Goal: Information Seeking & Learning: Learn about a topic

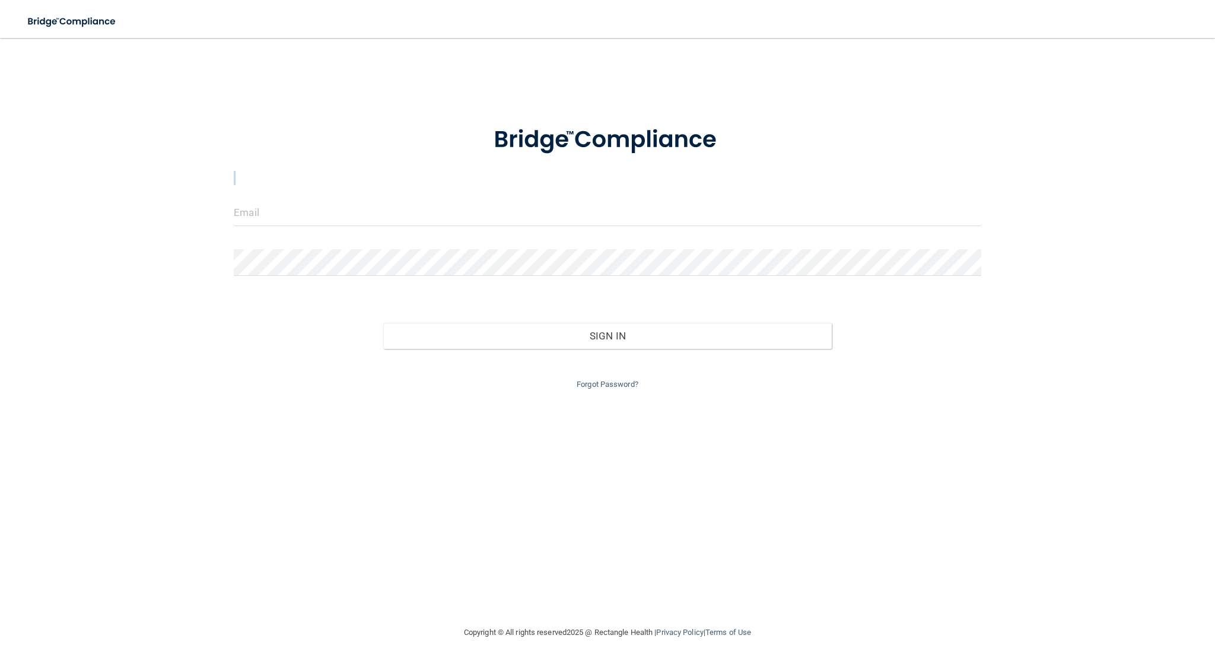
click at [339, 193] on form "Invalid email/password. You don't have permission to access that page. Sign In …" at bounding box center [607, 250] width 747 height 282
click at [344, 214] on input "email" at bounding box center [607, 212] width 747 height 27
click at [323, 230] on div at bounding box center [607, 217] width 765 height 36
click at [327, 214] on input "email" at bounding box center [607, 212] width 747 height 27
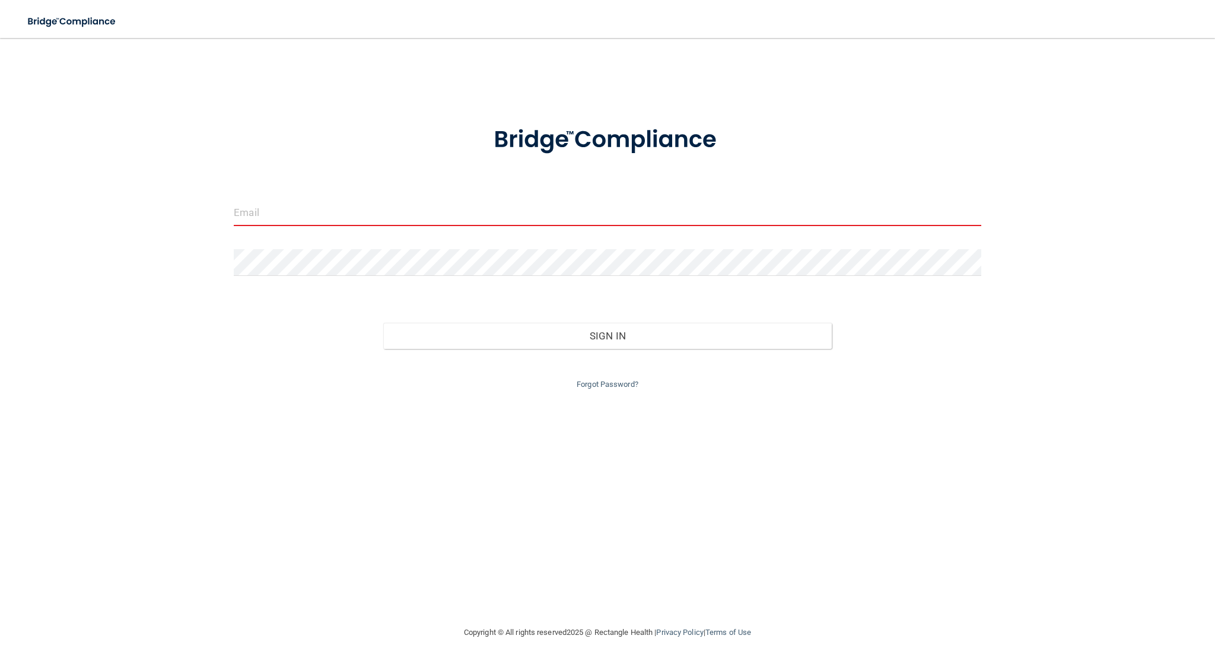
type input "[EMAIL_ADDRESS][DOMAIN_NAME]"
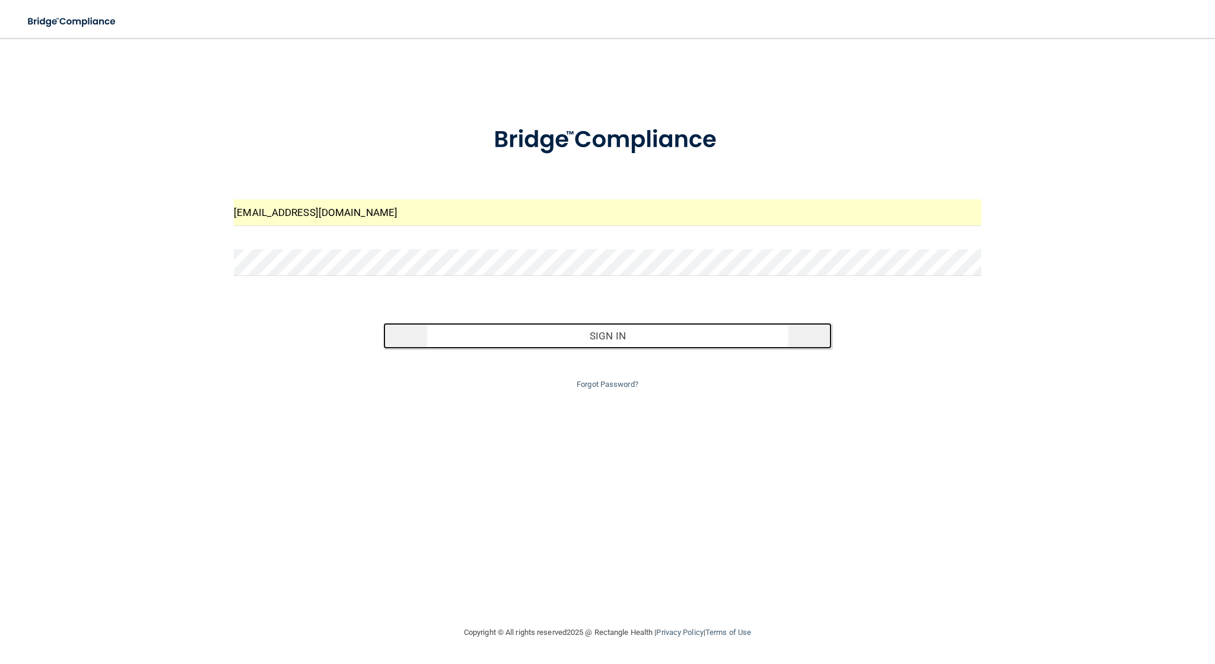
click at [624, 338] on button "Sign In" at bounding box center [607, 336] width 448 height 26
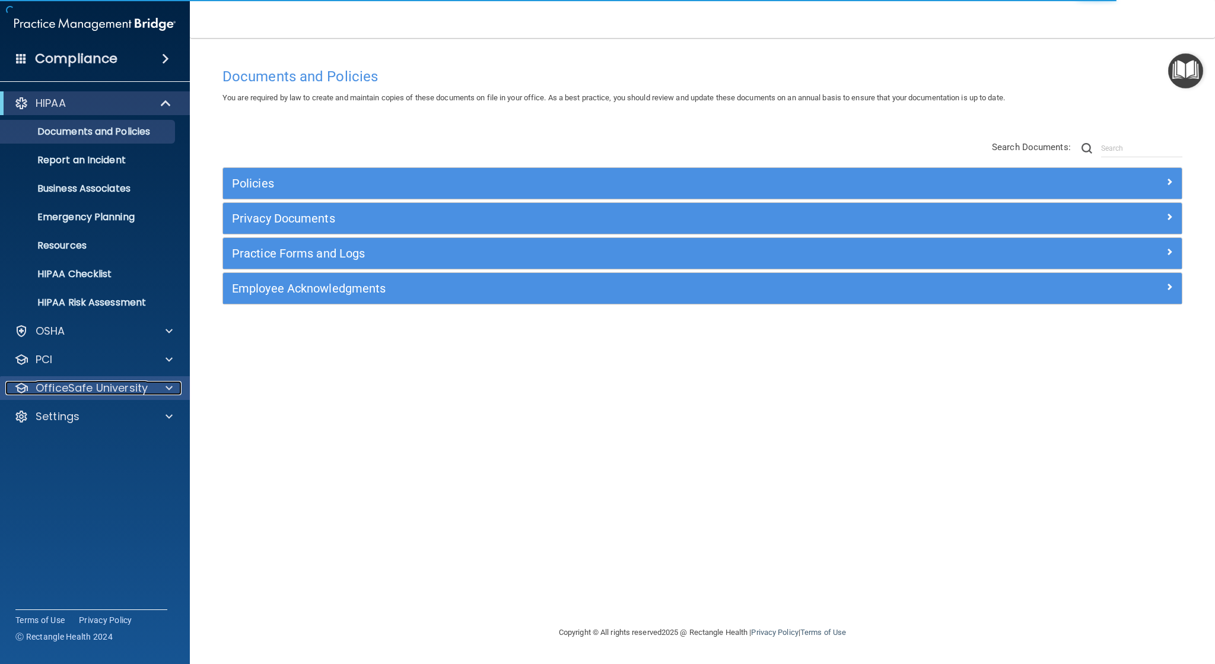
click at [84, 393] on p "OfficeSafe University" at bounding box center [92, 388] width 112 height 14
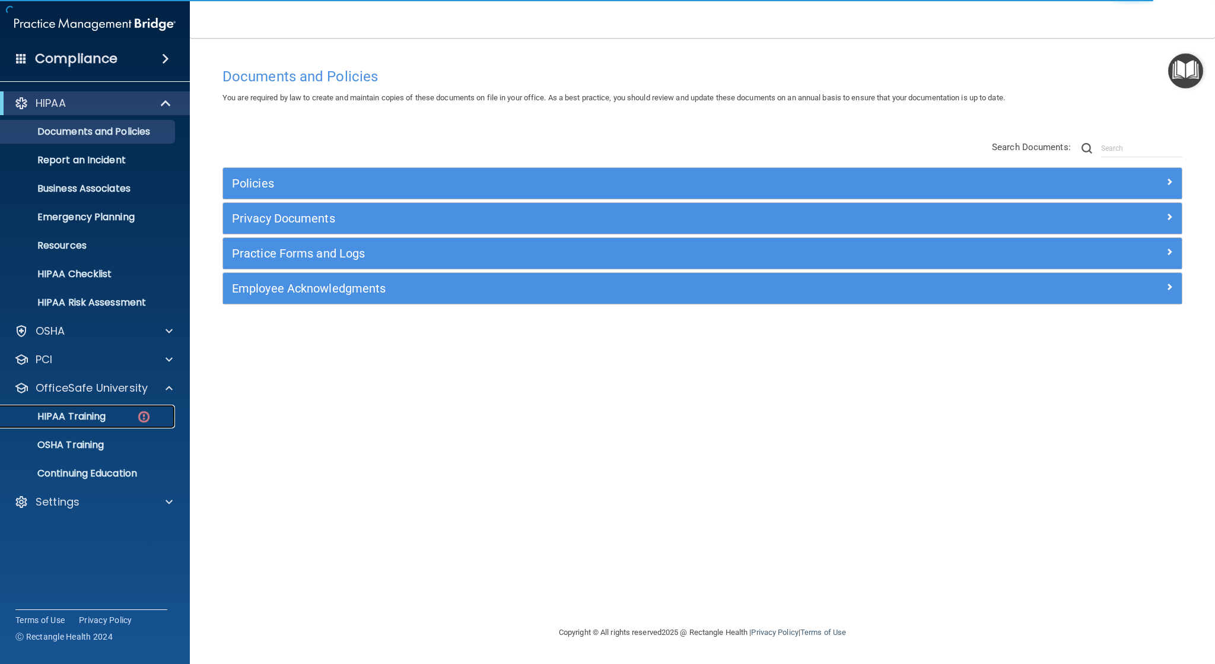
click at [91, 416] on p "HIPAA Training" at bounding box center [57, 416] width 98 height 12
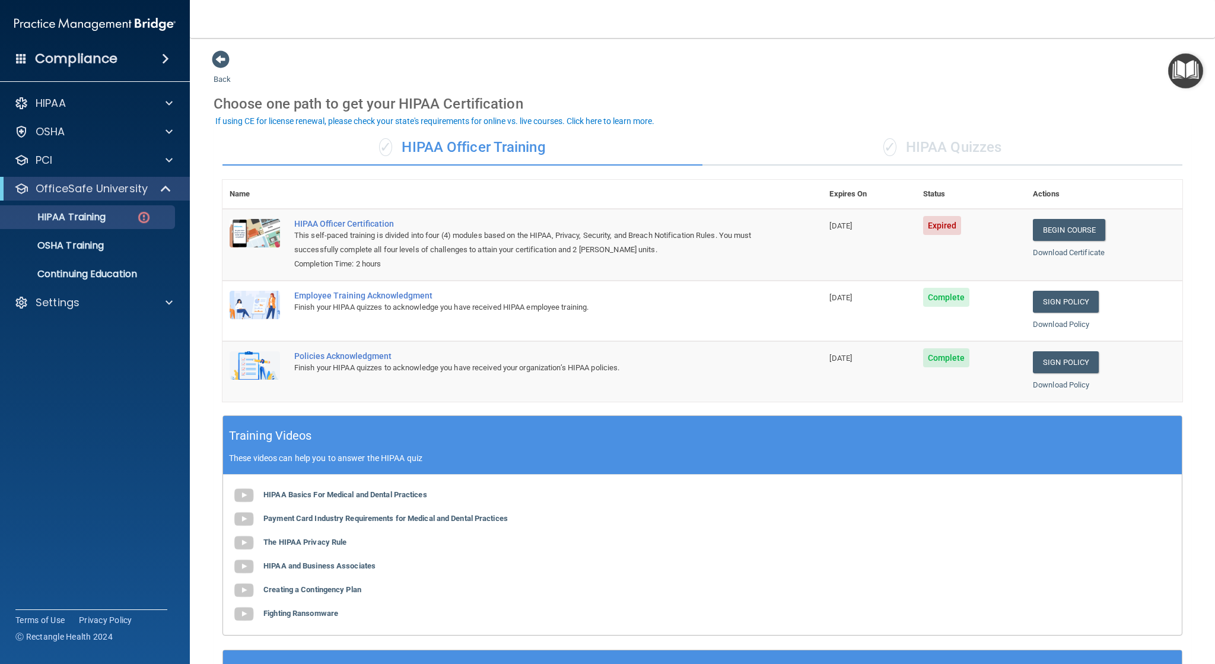
click at [945, 146] on div "✓ HIPAA Quizzes" at bounding box center [942, 148] width 480 height 36
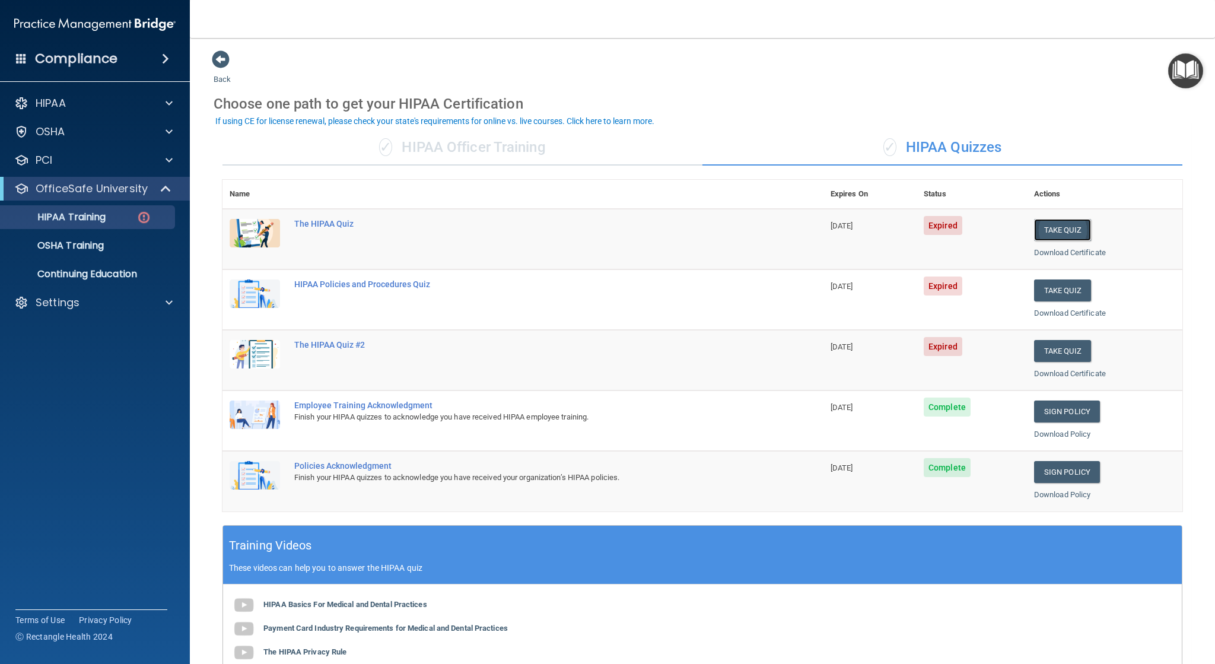
click at [1063, 237] on button "Take Quiz" at bounding box center [1062, 230] width 57 height 22
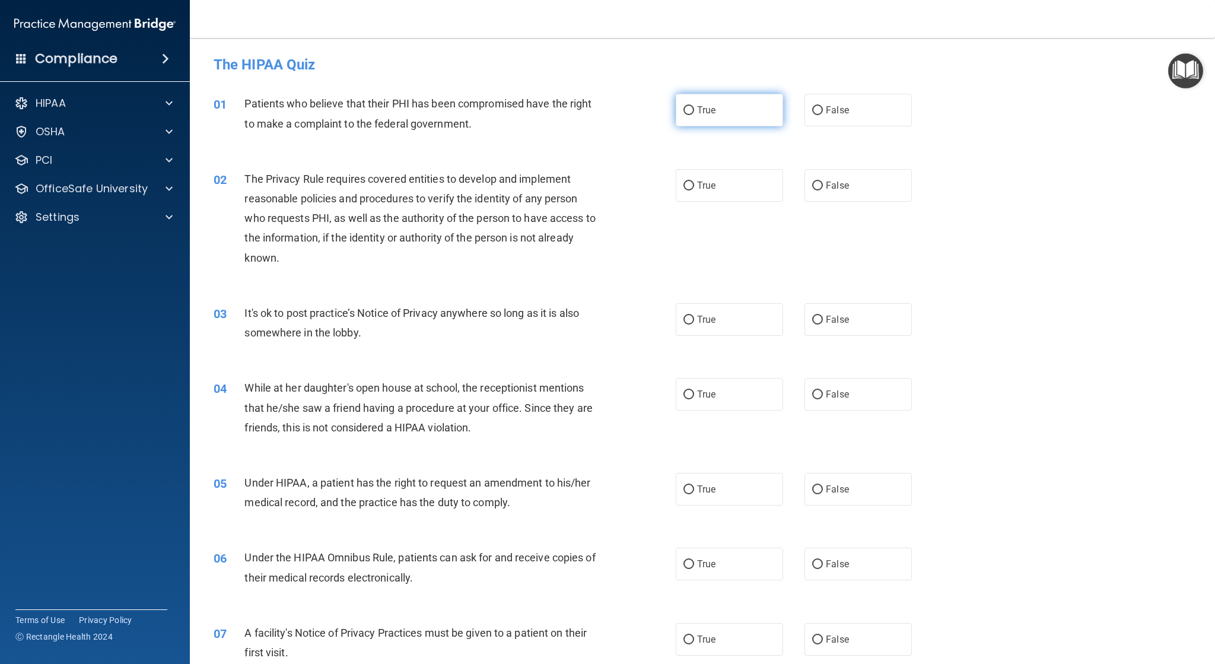
click at [683, 111] on input "True" at bounding box center [688, 110] width 11 height 9
radio input "true"
click at [684, 320] on input "True" at bounding box center [688, 320] width 11 height 9
radio input "true"
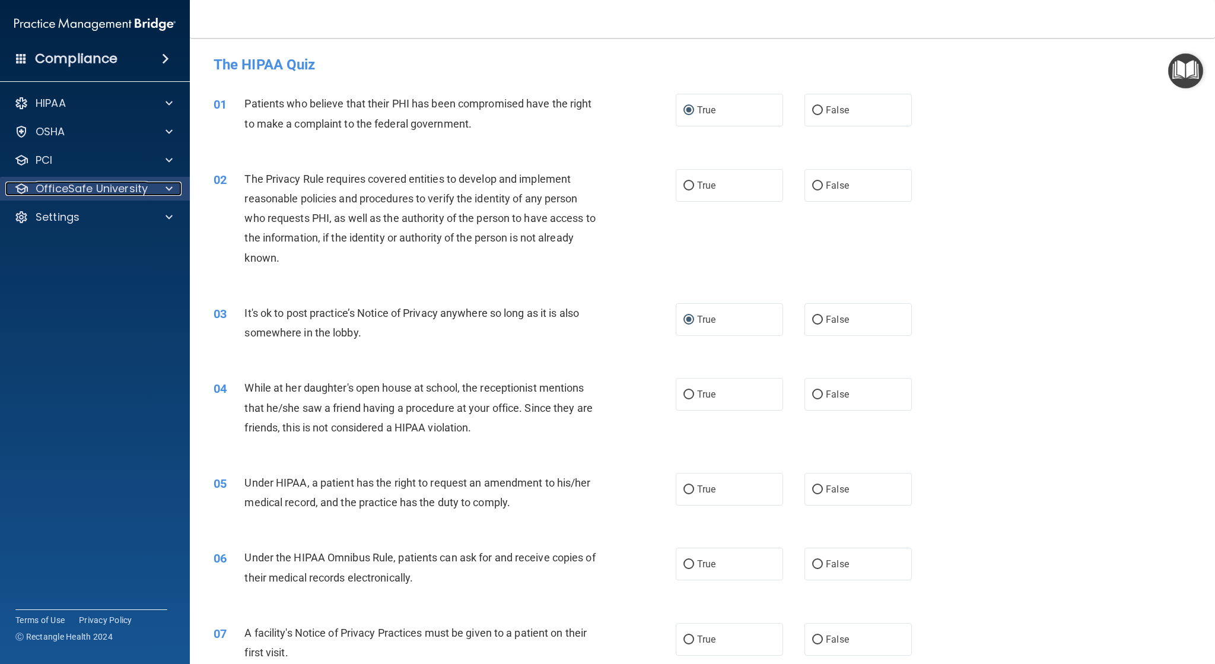
click at [136, 190] on p "OfficeSafe University" at bounding box center [92, 188] width 112 height 14
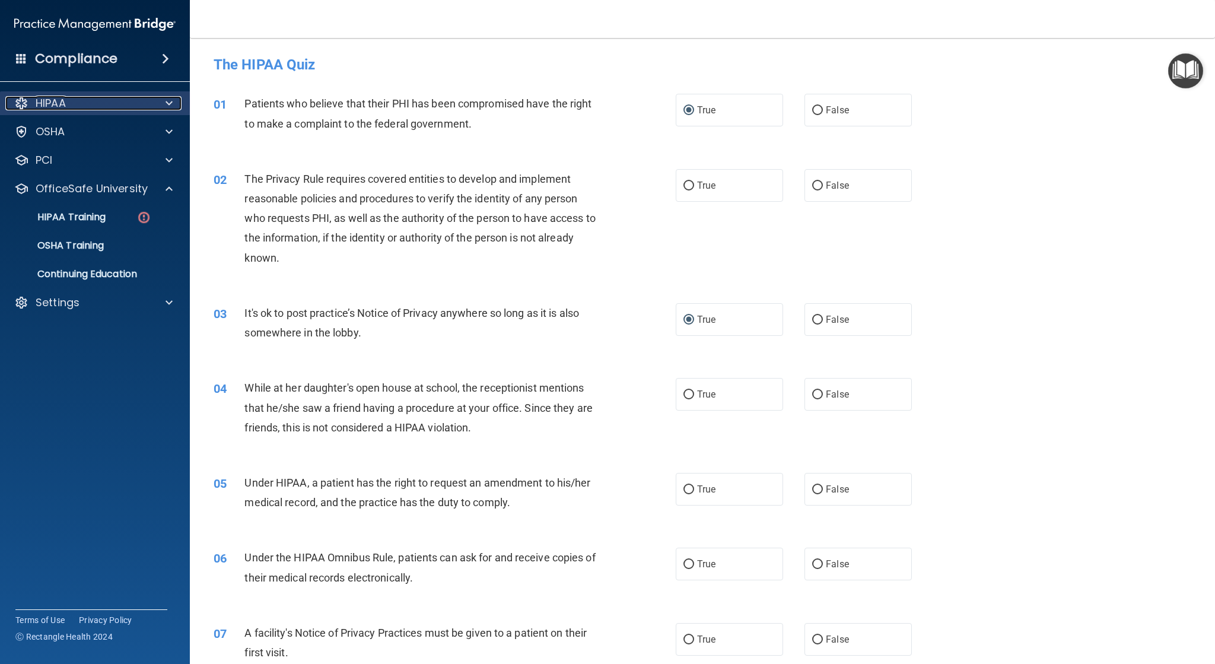
click at [121, 100] on div "HIPAA" at bounding box center [78, 103] width 147 height 14
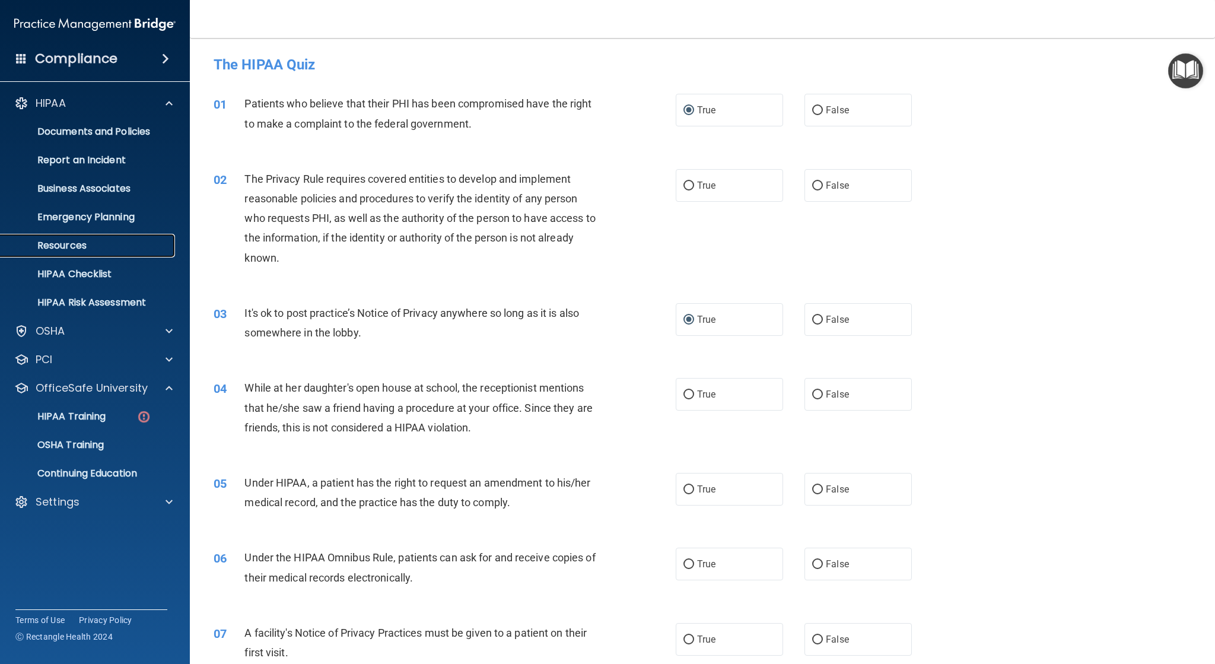
click at [53, 246] on p "Resources" at bounding box center [89, 246] width 162 height 12
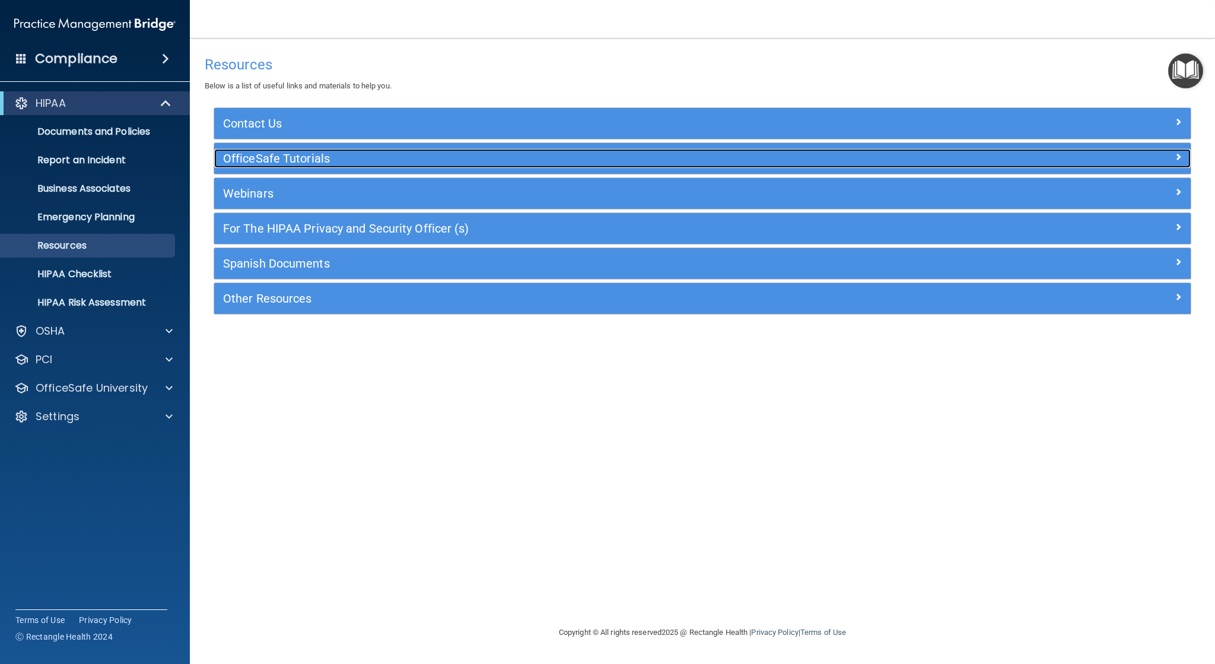
click at [355, 164] on h5 "OfficeSafe Tutorials" at bounding box center [580, 158] width 715 height 13
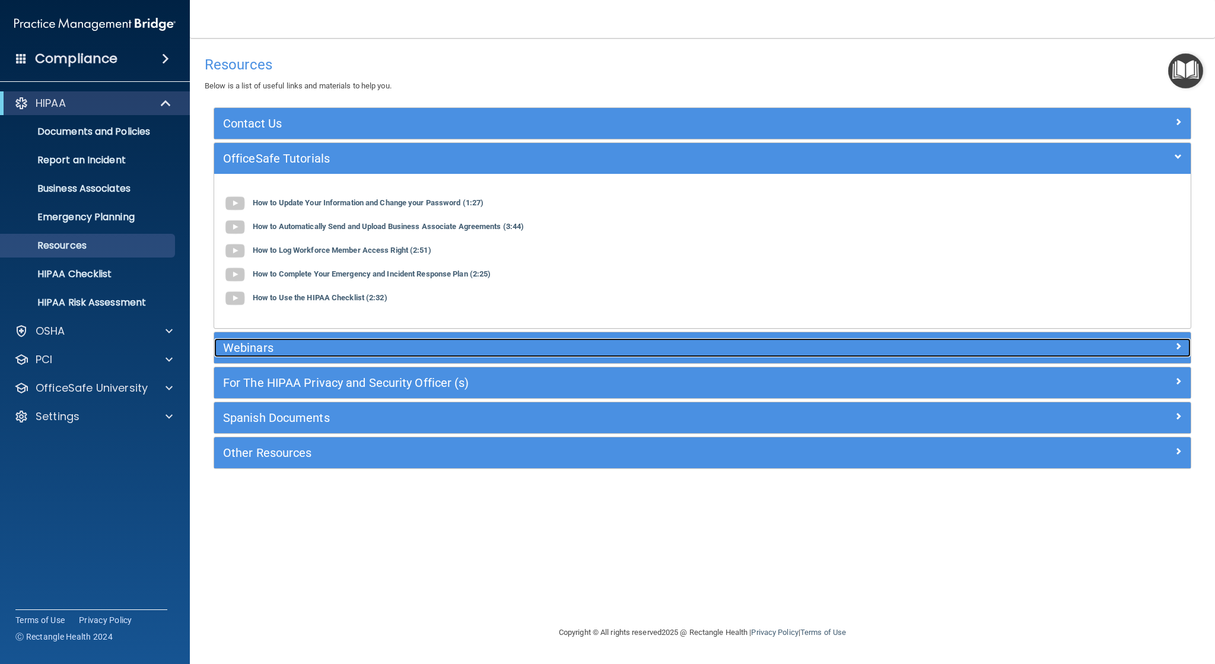
click at [292, 355] on div "Webinars" at bounding box center [580, 347] width 732 height 19
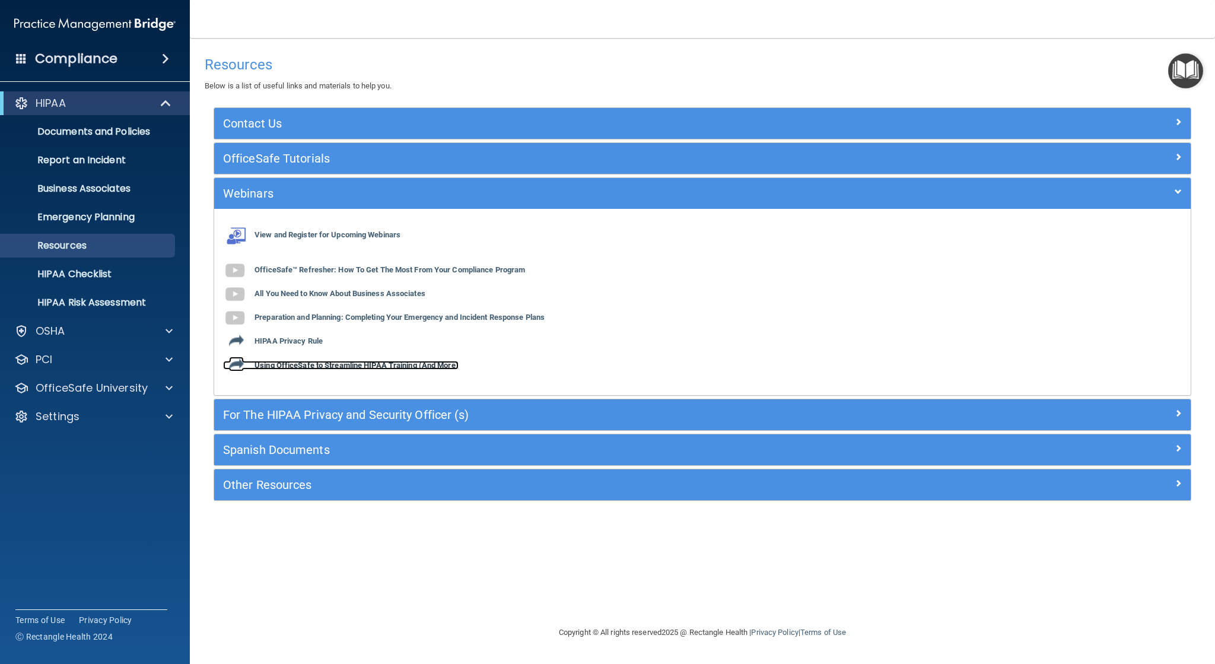
click at [297, 367] on b "Using OfficeSafe to Streamline HIPAA Training (And More)" at bounding box center [356, 365] width 204 height 9
click at [98, 328] on div "OSHA" at bounding box center [78, 331] width 147 height 14
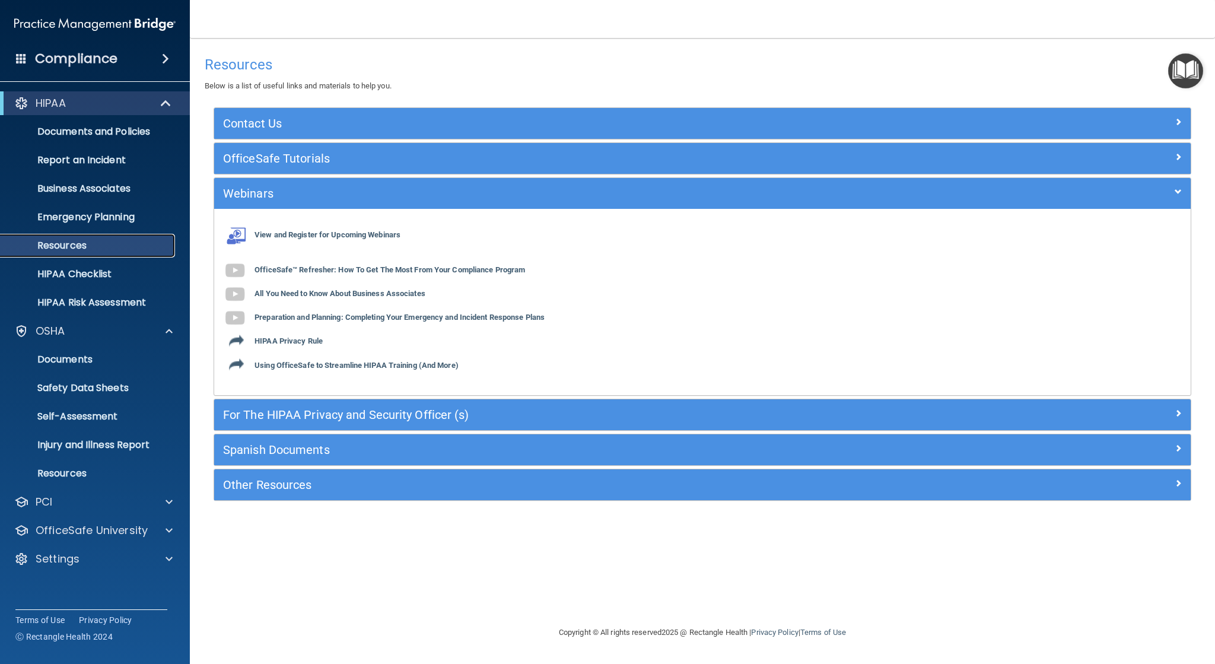
click at [116, 246] on p "Resources" at bounding box center [89, 246] width 162 height 12
click at [116, 247] on p "Resources" at bounding box center [89, 246] width 162 height 12
click at [104, 59] on h4 "Compliance" at bounding box center [76, 58] width 82 height 17
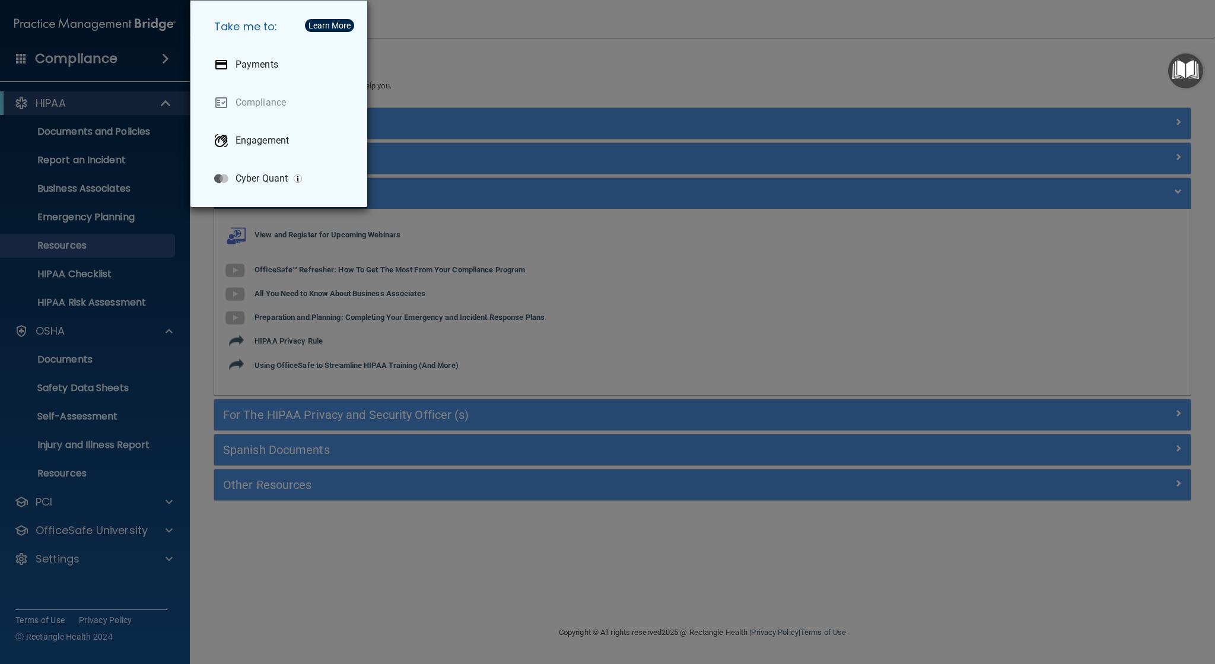
click at [566, 69] on div "Take me to: Payments Compliance Engagement Cyber Quant" at bounding box center [607, 332] width 1215 height 664
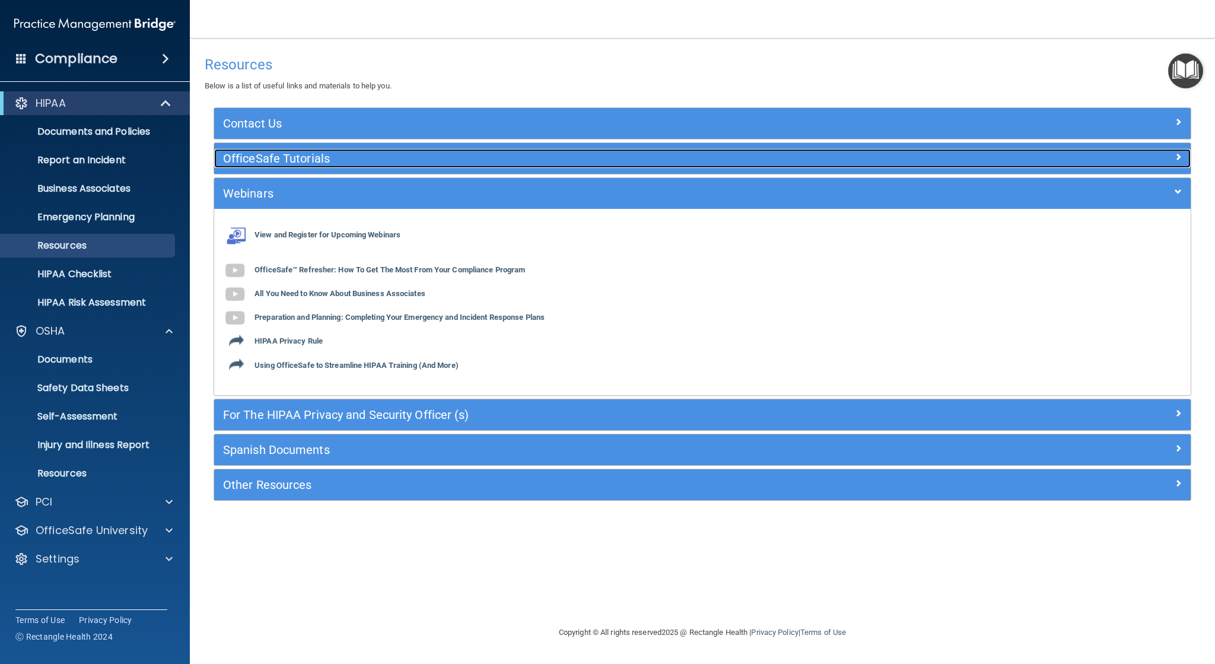
click at [297, 161] on h5 "OfficeSafe Tutorials" at bounding box center [580, 158] width 715 height 13
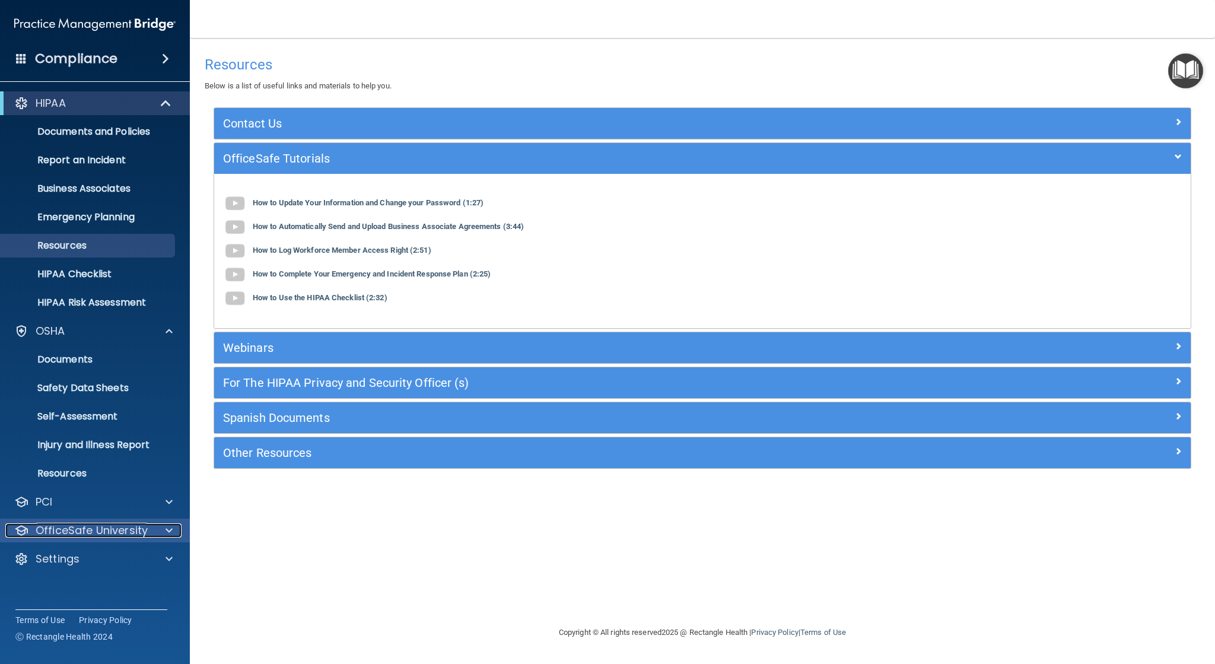
click at [95, 531] on p "OfficeSafe University" at bounding box center [92, 530] width 112 height 14
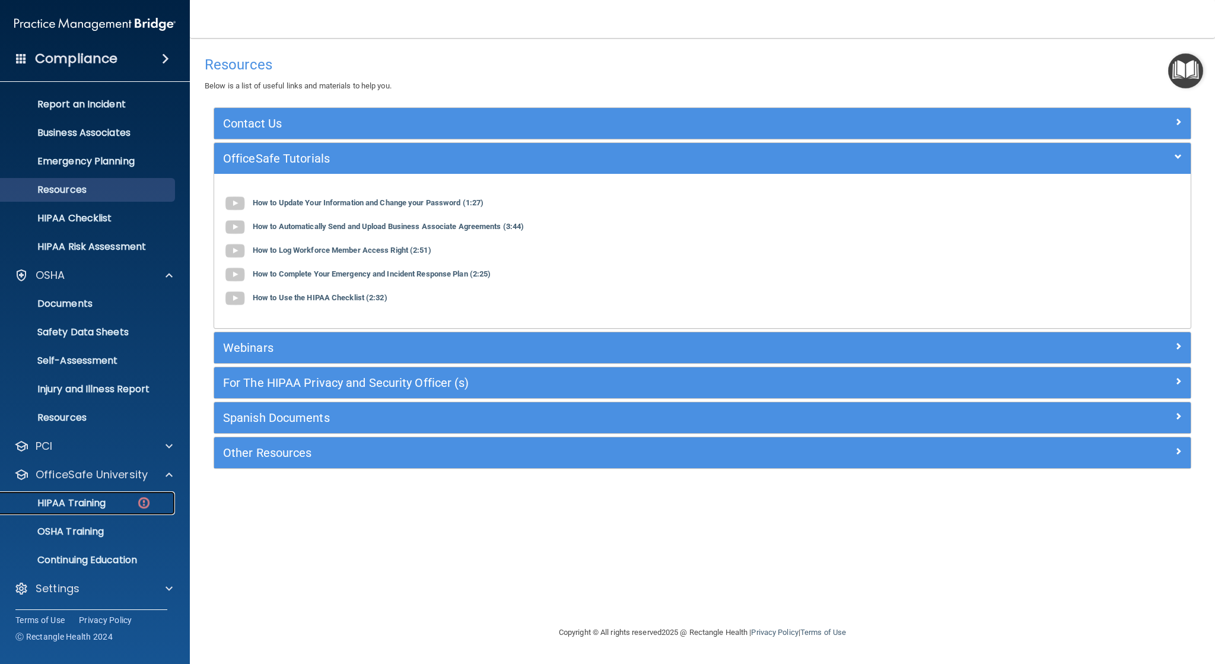
click at [97, 507] on p "HIPAA Training" at bounding box center [57, 503] width 98 height 12
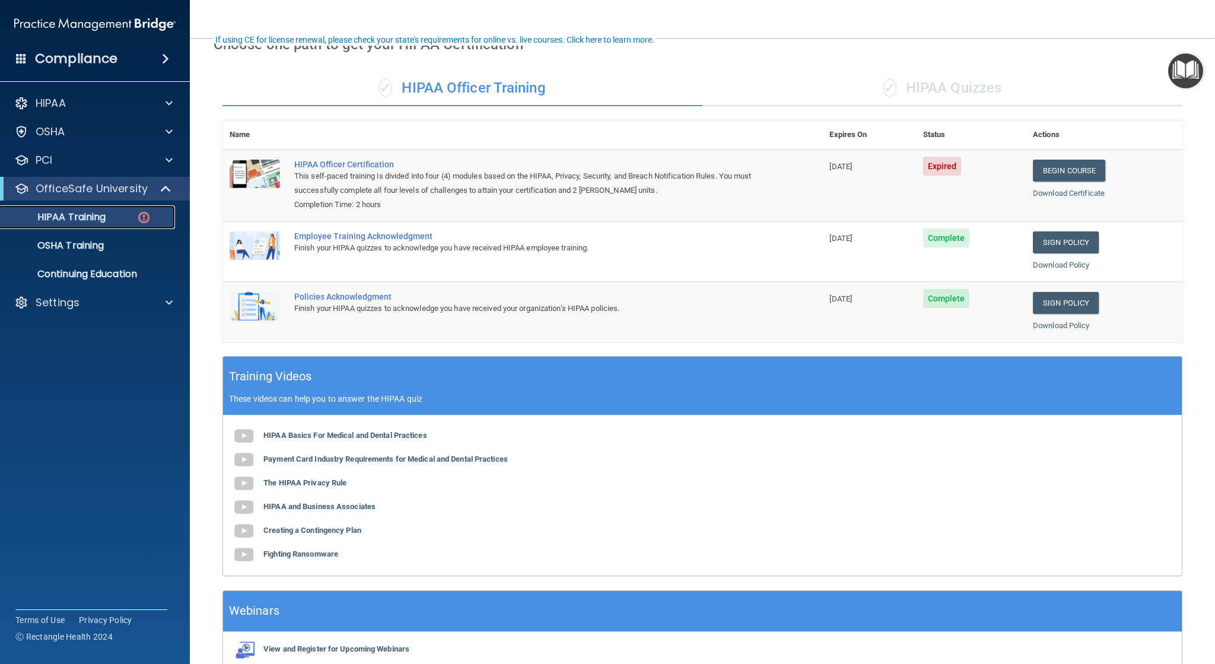
scroll to position [118, 0]
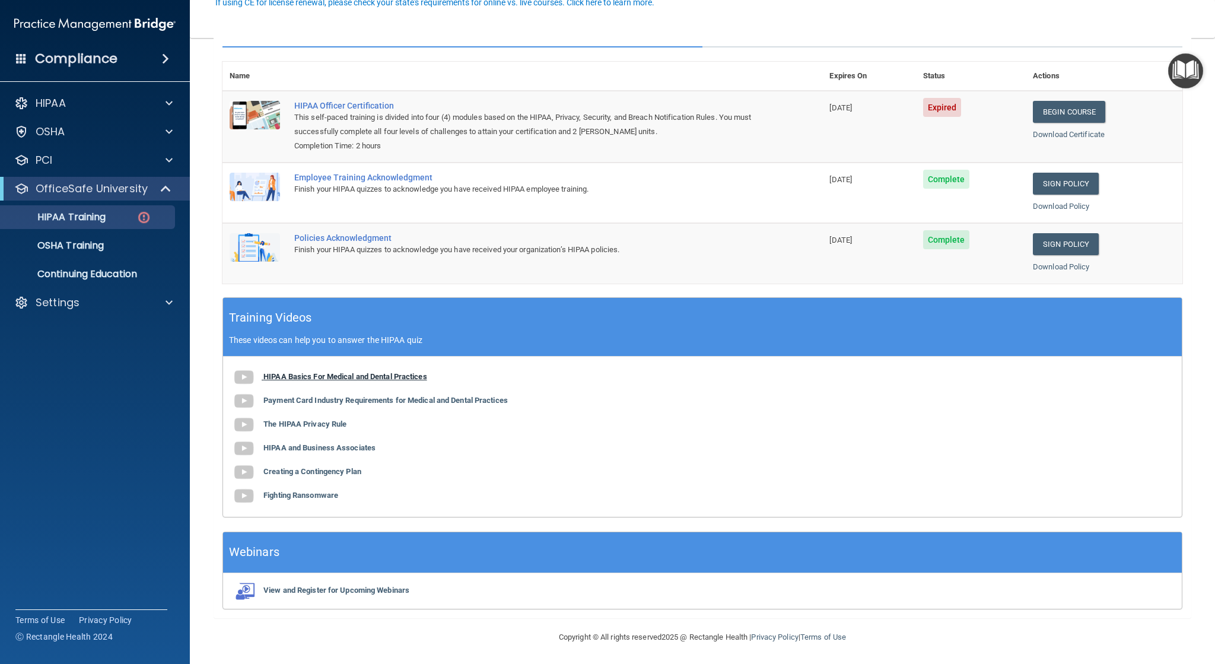
click at [344, 375] on b "HIPAA Basics For Medical and Dental Practices" at bounding box center [345, 376] width 164 height 9
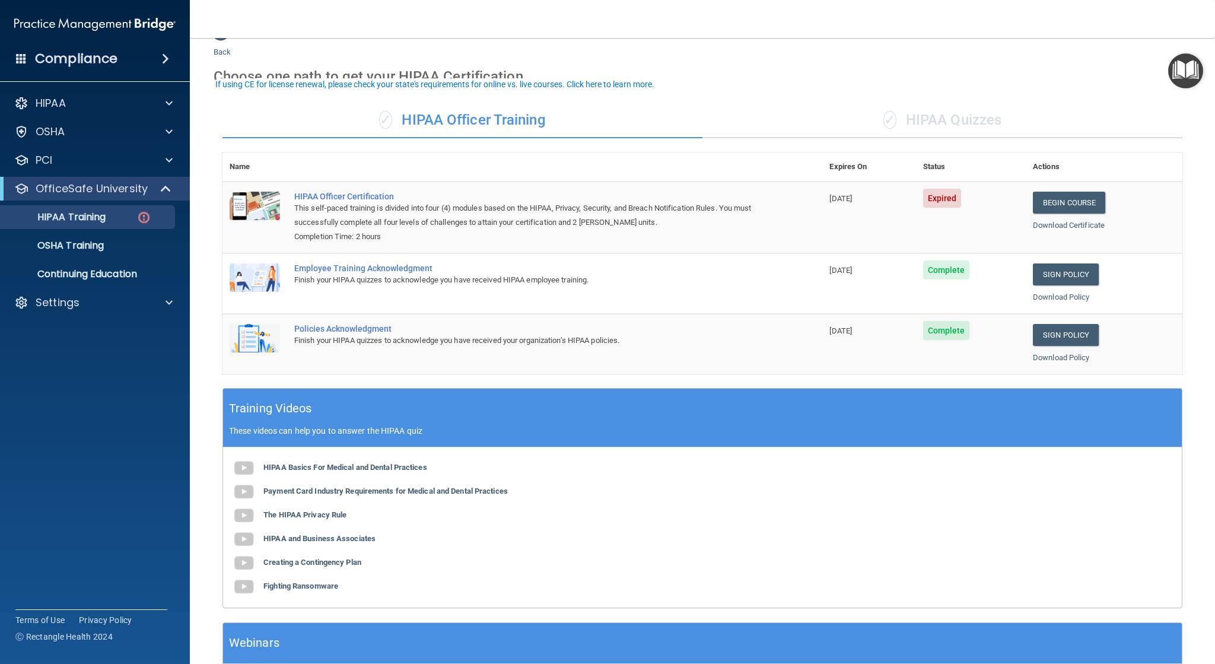
scroll to position [0, 0]
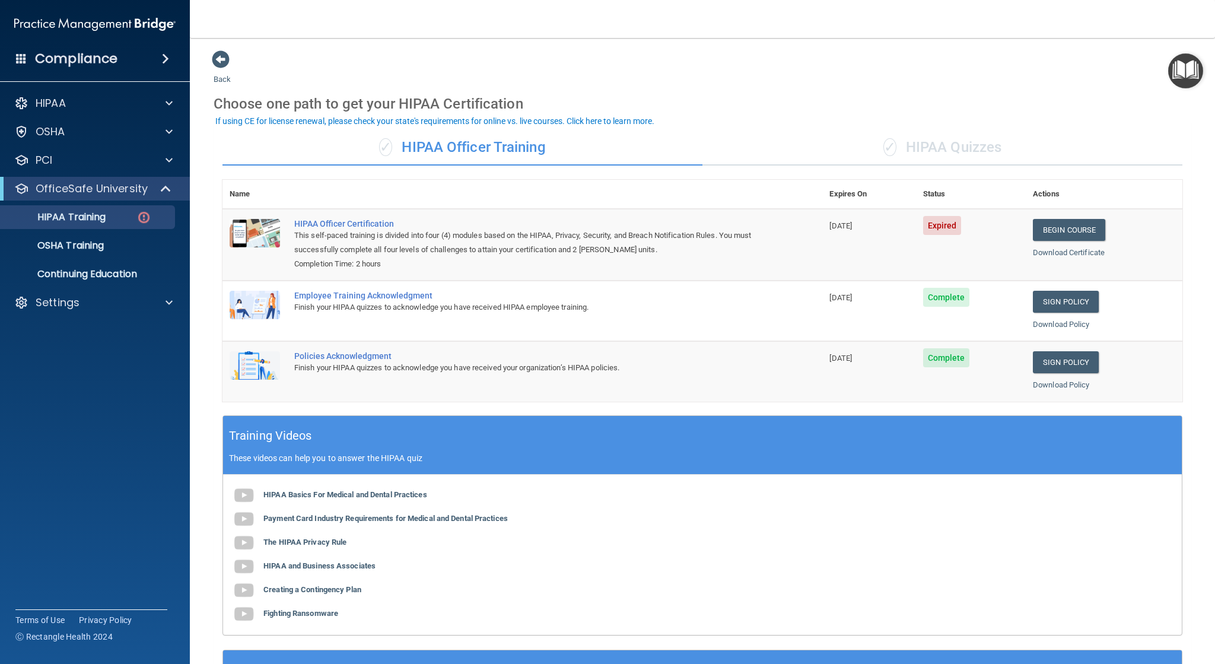
click at [923, 146] on div "✓ HIPAA Quizzes" at bounding box center [942, 148] width 480 height 36
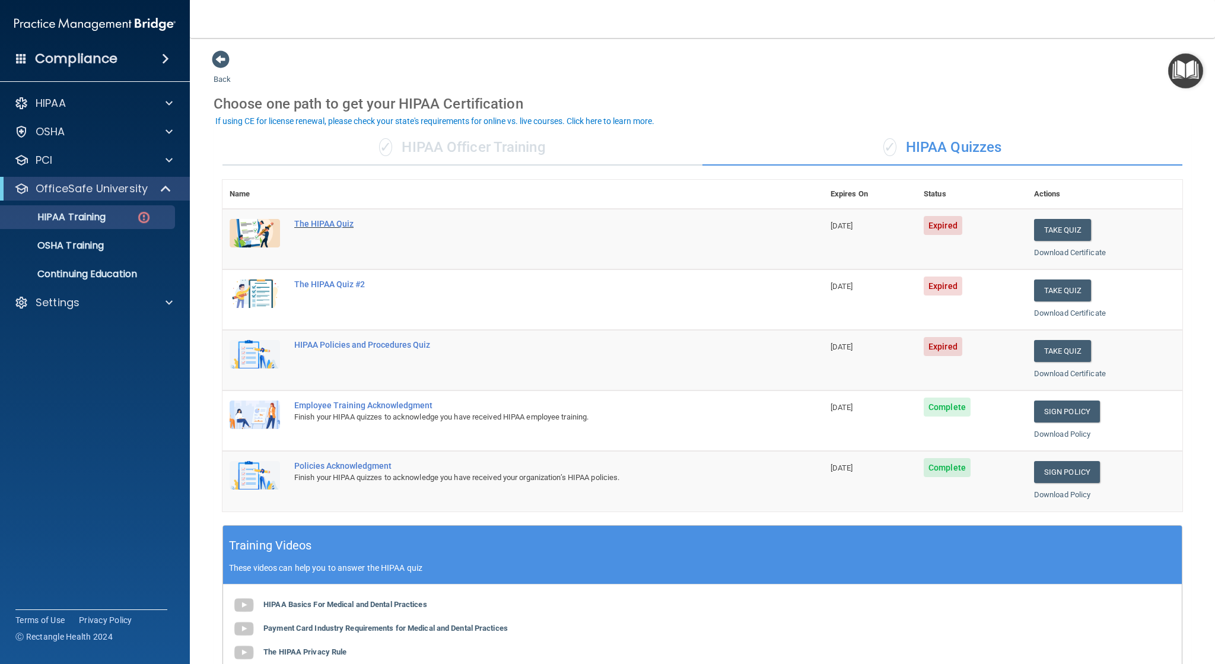
click at [337, 221] on div "The HIPAA Quiz" at bounding box center [529, 223] width 470 height 9
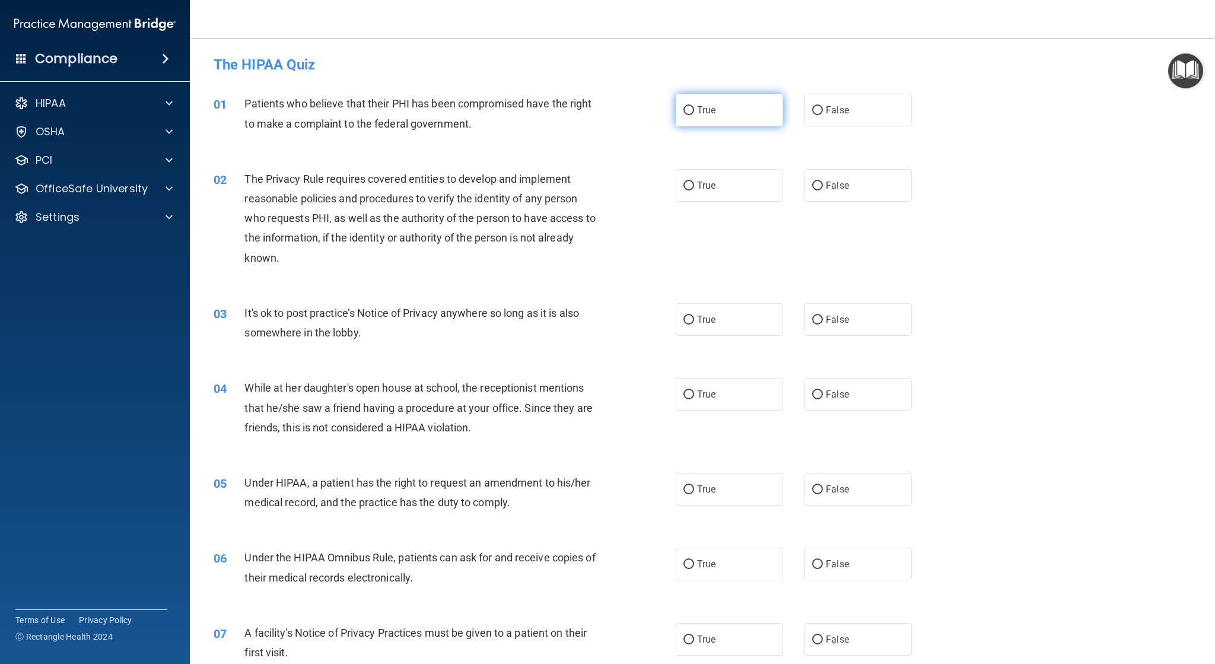
click at [686, 109] on input "True" at bounding box center [688, 110] width 11 height 9
radio input "true"
click at [683, 318] on input "True" at bounding box center [688, 320] width 11 height 9
radio input "true"
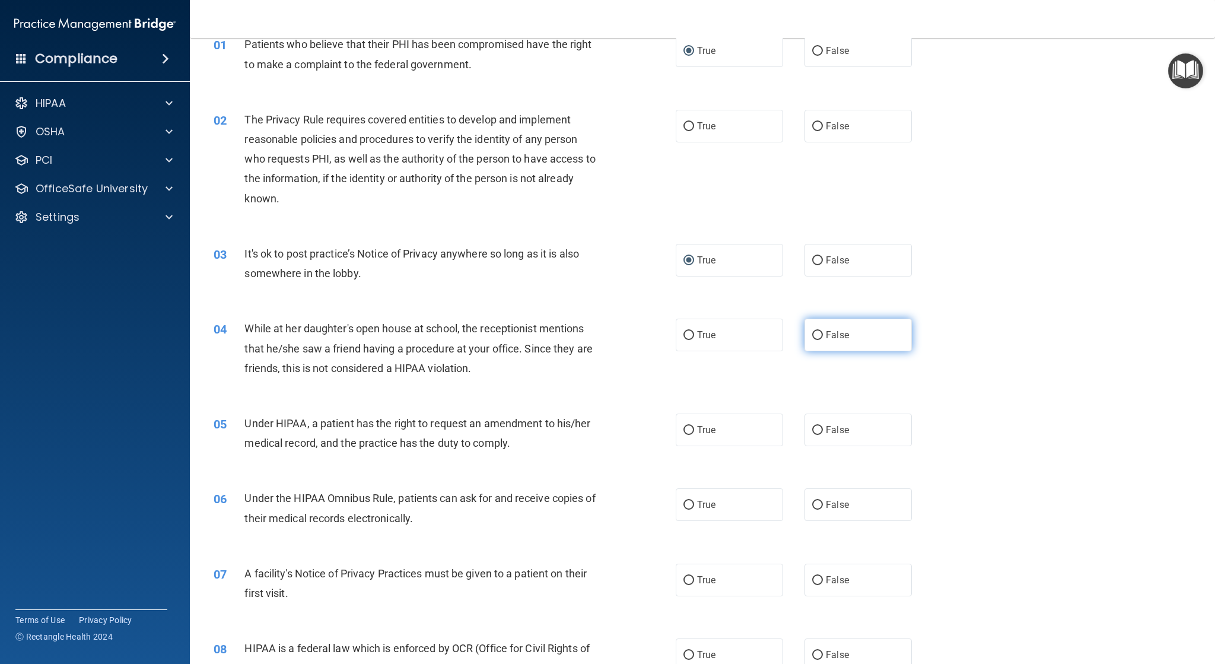
click at [814, 334] on input "False" at bounding box center [817, 335] width 11 height 9
radio input "true"
click at [677, 430] on label "True" at bounding box center [729, 429] width 107 height 33
click at [683, 430] on input "True" at bounding box center [688, 430] width 11 height 9
radio input "true"
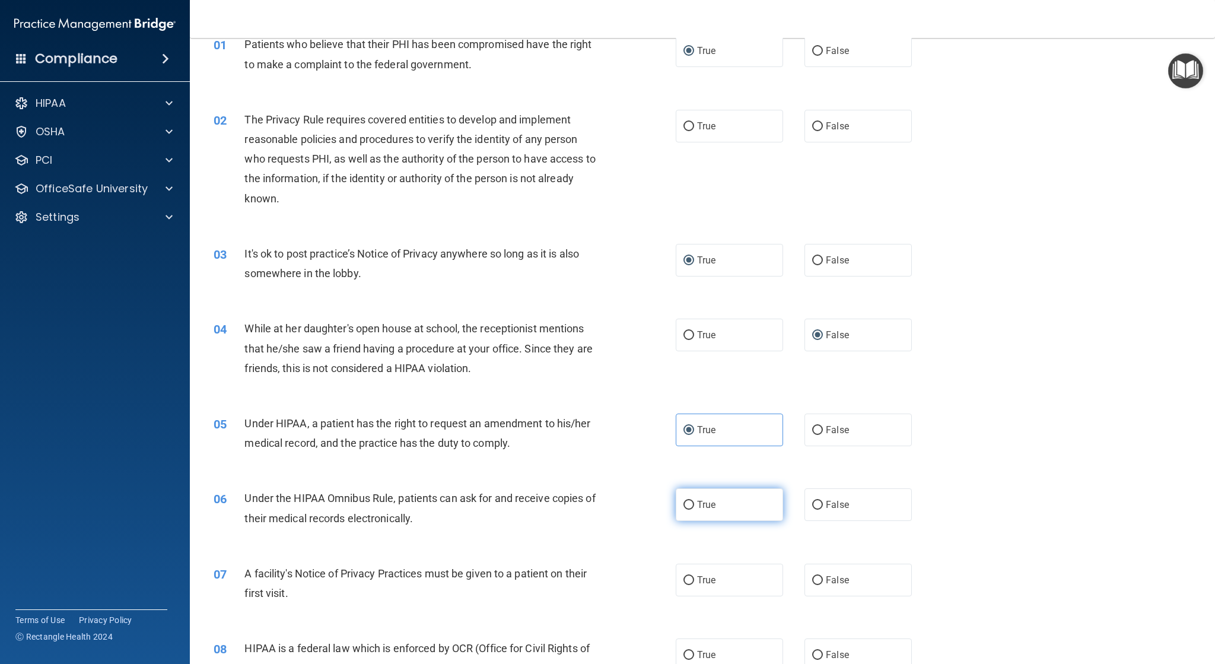
click at [683, 505] on input "True" at bounding box center [688, 505] width 11 height 9
radio input "true"
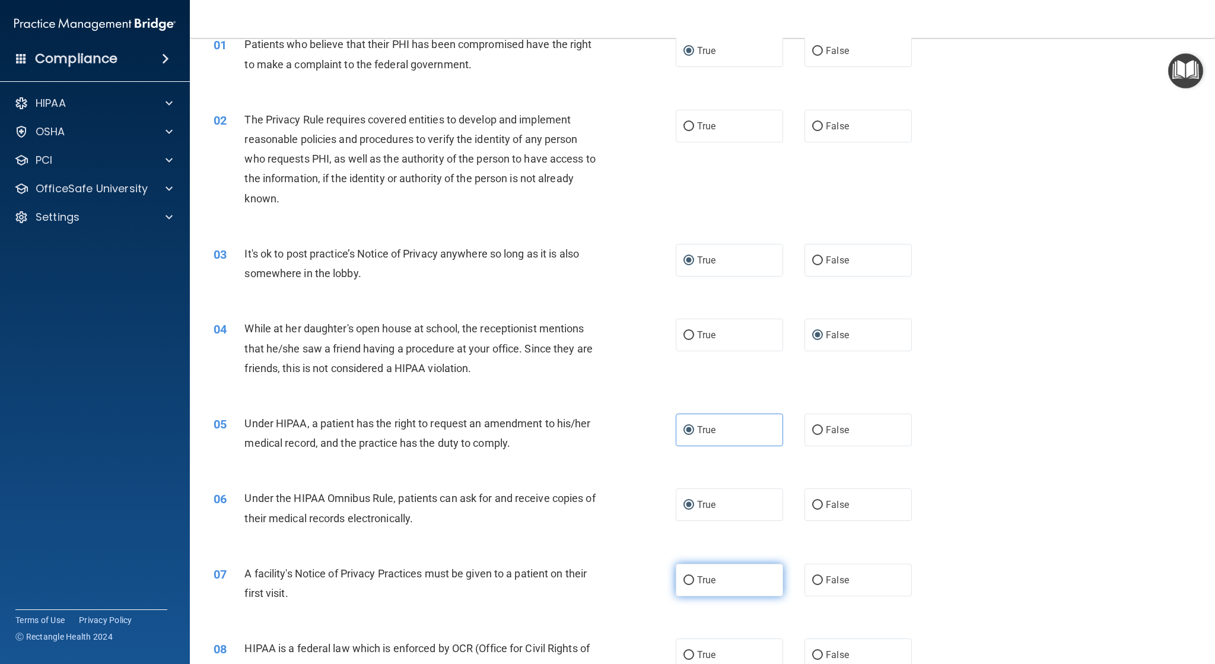
click at [688, 582] on input "True" at bounding box center [688, 580] width 11 height 9
radio input "true"
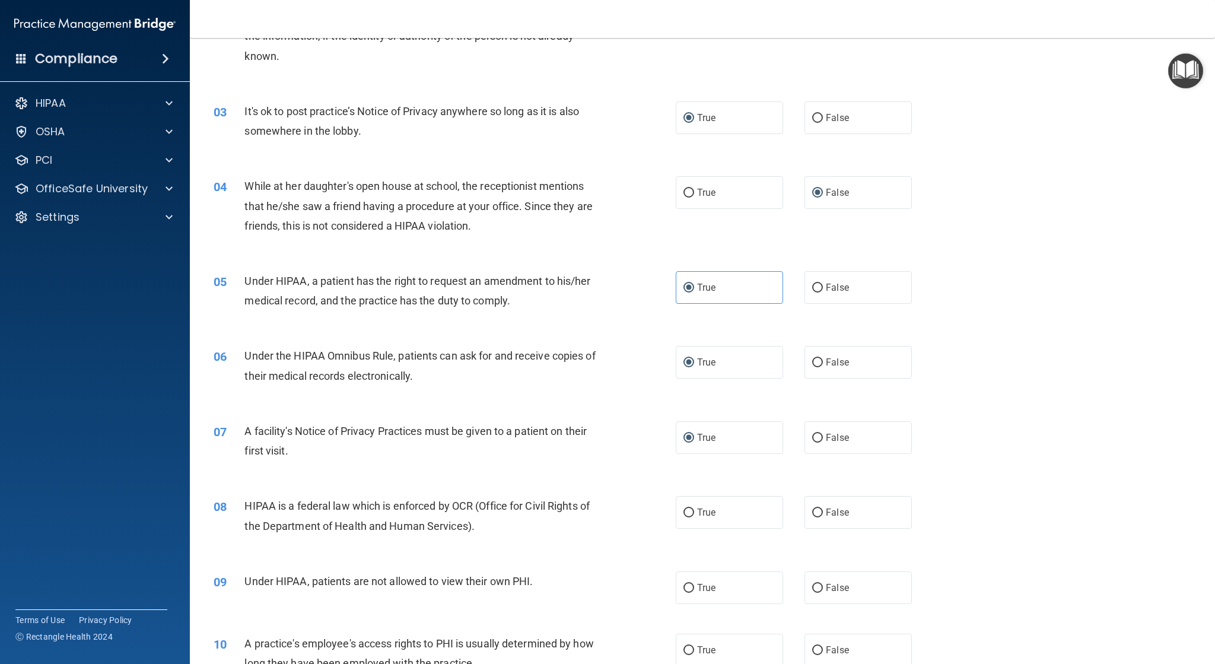
scroll to position [237, 0]
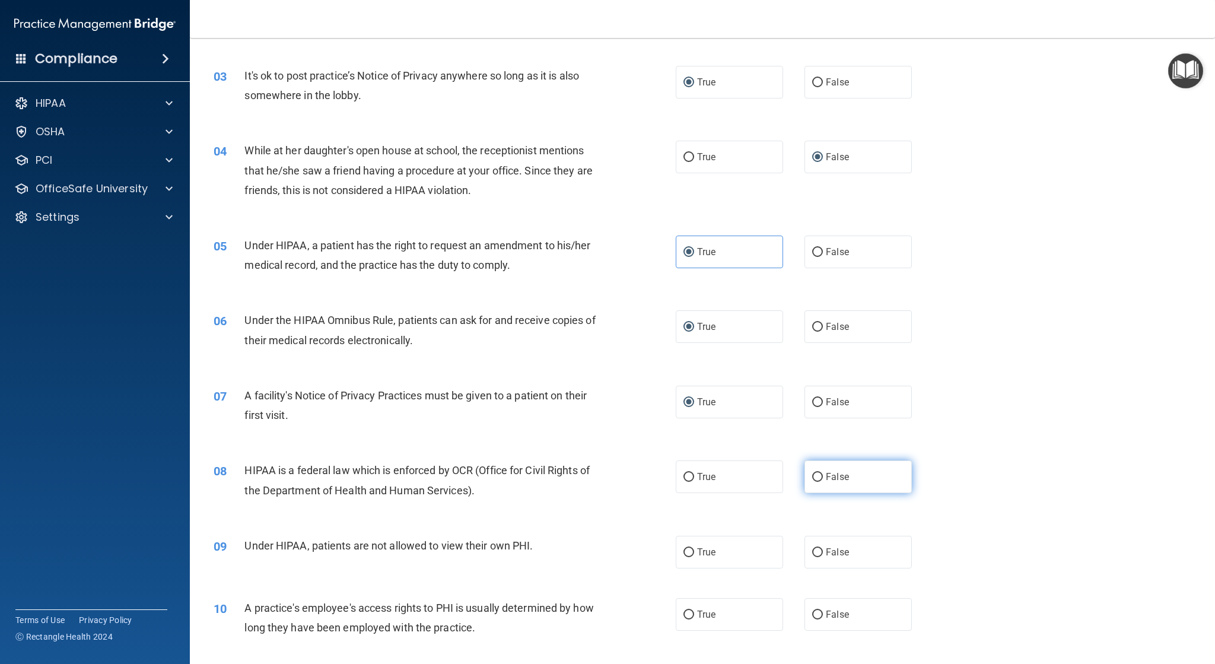
click at [813, 476] on input "False" at bounding box center [817, 477] width 11 height 9
radio input "true"
click at [812, 552] on input "False" at bounding box center [817, 552] width 11 height 9
radio input "true"
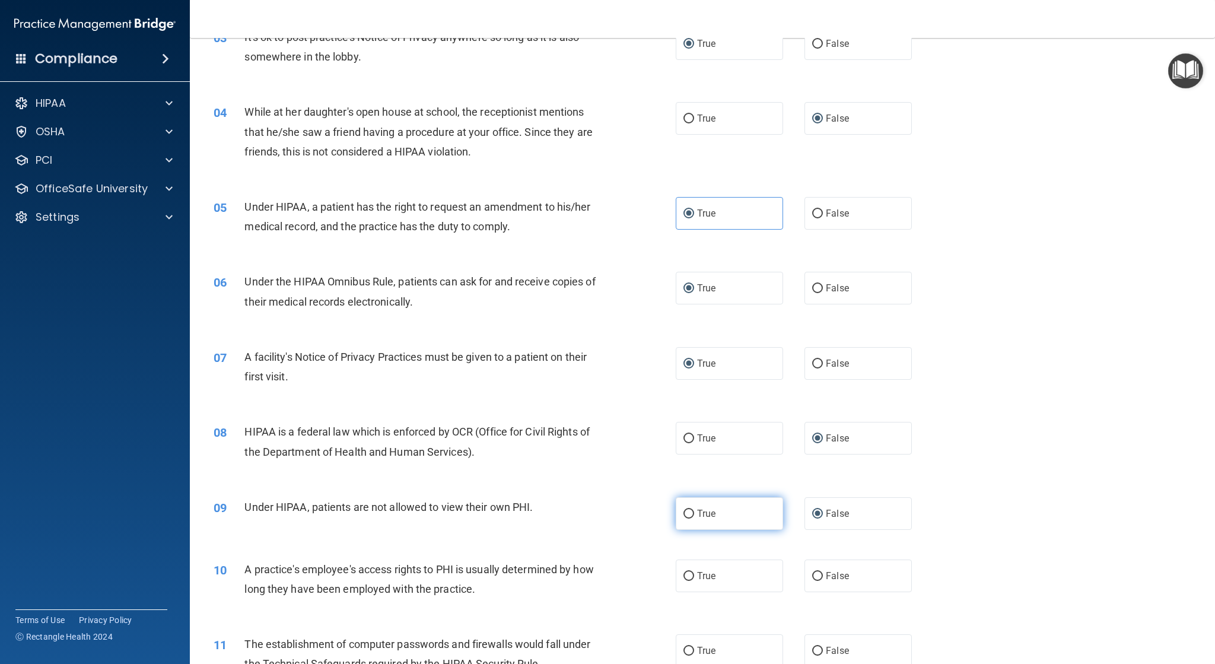
scroll to position [297, 0]
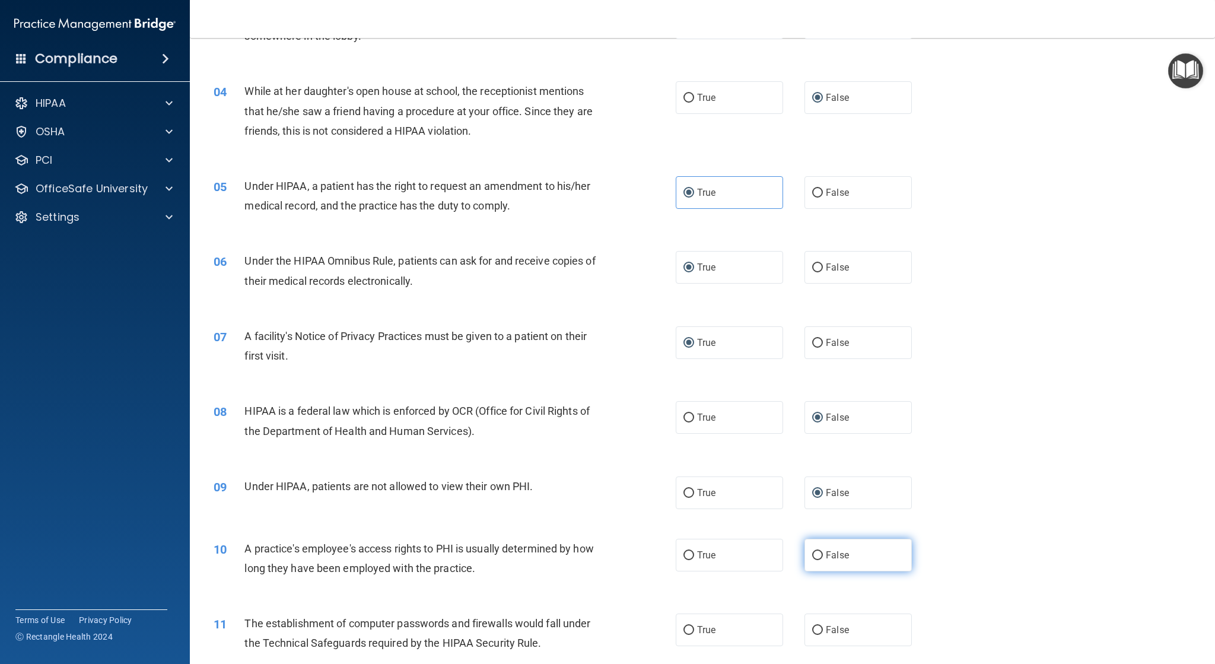
click at [812, 558] on input "False" at bounding box center [817, 555] width 11 height 9
radio input "true"
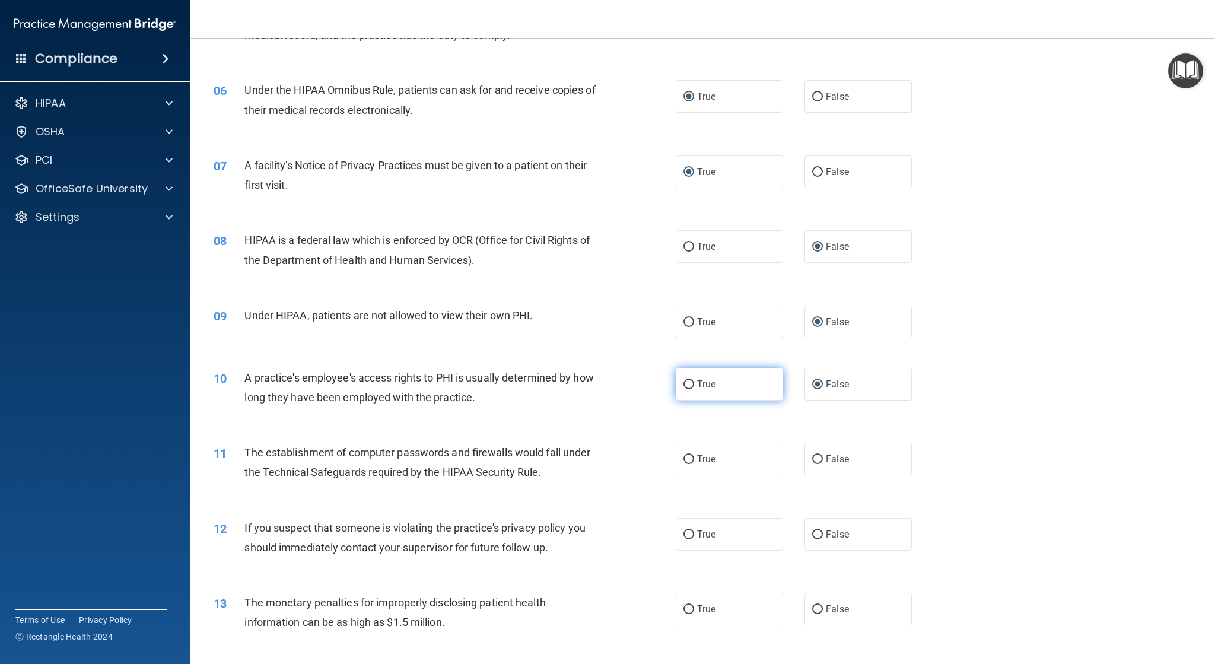
scroll to position [474, 0]
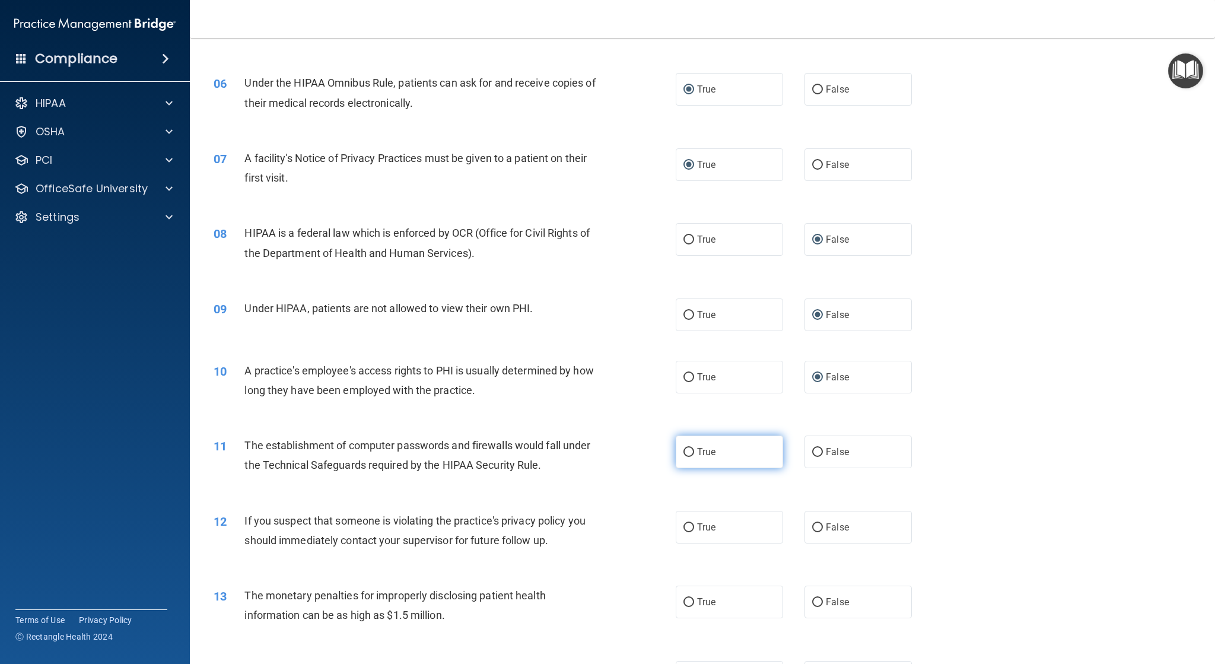
click at [683, 451] on input "True" at bounding box center [688, 452] width 11 height 9
radio input "true"
click at [686, 525] on input "True" at bounding box center [688, 527] width 11 height 9
radio input "true"
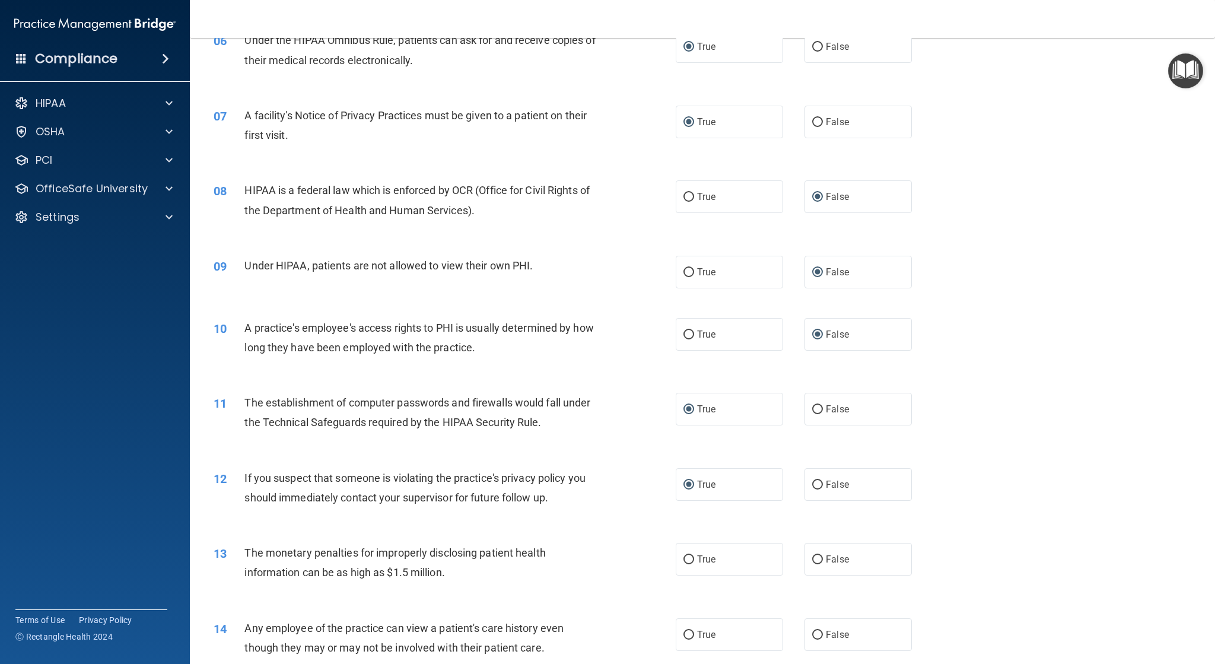
scroll to position [593, 0]
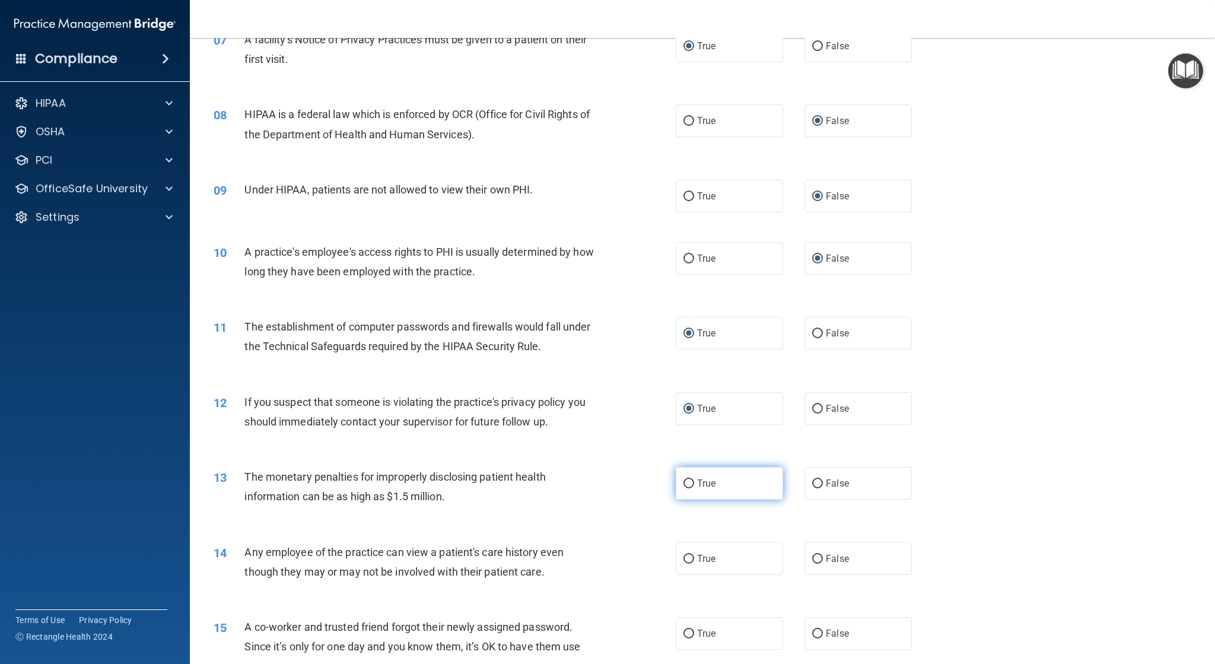
click at [683, 483] on input "True" at bounding box center [688, 483] width 11 height 9
radio input "true"
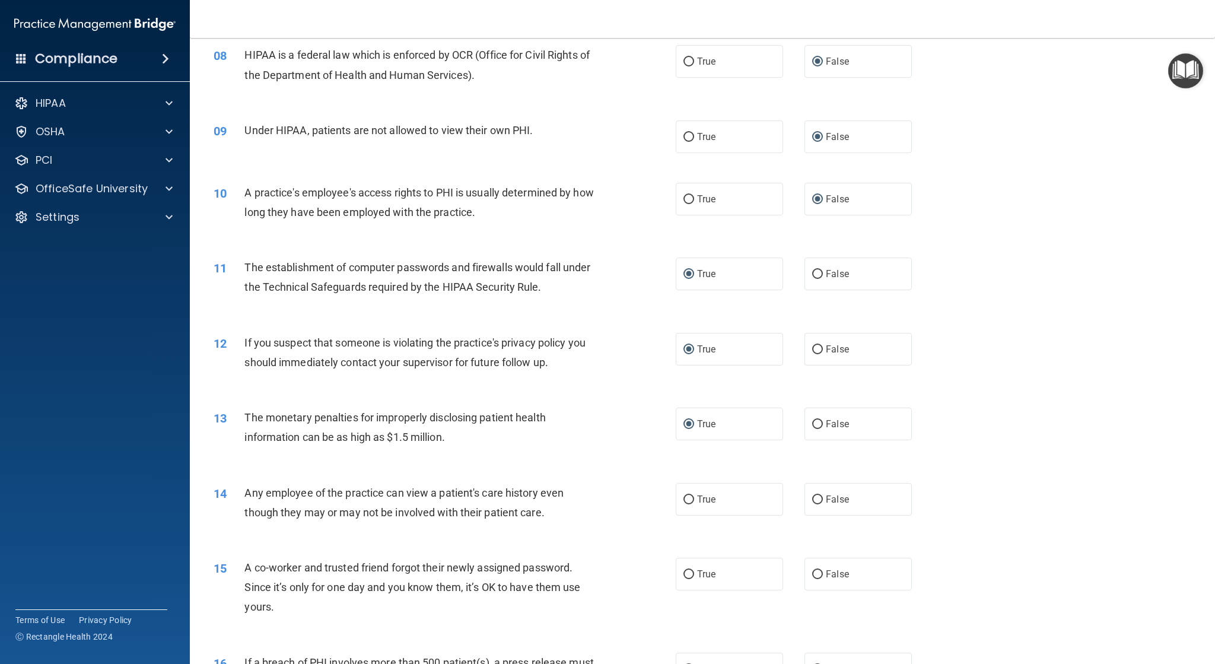
scroll to position [712, 0]
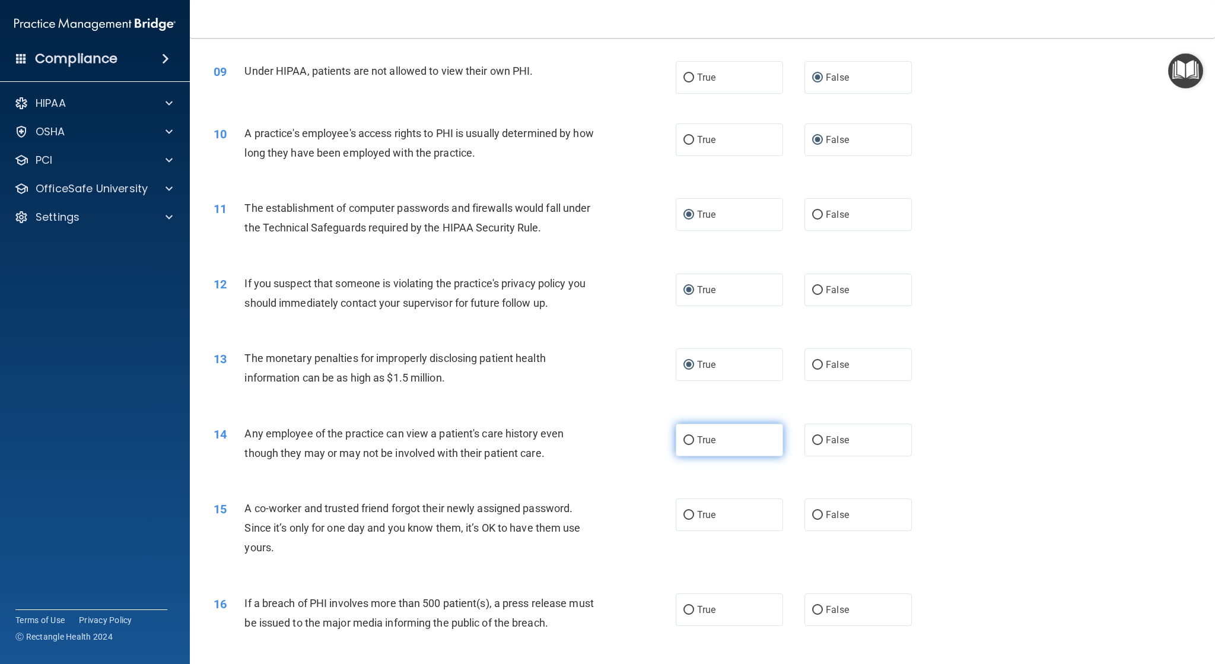
click at [686, 441] on input "True" at bounding box center [688, 440] width 11 height 9
radio input "true"
click at [812, 512] on input "False" at bounding box center [817, 515] width 11 height 9
radio input "true"
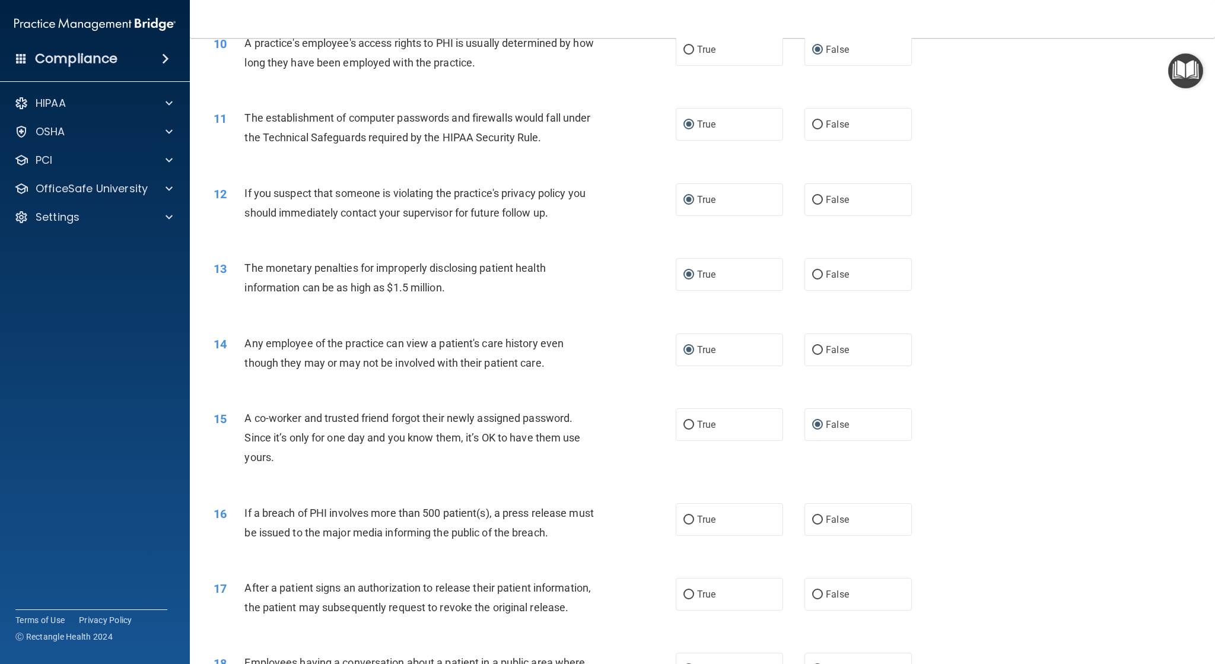
scroll to position [830, 0]
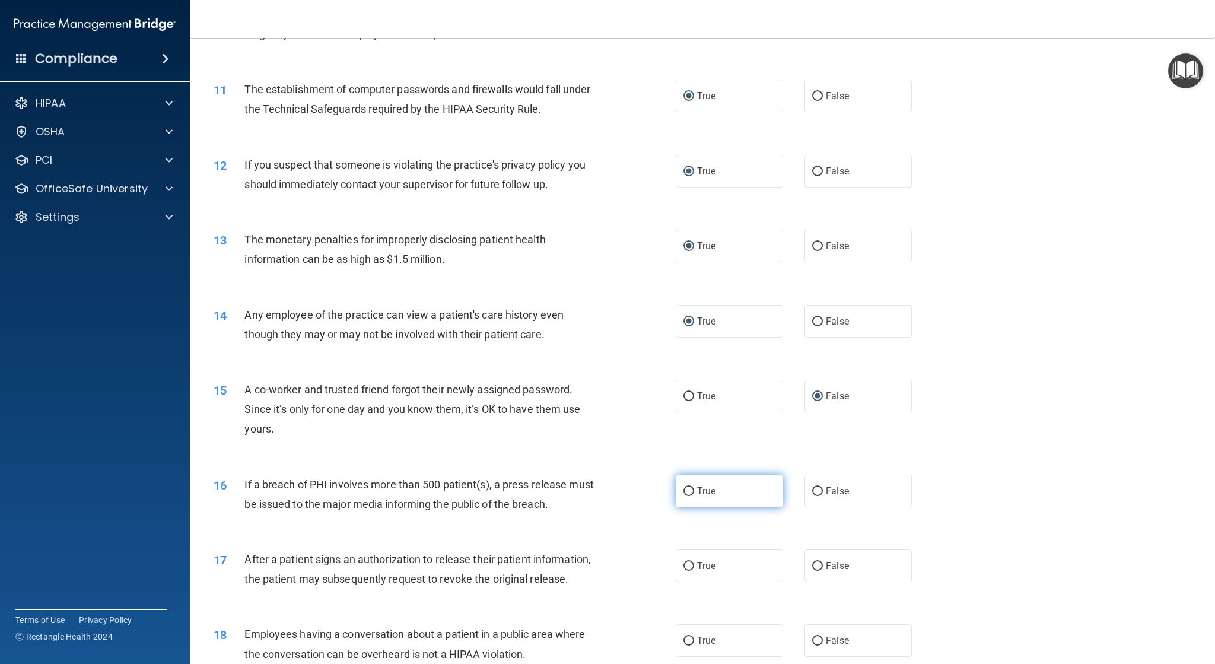
click at [683, 495] on input "True" at bounding box center [688, 491] width 11 height 9
radio input "true"
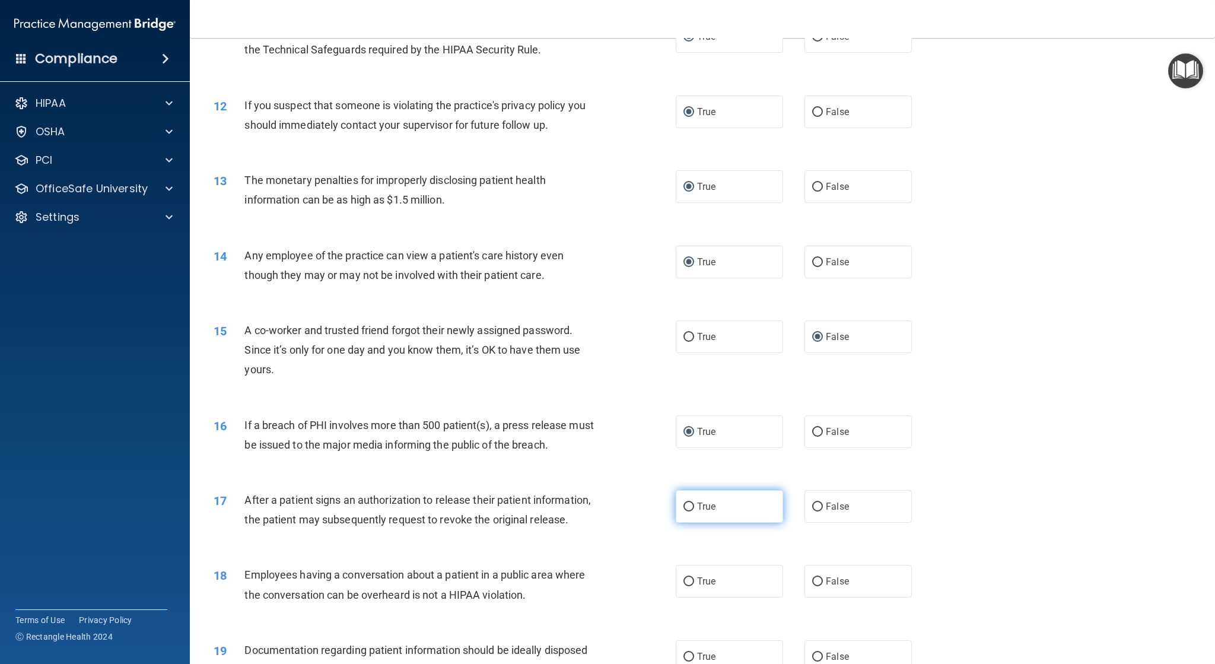
click at [690, 504] on label "True" at bounding box center [729, 506] width 107 height 33
click at [690, 504] on input "True" at bounding box center [688, 506] width 11 height 9
radio input "true"
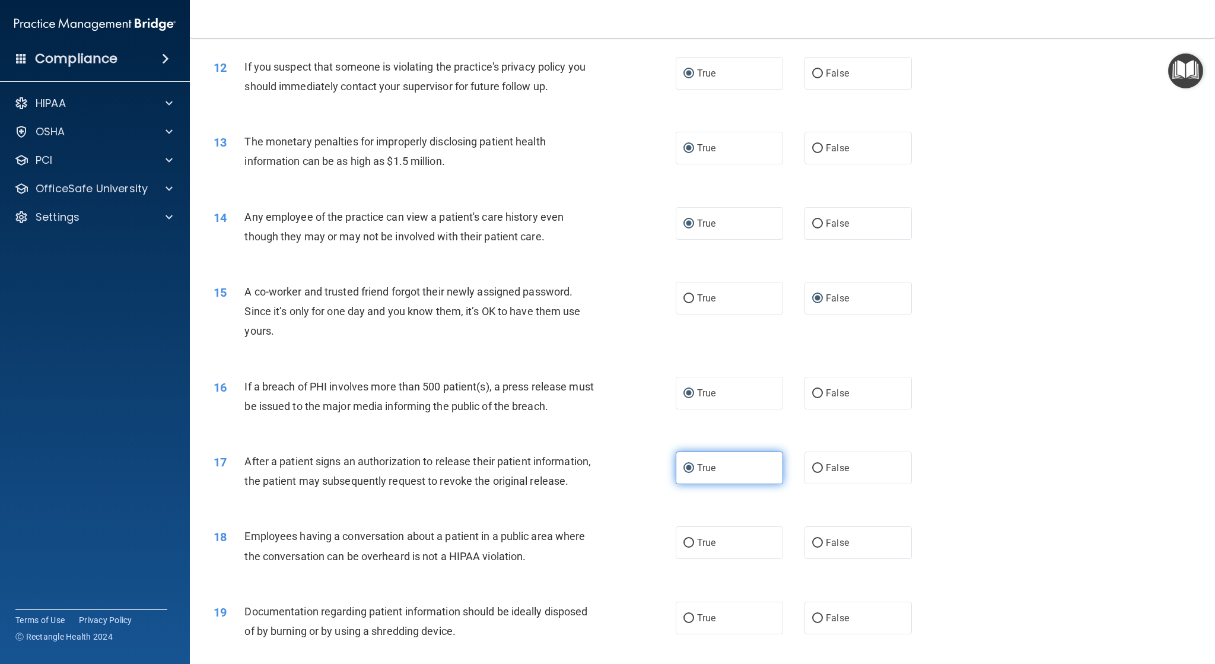
scroll to position [949, 0]
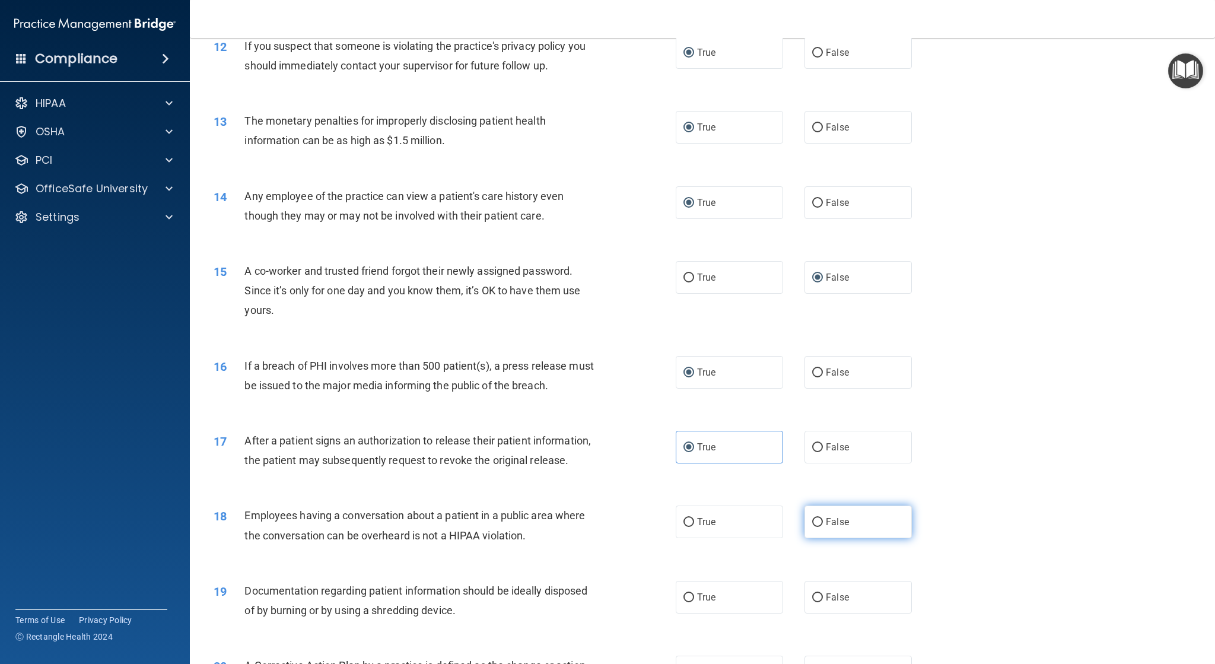
click at [814, 527] on input "False" at bounding box center [817, 522] width 11 height 9
radio input "true"
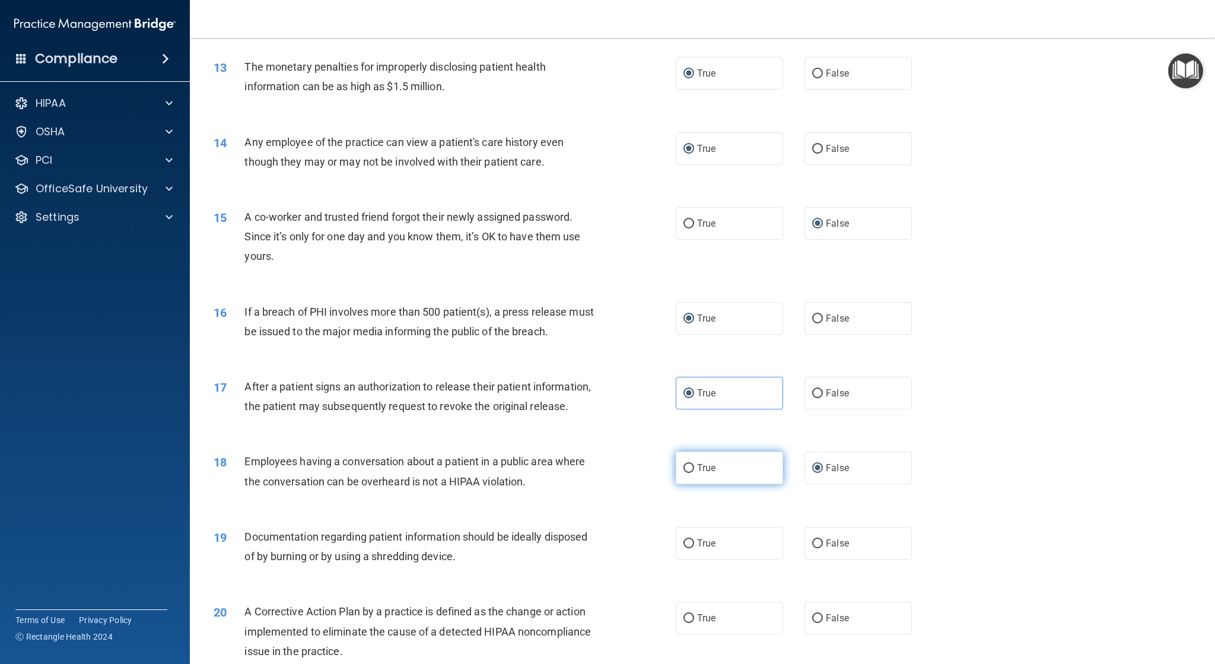
scroll to position [1068, 0]
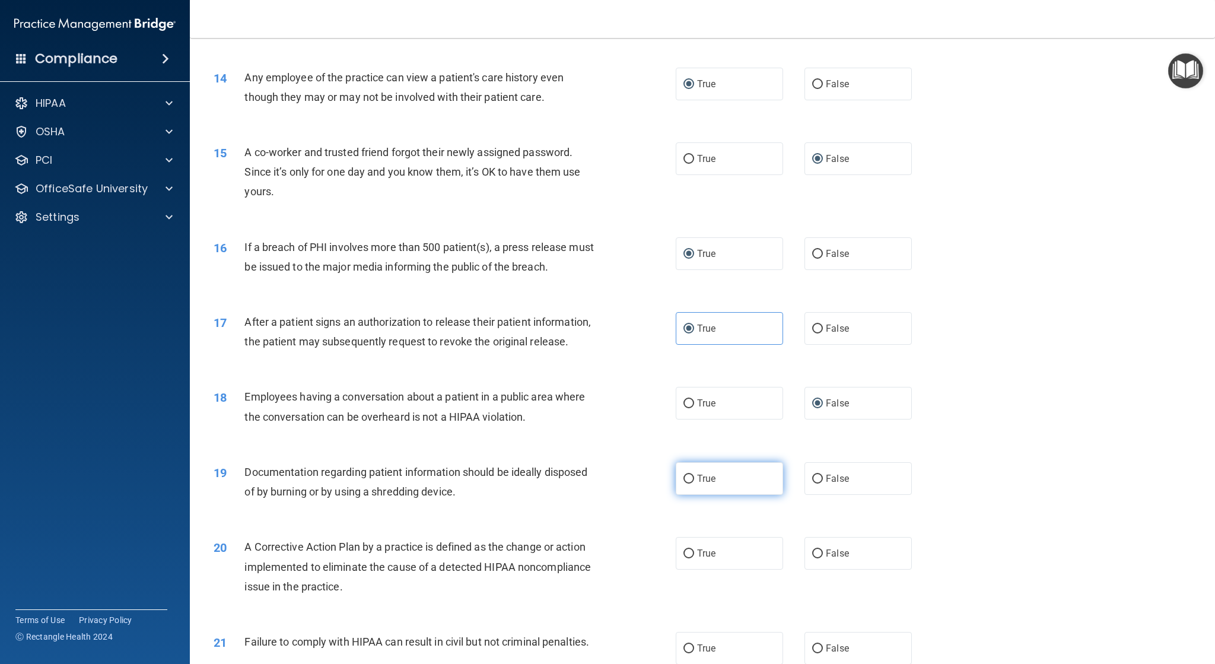
click at [685, 483] on input "True" at bounding box center [688, 478] width 11 height 9
radio input "true"
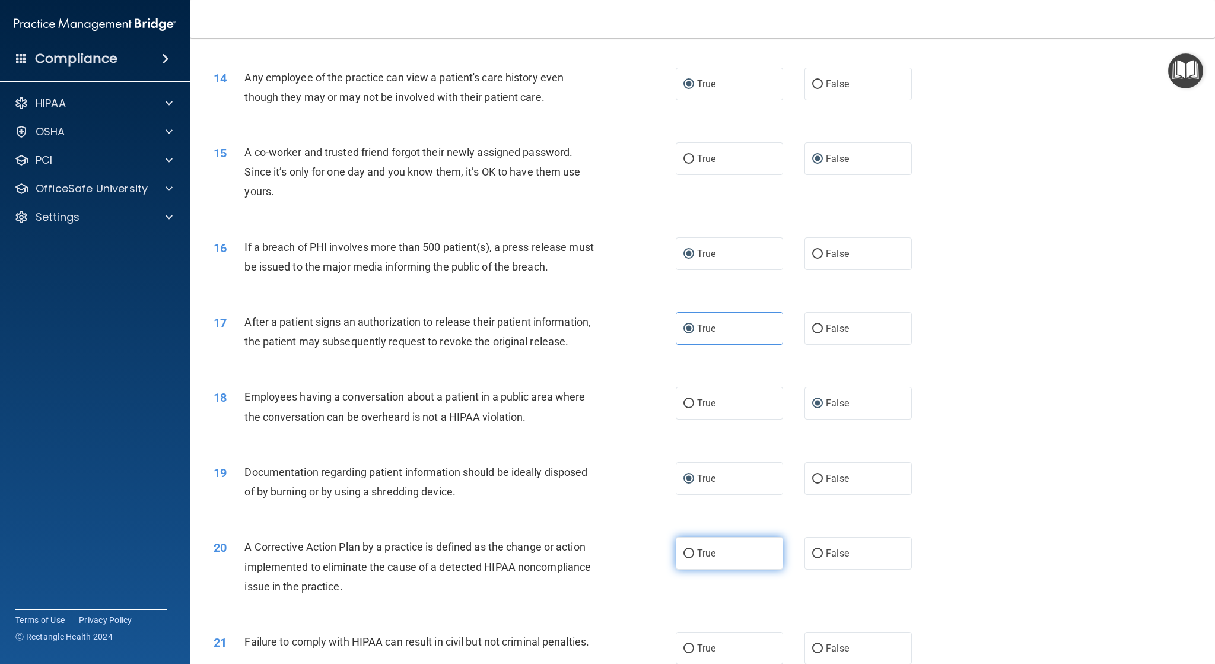
click at [683, 558] on input "True" at bounding box center [688, 553] width 11 height 9
radio input "true"
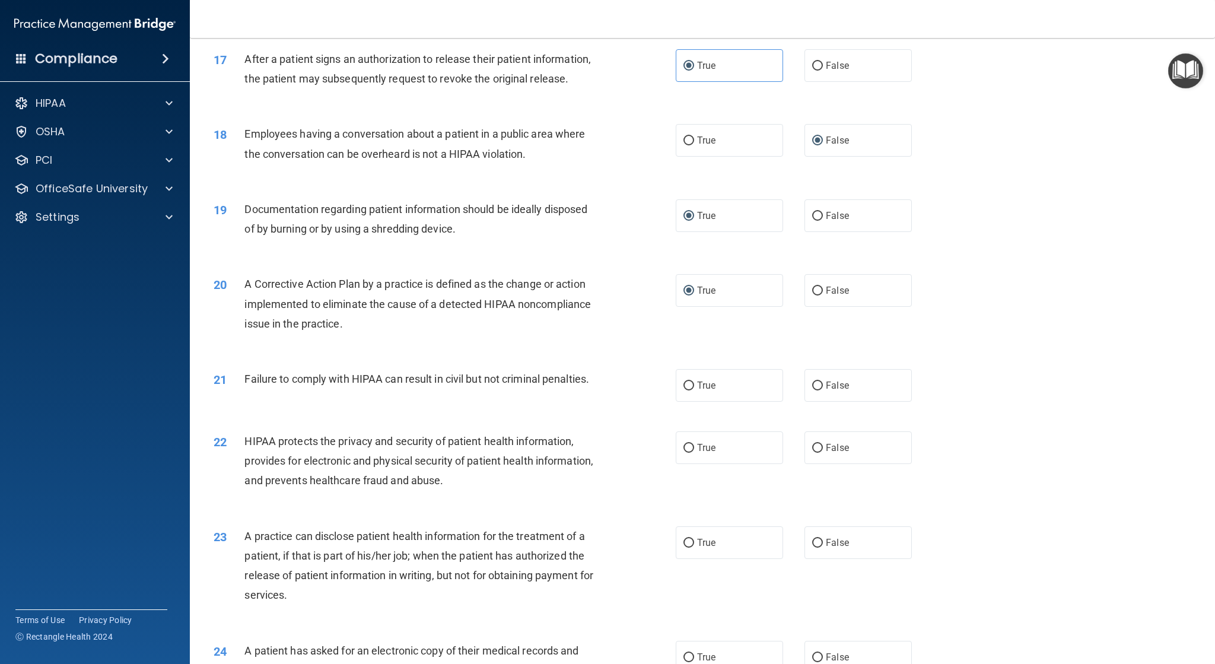
scroll to position [1364, 0]
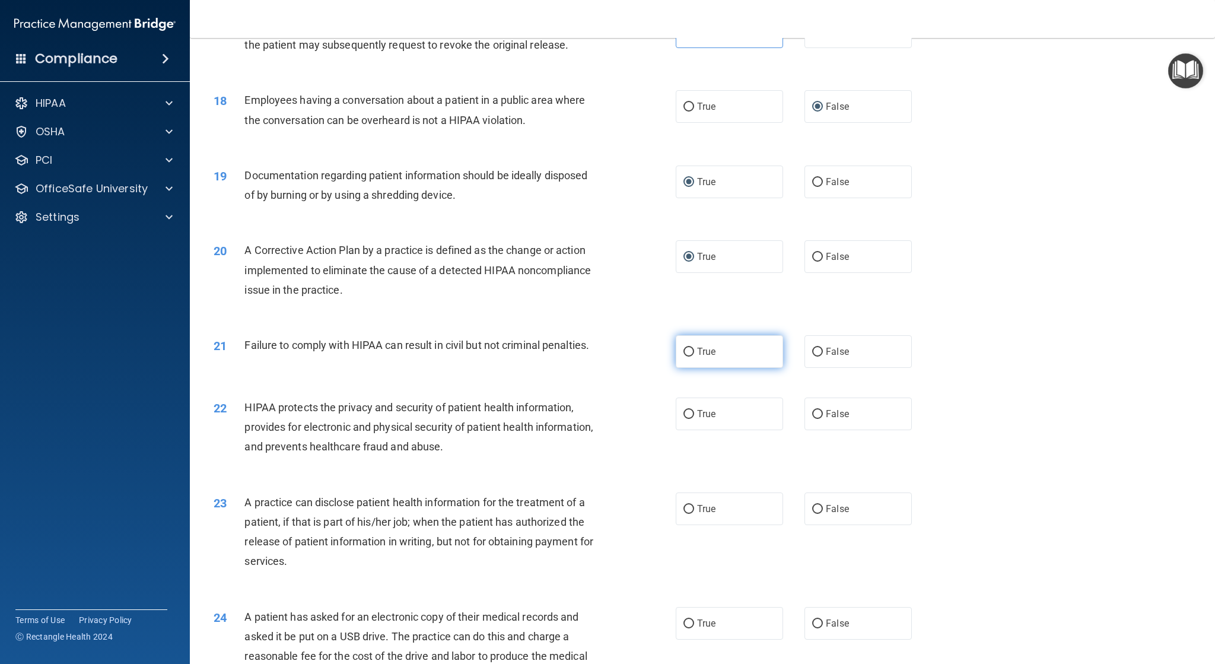
click at [683, 356] on input "True" at bounding box center [688, 352] width 11 height 9
radio input "true"
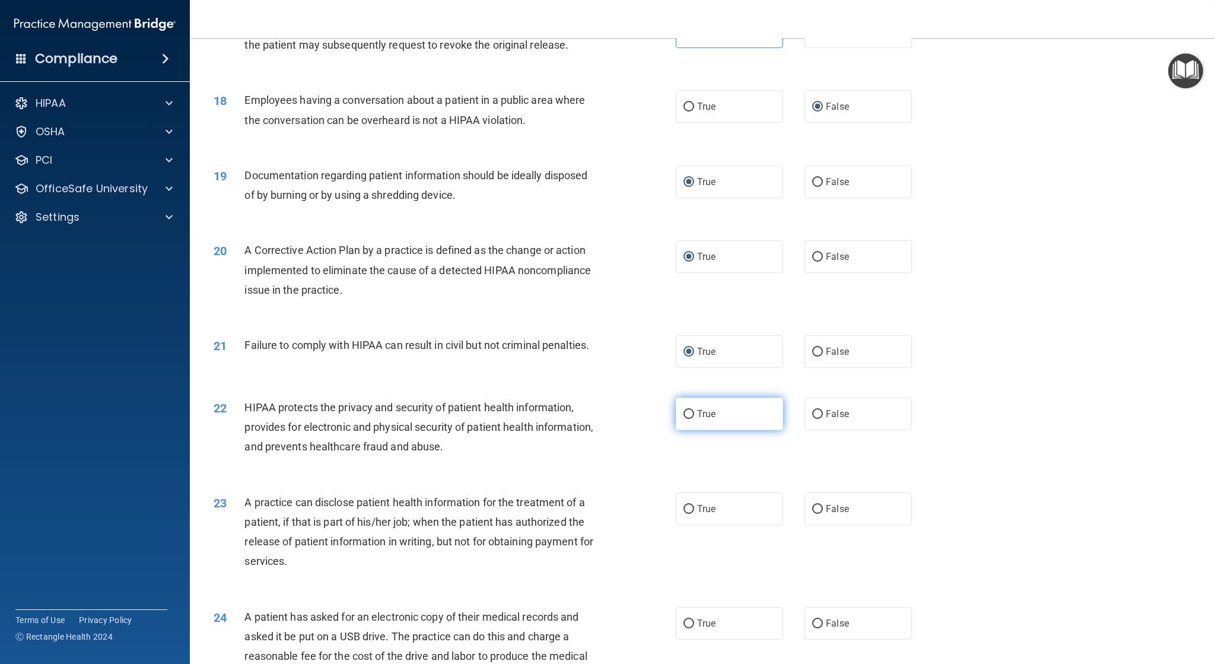
click at [684, 419] on input "True" at bounding box center [688, 414] width 11 height 9
radio input "true"
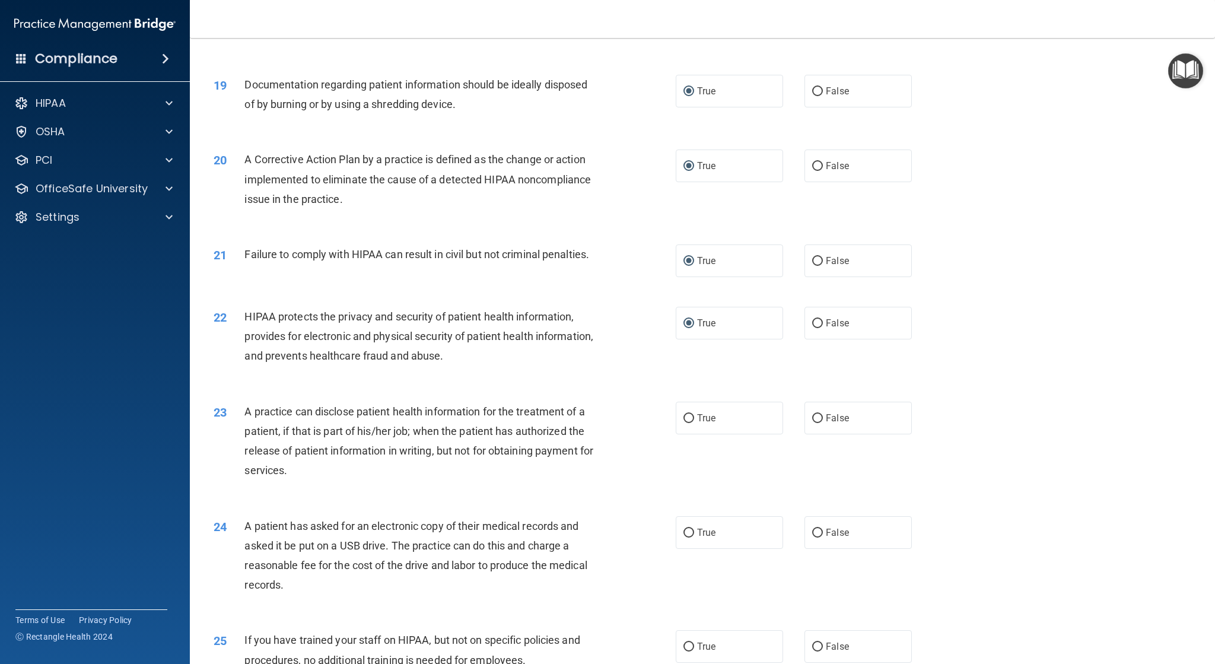
scroll to position [1483, 0]
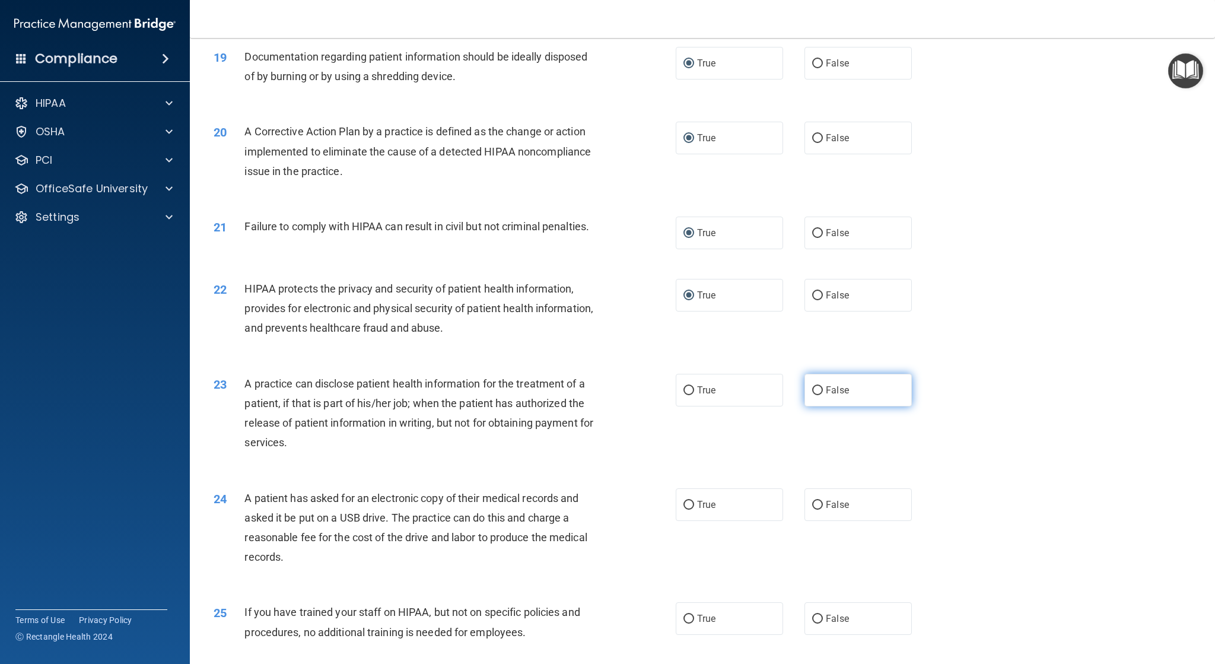
click at [812, 395] on input "False" at bounding box center [817, 390] width 11 height 9
radio input "true"
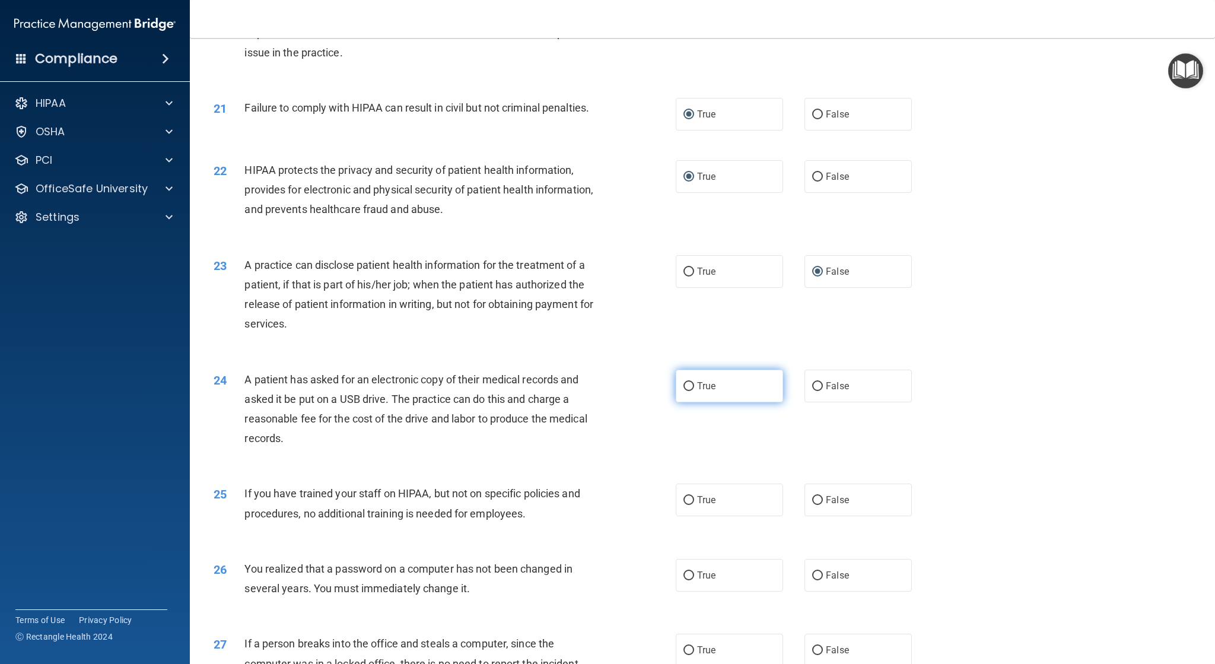
click at [683, 391] on input "True" at bounding box center [688, 386] width 11 height 9
radio input "true"
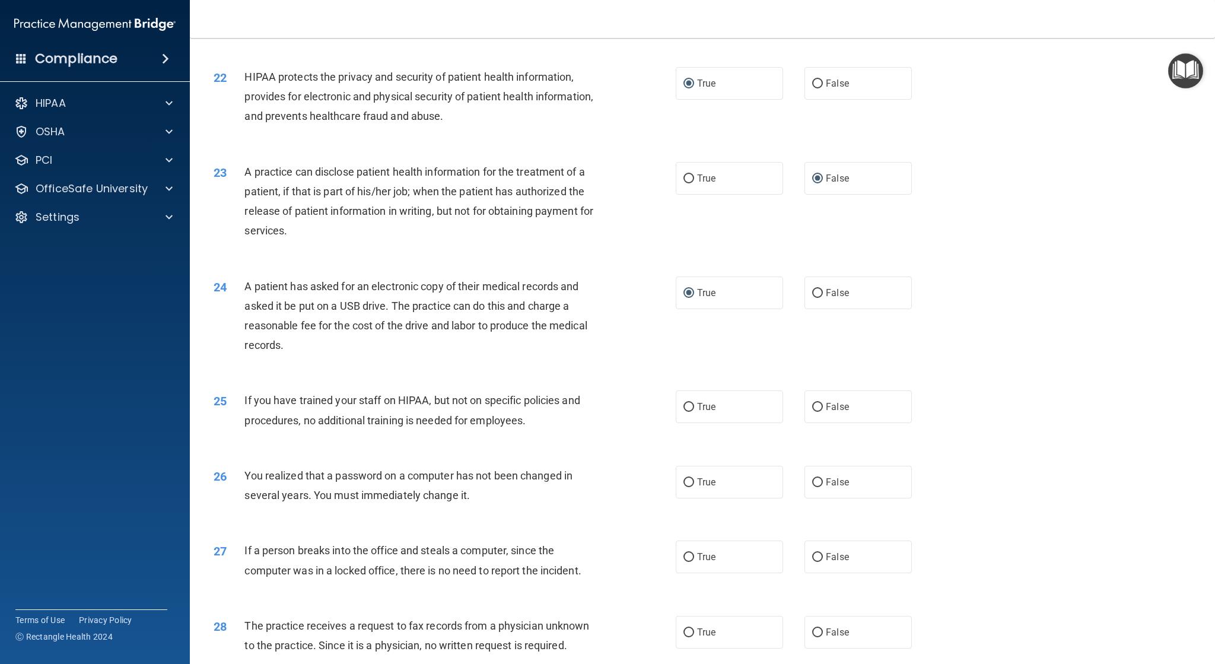
scroll to position [1720, 0]
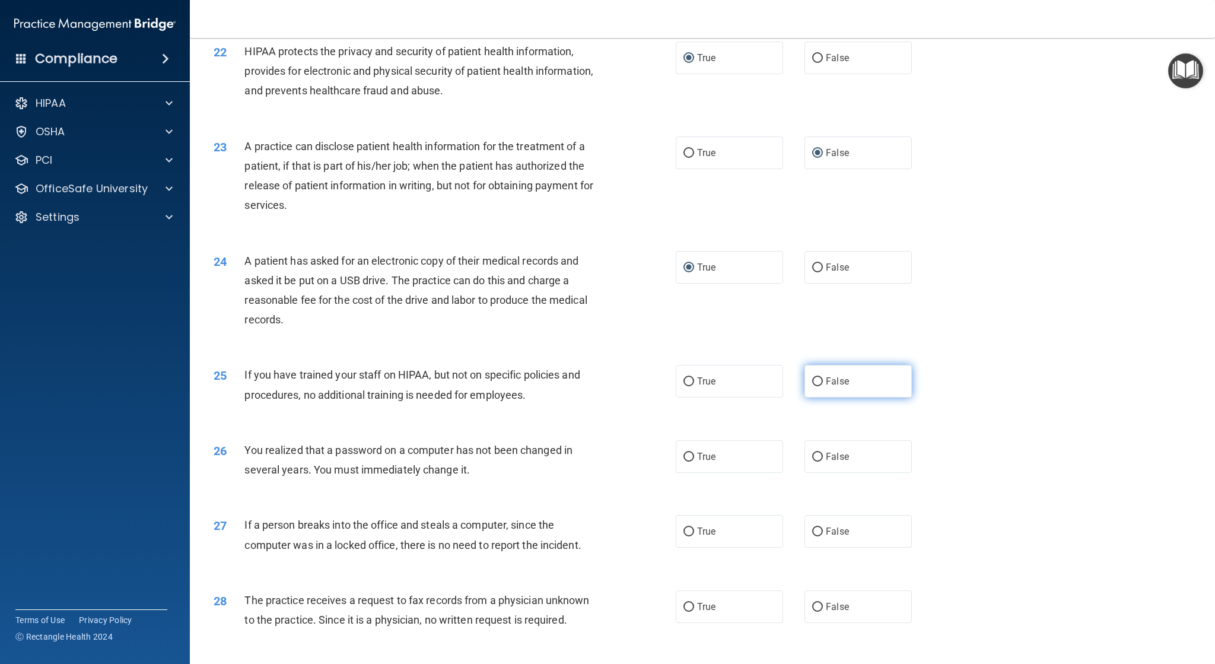
click at [812, 386] on input "False" at bounding box center [817, 381] width 11 height 9
radio input "true"
click at [812, 461] on input "False" at bounding box center [817, 457] width 11 height 9
radio input "true"
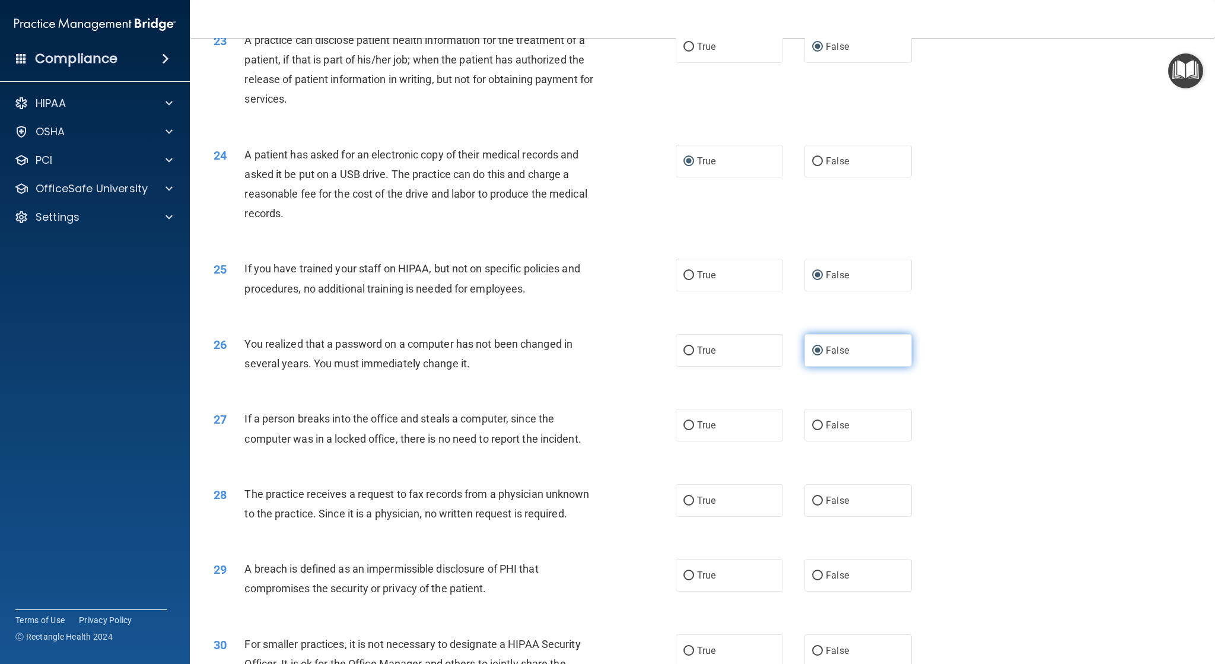
scroll to position [1898, 0]
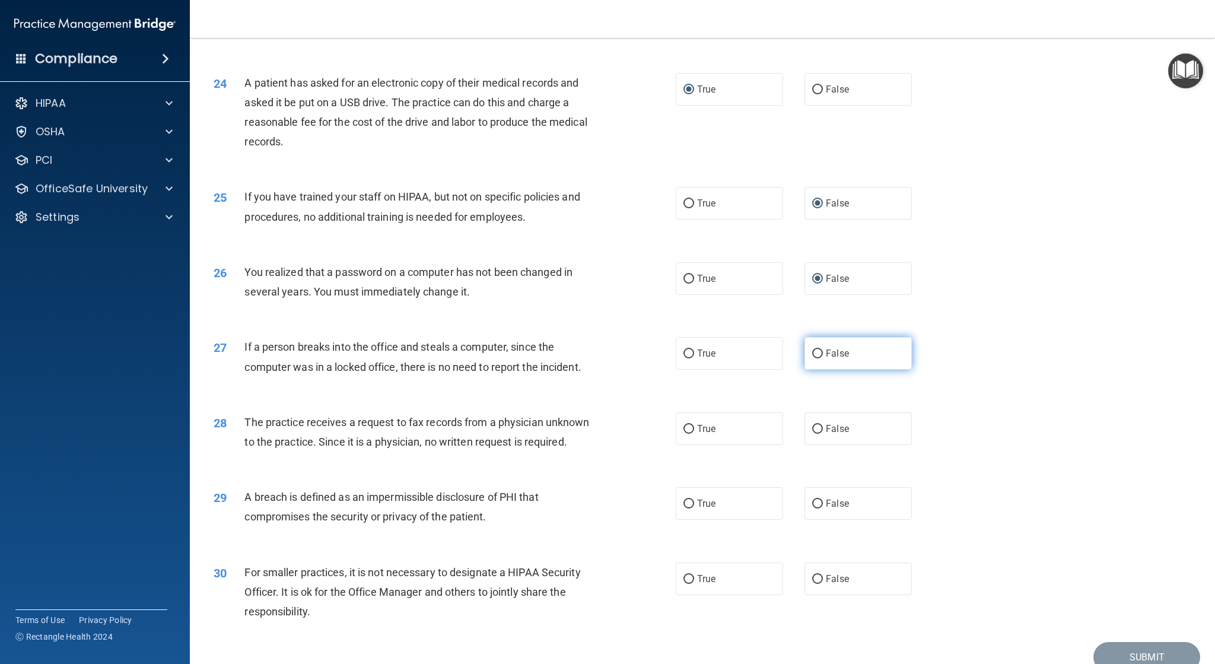
click at [812, 358] on input "False" at bounding box center [817, 353] width 11 height 9
radio input "true"
click at [815, 434] on input "False" at bounding box center [817, 429] width 11 height 9
radio input "true"
click at [687, 508] on input "True" at bounding box center [688, 503] width 11 height 9
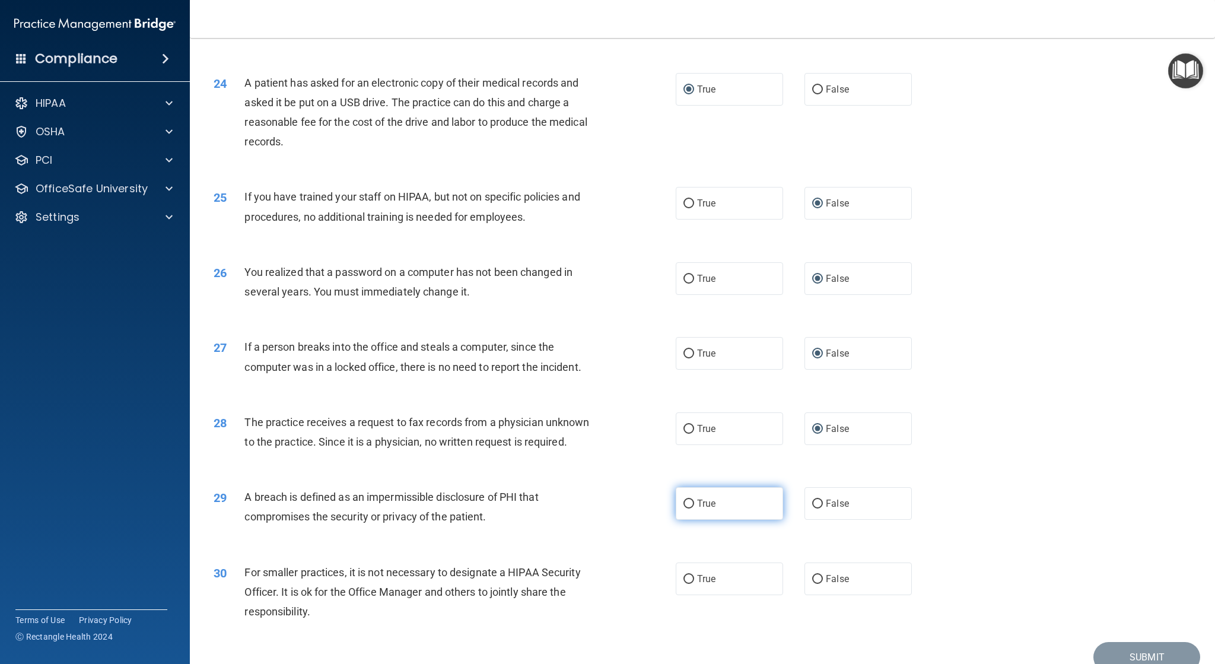
radio input "true"
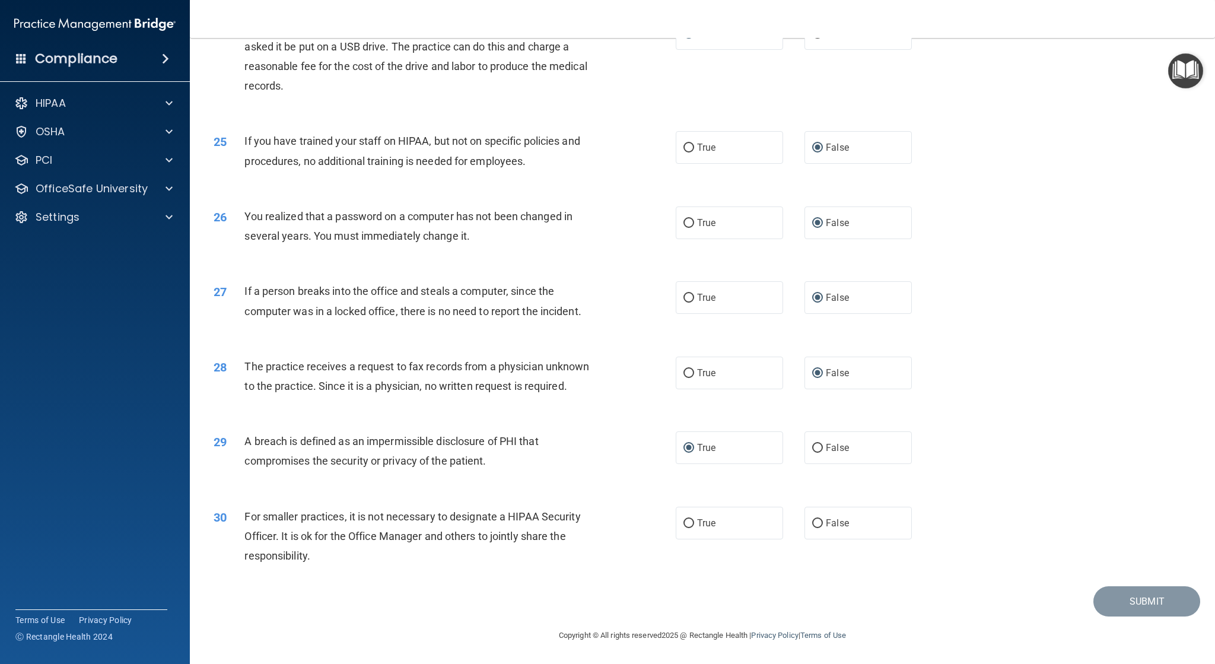
scroll to position [1986, 0]
click at [812, 526] on input "False" at bounding box center [817, 523] width 11 height 9
radio input "true"
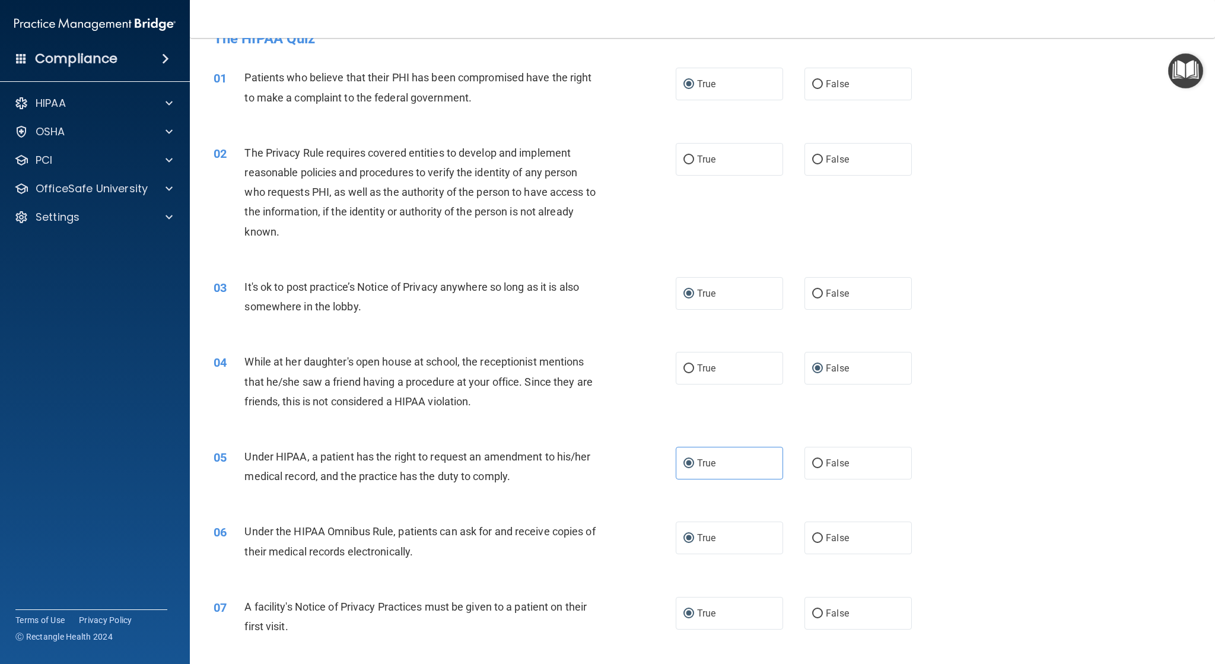
scroll to position [0, 0]
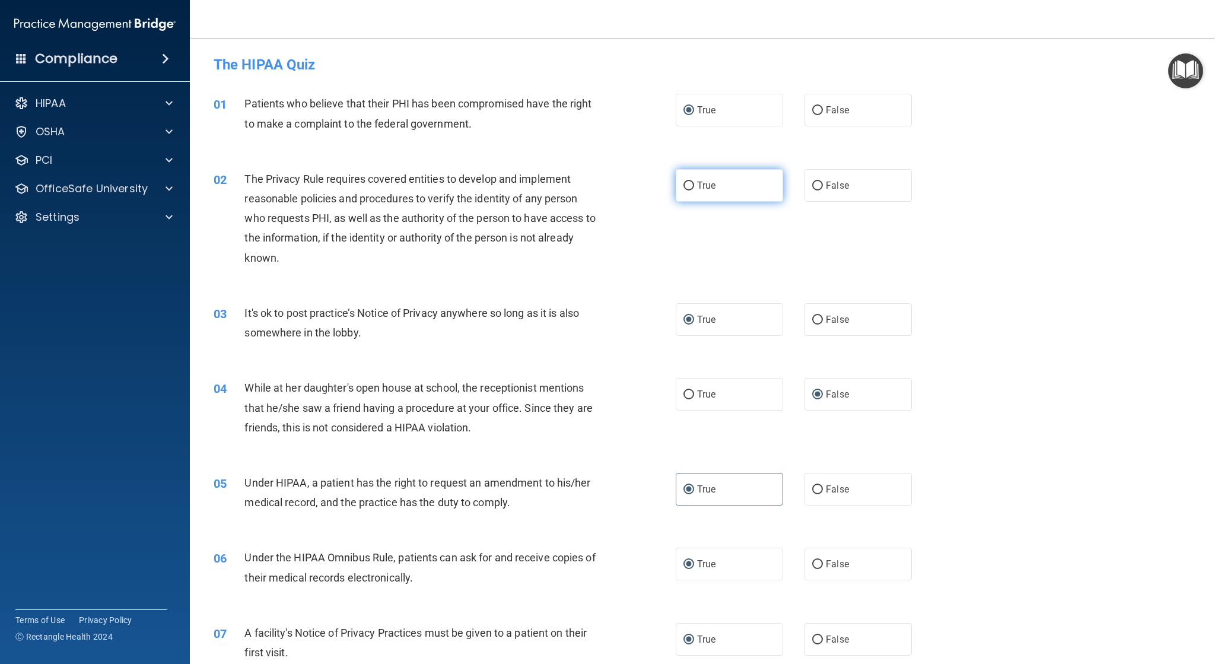
click at [684, 190] on label "True" at bounding box center [729, 185] width 107 height 33
click at [684, 190] on input "True" at bounding box center [688, 185] width 11 height 9
radio input "true"
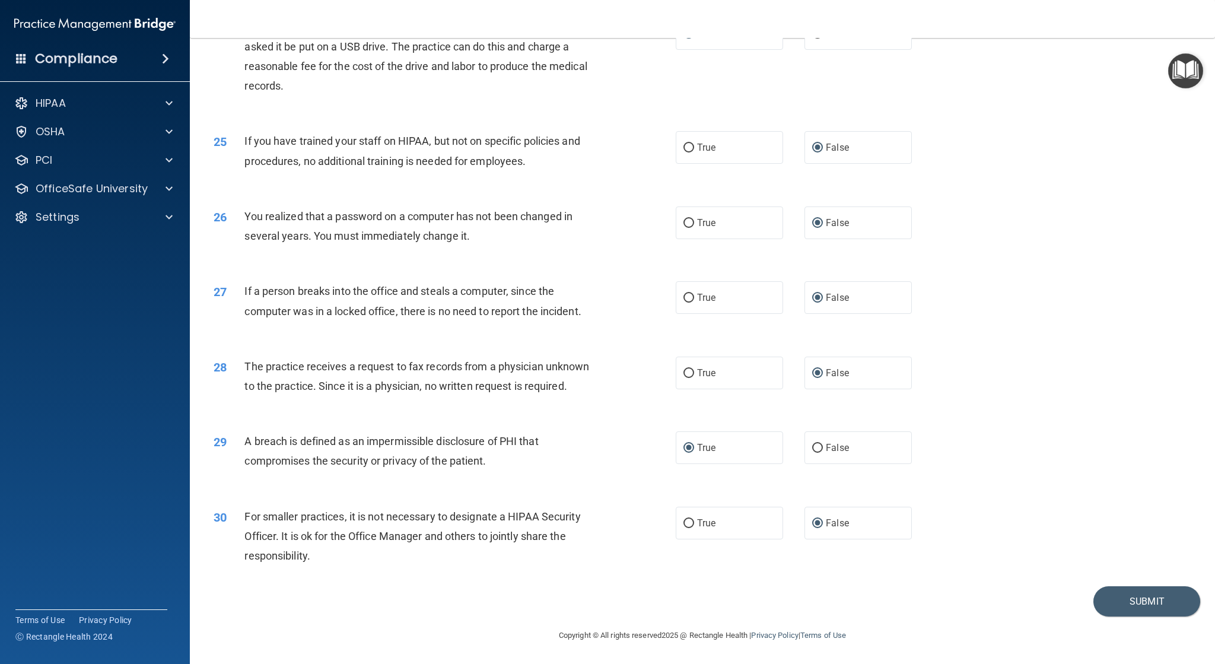
scroll to position [1986, 0]
click at [1132, 292] on div "27 If a person breaks into the office and steals a computer, since the computer…" at bounding box center [702, 303] width 995 height 75
click at [955, 624] on footer "Copyright © All rights reserved 2025 @ Rectangle Health | Privacy Policy | Term…" at bounding box center [702, 634] width 977 height 36
drag, startPoint x: 948, startPoint y: 620, endPoint x: 943, endPoint y: 611, distance: 10.1
click at [947, 619] on footer "Copyright © All rights reserved 2025 @ Rectangle Health | Privacy Policy | Term…" at bounding box center [702, 634] width 977 height 36
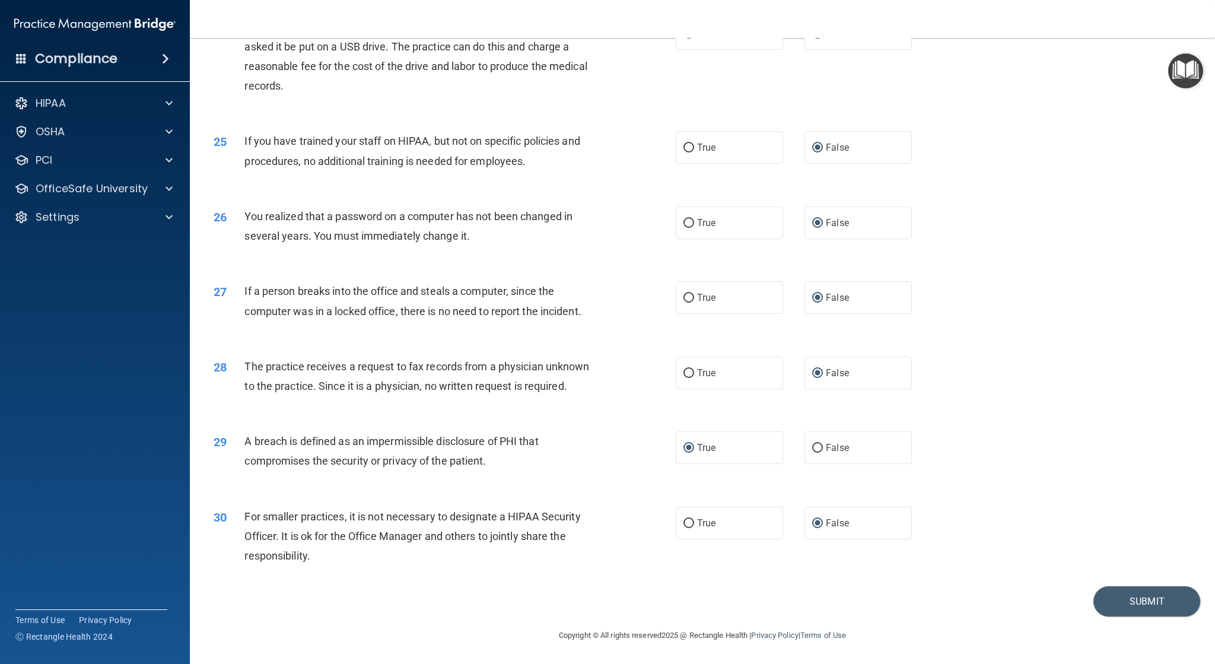
click at [816, 584] on div "30 For smaller practices, it is not necessary to designate a HIPAA Security Off…" at bounding box center [702, 539] width 995 height 95
click at [1004, 605] on div "Submit" at bounding box center [702, 601] width 995 height 30
click at [1124, 604] on button "Submit" at bounding box center [1146, 601] width 107 height 30
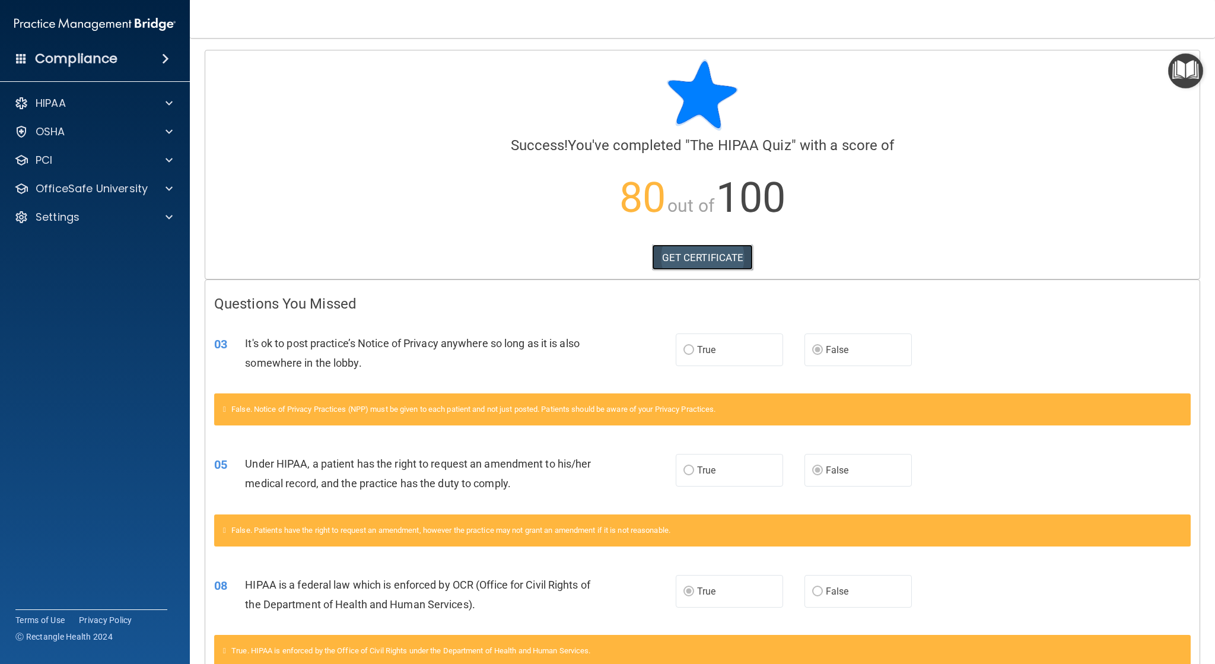
click at [727, 256] on link "GET CERTIFICATE" at bounding box center [702, 257] width 101 height 26
click at [101, 110] on div "HIPAA" at bounding box center [78, 103] width 147 height 14
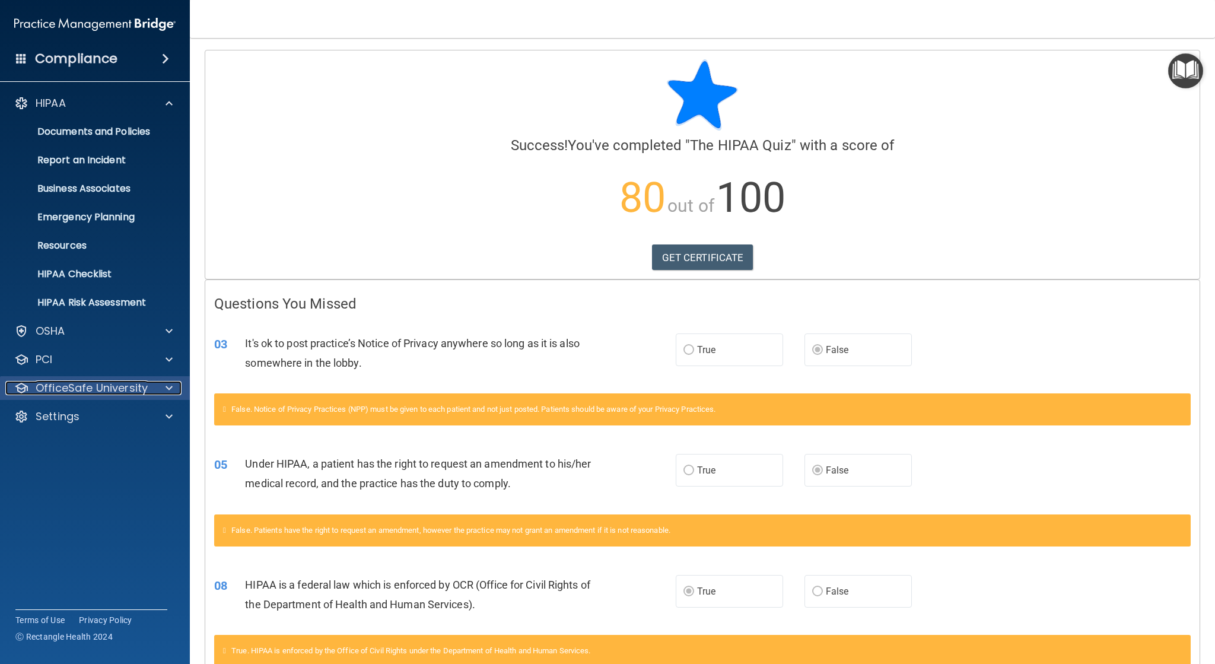
click at [118, 388] on p "OfficeSafe University" at bounding box center [92, 388] width 112 height 14
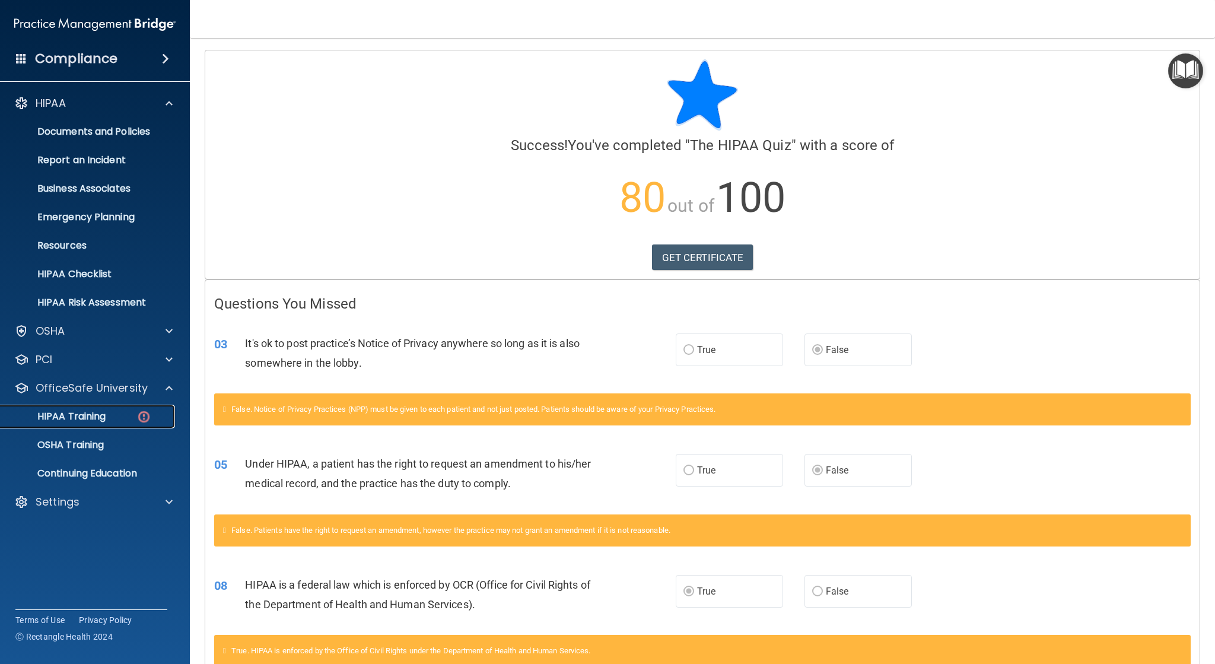
click at [96, 419] on p "HIPAA Training" at bounding box center [57, 416] width 98 height 12
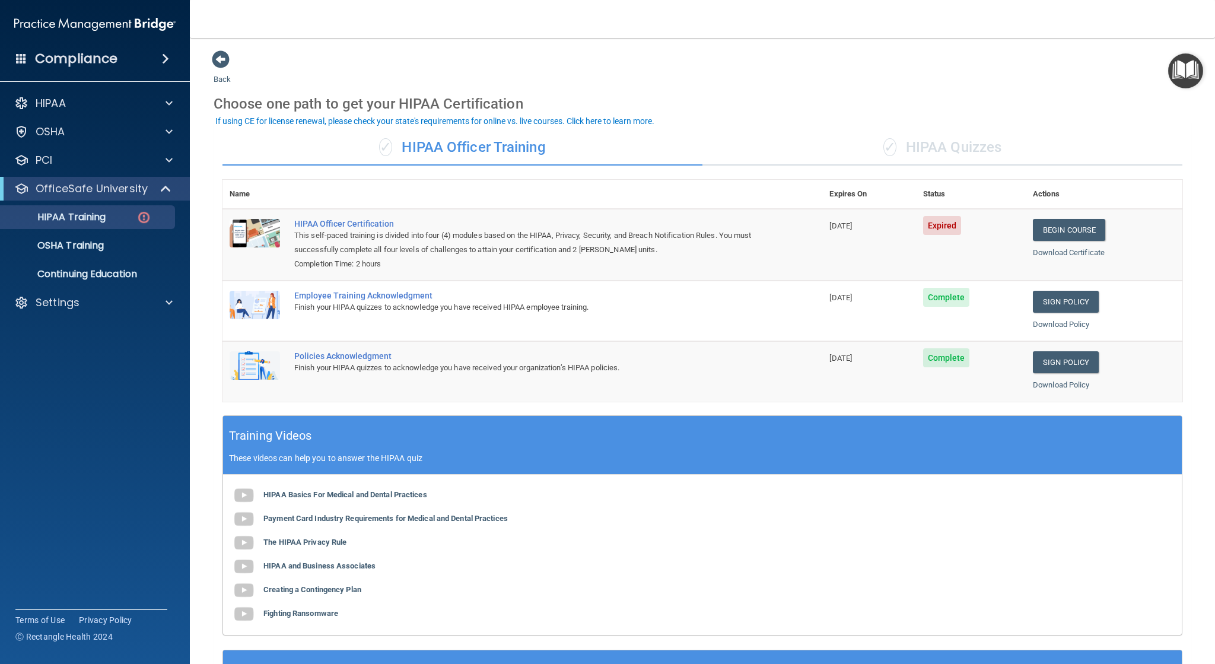
click at [951, 149] on div "✓ HIPAA Quizzes" at bounding box center [942, 148] width 480 height 36
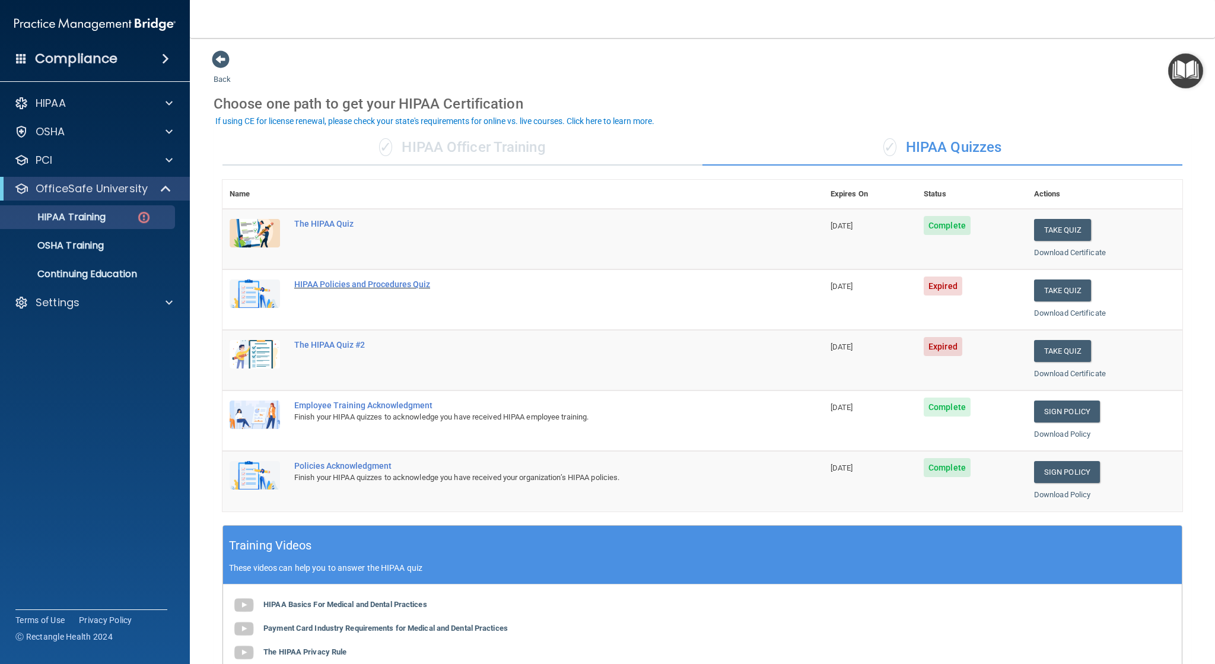
click at [403, 282] on div "HIPAA Policies and Procedures Quiz" at bounding box center [529, 283] width 470 height 9
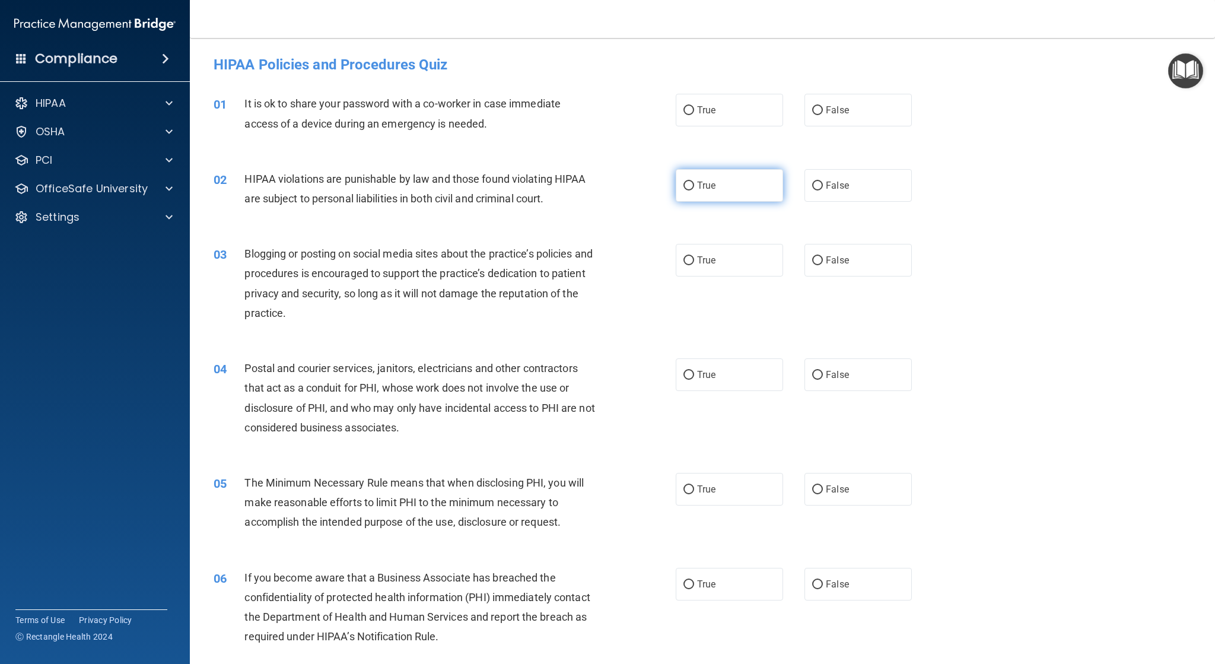
click at [685, 185] on input "True" at bounding box center [688, 185] width 11 height 9
radio input "true"
click at [816, 258] on input "False" at bounding box center [817, 260] width 11 height 9
radio input "true"
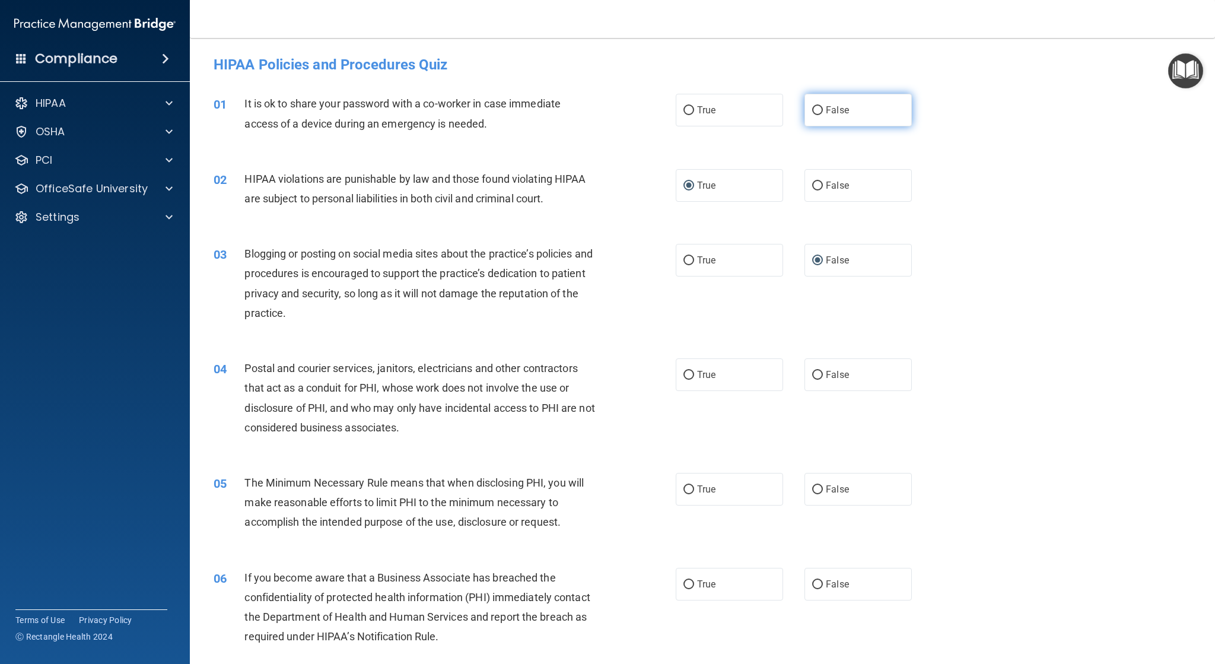
click at [812, 113] on input "False" at bounding box center [817, 110] width 11 height 9
radio input "true"
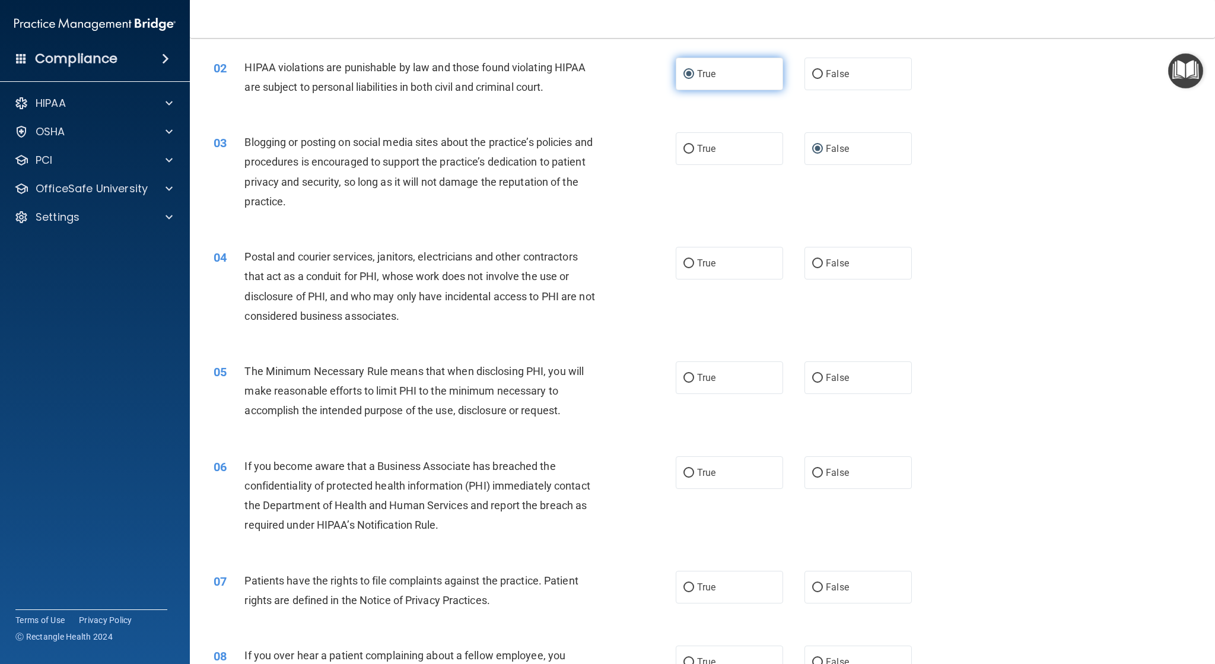
scroll to position [119, 0]
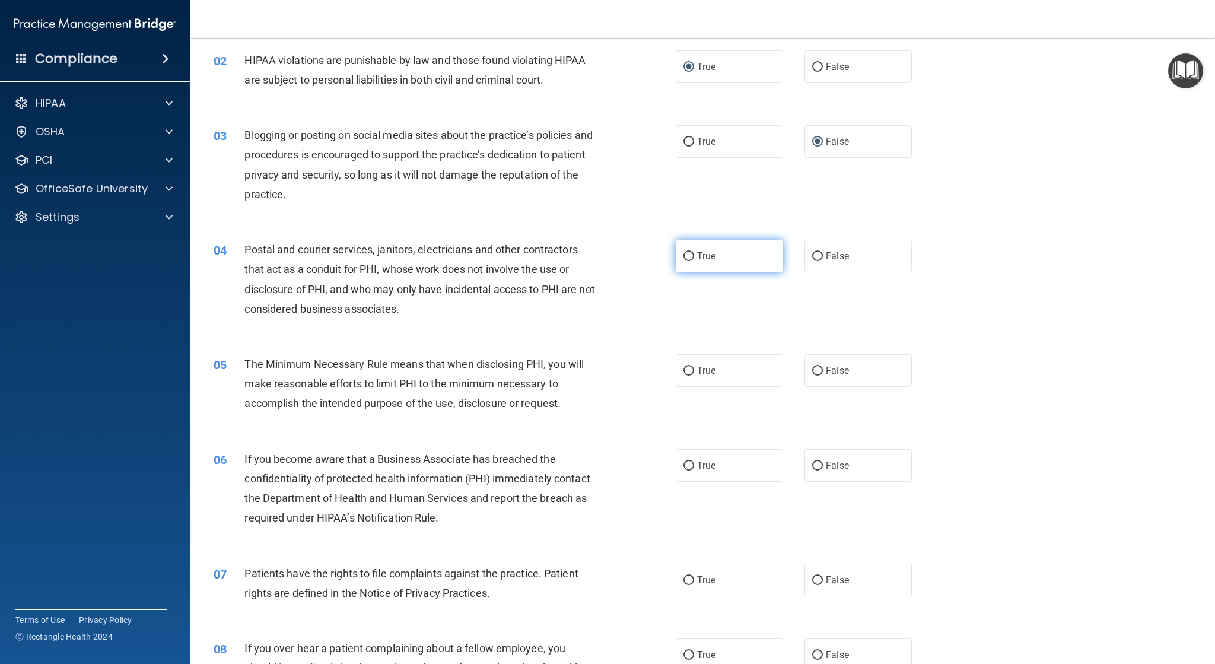
click at [680, 251] on label "True" at bounding box center [729, 256] width 107 height 33
click at [683, 252] on input "True" at bounding box center [688, 256] width 11 height 9
radio input "true"
drag, startPoint x: 681, startPoint y: 365, endPoint x: 684, endPoint y: 372, distance: 7.7
click at [683, 369] on input "True" at bounding box center [688, 371] width 11 height 9
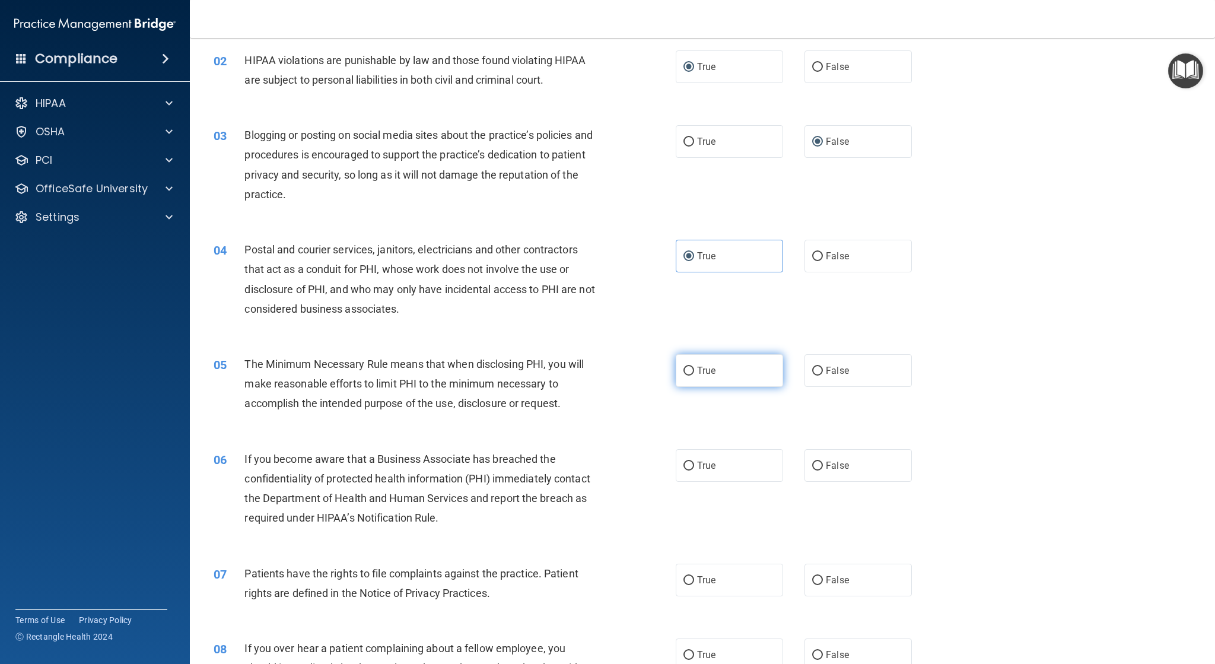
radio input "true"
click at [689, 462] on label "True" at bounding box center [729, 465] width 107 height 33
click at [689, 462] on input "True" at bounding box center [688, 465] width 11 height 9
radio input "true"
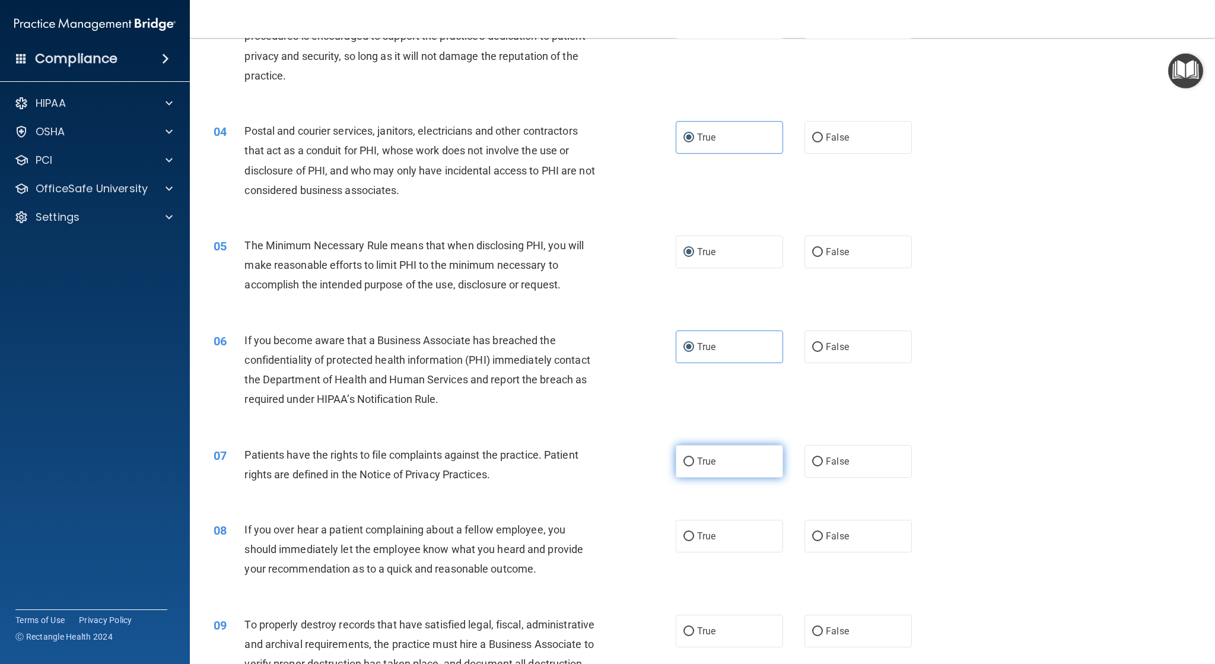
click at [697, 456] on span "True" at bounding box center [706, 460] width 18 height 11
click at [694, 457] on input "True" at bounding box center [688, 461] width 11 height 9
radio input "true"
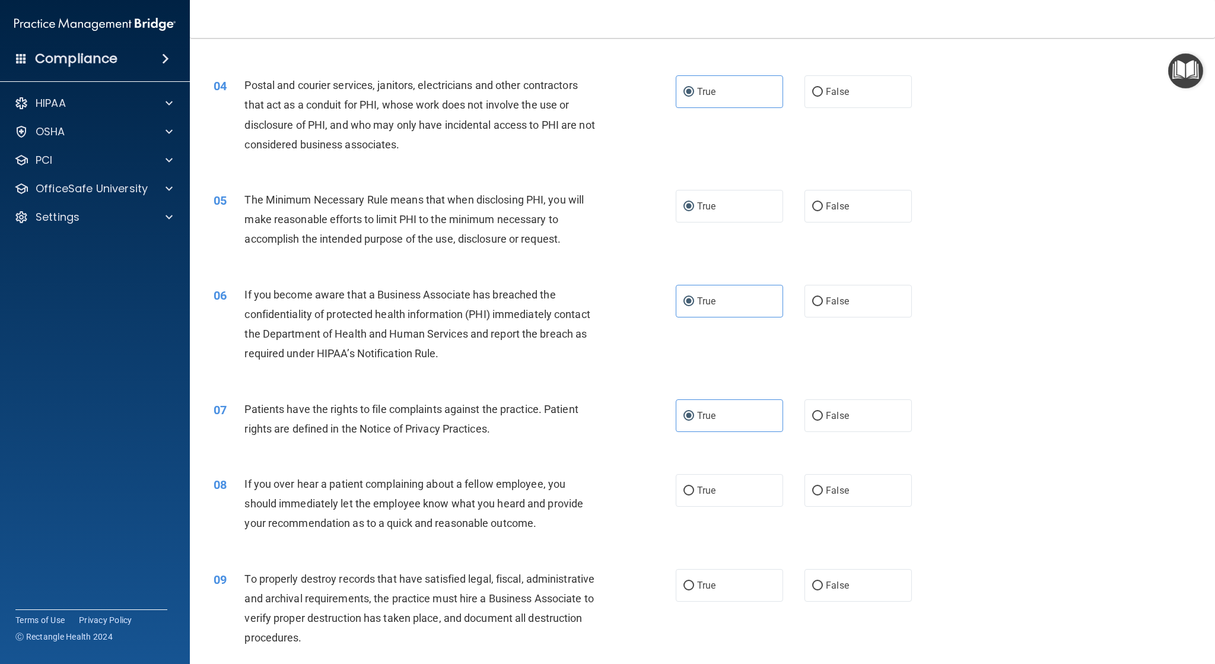
scroll to position [356, 0]
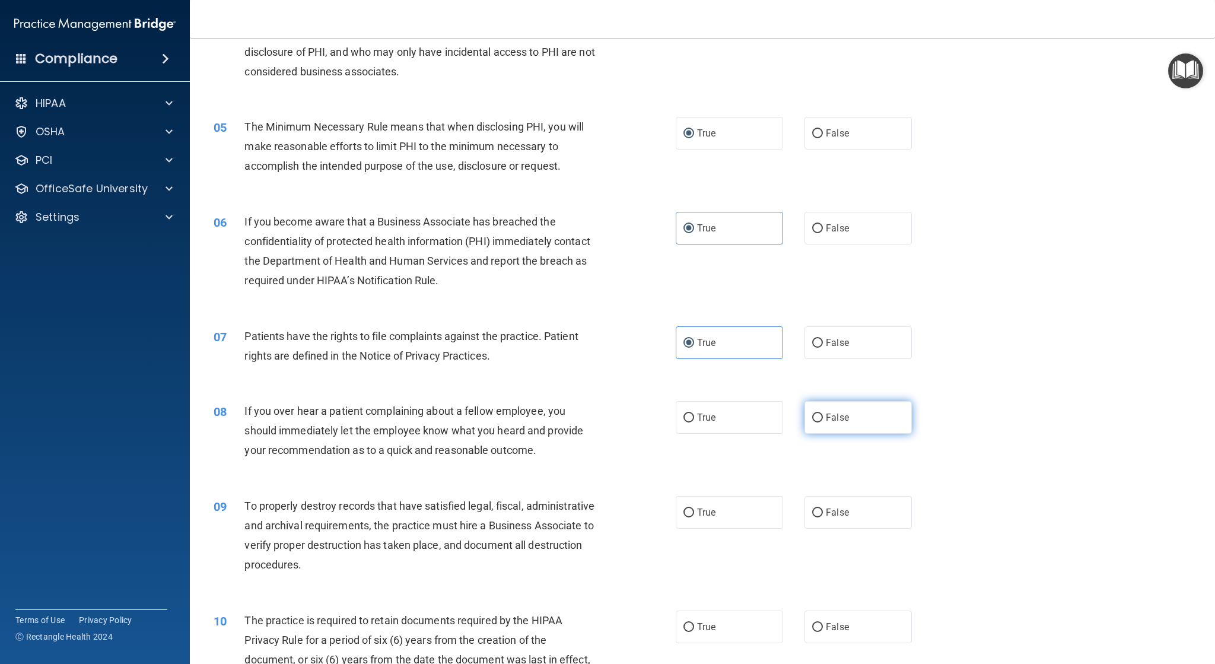
click at [814, 414] on input "False" at bounding box center [817, 417] width 11 height 9
radio input "true"
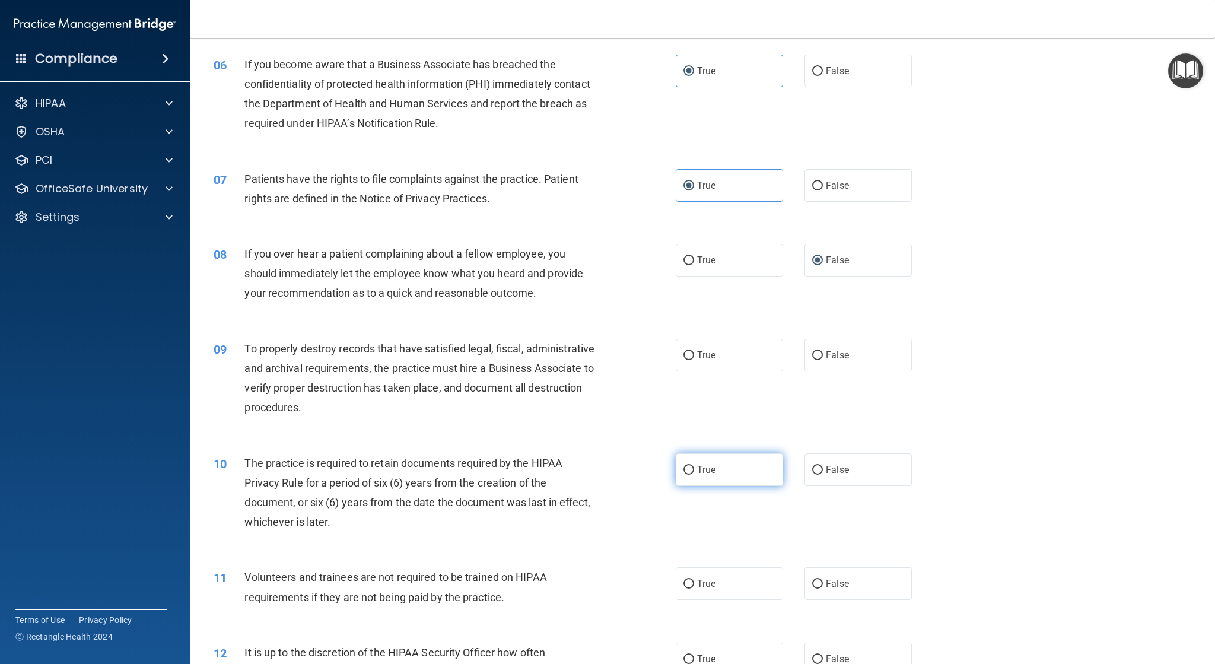
scroll to position [534, 0]
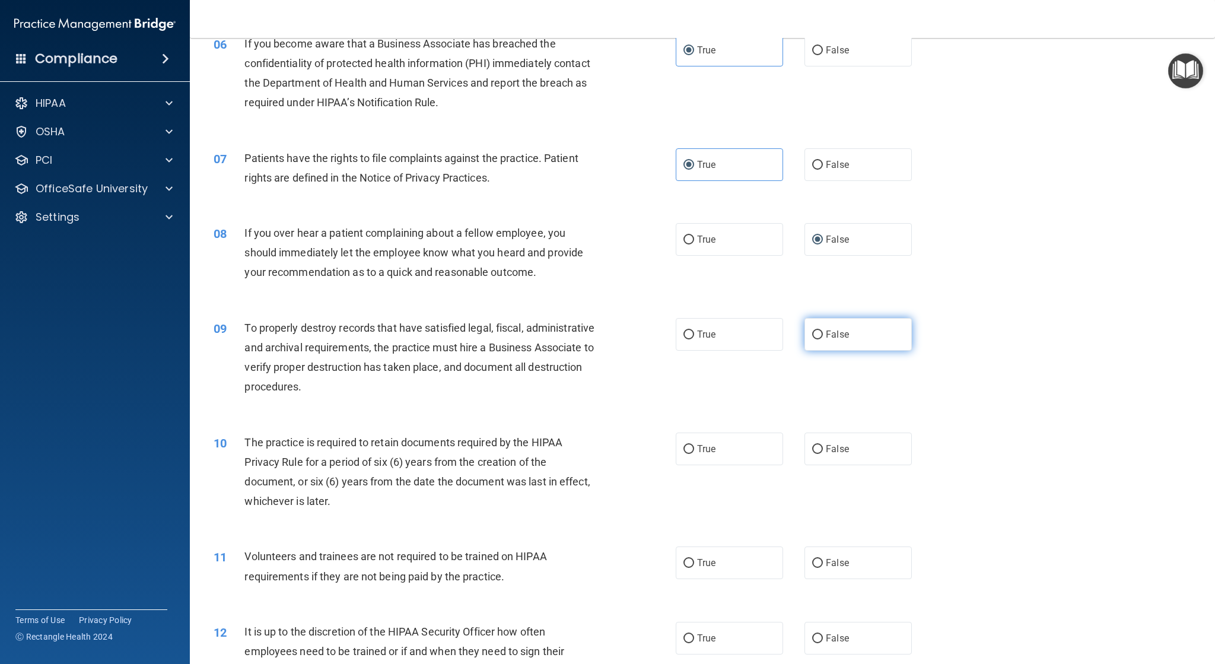
click at [812, 336] on input "False" at bounding box center [817, 334] width 11 height 9
radio input "true"
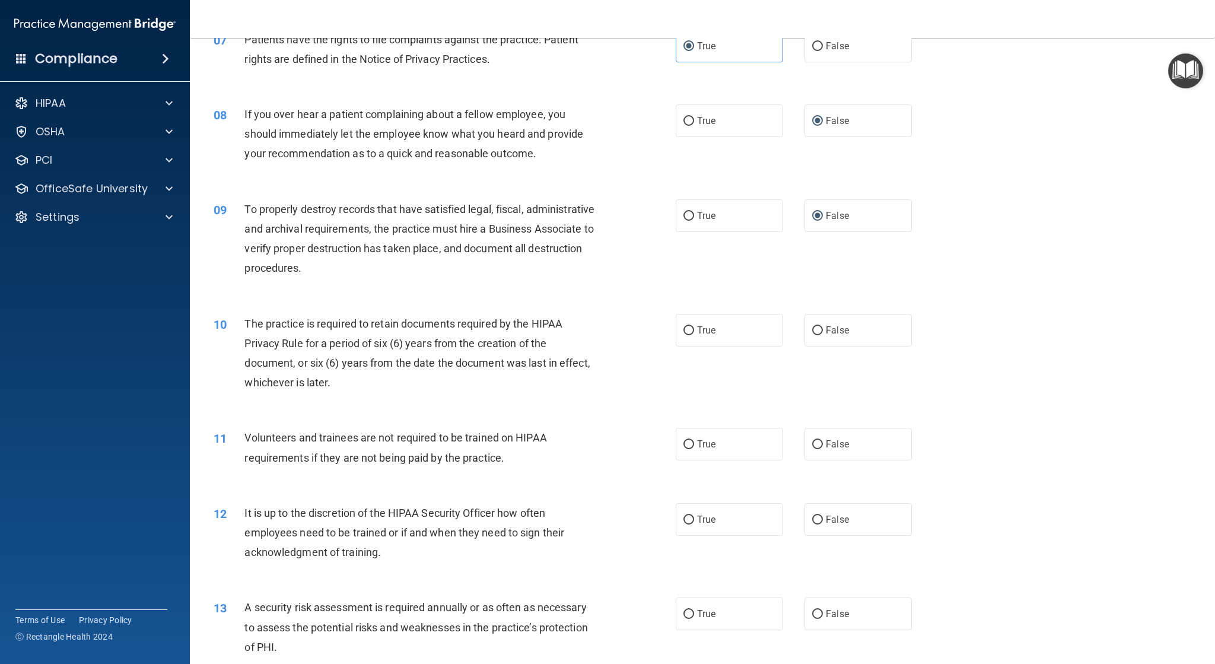
scroll to position [712, 0]
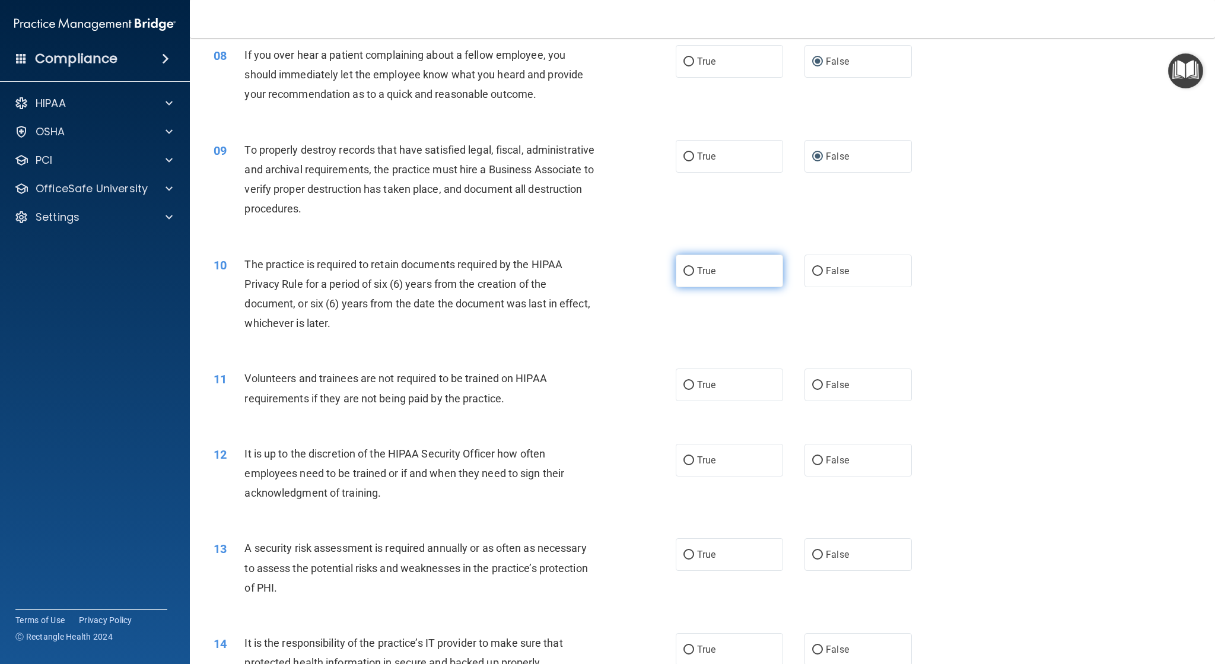
click at [686, 270] on input "True" at bounding box center [688, 271] width 11 height 9
radio input "true"
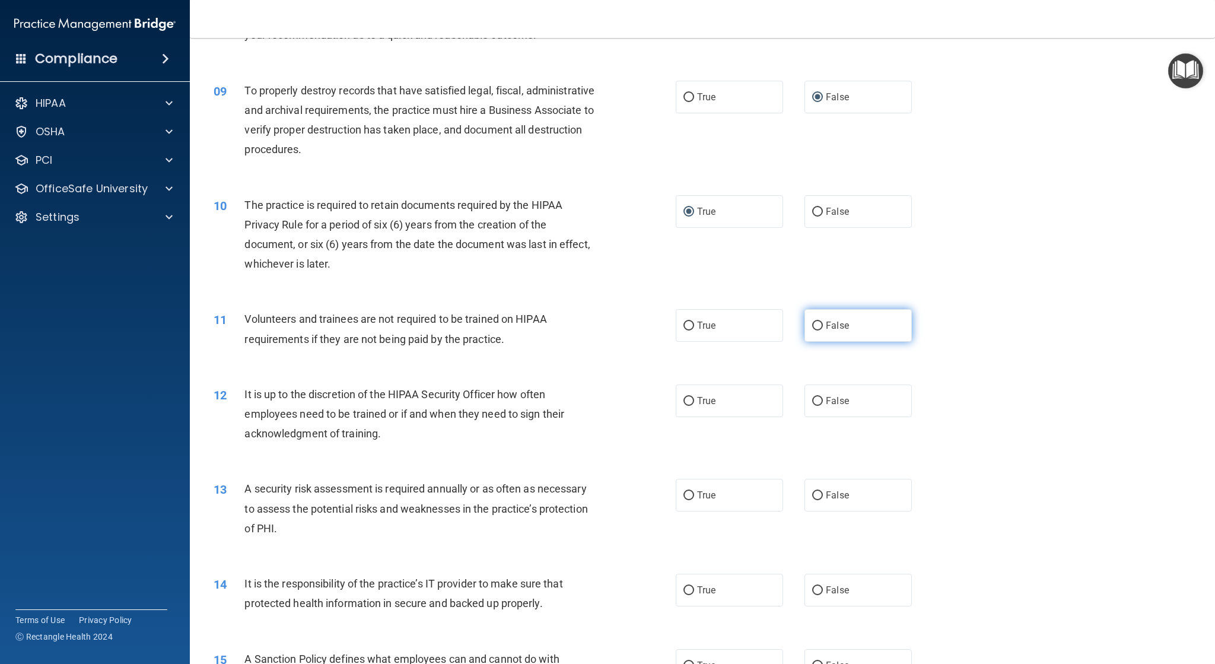
click at [812, 329] on input "False" at bounding box center [817, 325] width 11 height 9
radio input "true"
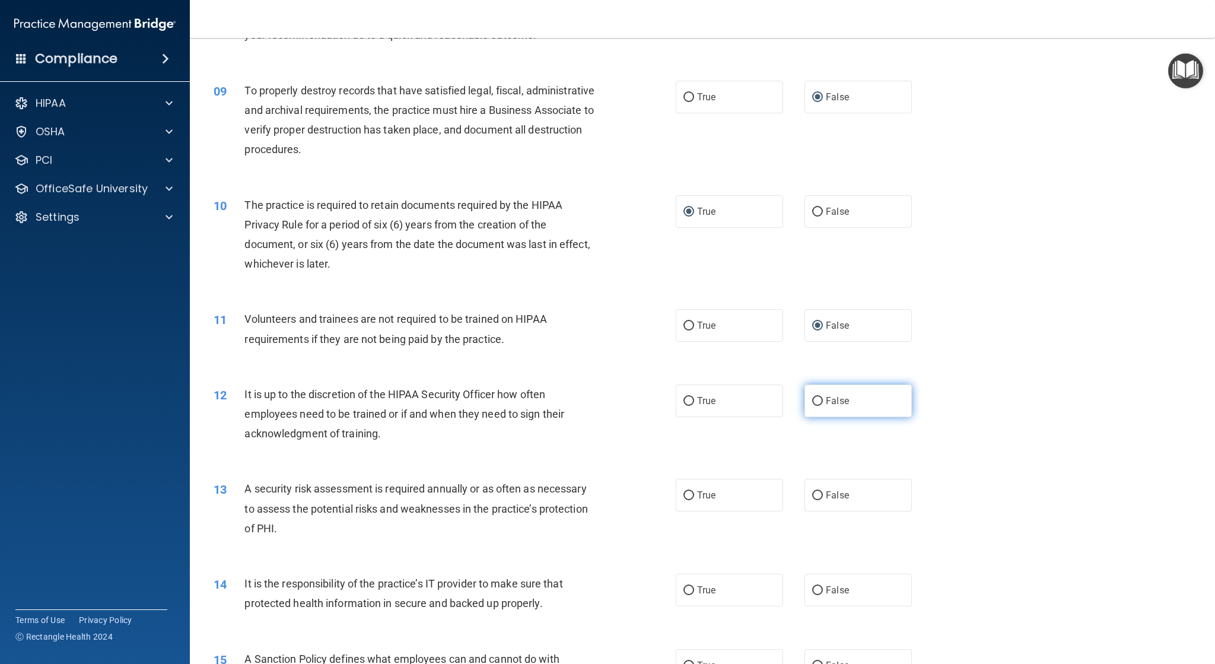
click at [812, 402] on input "False" at bounding box center [817, 401] width 11 height 9
radio input "true"
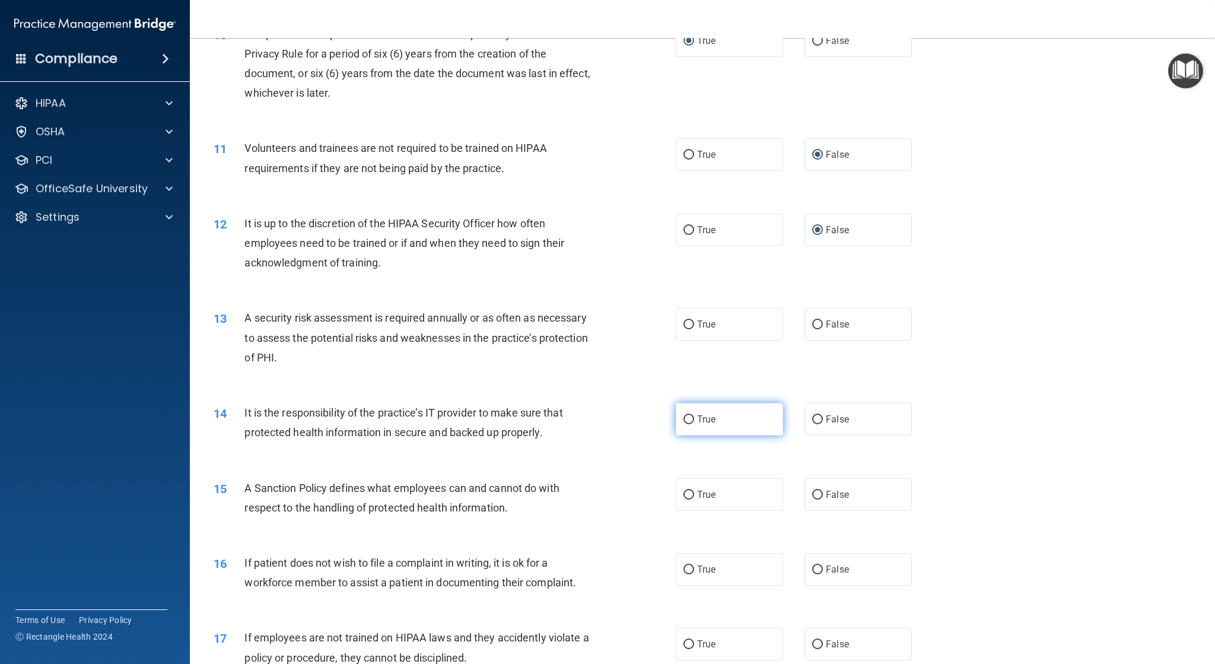
scroll to position [949, 0]
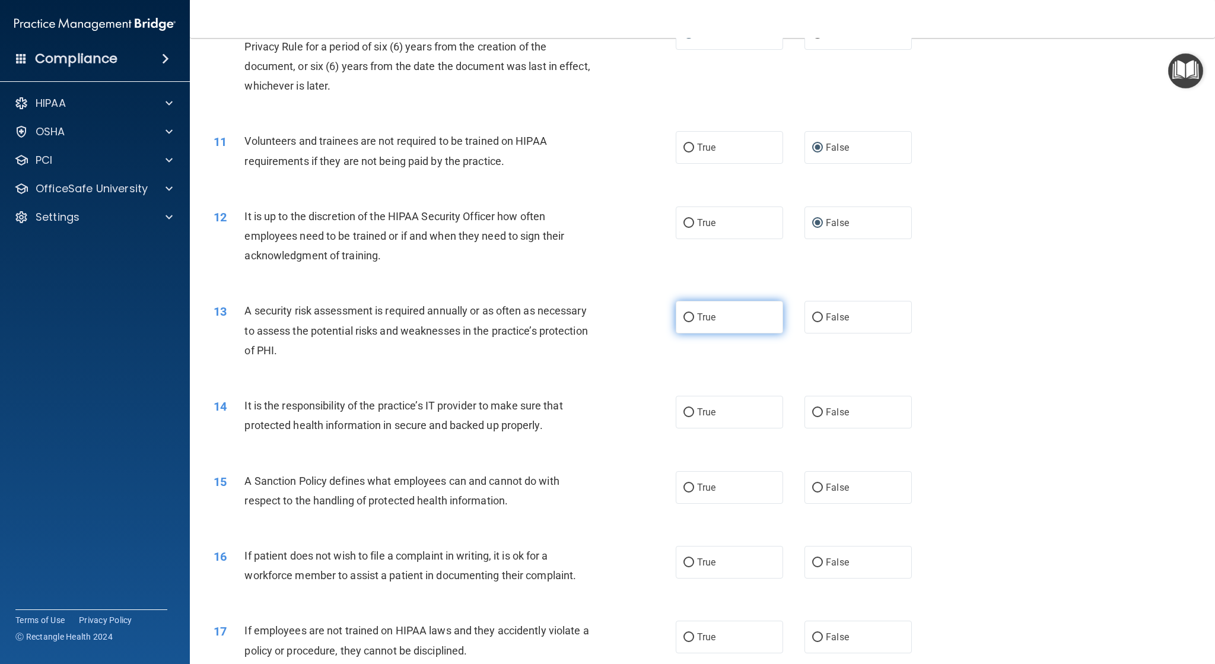
click at [683, 314] on input "True" at bounding box center [688, 317] width 11 height 9
radio input "true"
click at [683, 408] on input "True" at bounding box center [688, 412] width 11 height 9
radio input "true"
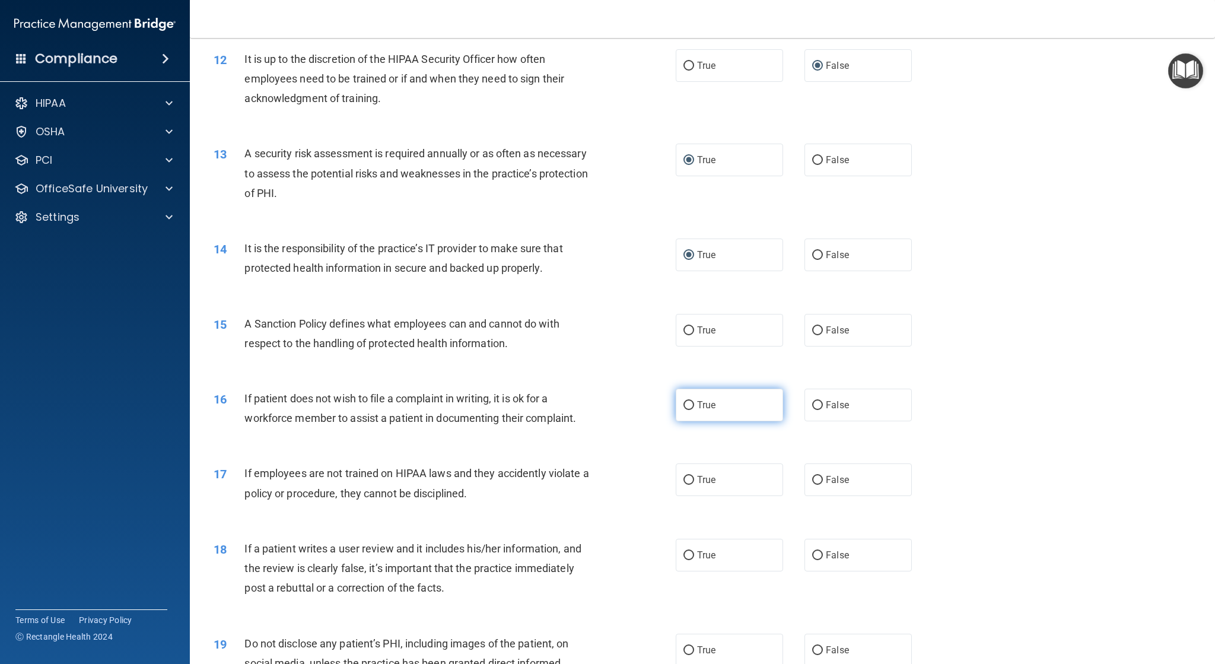
scroll to position [1127, 0]
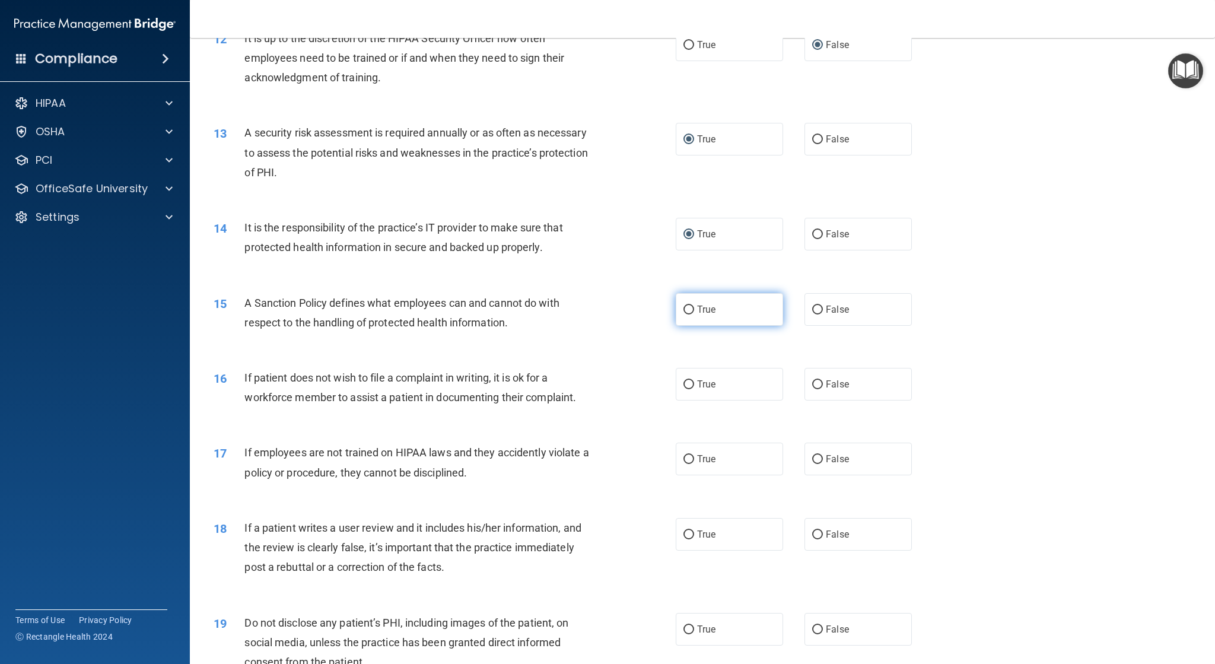
click at [685, 308] on input "True" at bounding box center [688, 309] width 11 height 9
radio input "true"
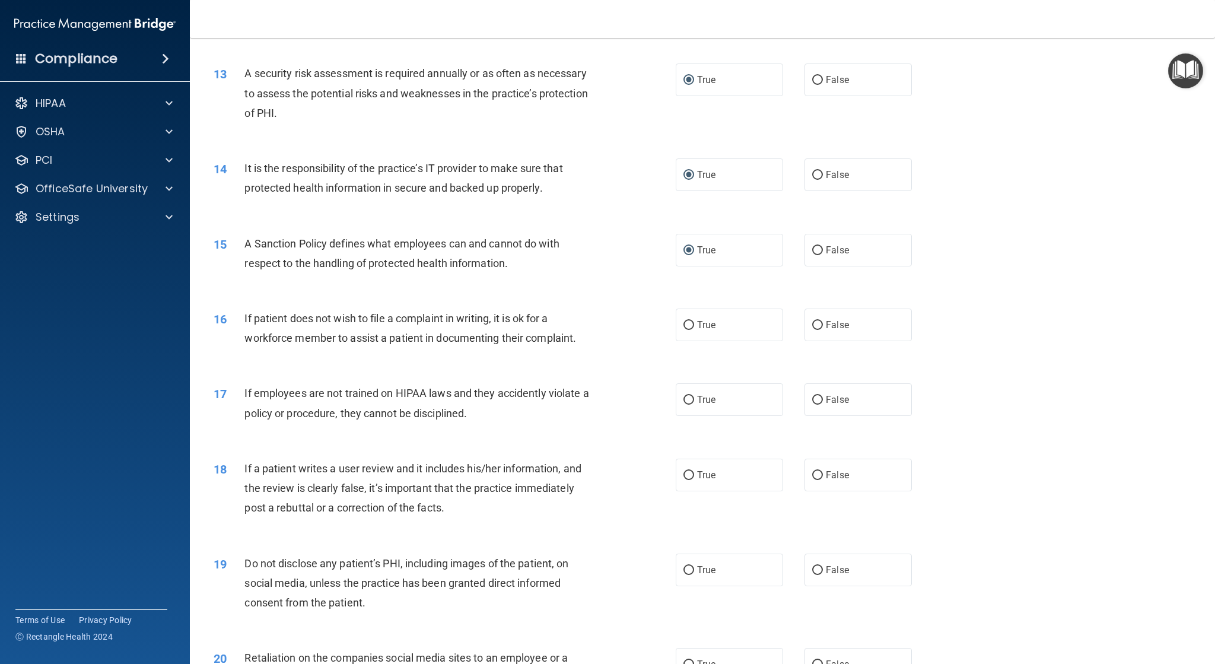
scroll to position [1245, 0]
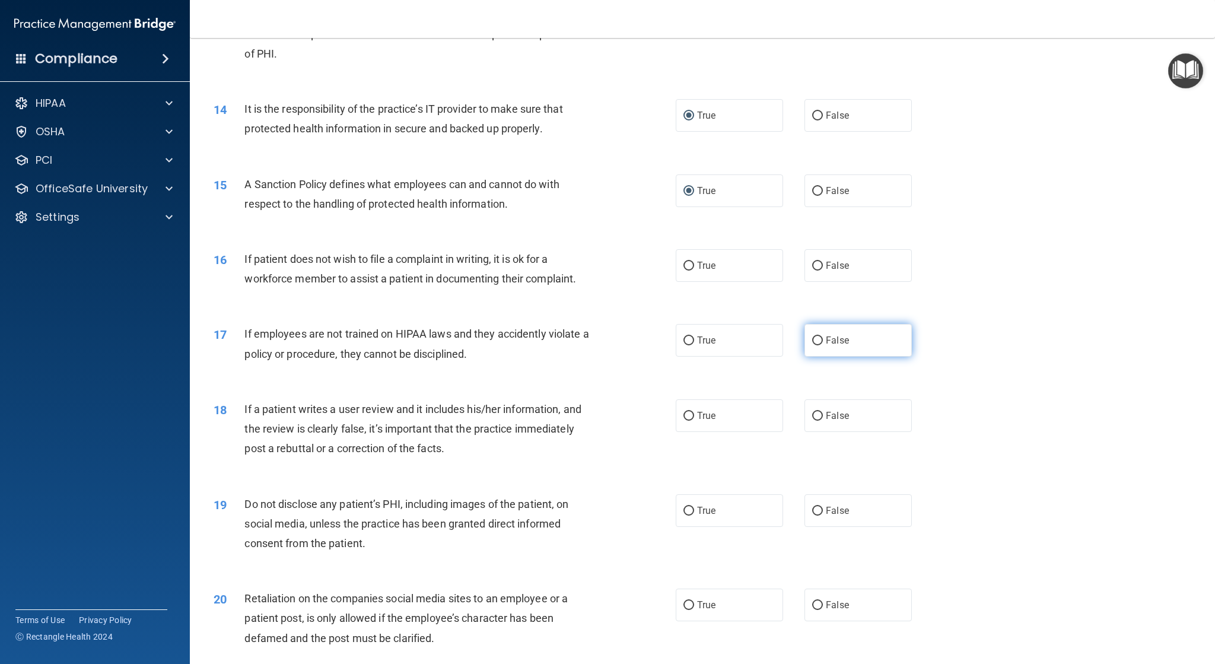
click at [812, 339] on input "False" at bounding box center [817, 340] width 11 height 9
radio input "true"
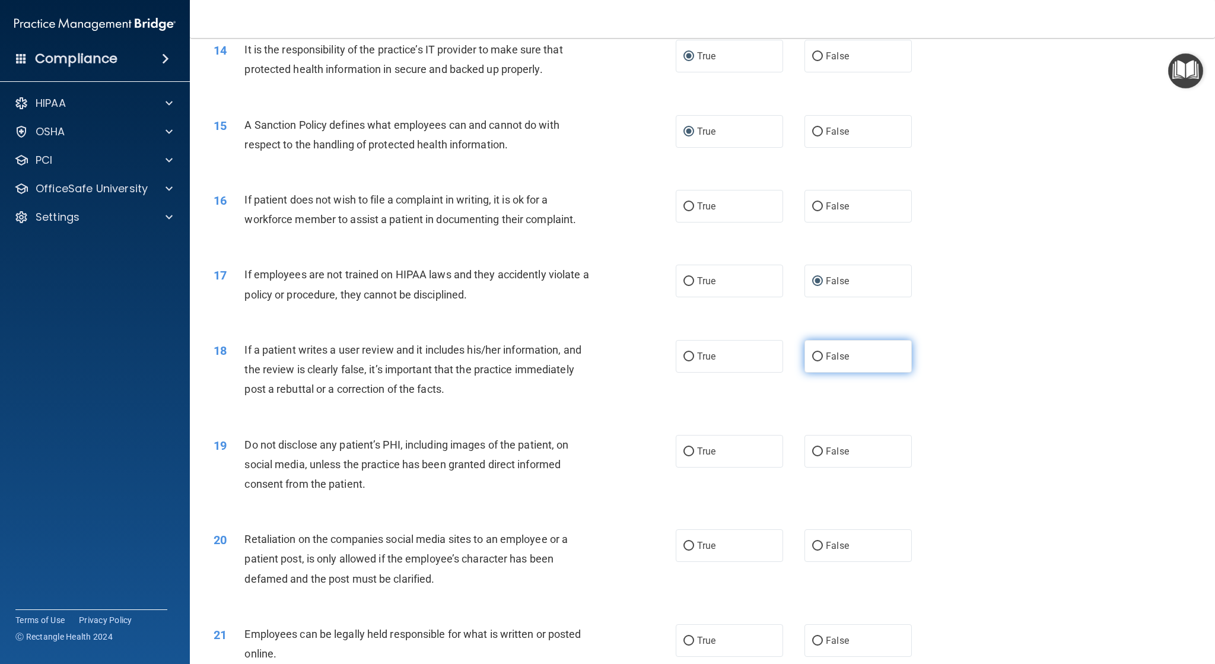
click at [814, 355] on input "False" at bounding box center [817, 356] width 11 height 9
radio input "true"
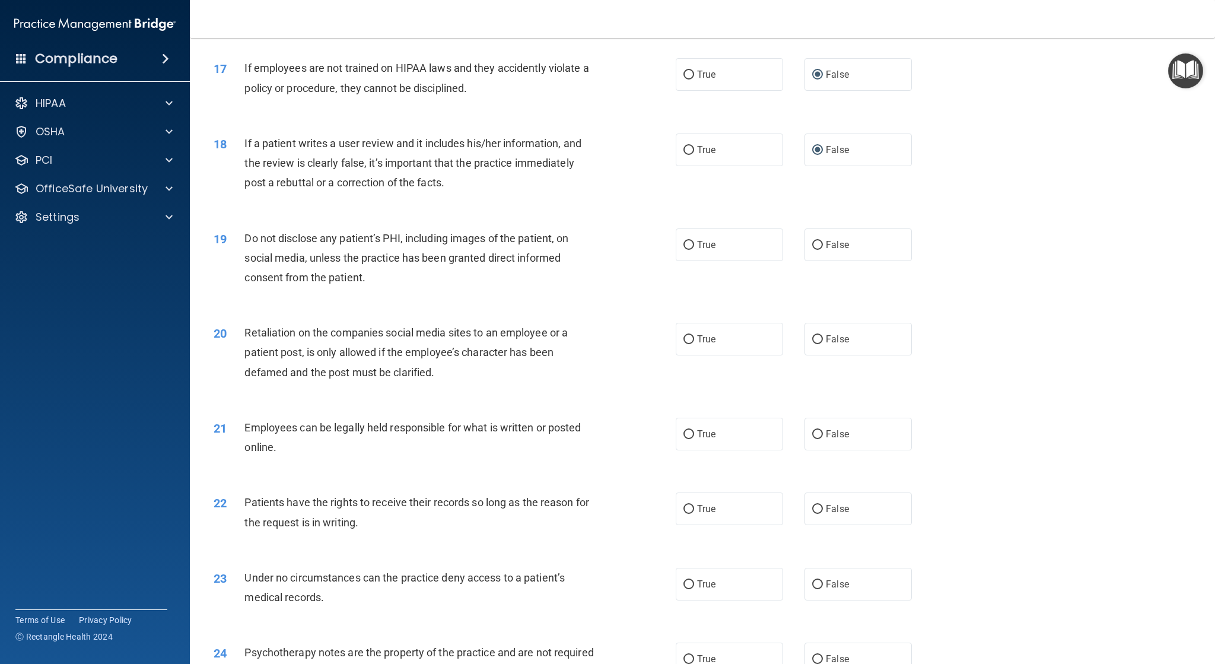
scroll to position [1542, 0]
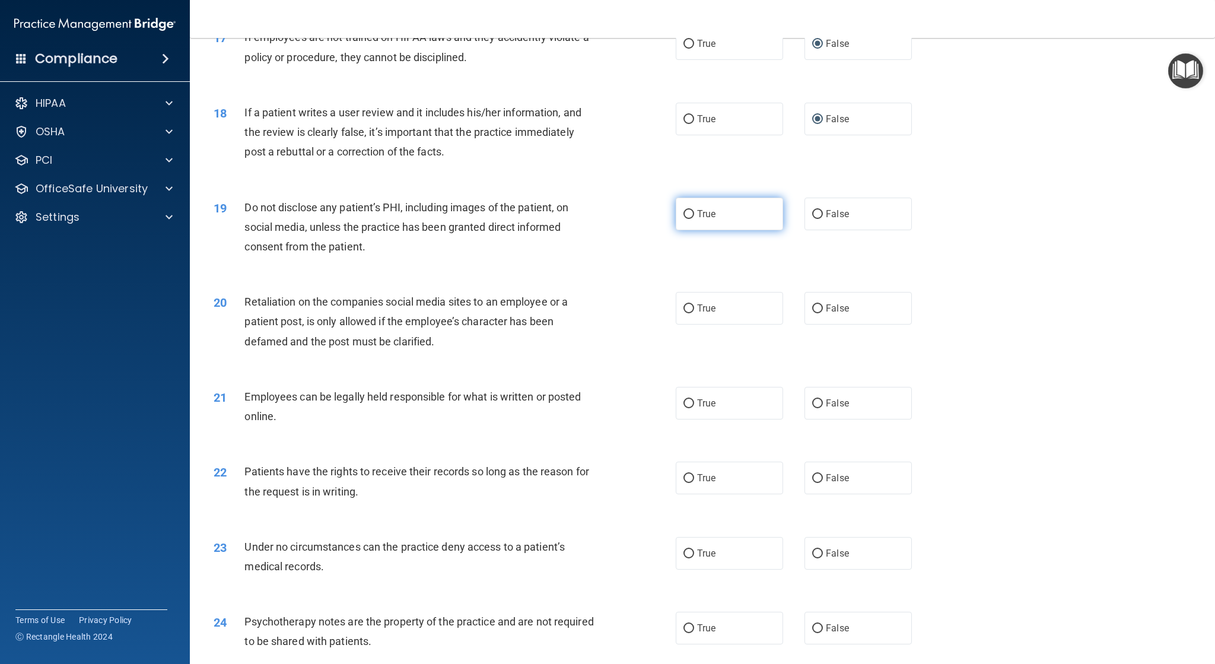
click at [683, 214] on input "True" at bounding box center [688, 214] width 11 height 9
radio input "true"
click at [812, 310] on input "False" at bounding box center [817, 308] width 11 height 9
radio input "true"
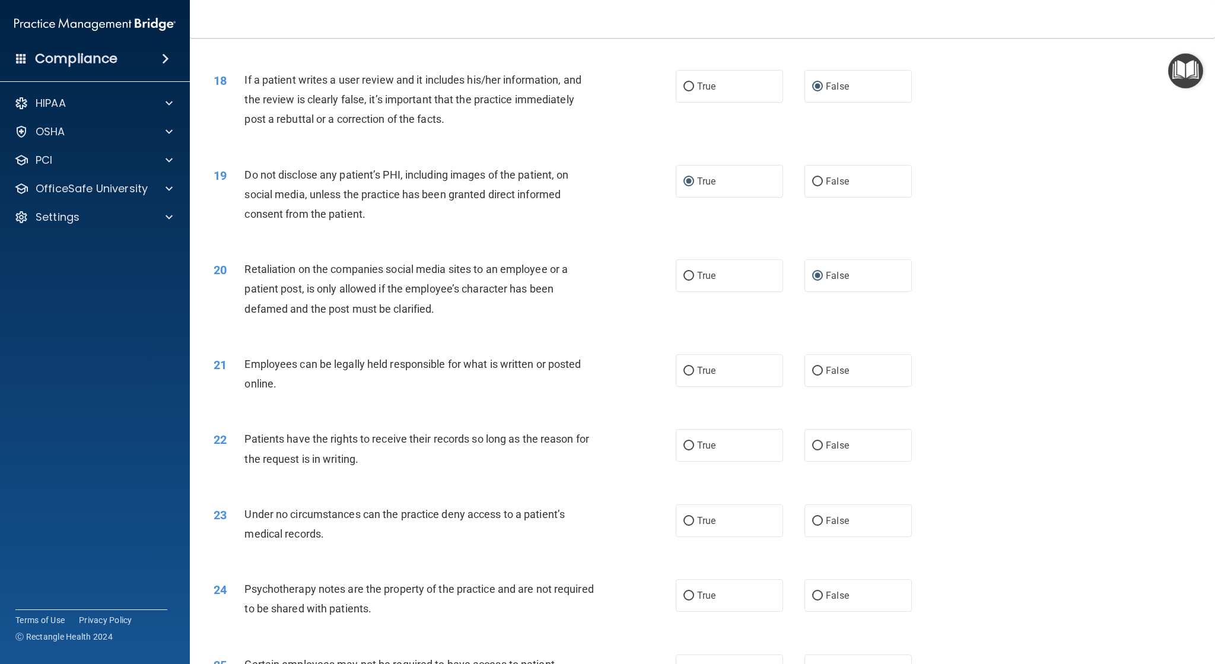
scroll to position [1601, 0]
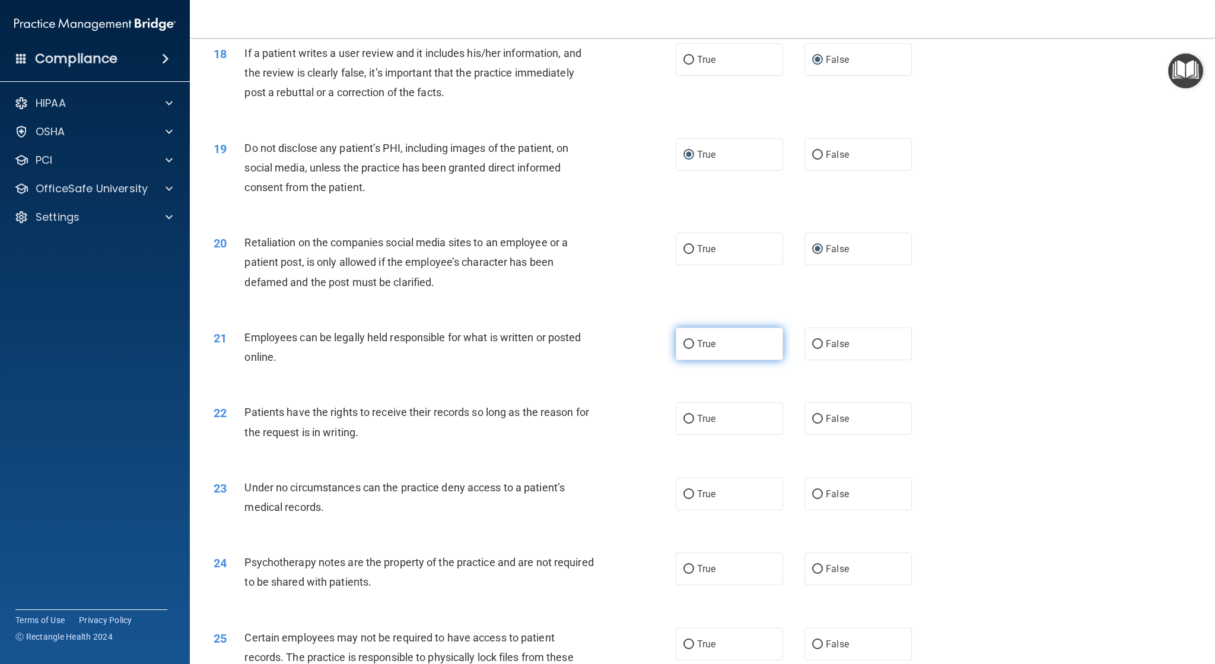
click at [688, 341] on input "True" at bounding box center [688, 344] width 11 height 9
radio input "true"
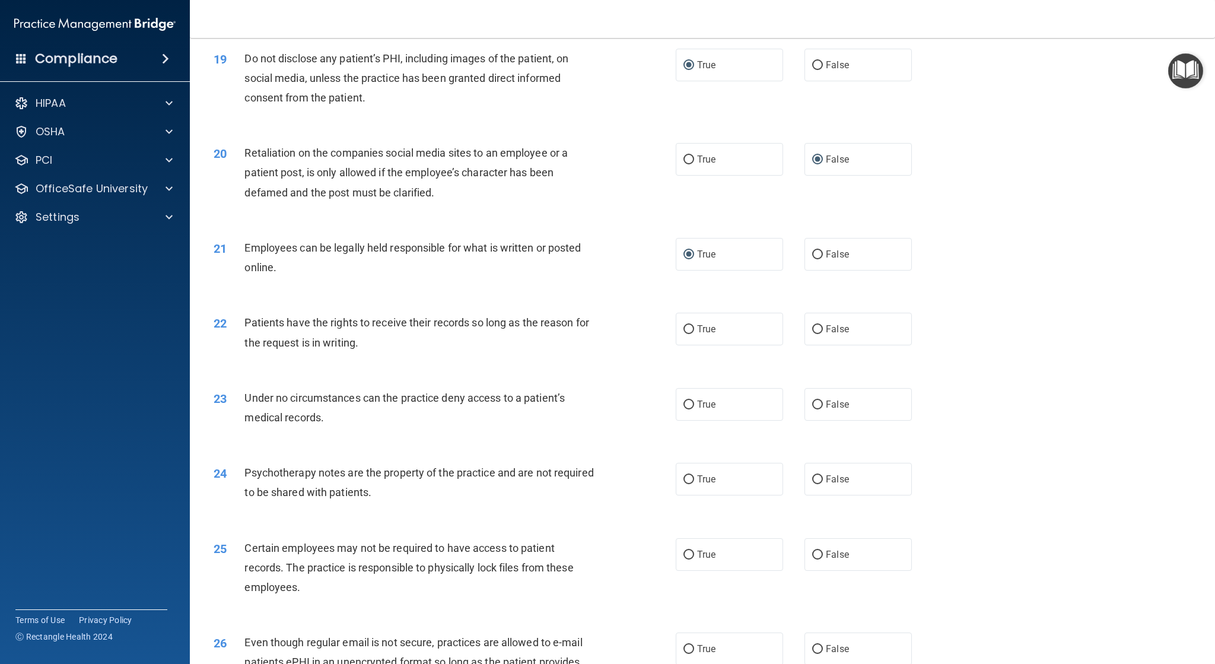
scroll to position [1720, 0]
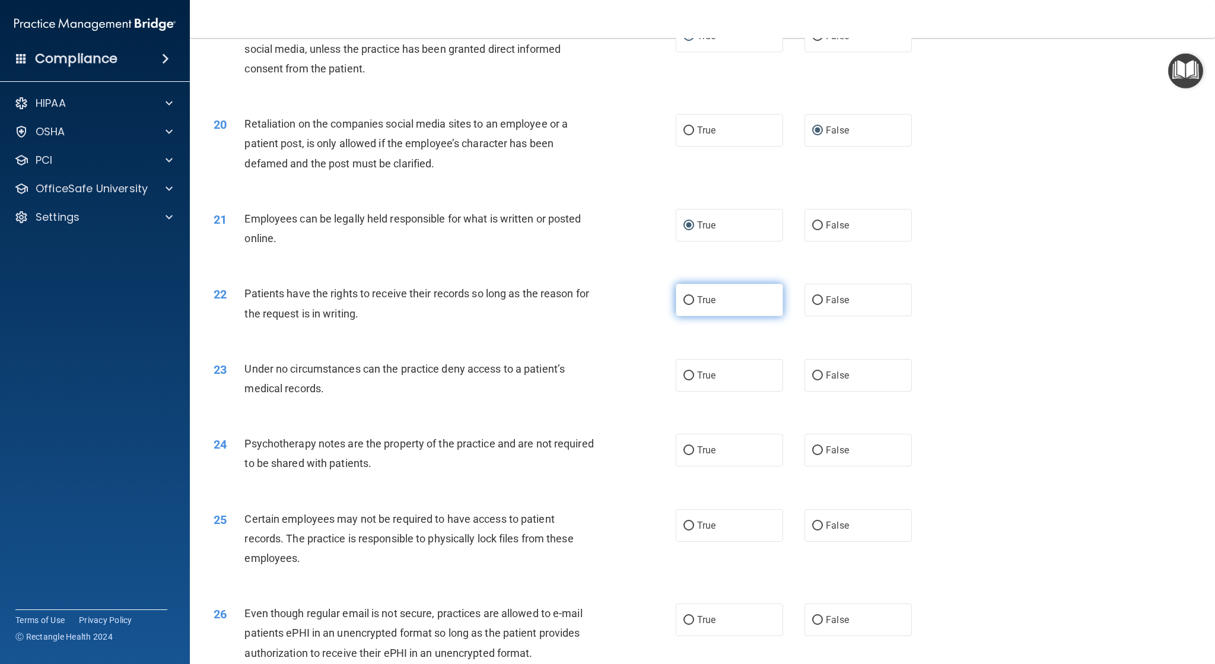
click at [686, 302] on input "True" at bounding box center [688, 300] width 11 height 9
radio input "true"
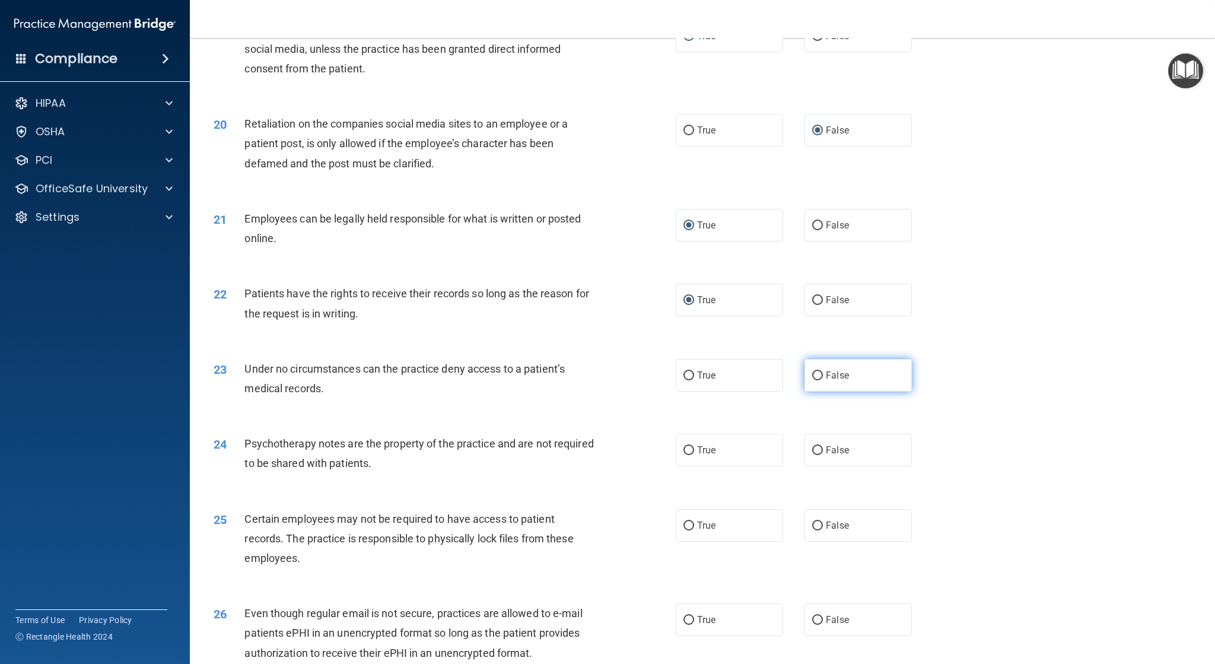
click at [812, 377] on input "False" at bounding box center [817, 375] width 11 height 9
radio input "true"
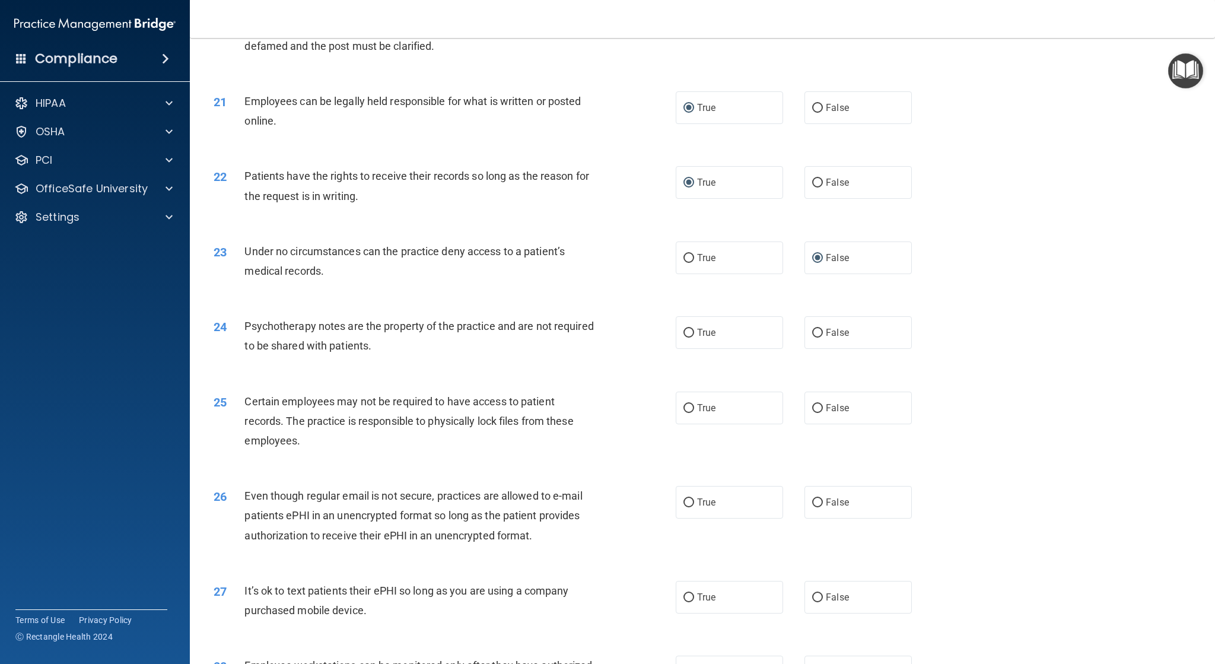
scroll to position [1839, 0]
click at [810, 324] on label "False" at bounding box center [857, 331] width 107 height 33
click at [812, 327] on input "False" at bounding box center [817, 331] width 11 height 9
radio input "true"
click at [689, 402] on label "True" at bounding box center [729, 406] width 107 height 33
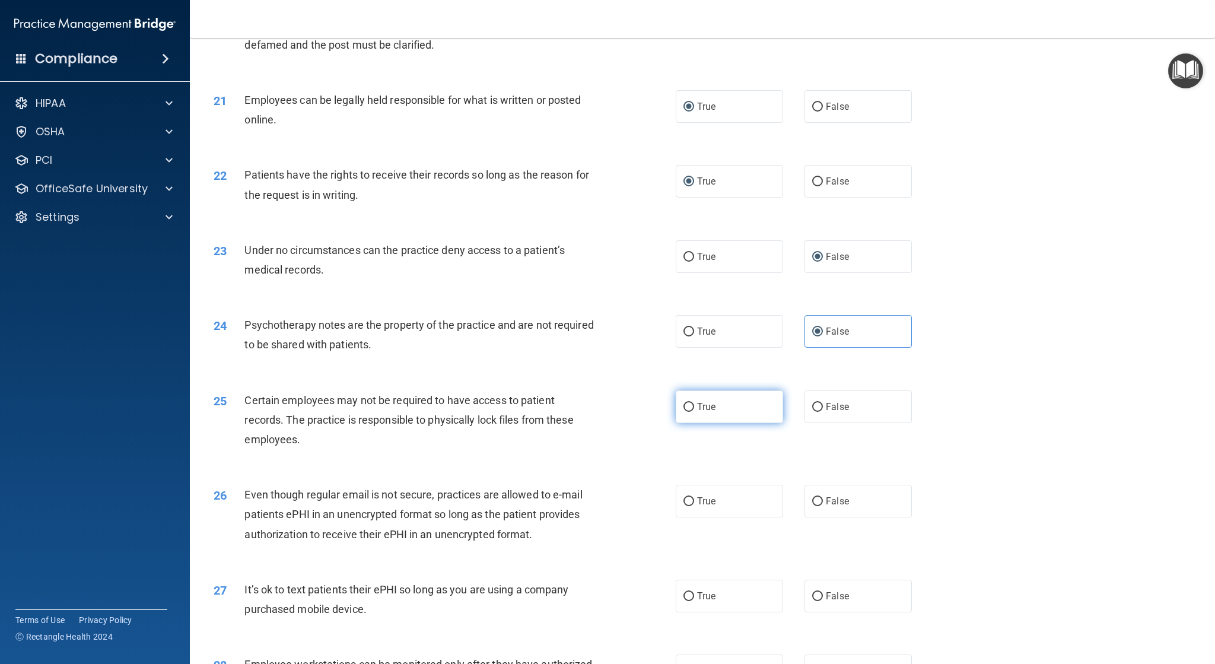
click at [689, 403] on input "True" at bounding box center [688, 407] width 11 height 9
radio input "true"
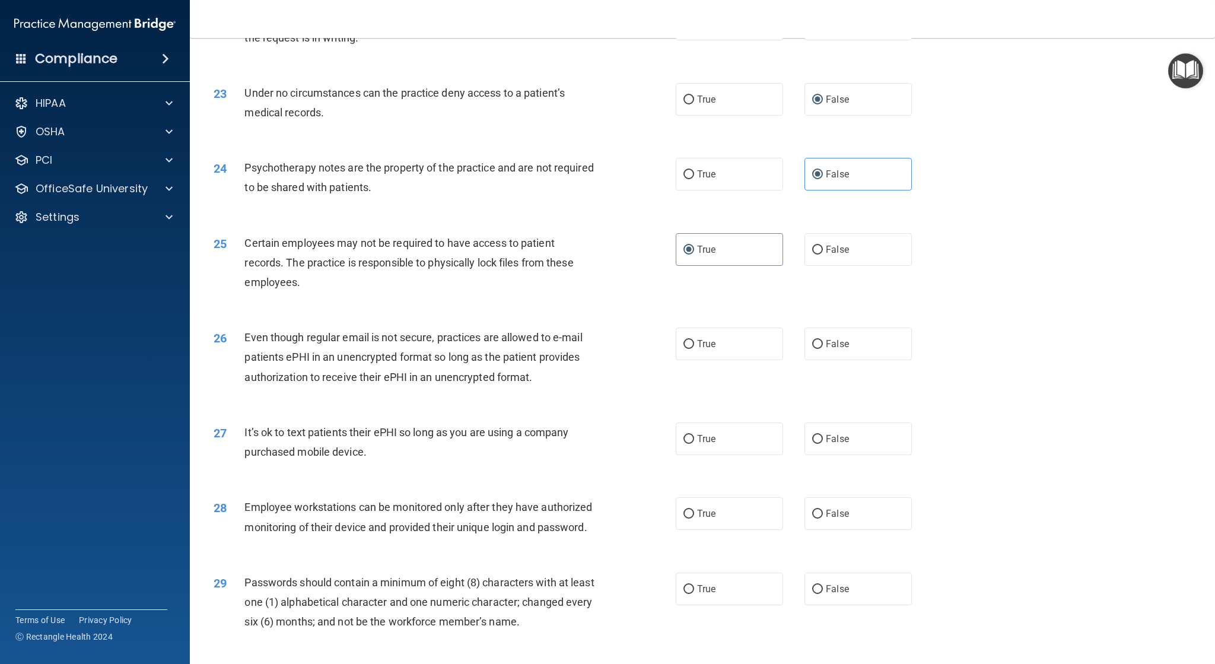
scroll to position [2016, 0]
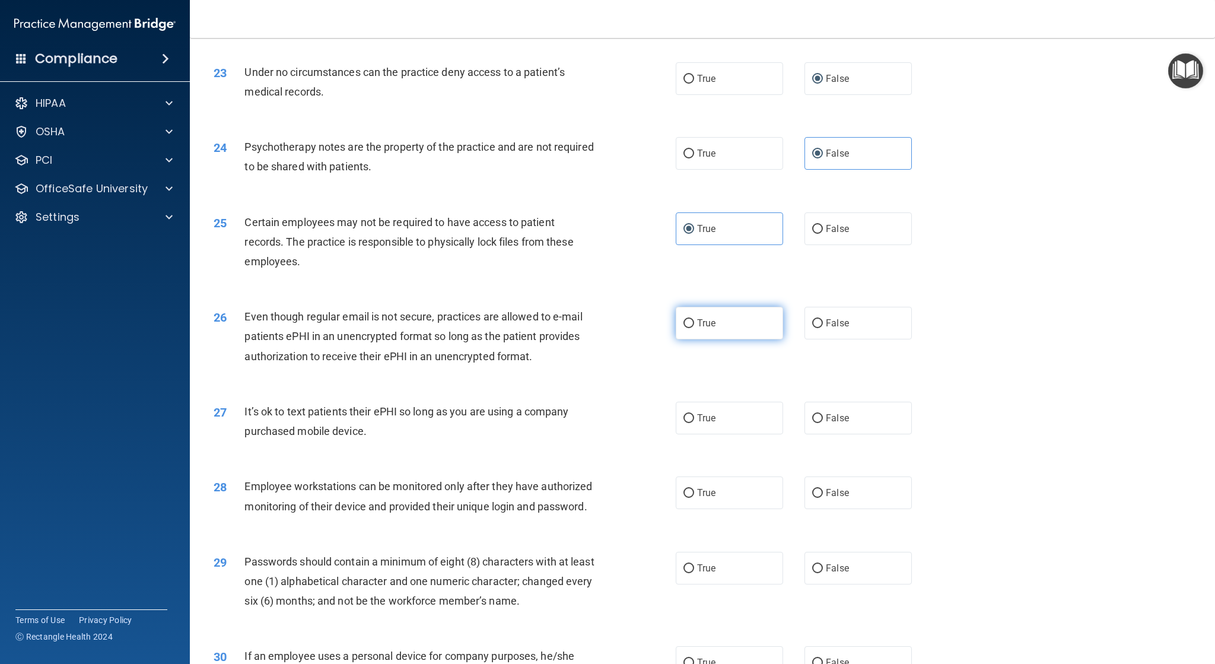
click at [683, 324] on input "True" at bounding box center [688, 323] width 11 height 9
radio input "true"
click at [688, 420] on input "True" at bounding box center [688, 418] width 11 height 9
radio input "true"
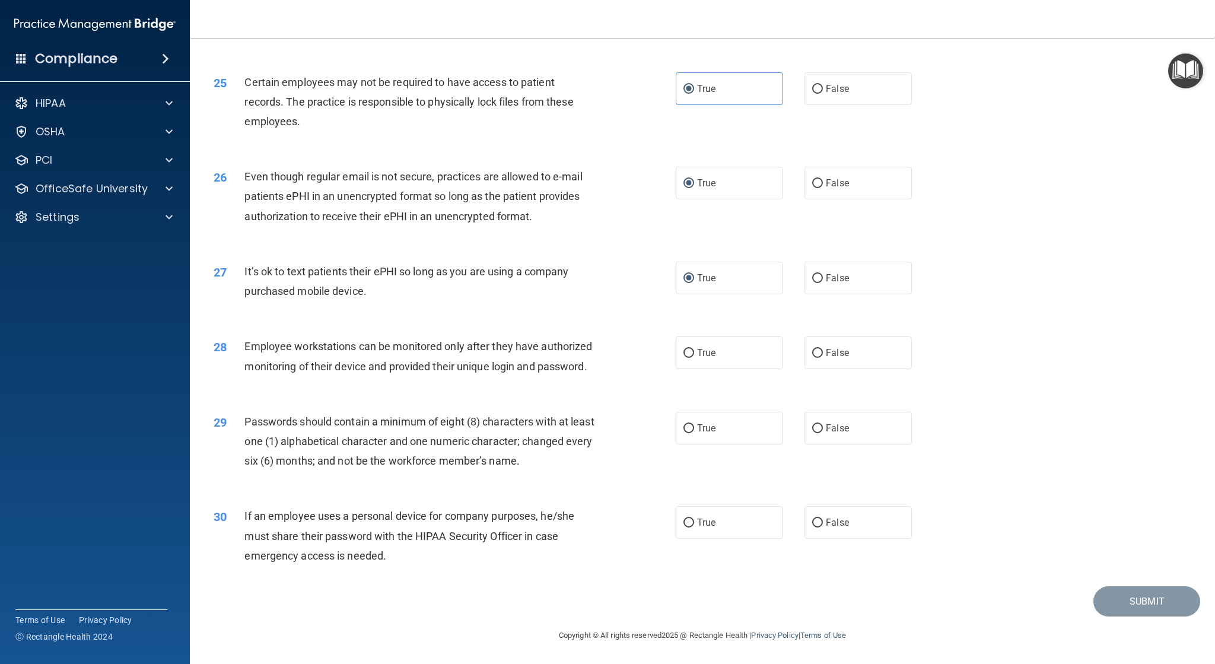
scroll to position [2175, 0]
click at [818, 336] on label "False" at bounding box center [857, 352] width 107 height 33
click at [818, 349] on input "False" at bounding box center [817, 353] width 11 height 9
radio input "true"
click at [817, 426] on label "False" at bounding box center [857, 428] width 107 height 33
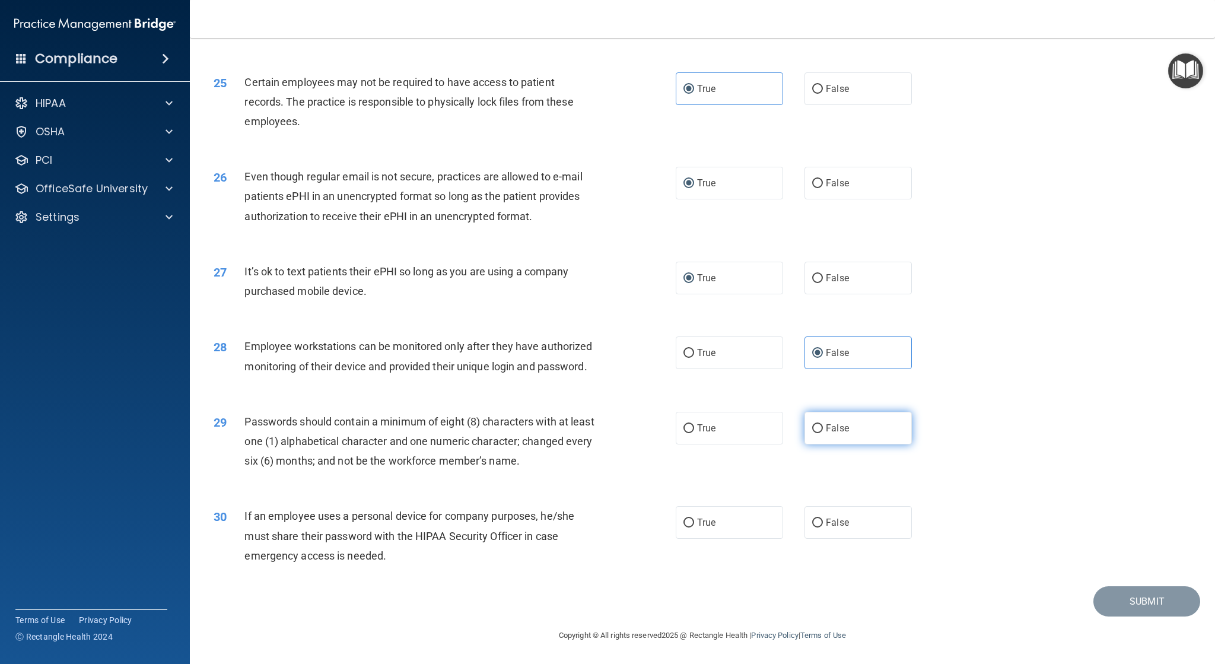
click at [817, 426] on input "False" at bounding box center [817, 428] width 11 height 9
radio input "true"
click at [815, 525] on input "False" at bounding box center [817, 522] width 11 height 9
radio input "true"
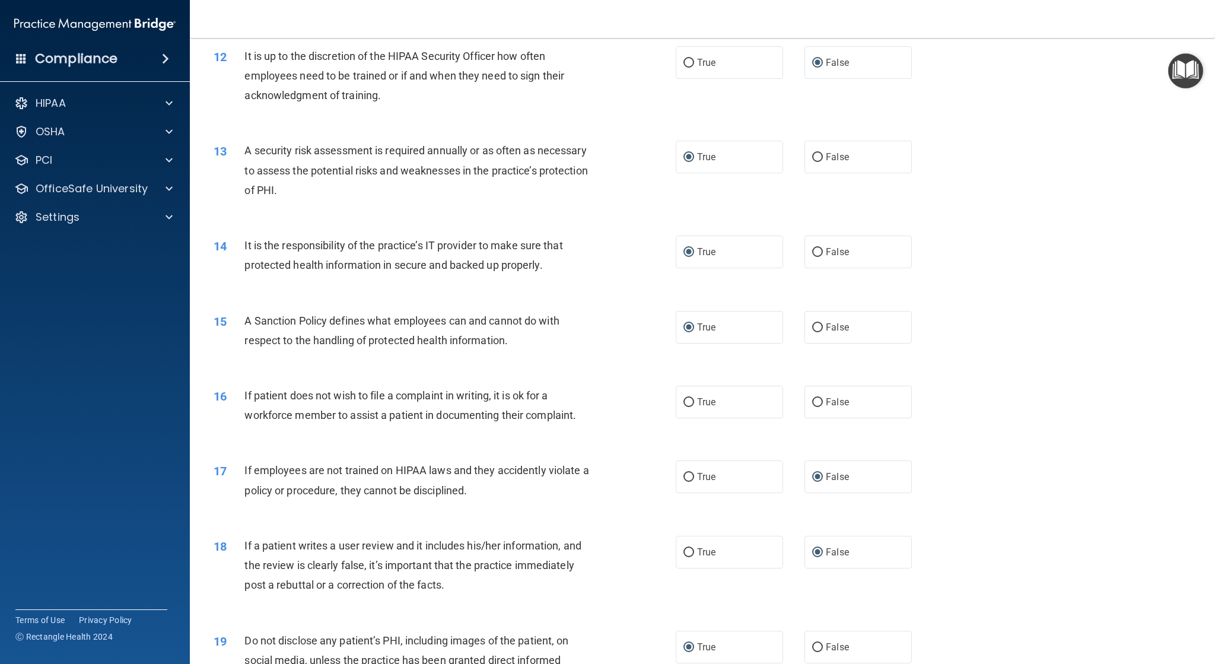
scroll to position [1127, 0]
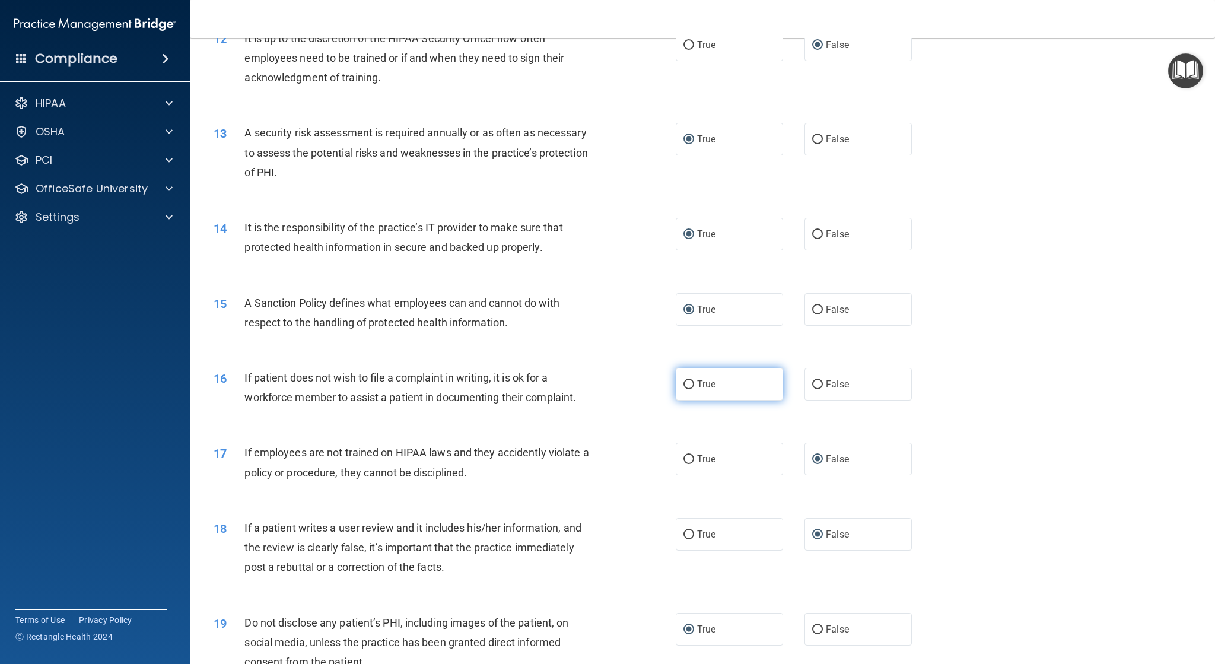
click at [690, 386] on label "True" at bounding box center [729, 384] width 107 height 33
click at [690, 386] on input "True" at bounding box center [688, 384] width 11 height 9
radio input "true"
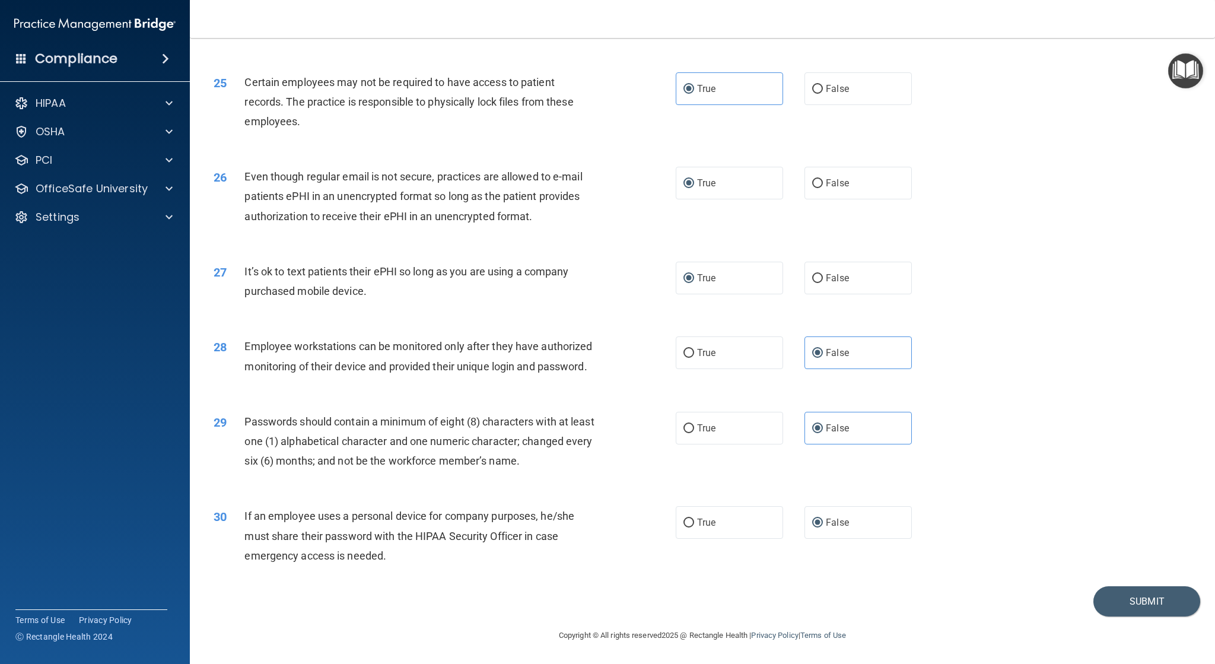
scroll to position [2175, 0]
click at [1138, 598] on button "Submit" at bounding box center [1146, 601] width 107 height 30
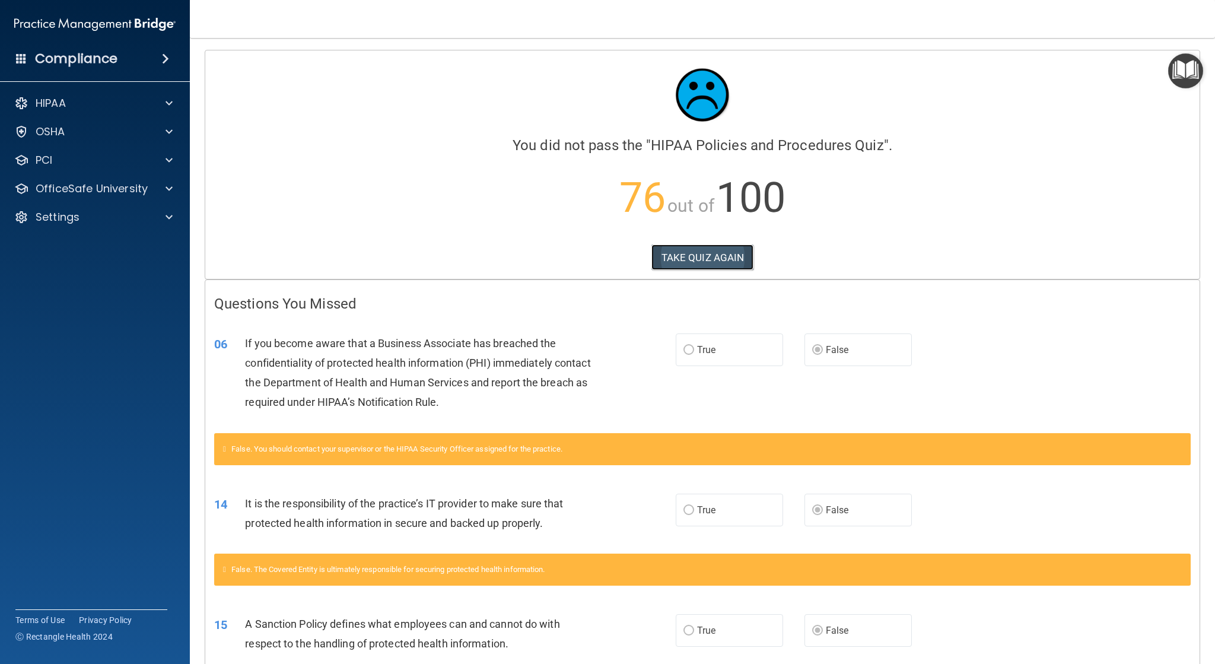
click at [700, 253] on button "TAKE QUIZ AGAIN" at bounding box center [702, 257] width 103 height 26
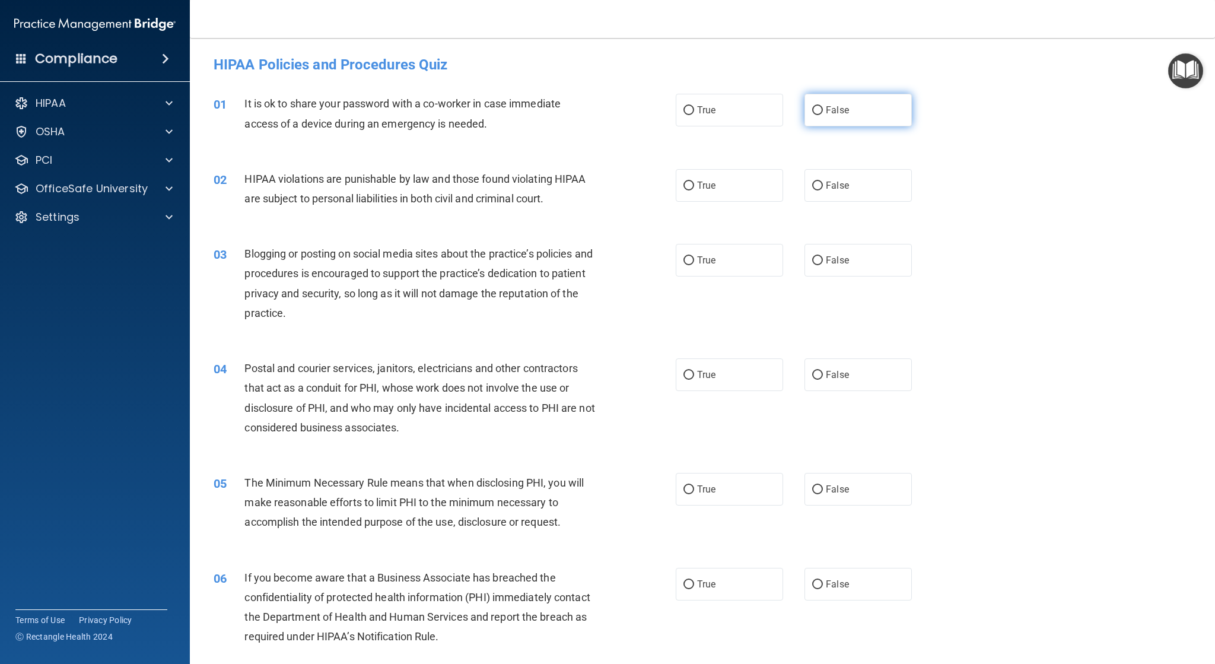
click at [814, 109] on input "False" at bounding box center [817, 110] width 11 height 9
radio input "true"
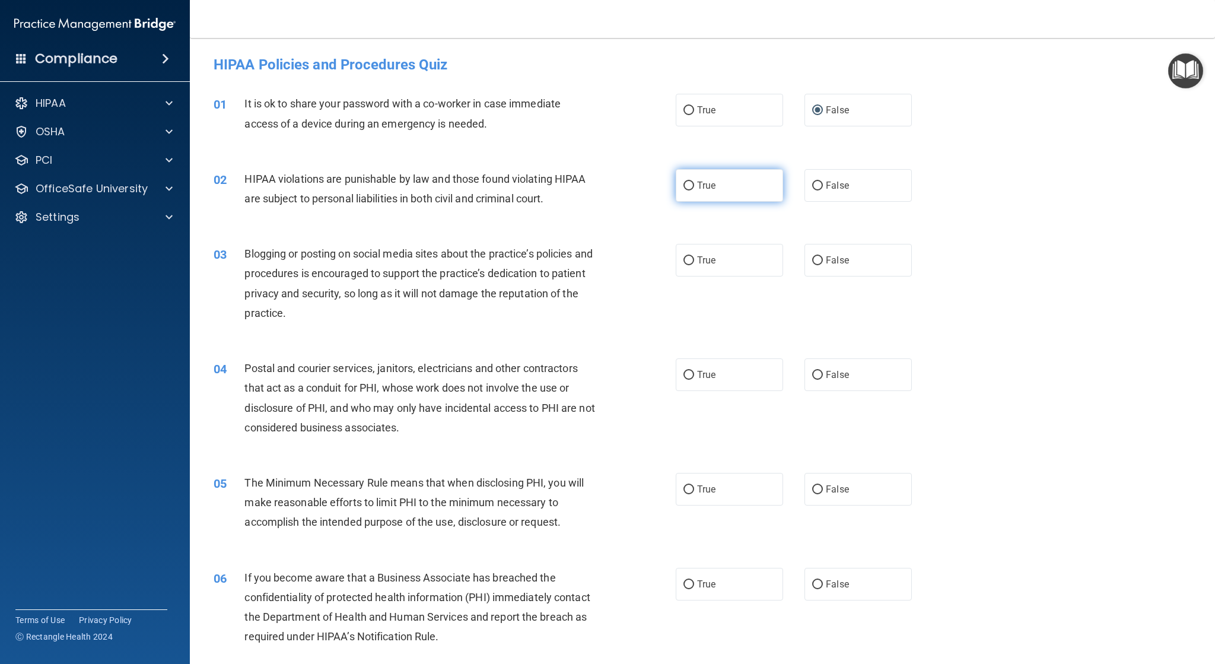
click at [683, 182] on input "True" at bounding box center [688, 185] width 11 height 9
radio input "true"
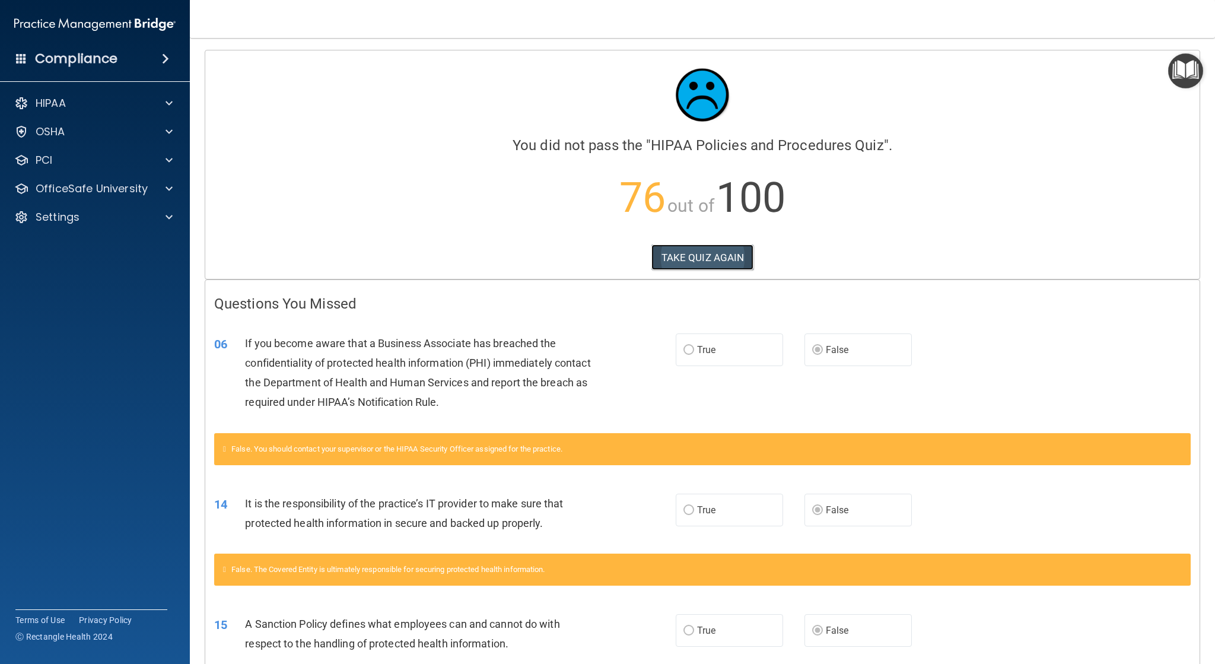
click at [712, 254] on button "TAKE QUIZ AGAIN" at bounding box center [702, 257] width 103 height 26
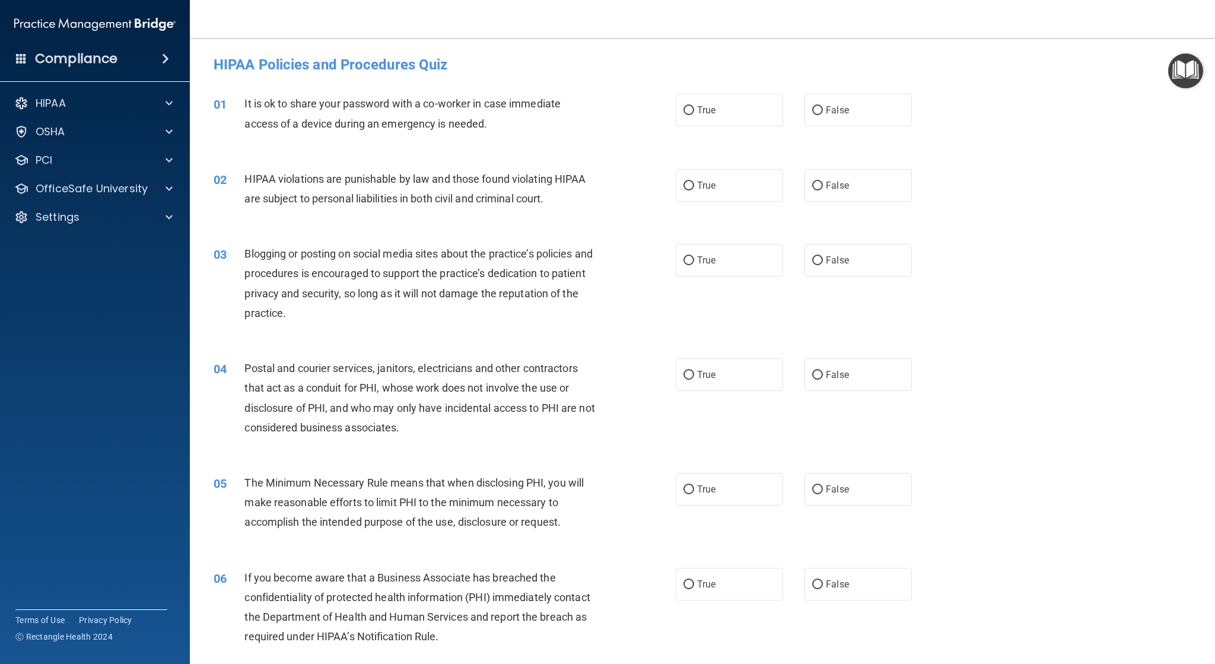
drag, startPoint x: 811, startPoint y: 106, endPoint x: 759, endPoint y: 168, distance: 81.2
click at [812, 111] on input "False" at bounding box center [817, 110] width 11 height 9
radio input "true"
click at [683, 184] on input "True" at bounding box center [688, 185] width 11 height 9
radio input "true"
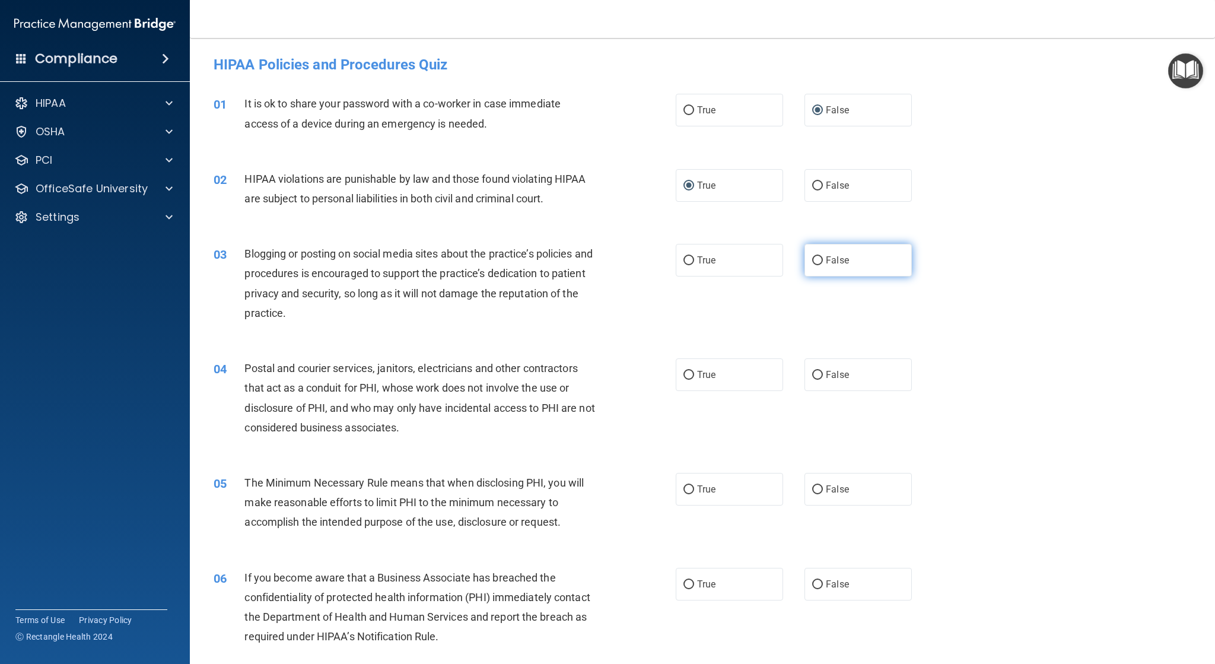
click at [812, 261] on input "False" at bounding box center [817, 260] width 11 height 9
radio input "true"
click at [687, 372] on input "True" at bounding box center [688, 375] width 11 height 9
radio input "true"
click at [818, 586] on label "False" at bounding box center [857, 584] width 107 height 33
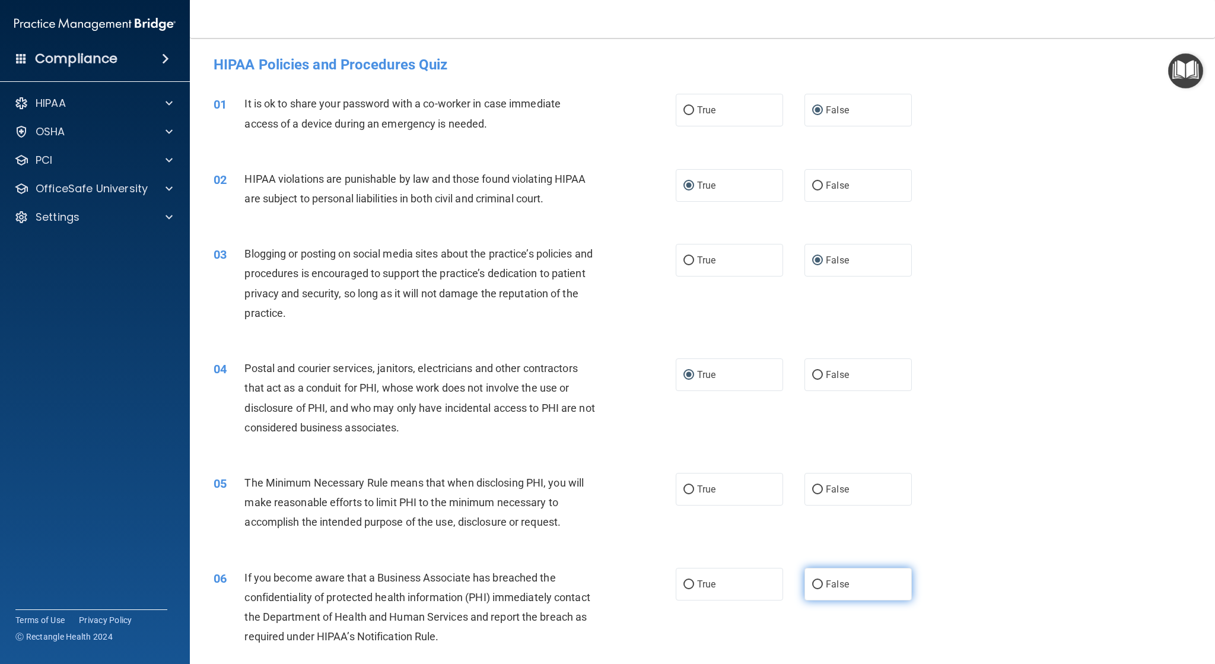
click at [818, 586] on input "False" at bounding box center [817, 584] width 11 height 9
radio input "true"
click at [686, 490] on input "True" at bounding box center [688, 489] width 11 height 9
radio input "true"
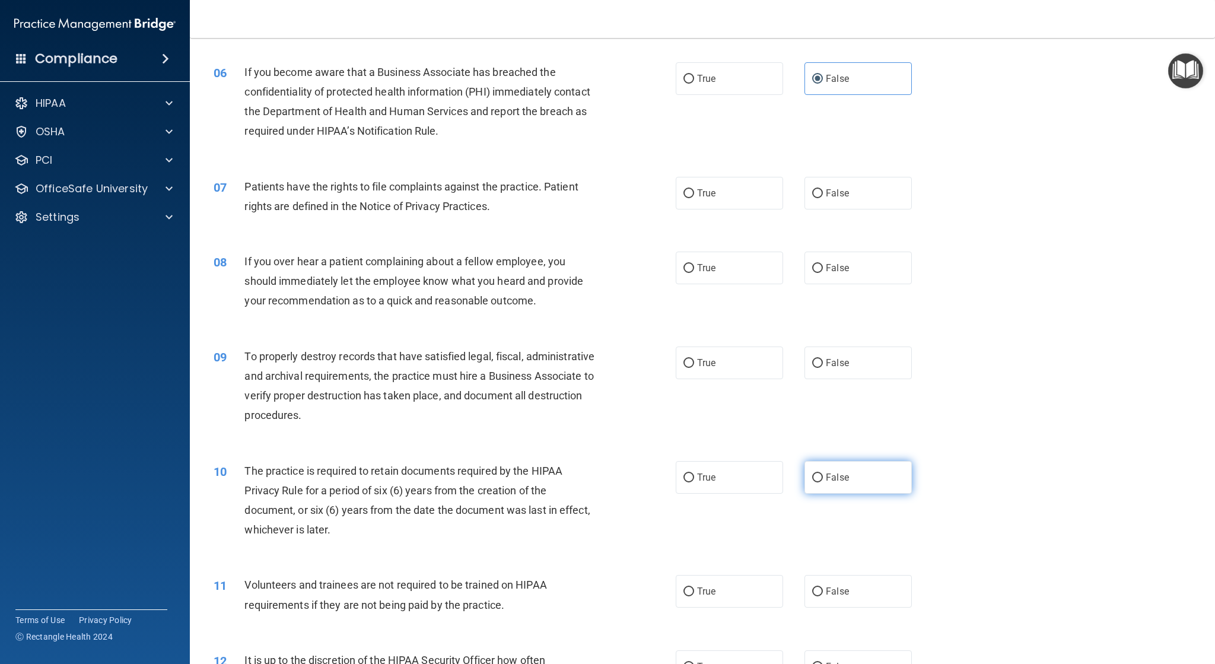
scroll to position [534, 0]
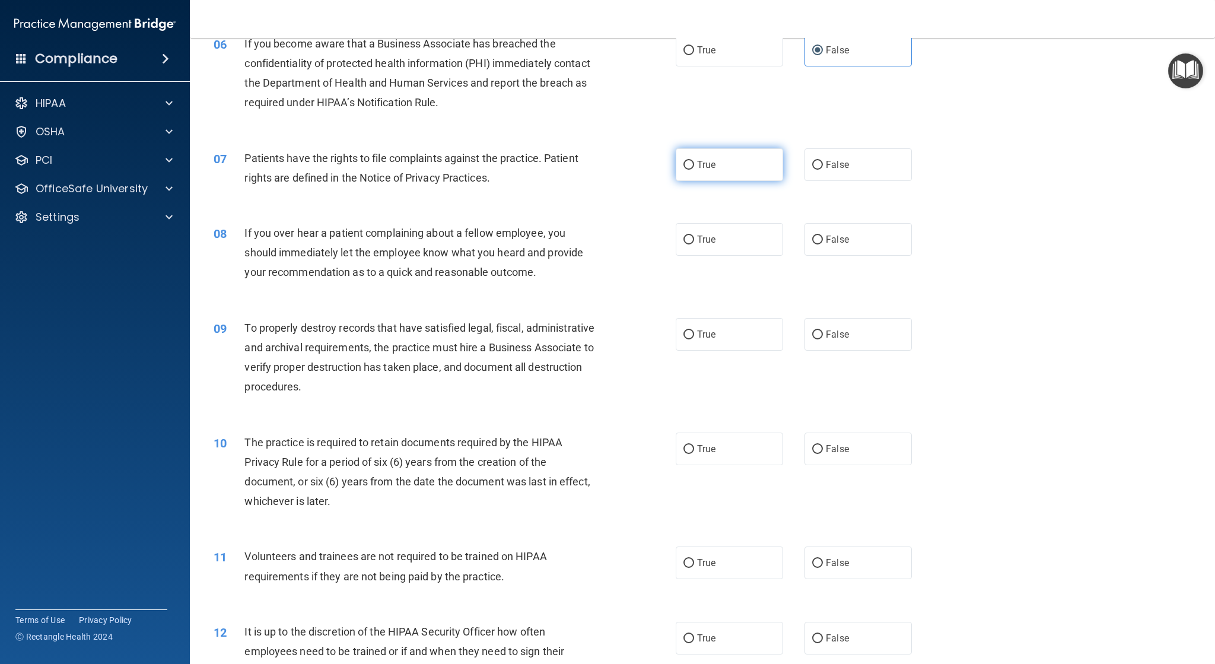
click at [685, 165] on input "True" at bounding box center [688, 165] width 11 height 9
radio input "true"
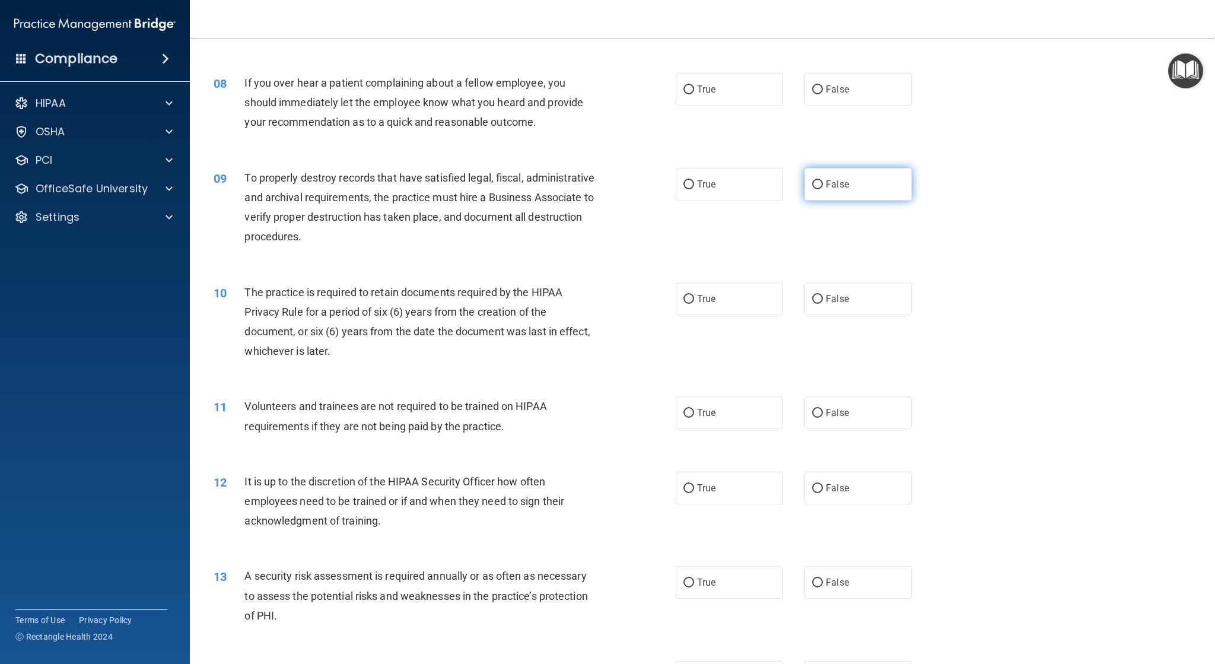
scroll to position [712, 0]
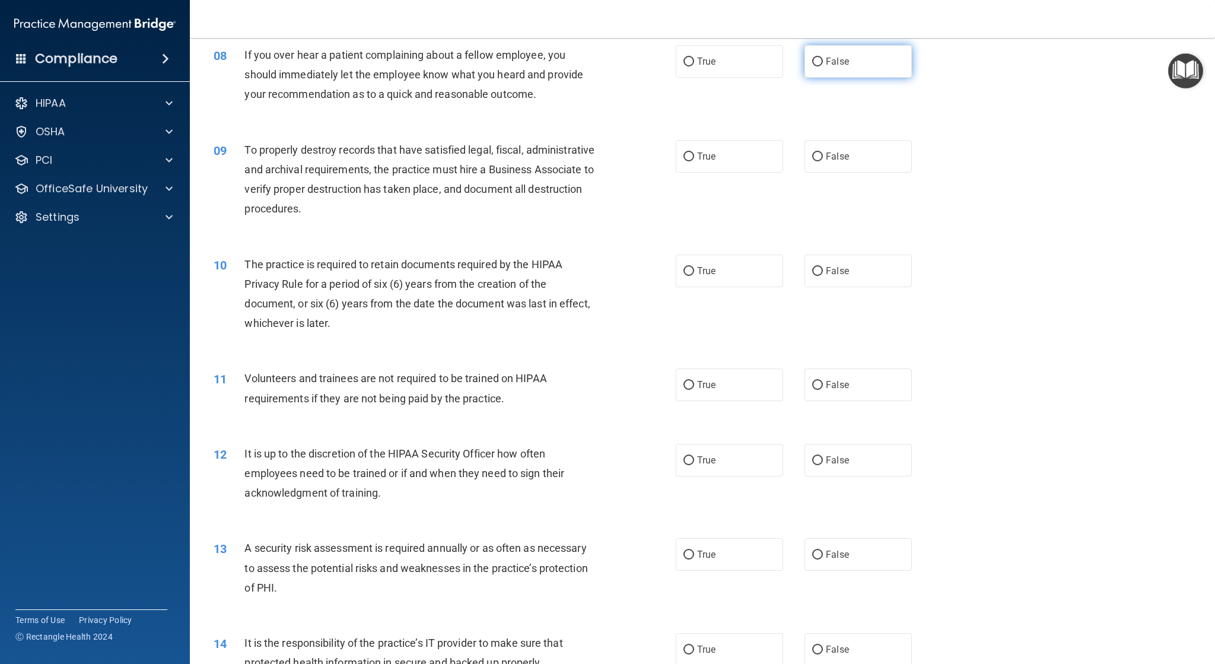
click at [814, 60] on input "False" at bounding box center [817, 62] width 11 height 9
radio input "true"
click at [812, 157] on input "False" at bounding box center [817, 156] width 11 height 9
radio input "true"
click at [684, 270] on input "True" at bounding box center [688, 271] width 11 height 9
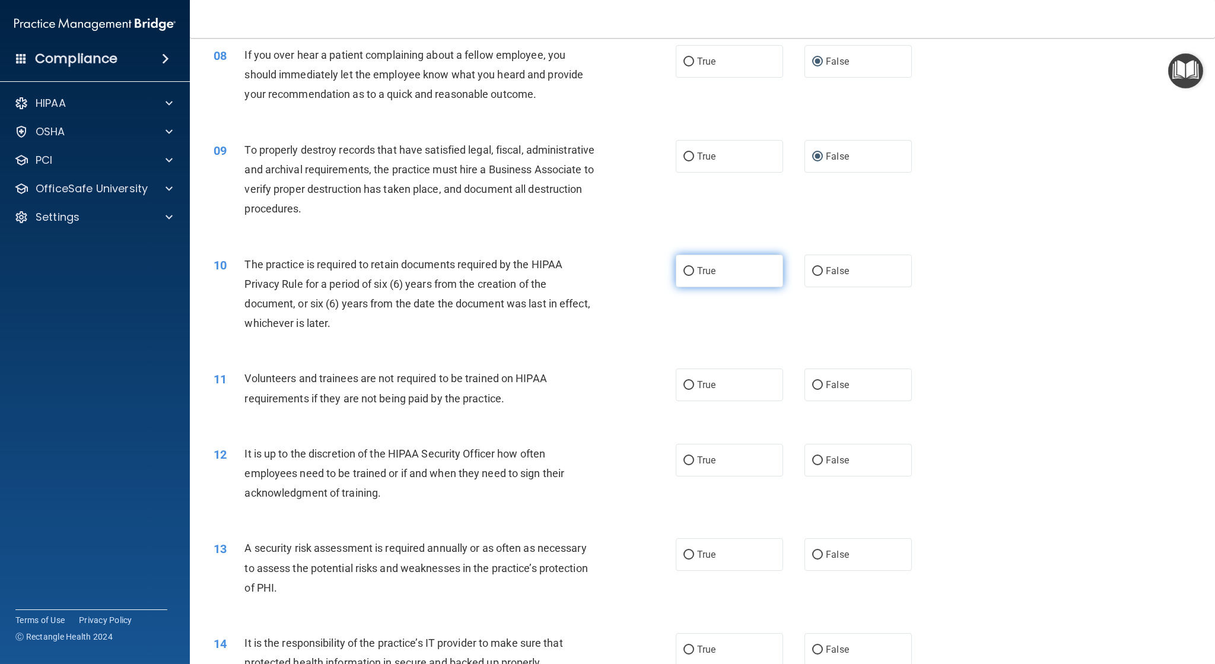
radio input "true"
click at [813, 386] on input "False" at bounding box center [817, 385] width 11 height 9
radio input "true"
click at [814, 459] on input "False" at bounding box center [817, 460] width 11 height 9
radio input "true"
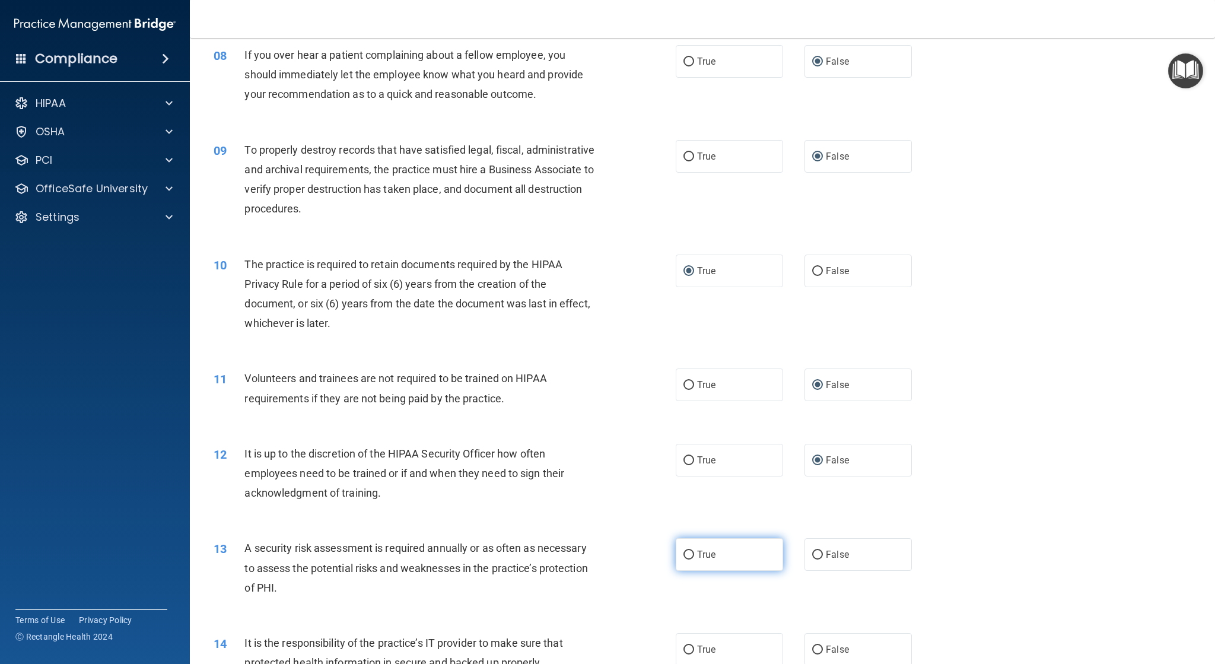
click at [683, 556] on input "True" at bounding box center [688, 554] width 11 height 9
radio input "true"
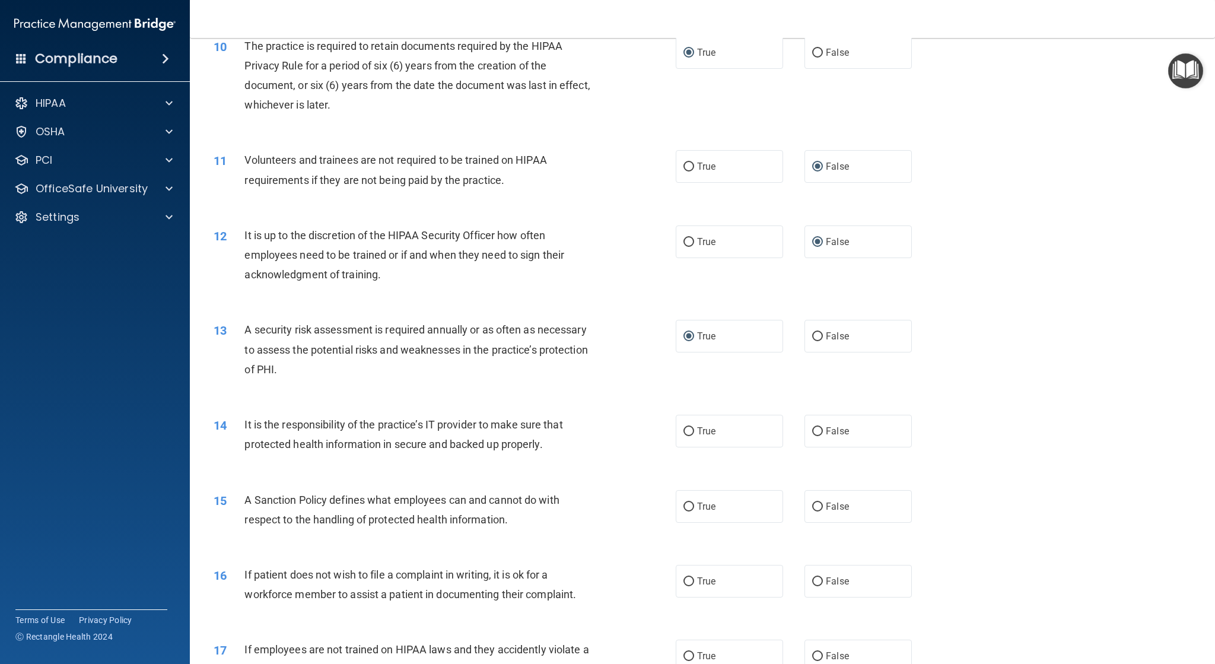
scroll to position [949, 0]
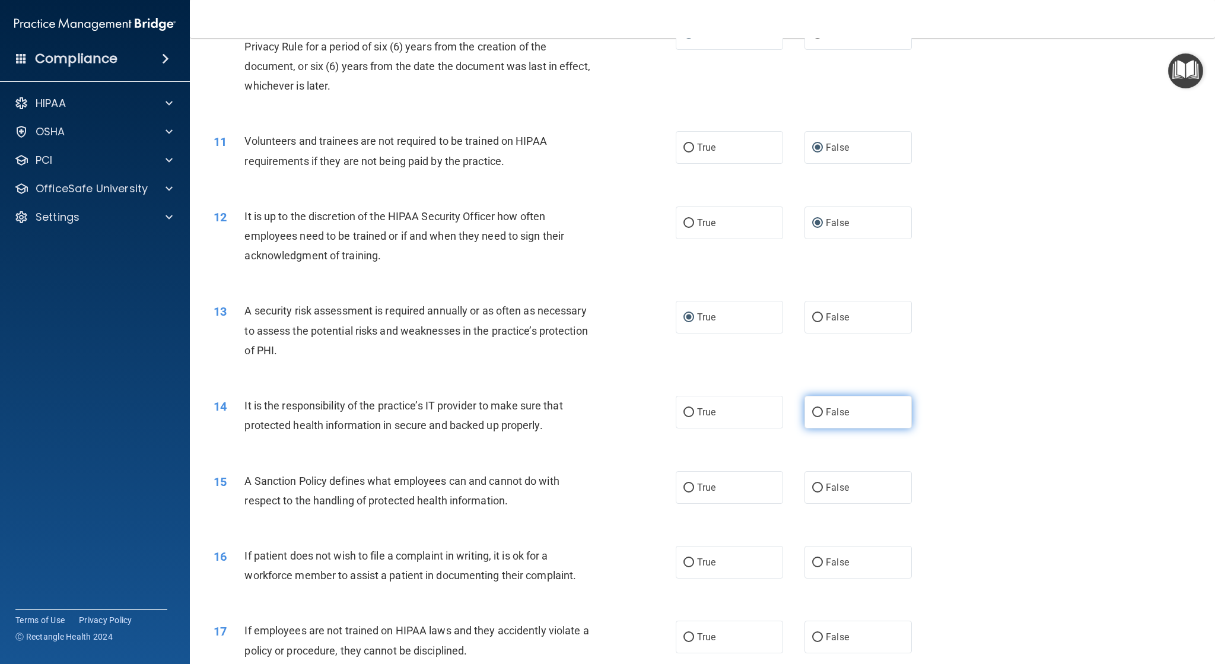
click at [813, 412] on input "False" at bounding box center [817, 412] width 11 height 9
radio input "true"
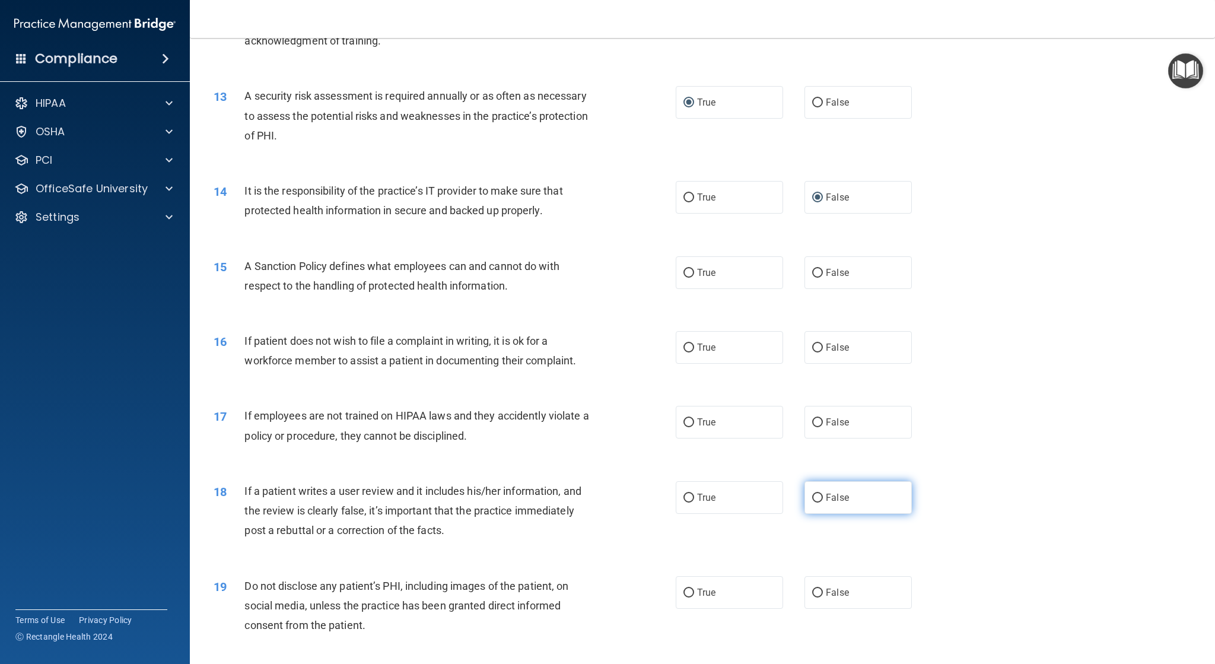
scroll to position [1186, 0]
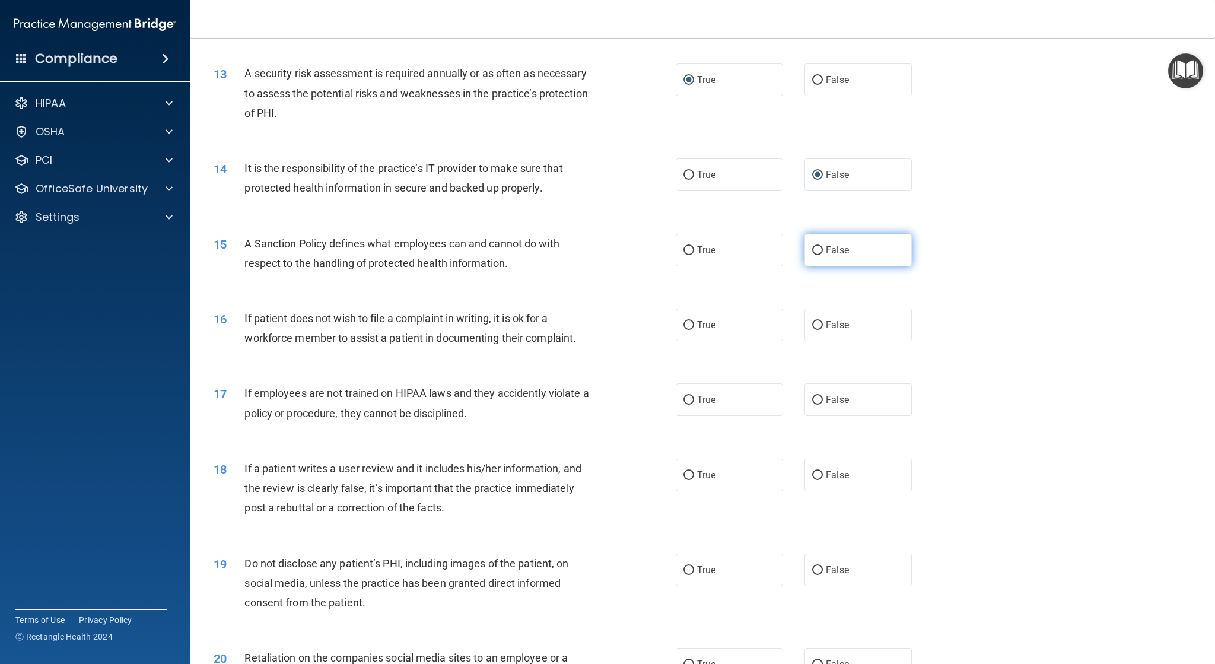
click at [812, 246] on input "False" at bounding box center [817, 250] width 11 height 9
radio input "true"
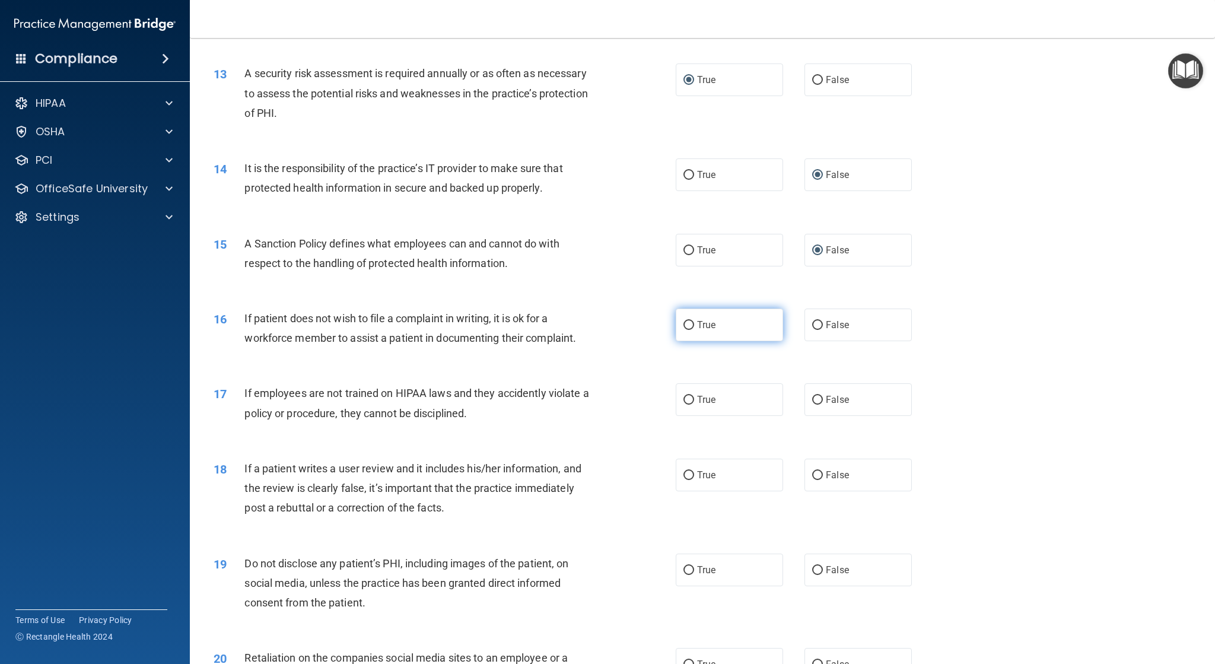
click at [686, 318] on label "True" at bounding box center [729, 324] width 107 height 33
click at [686, 321] on input "True" at bounding box center [688, 325] width 11 height 9
radio input "true"
click at [814, 399] on input "False" at bounding box center [817, 400] width 11 height 9
radio input "true"
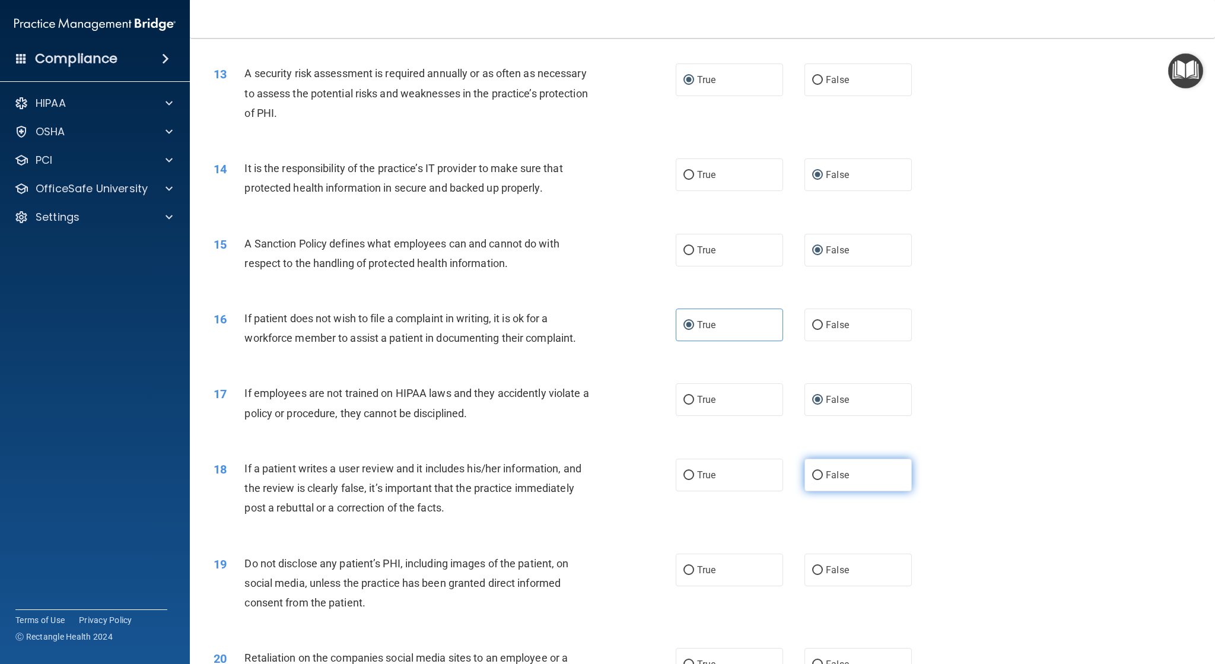
click at [812, 472] on input "False" at bounding box center [817, 475] width 11 height 9
radio input "true"
click at [683, 571] on input "True" at bounding box center [688, 570] width 11 height 9
radio input "true"
click at [812, 661] on input "False" at bounding box center [817, 664] width 11 height 9
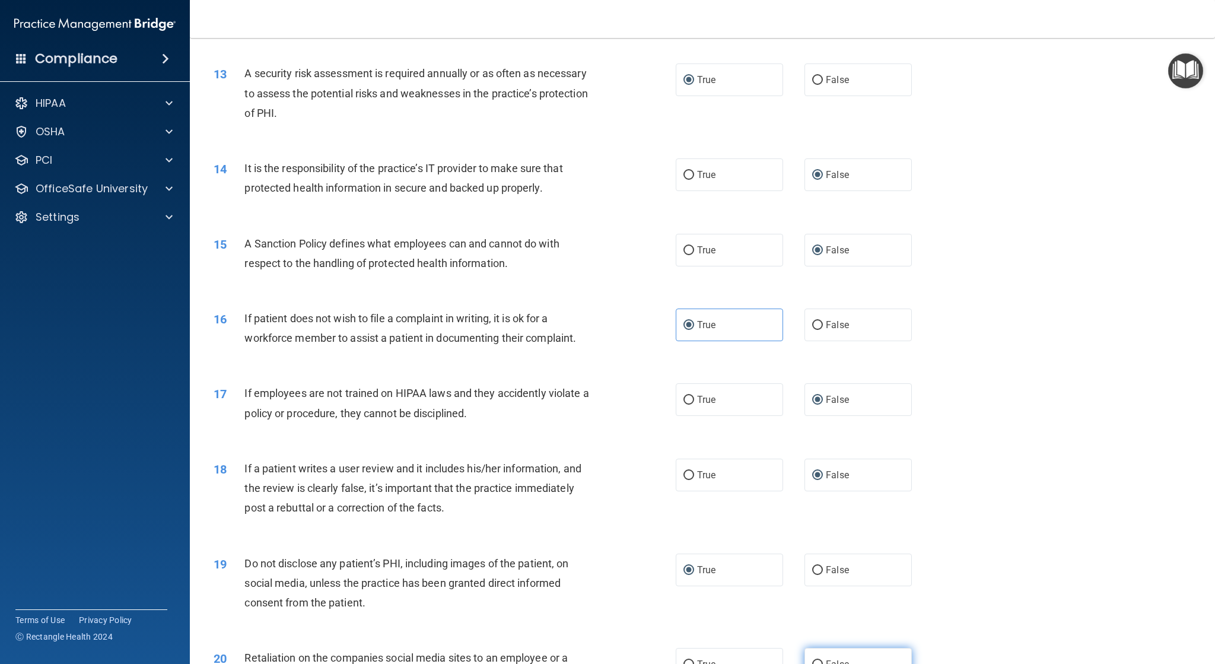
radio input "true"
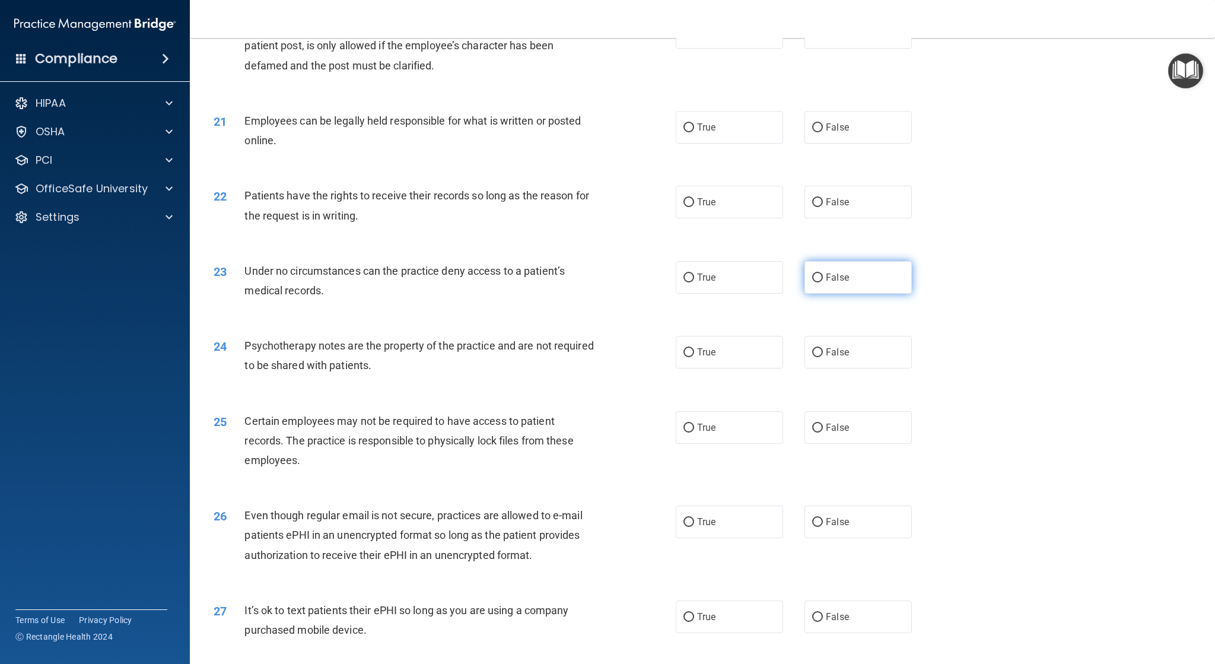
scroll to position [1839, 0]
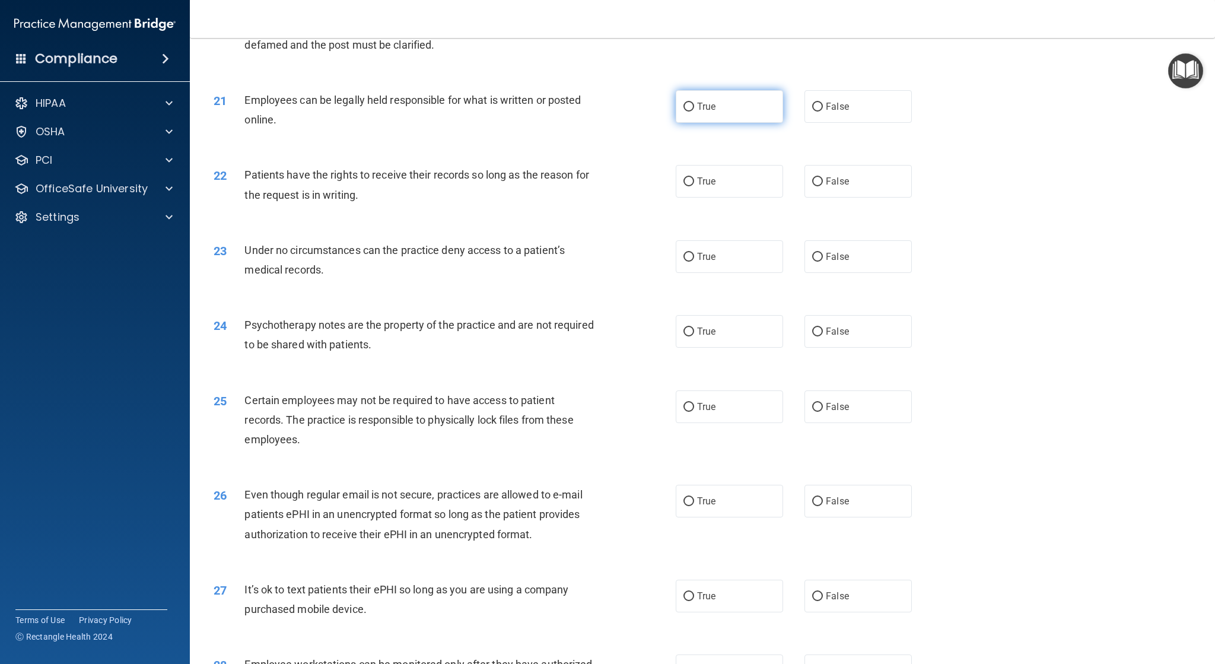
click at [687, 109] on input "True" at bounding box center [688, 107] width 11 height 9
radio input "true"
click at [812, 179] on input "False" at bounding box center [817, 181] width 11 height 9
radio input "true"
click at [812, 258] on input "False" at bounding box center [817, 257] width 11 height 9
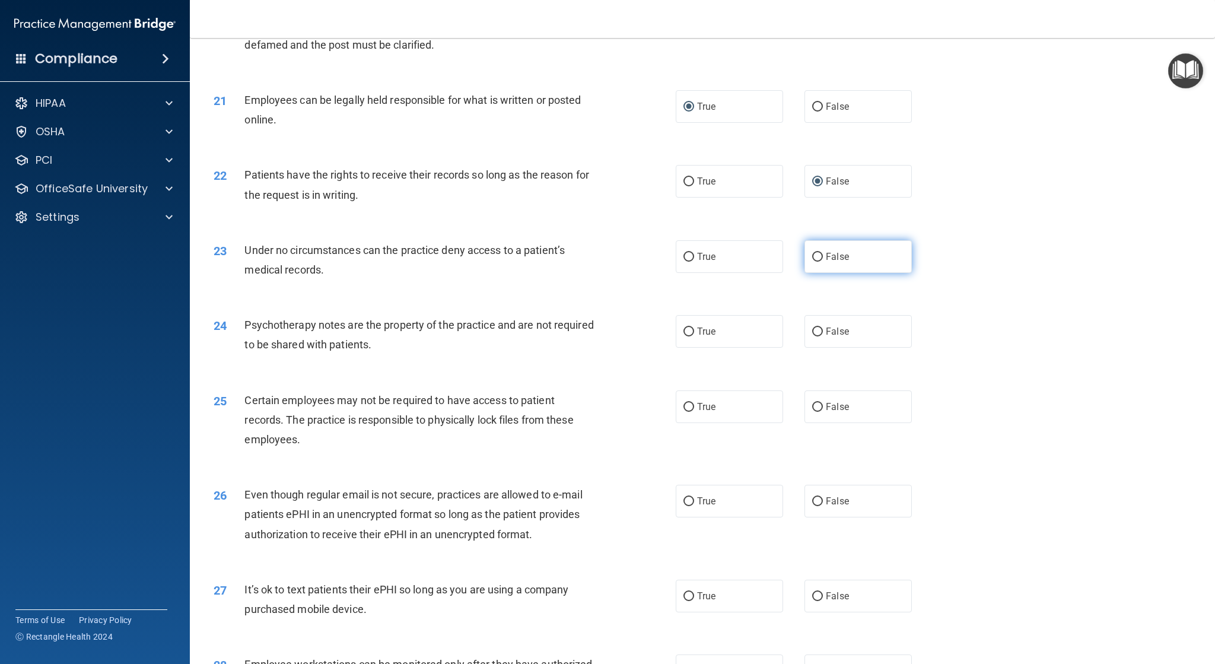
radio input "true"
click at [683, 328] on input "True" at bounding box center [688, 331] width 11 height 9
radio input "true"
click at [686, 407] on input "True" at bounding box center [688, 407] width 11 height 9
radio input "true"
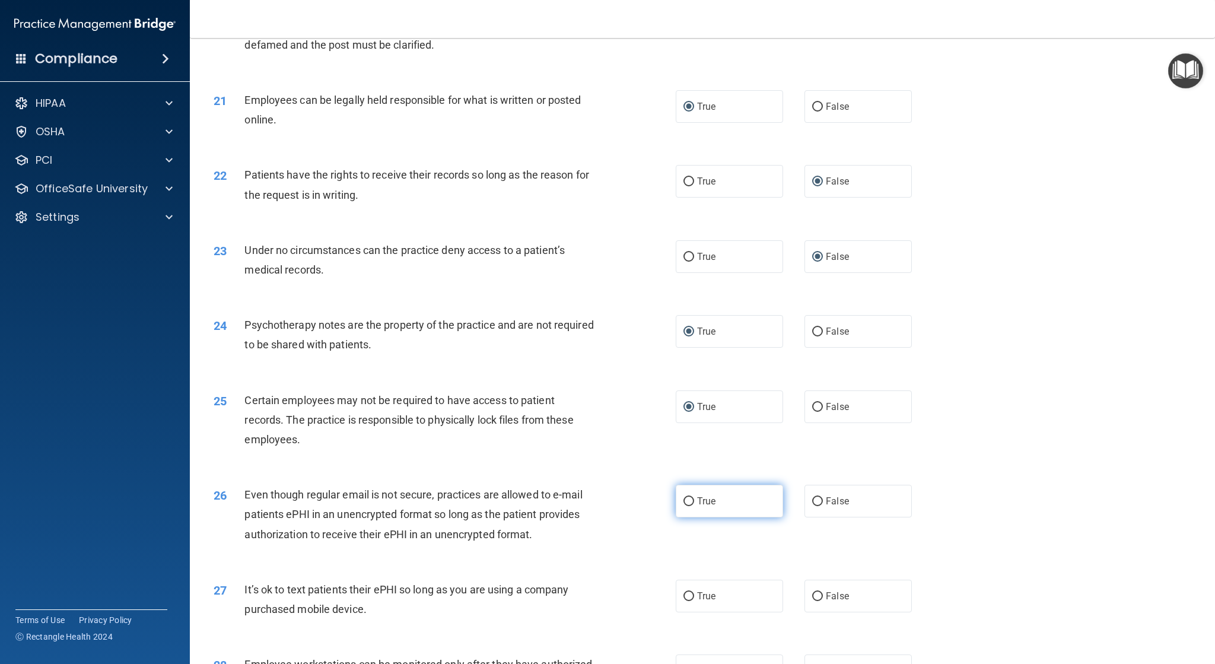
click at [683, 504] on input "True" at bounding box center [688, 501] width 11 height 9
radio input "true"
click at [812, 592] on input "False" at bounding box center [817, 596] width 11 height 9
radio input "true"
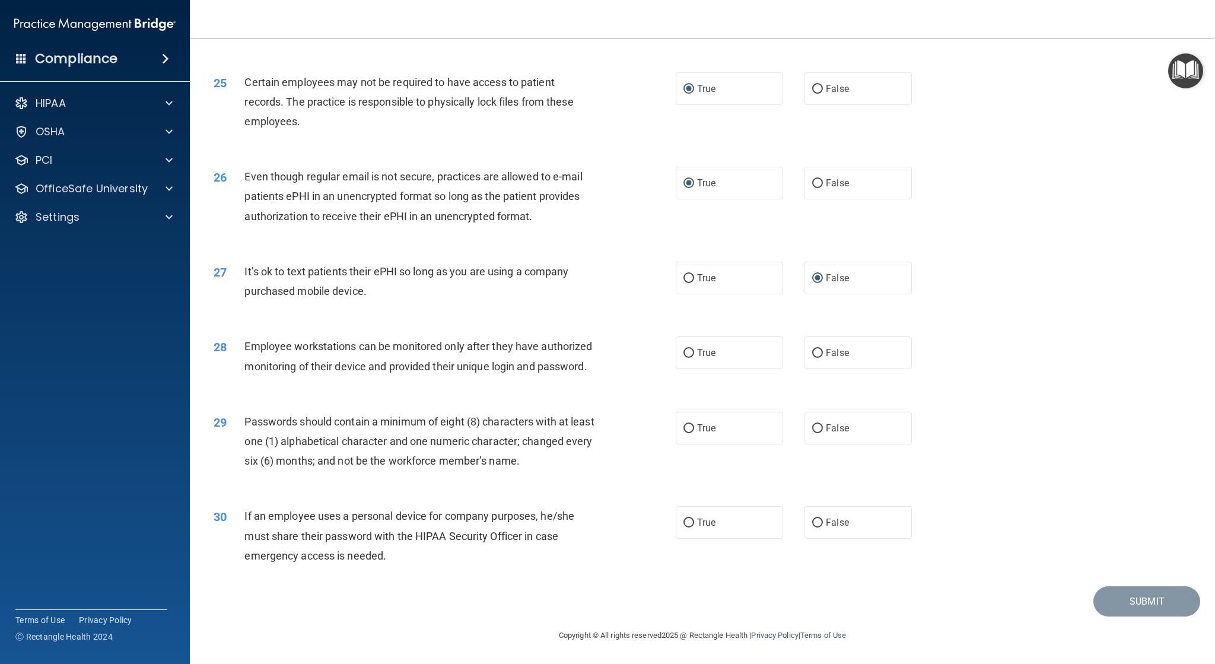
scroll to position [2175, 0]
click at [812, 349] on input "False" at bounding box center [817, 353] width 11 height 9
radio input "true"
click at [683, 426] on input "True" at bounding box center [688, 428] width 11 height 9
radio input "true"
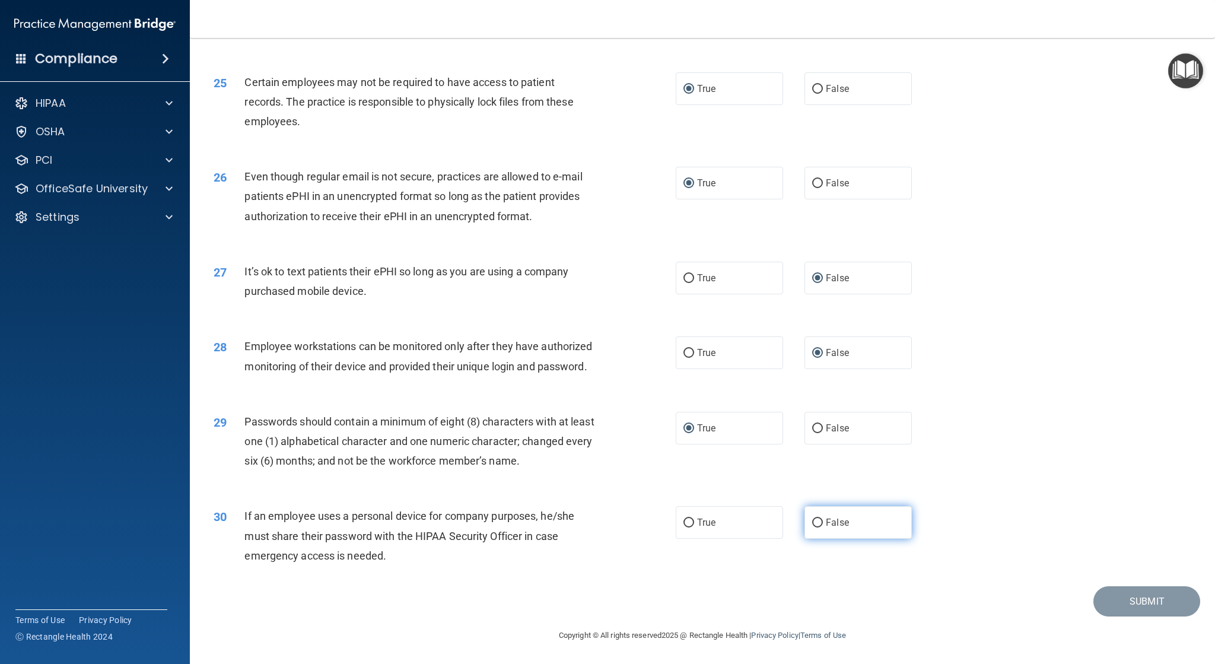
click at [812, 523] on input "False" at bounding box center [817, 522] width 11 height 9
radio input "true"
click at [1139, 598] on button "Submit" at bounding box center [1146, 601] width 107 height 30
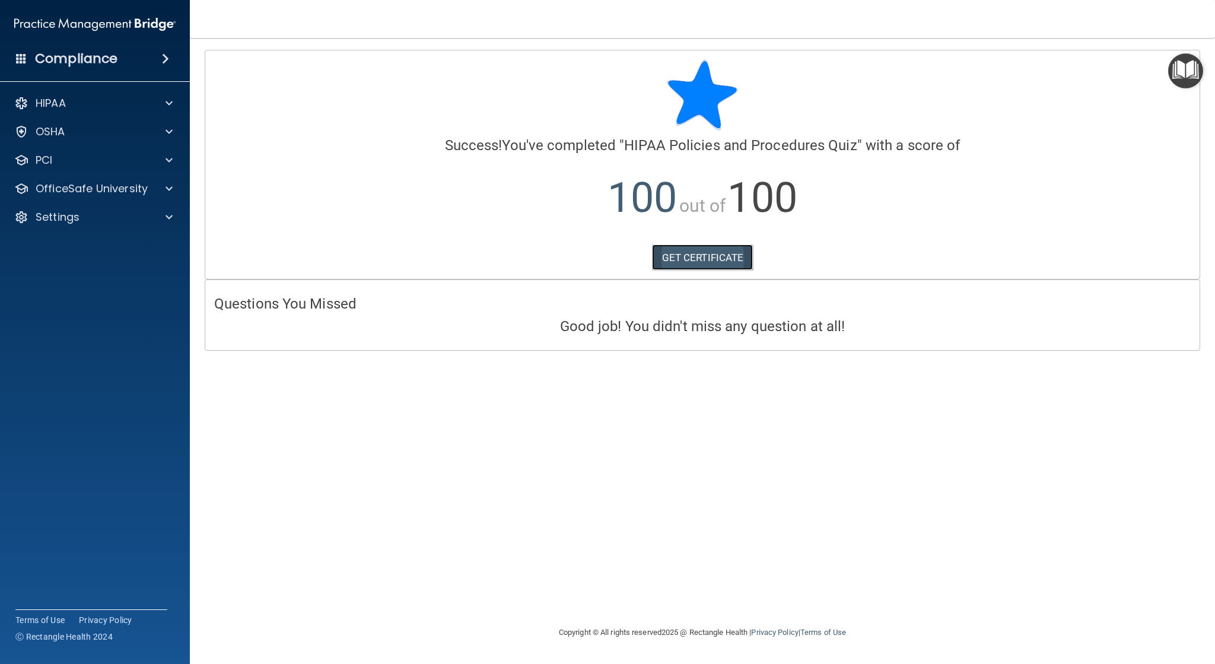
click at [705, 255] on link "GET CERTIFICATE" at bounding box center [702, 257] width 101 height 26
click at [144, 192] on p "OfficeSafe University" at bounding box center [92, 188] width 112 height 14
click at [126, 213] on div "HIPAA Training" at bounding box center [89, 217] width 162 height 12
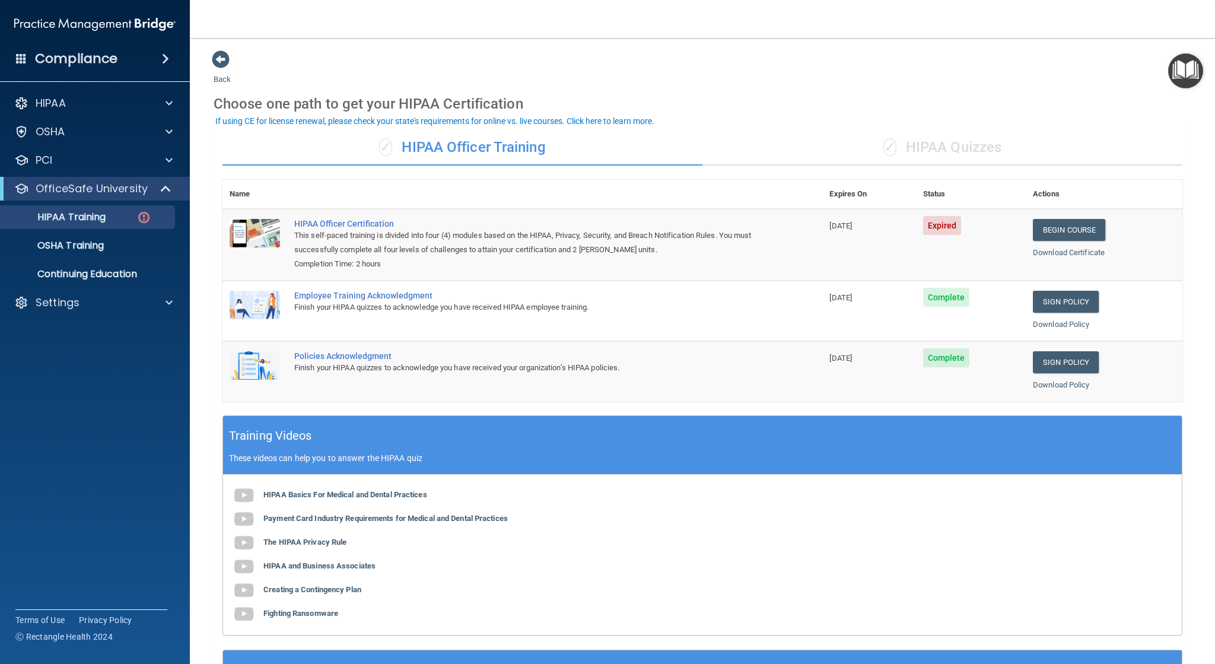
click at [953, 148] on div "✓ HIPAA Quizzes" at bounding box center [942, 148] width 480 height 36
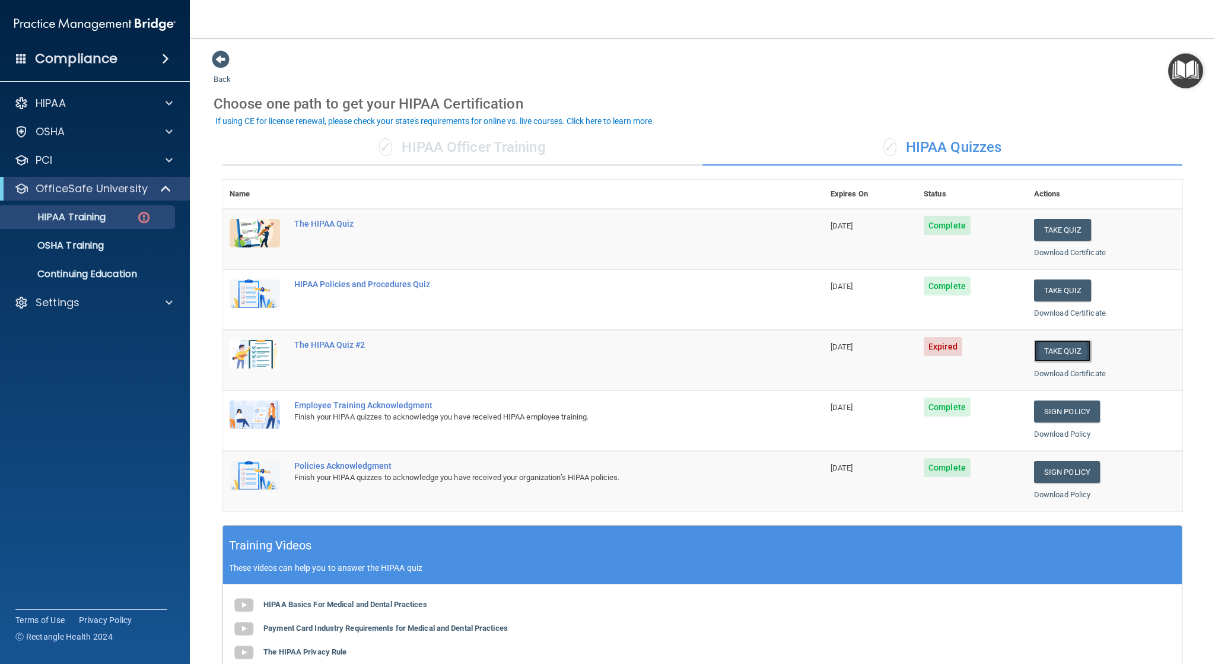
click at [1058, 345] on button "Take Quiz" at bounding box center [1062, 351] width 57 height 22
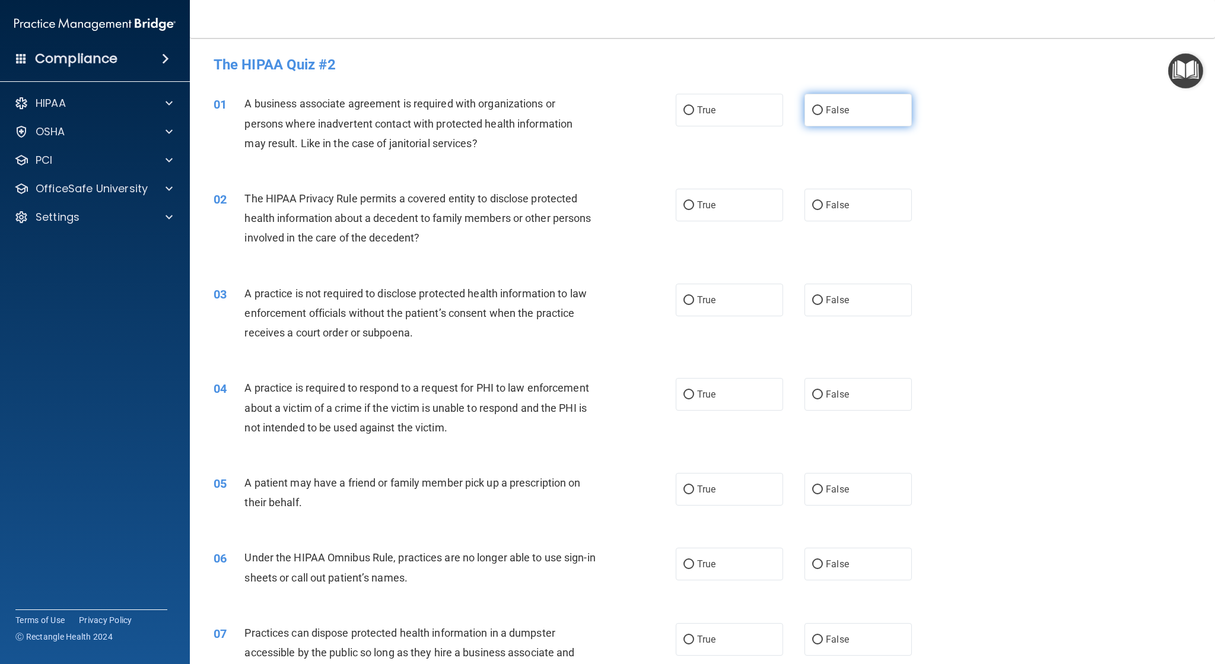
click at [812, 109] on input "False" at bounding box center [817, 110] width 11 height 9
radio input "true"
drag, startPoint x: 809, startPoint y: 206, endPoint x: 803, endPoint y: 212, distance: 8.4
click at [812, 207] on input "False" at bounding box center [817, 205] width 11 height 9
radio input "true"
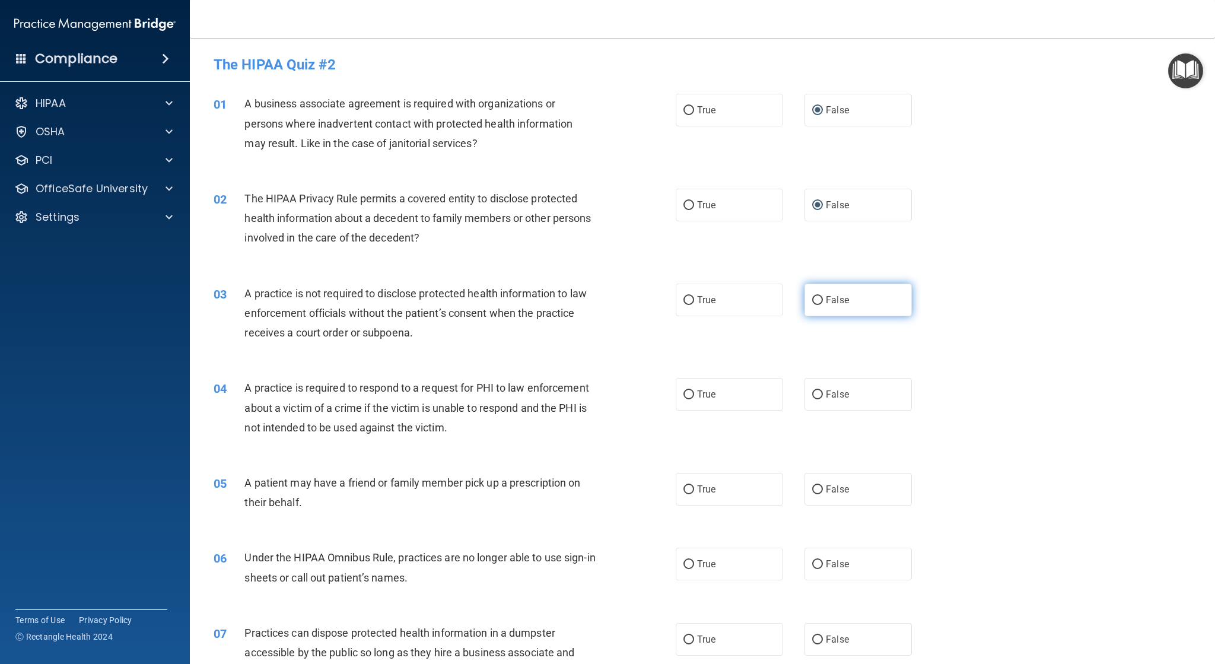
click at [814, 302] on input "False" at bounding box center [817, 300] width 11 height 9
radio input "true"
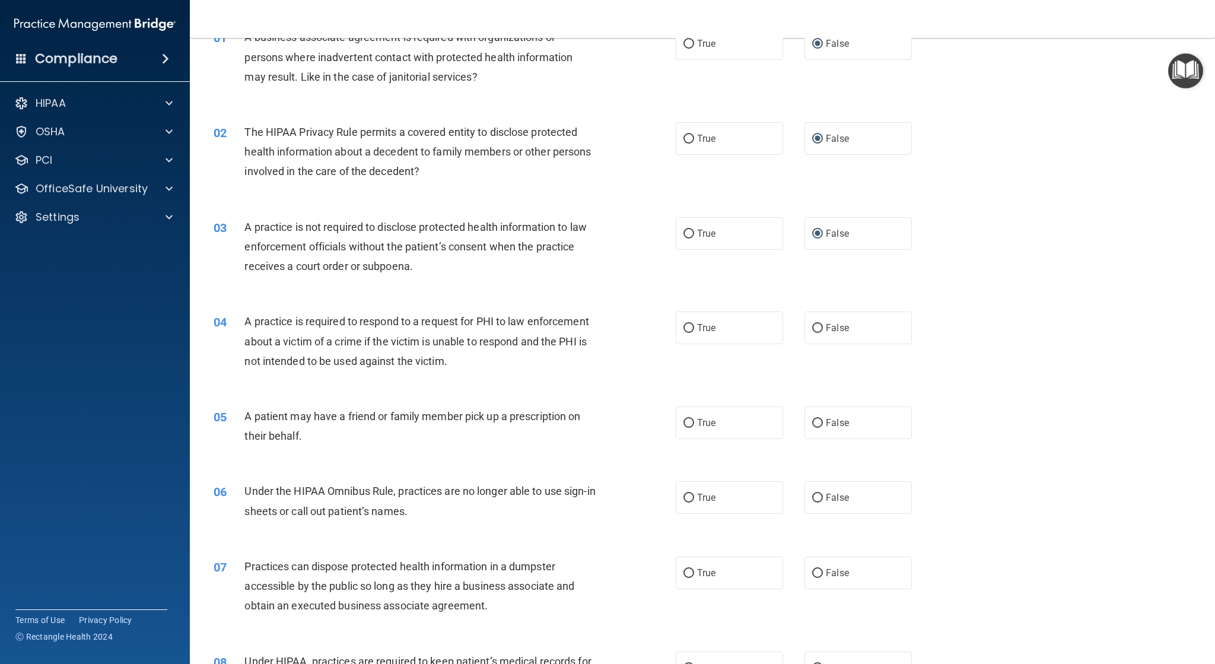
scroll to position [119, 0]
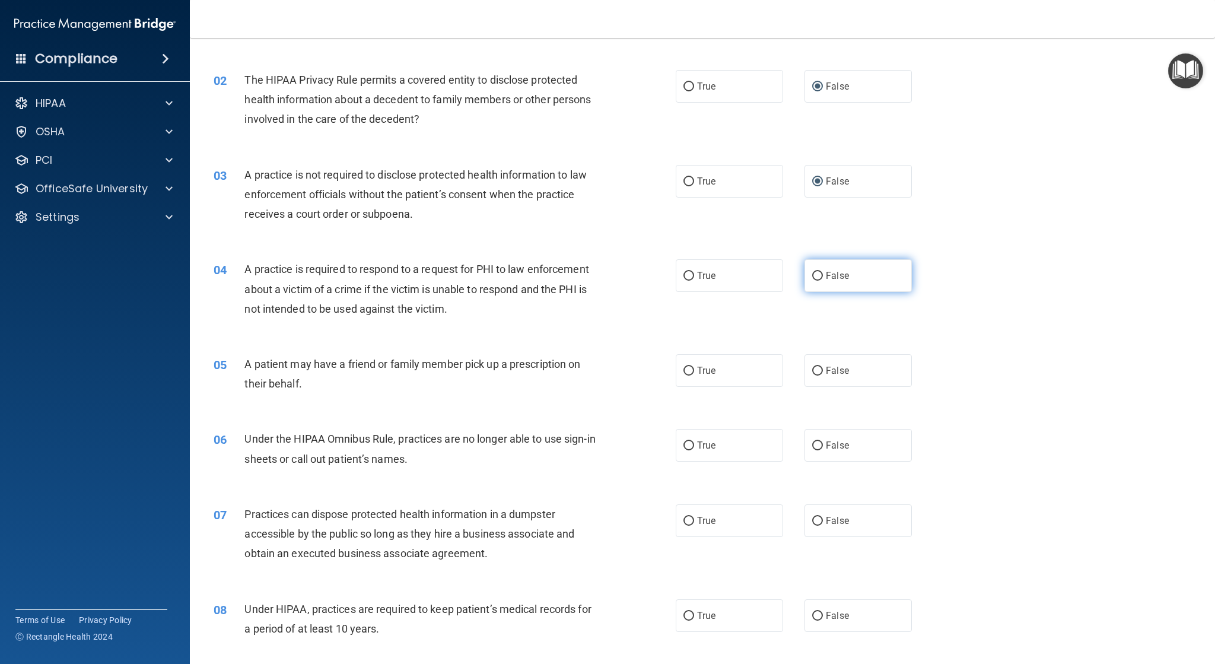
click at [812, 276] on input "False" at bounding box center [817, 276] width 11 height 9
radio input "true"
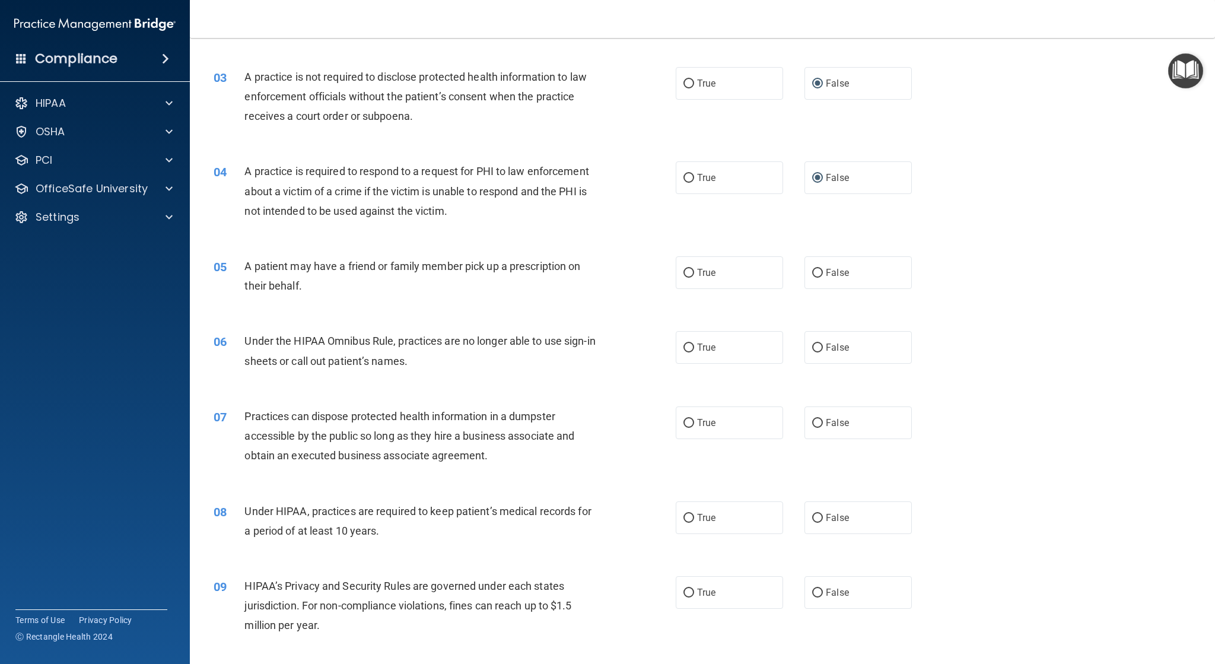
scroll to position [237, 0]
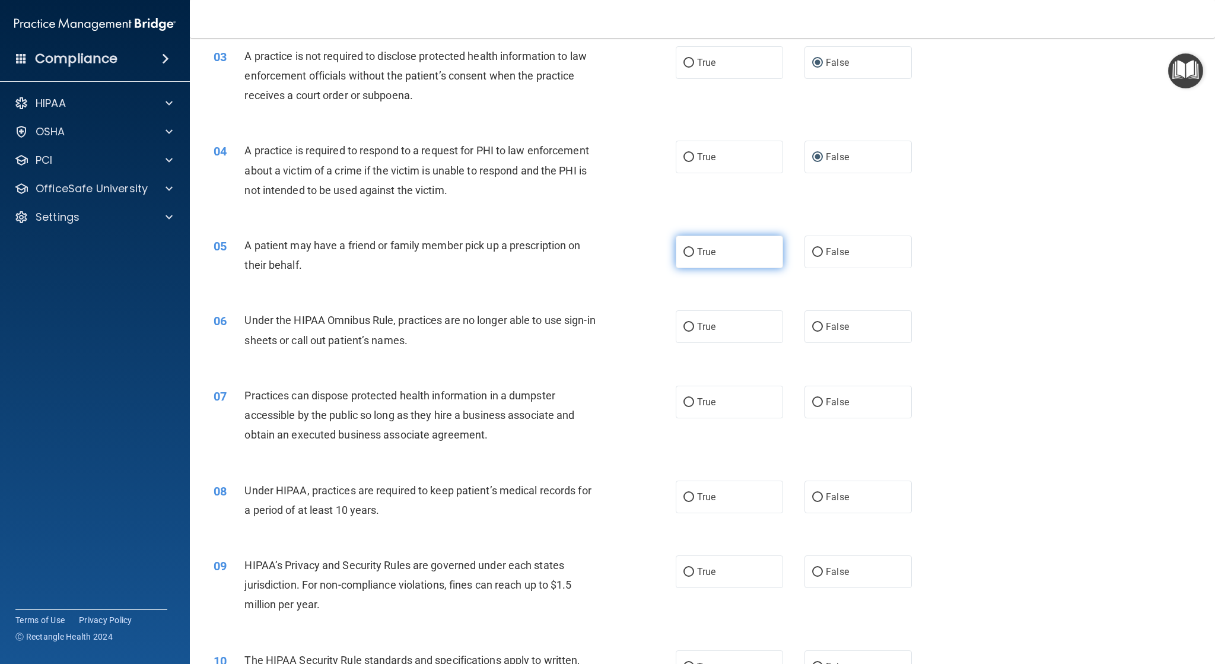
click at [683, 251] on input "True" at bounding box center [688, 252] width 11 height 9
radio input "true"
drag, startPoint x: 684, startPoint y: 324, endPoint x: 680, endPoint y: 332, distance: 8.8
click at [684, 327] on input "True" at bounding box center [688, 327] width 11 height 9
radio input "true"
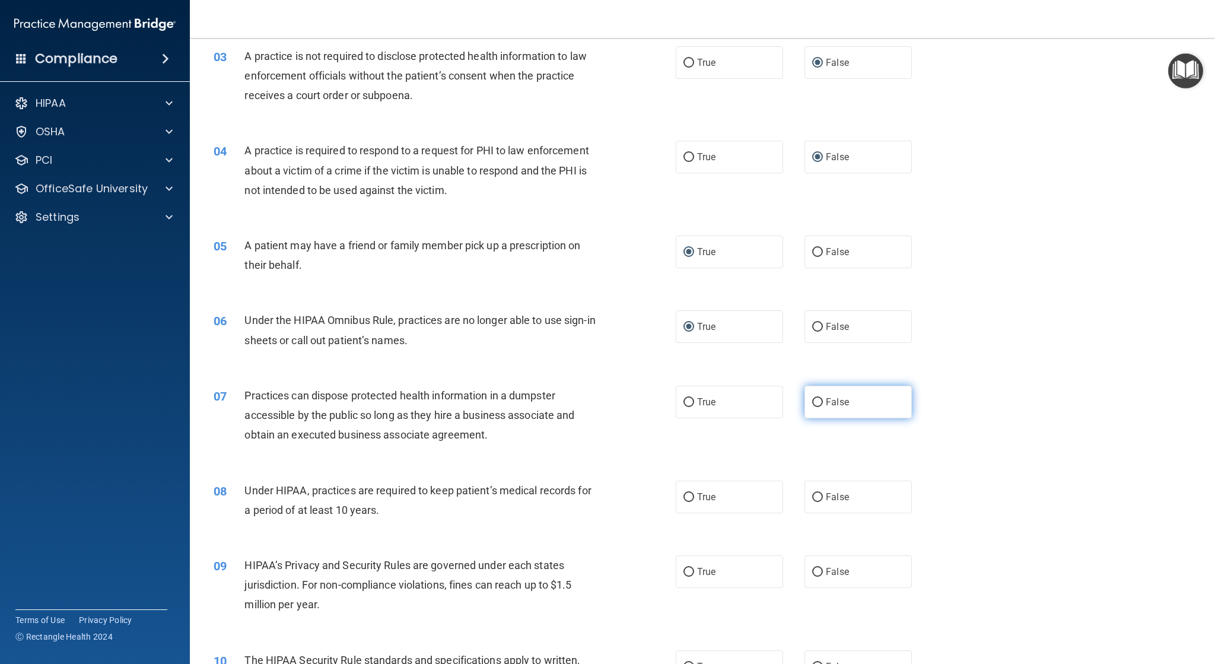
click at [812, 398] on input "False" at bounding box center [817, 402] width 11 height 9
radio input "true"
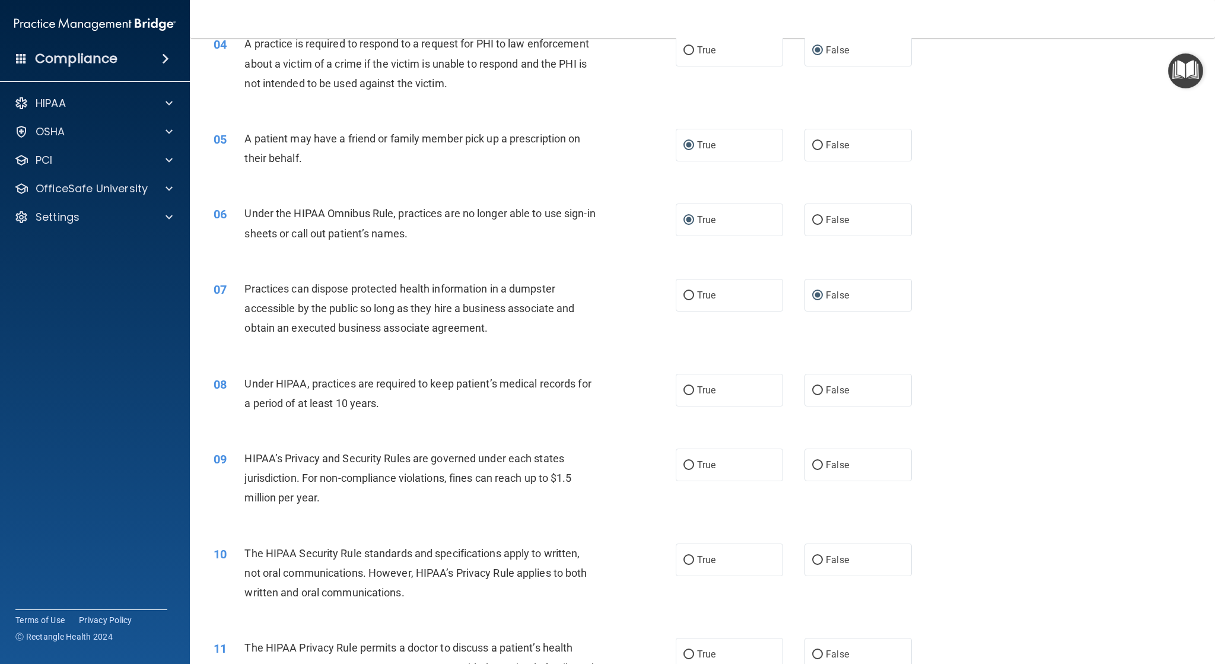
scroll to position [356, 0]
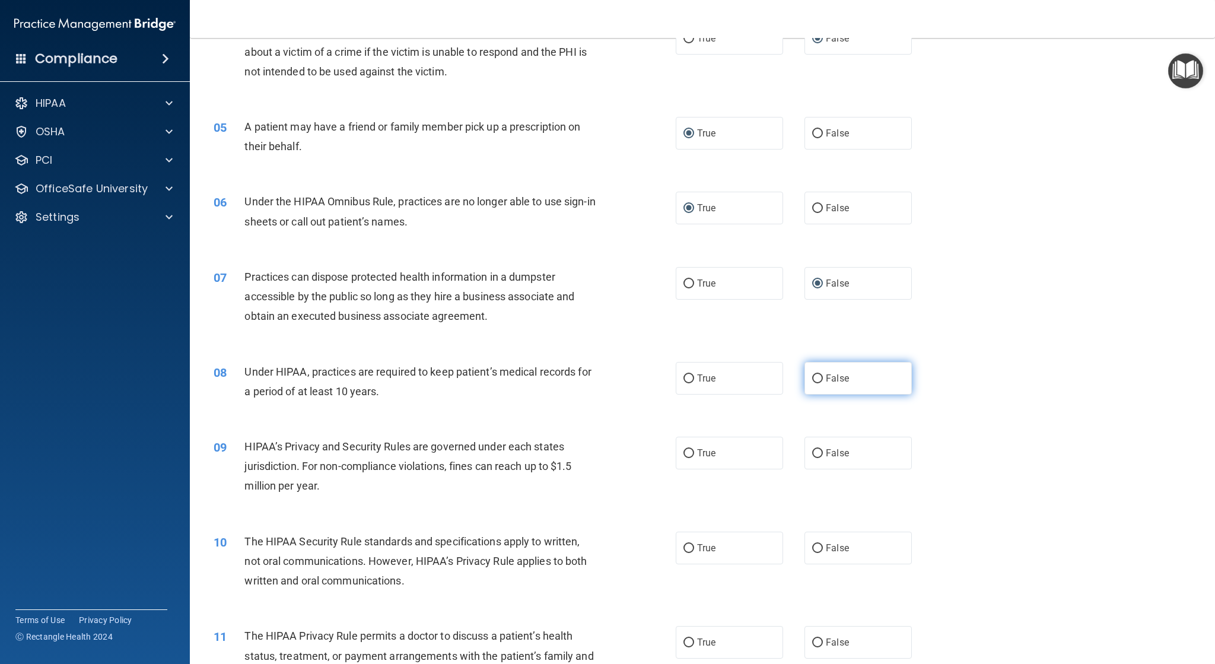
click at [818, 376] on label "False" at bounding box center [857, 378] width 107 height 33
click at [818, 376] on input "False" at bounding box center [817, 378] width 11 height 9
radio input "true"
click at [683, 452] on input "True" at bounding box center [688, 453] width 11 height 9
radio input "true"
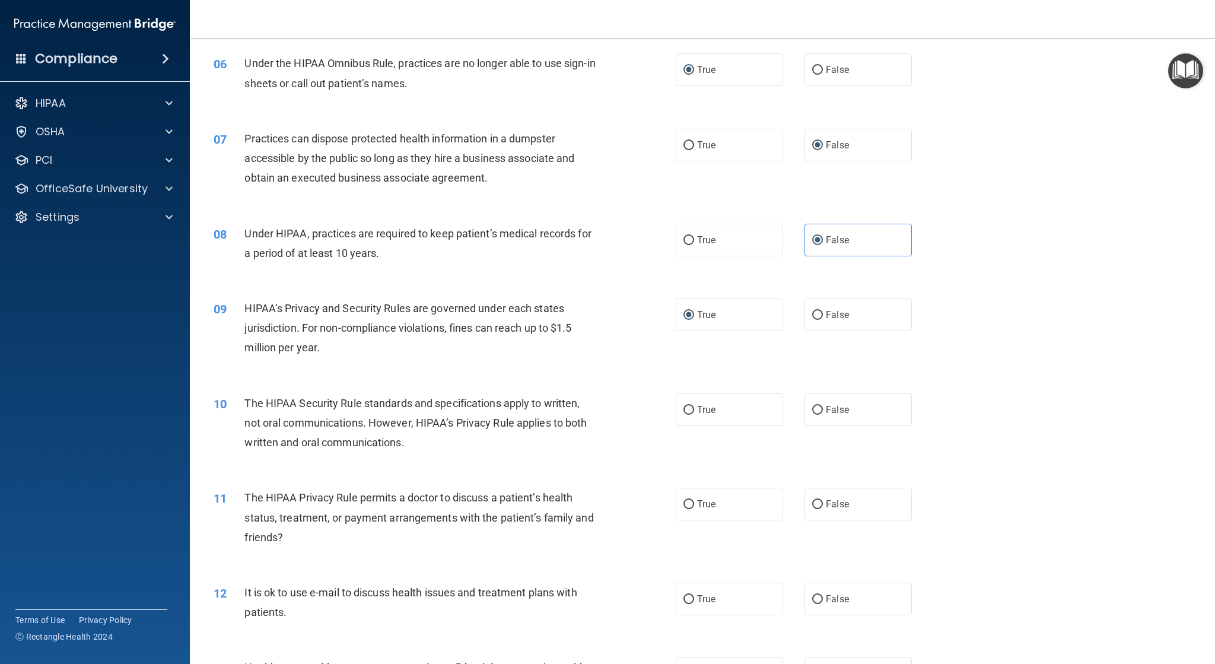
scroll to position [534, 0]
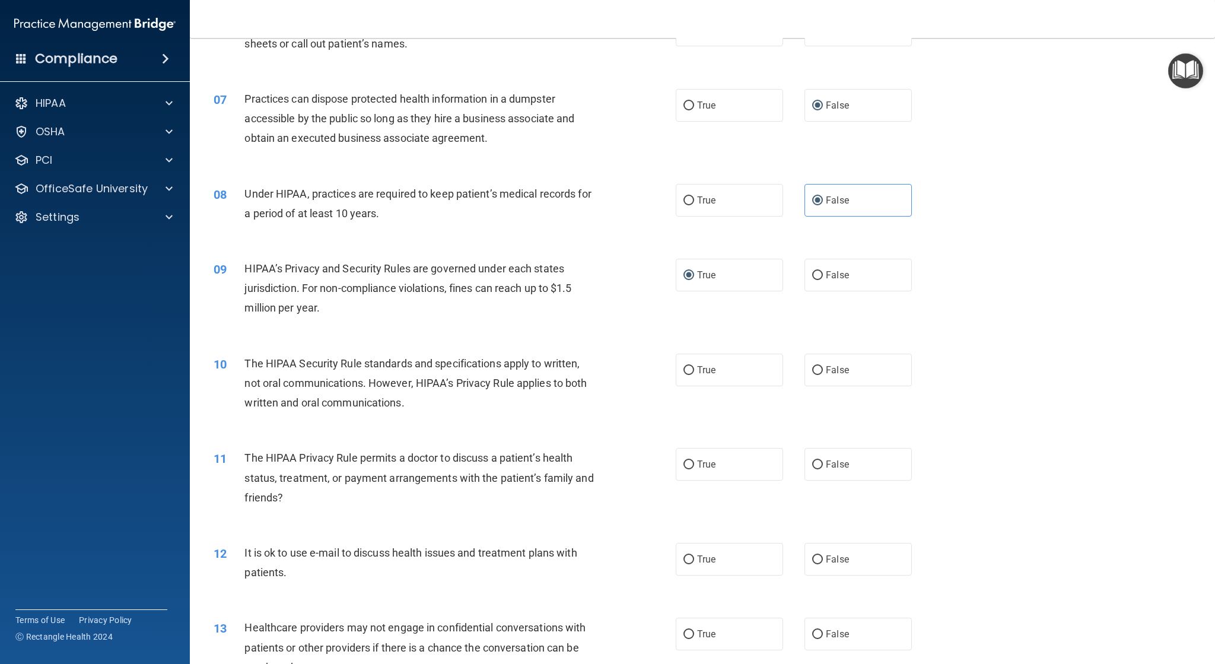
drag, startPoint x: 810, startPoint y: 370, endPoint x: 795, endPoint y: 382, distance: 18.5
click at [812, 374] on input "False" at bounding box center [817, 370] width 11 height 9
radio input "true"
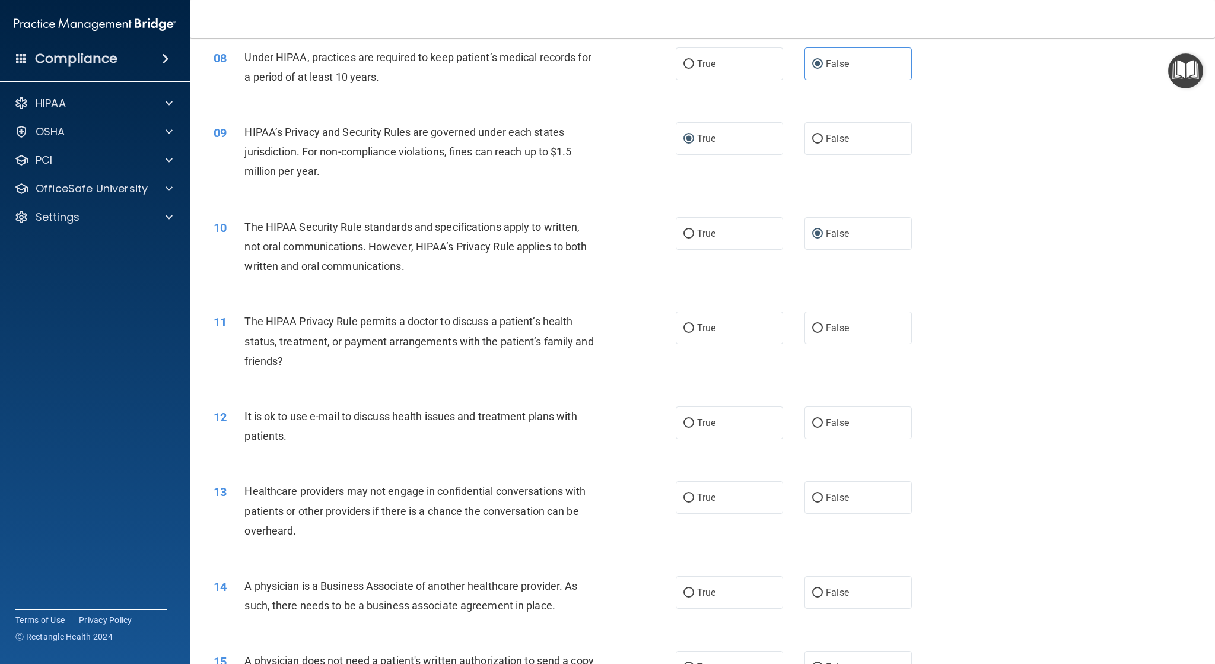
scroll to position [712, 0]
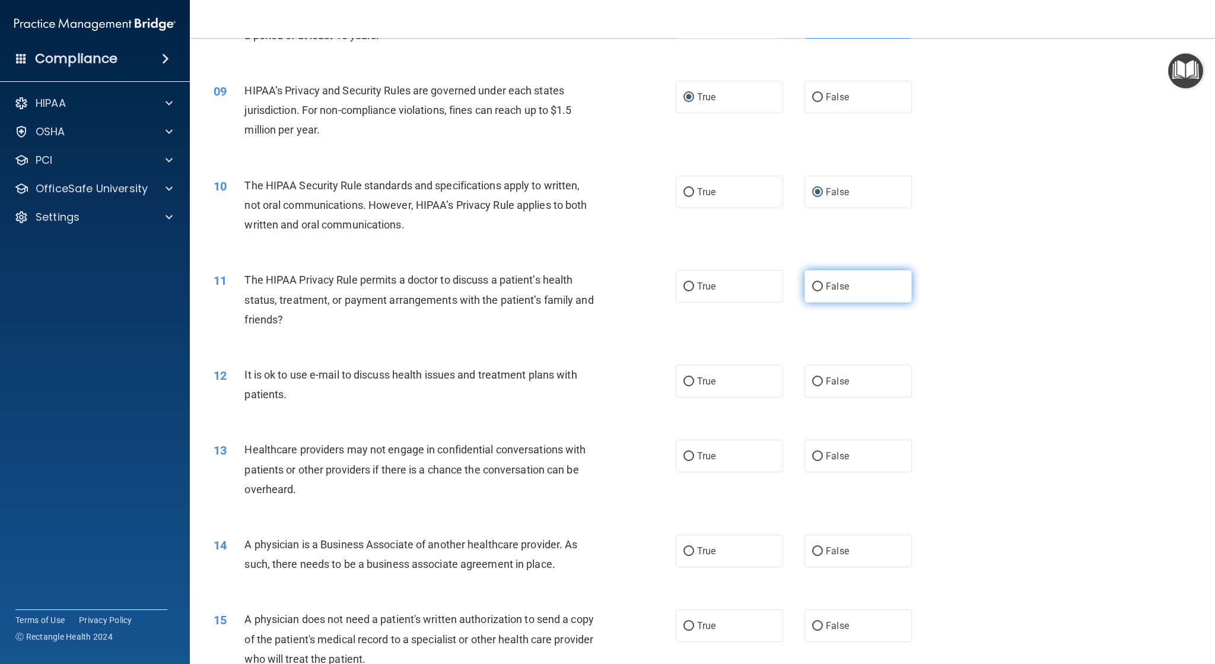
click at [816, 284] on input "False" at bounding box center [817, 286] width 11 height 9
radio input "true"
click at [686, 382] on input "True" at bounding box center [688, 381] width 11 height 9
radio input "true"
drag, startPoint x: 690, startPoint y: 448, endPoint x: 689, endPoint y: 455, distance: 7.9
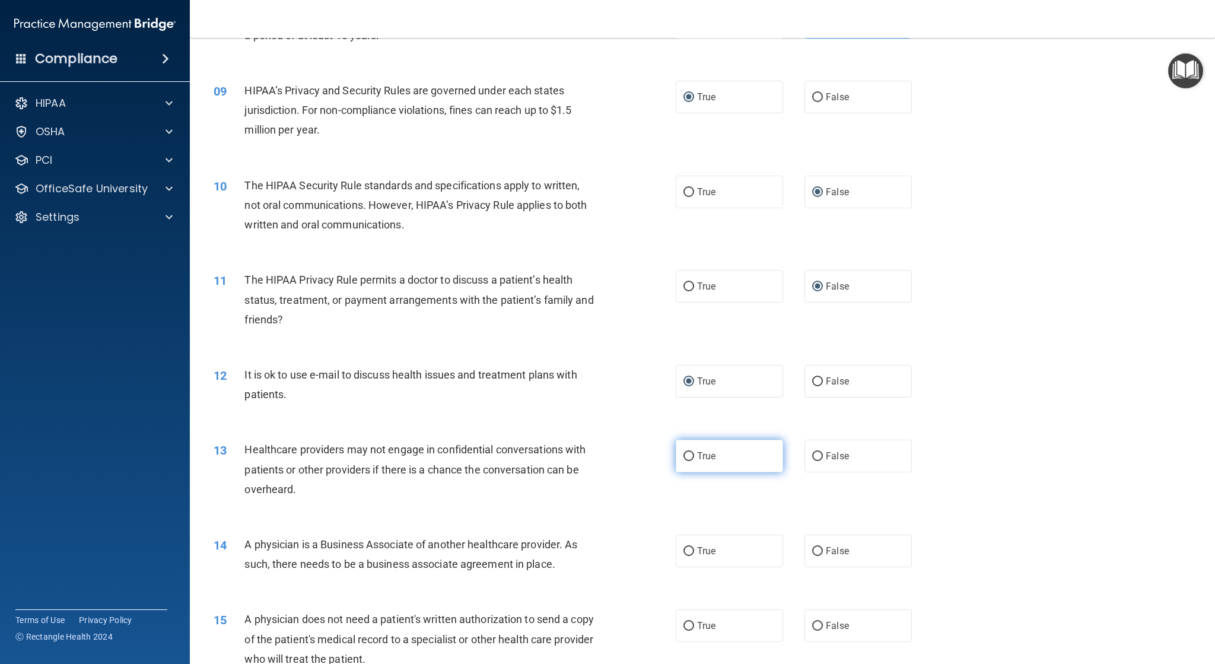
click at [691, 451] on label "True" at bounding box center [729, 455] width 107 height 33
click at [691, 452] on input "True" at bounding box center [688, 456] width 11 height 9
radio input "true"
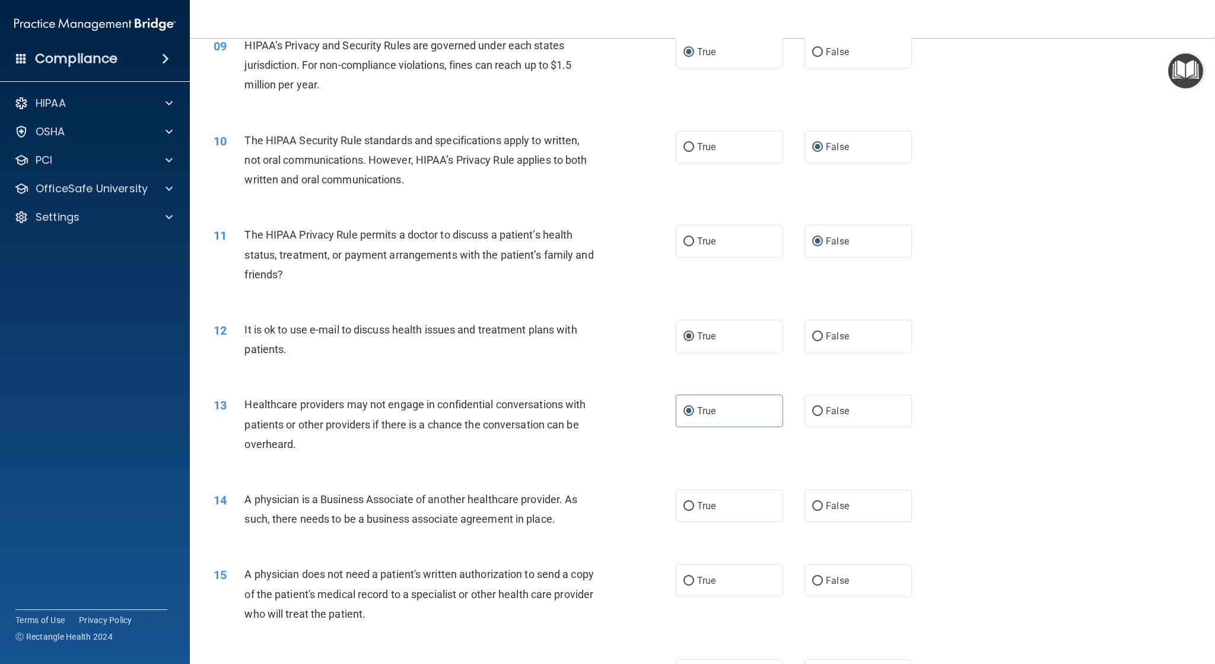
scroll to position [890, 0]
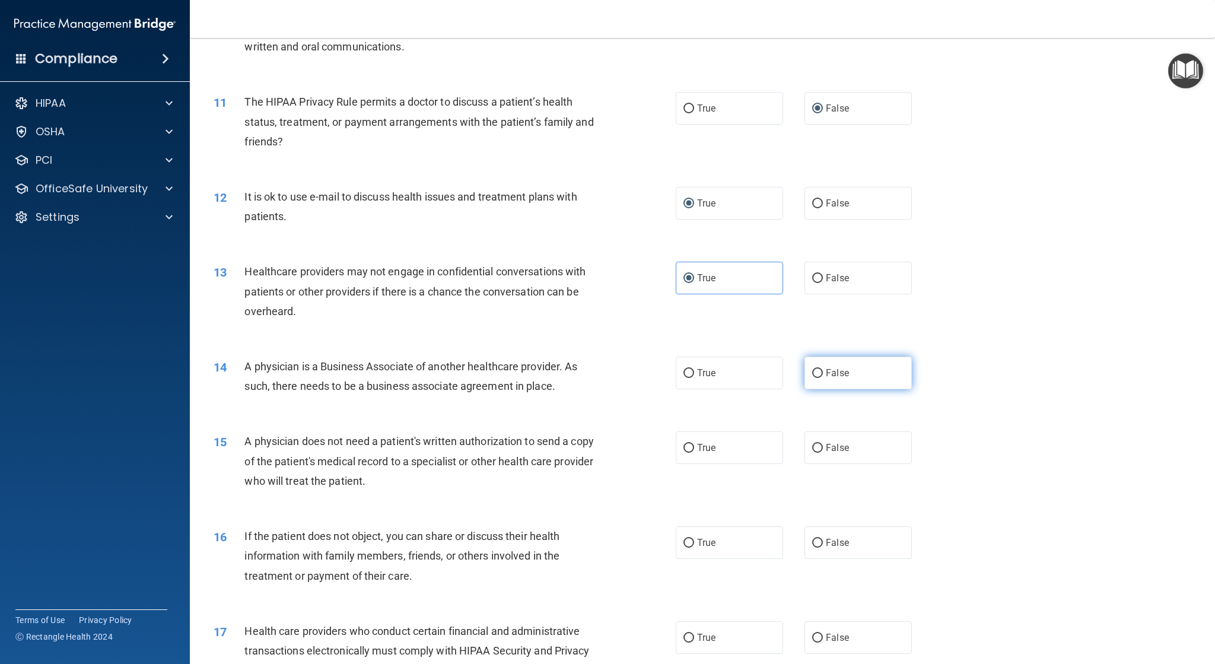
click at [812, 374] on input "False" at bounding box center [817, 373] width 11 height 9
radio input "true"
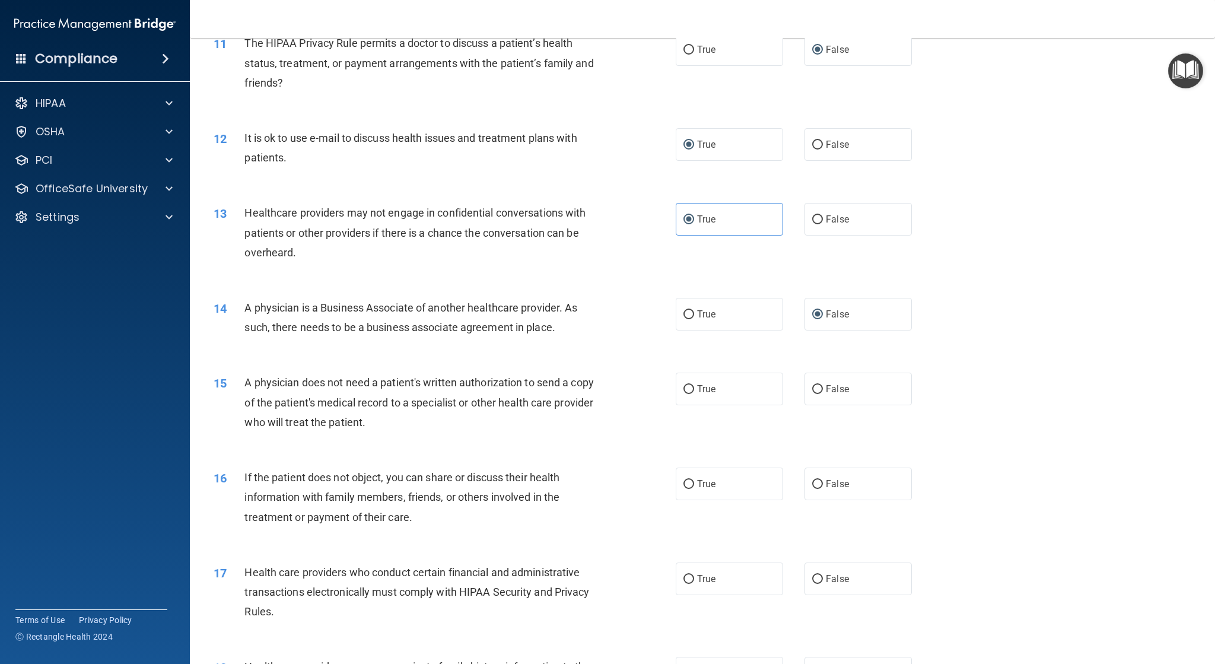
scroll to position [949, 0]
click at [683, 388] on input "True" at bounding box center [688, 388] width 11 height 9
radio input "true"
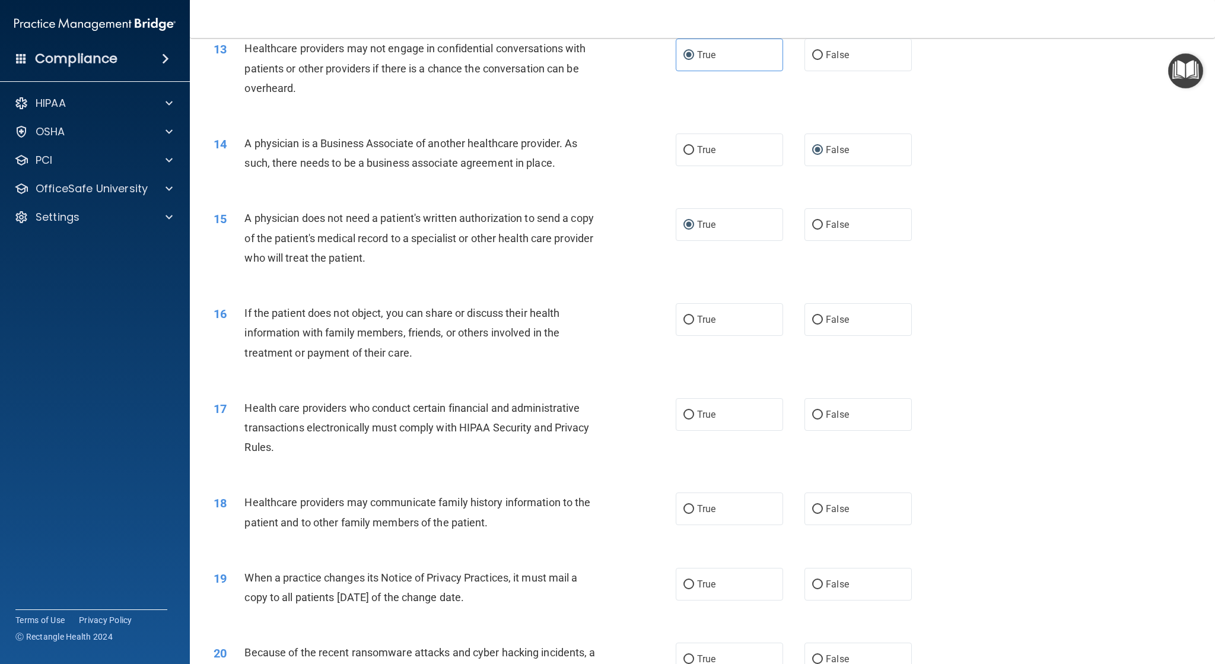
scroll to position [1127, 0]
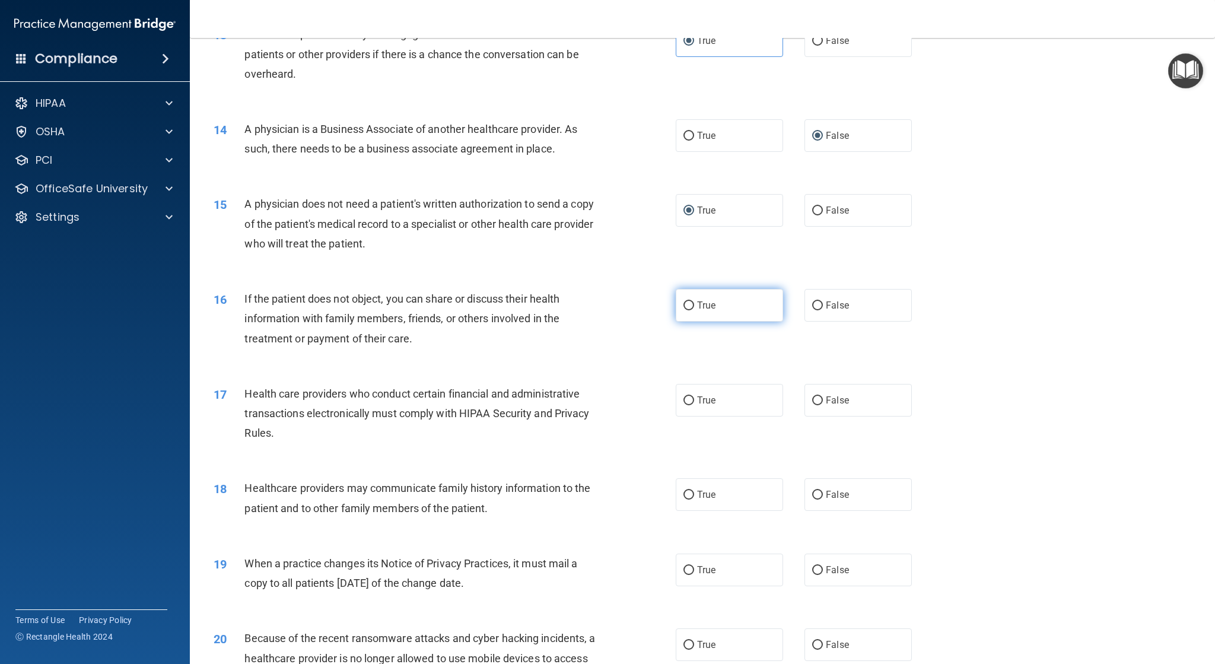
click at [700, 296] on label "True" at bounding box center [729, 305] width 107 height 33
click at [694, 301] on input "True" at bounding box center [688, 305] width 11 height 9
radio input "true"
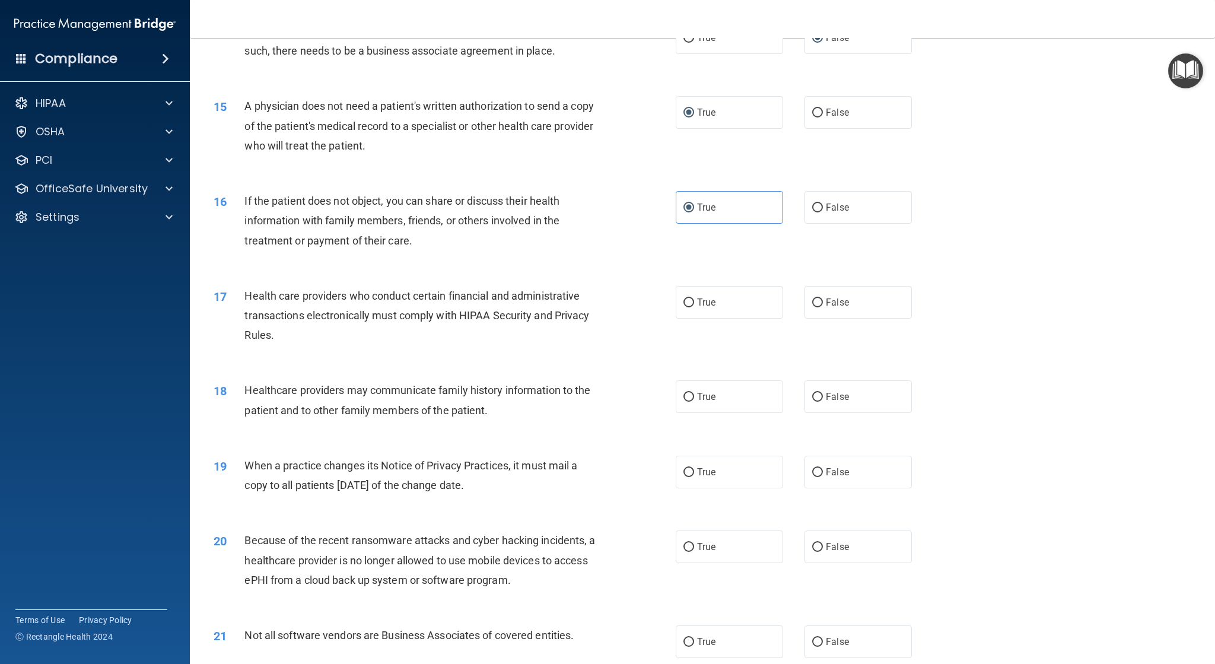
scroll to position [1245, 0]
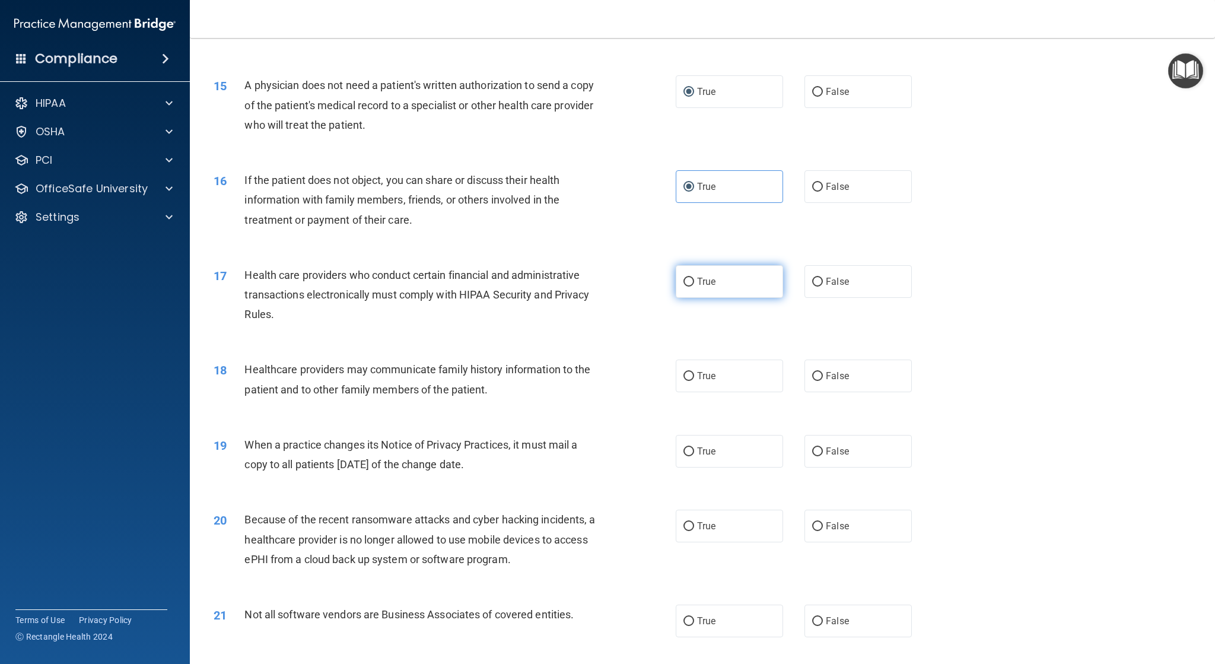
click at [684, 281] on input "True" at bounding box center [688, 282] width 11 height 9
radio input "true"
click at [813, 378] on input "False" at bounding box center [817, 376] width 11 height 9
radio input "true"
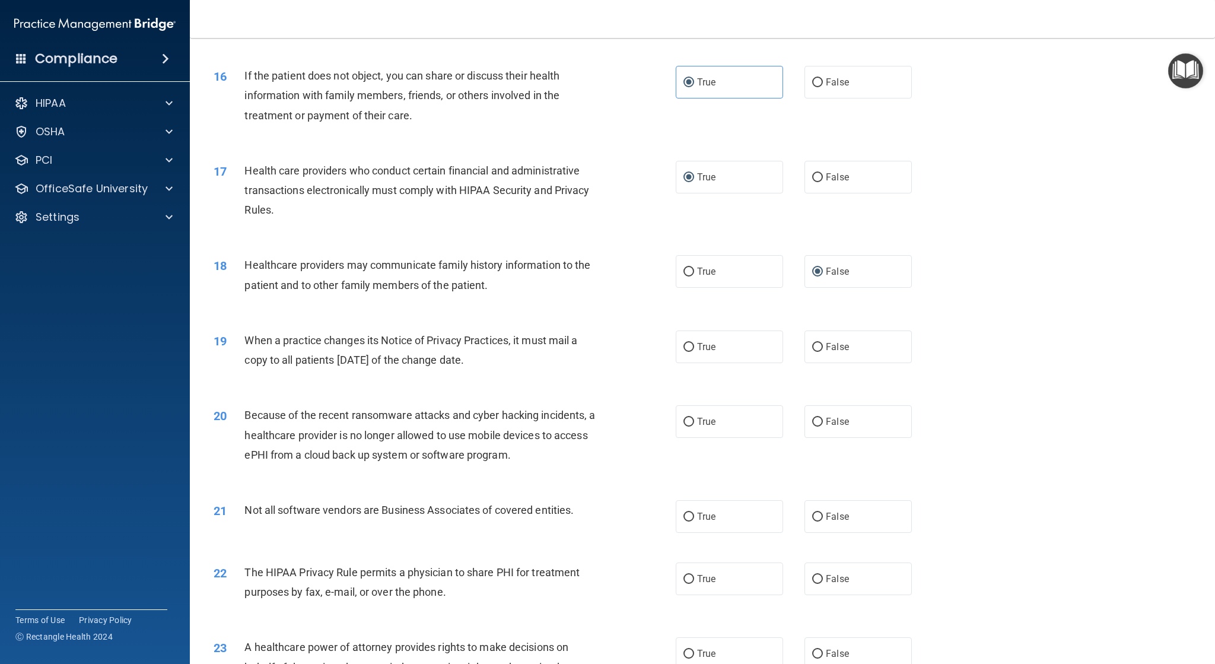
scroll to position [1364, 0]
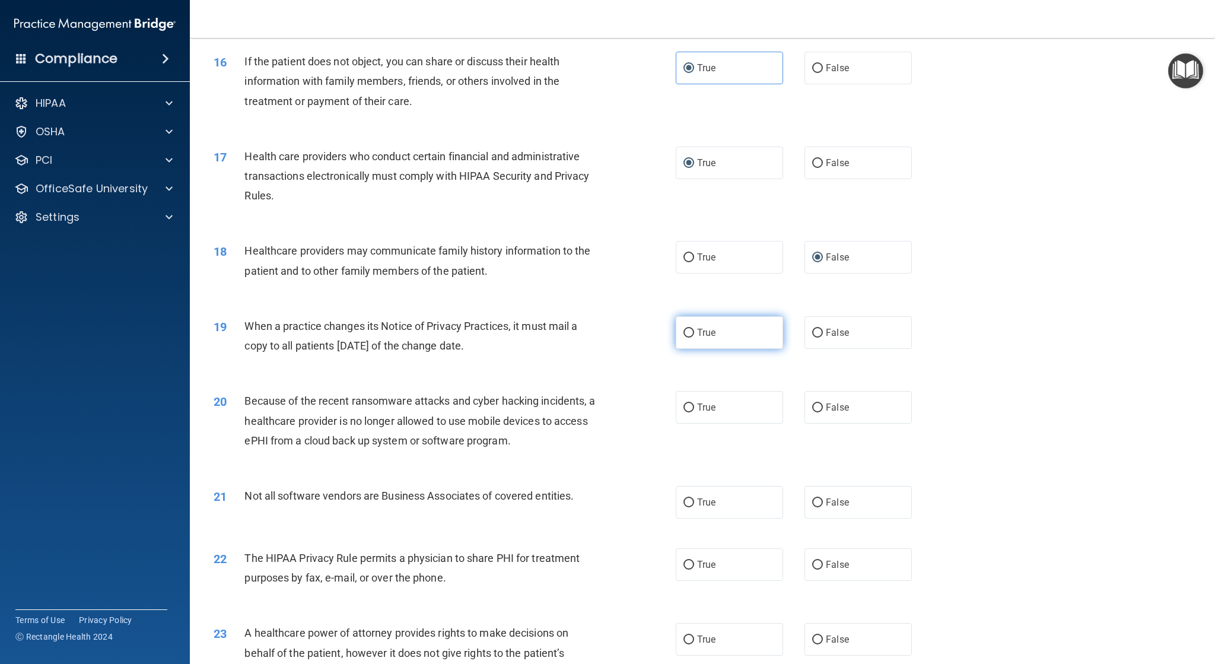
click at [683, 337] on label "True" at bounding box center [729, 332] width 107 height 33
click at [683, 337] on input "True" at bounding box center [688, 333] width 11 height 9
radio input "true"
click at [812, 410] on input "False" at bounding box center [817, 407] width 11 height 9
radio input "true"
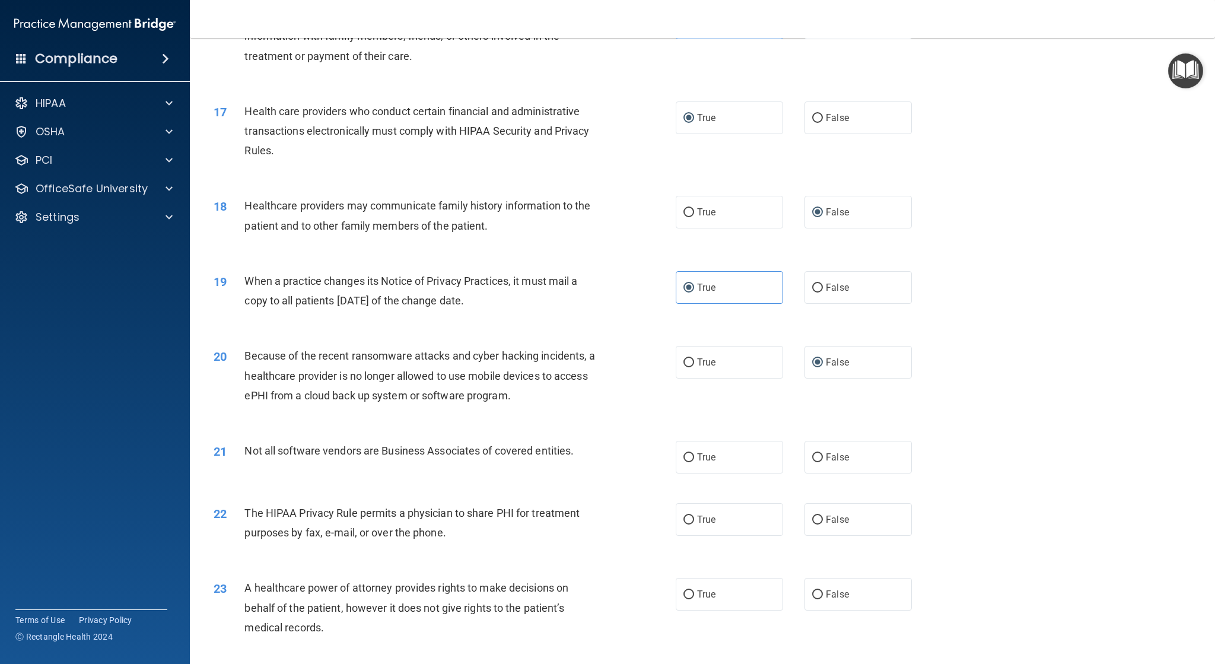
scroll to position [1483, 0]
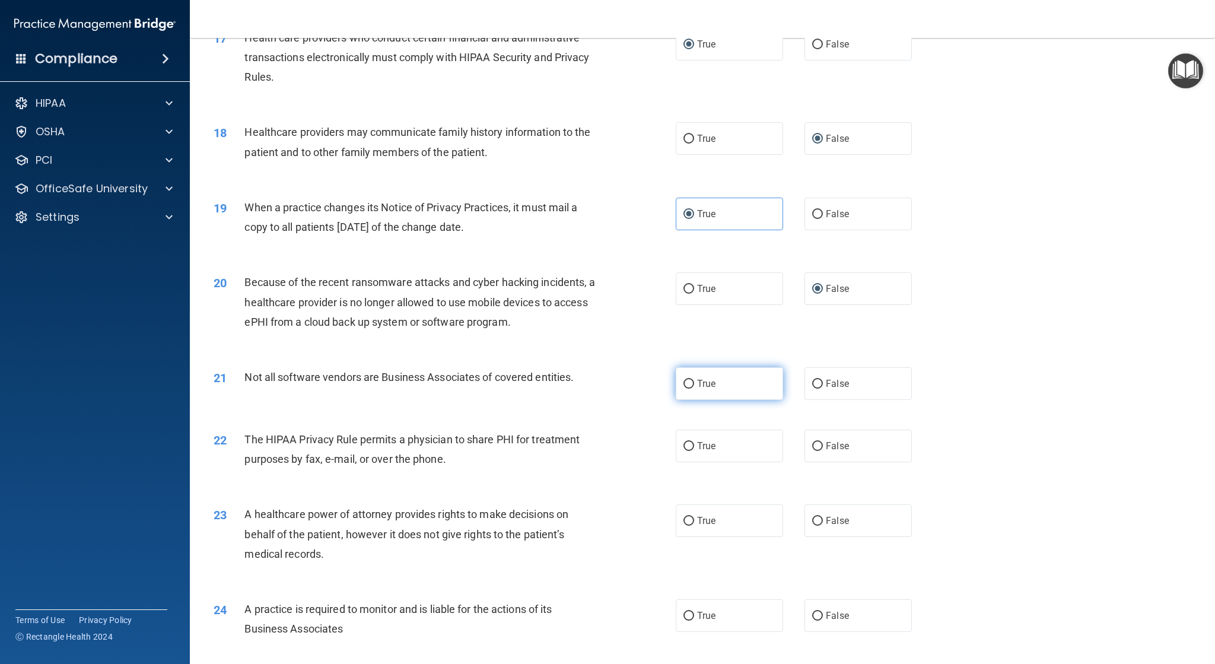
click at [683, 388] on input "True" at bounding box center [688, 384] width 11 height 9
radio input "true"
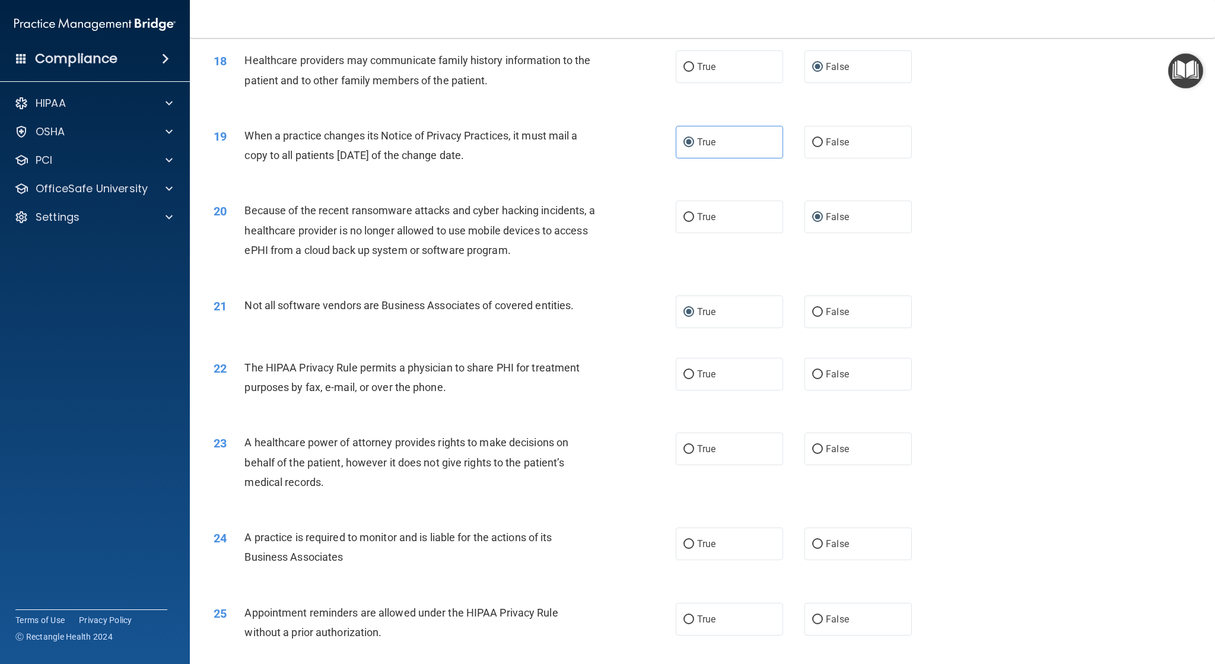
scroll to position [1601, 0]
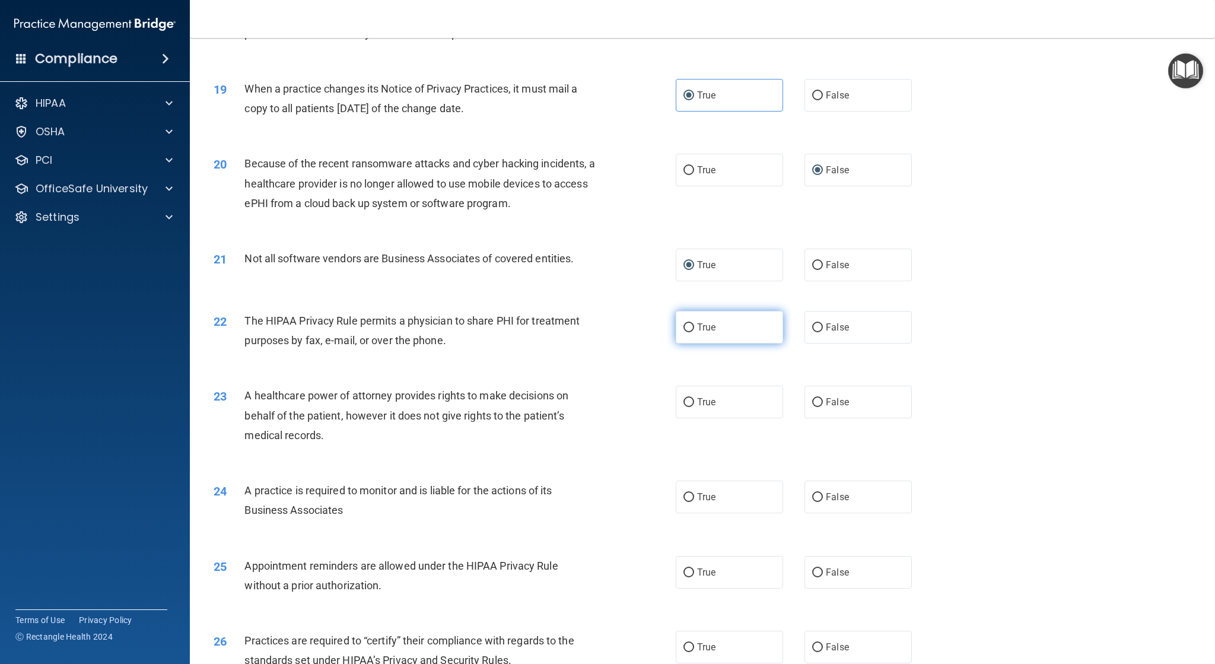
click at [683, 327] on input "True" at bounding box center [688, 327] width 11 height 9
radio input "true"
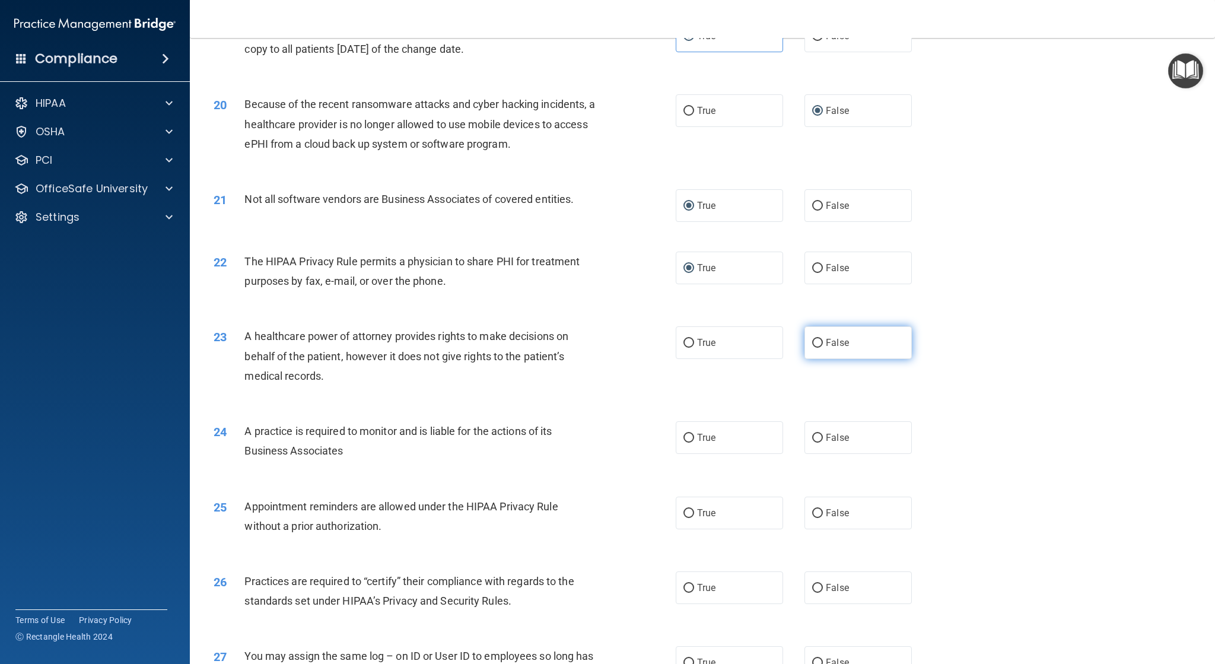
click at [812, 340] on input "False" at bounding box center [817, 343] width 11 height 9
radio input "true"
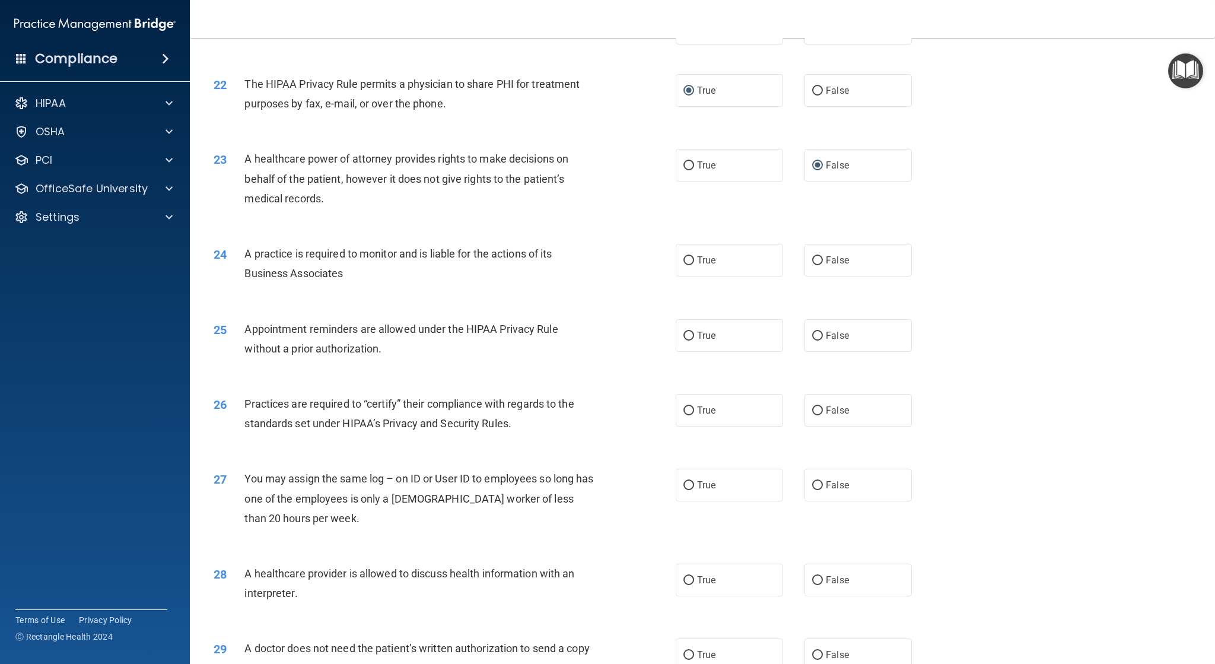
scroll to position [1839, 0]
click at [815, 259] on input "False" at bounding box center [817, 260] width 11 height 9
radio input "true"
click at [812, 335] on input "False" at bounding box center [817, 335] width 11 height 9
radio input "true"
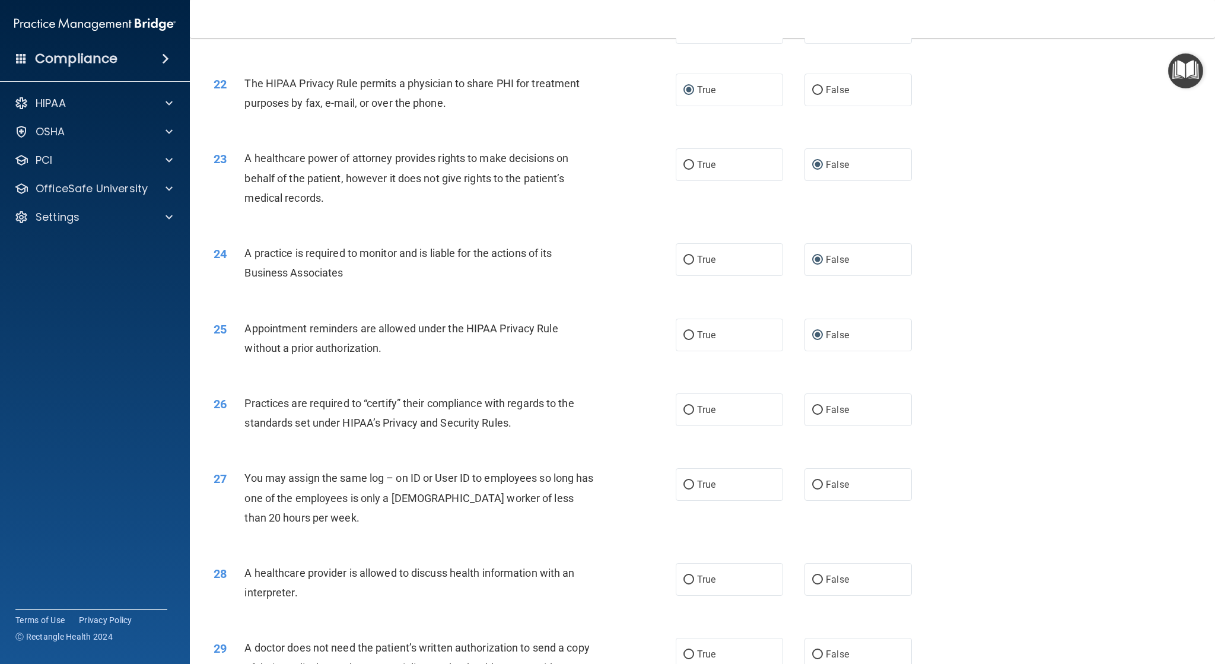
scroll to position [1898, 0]
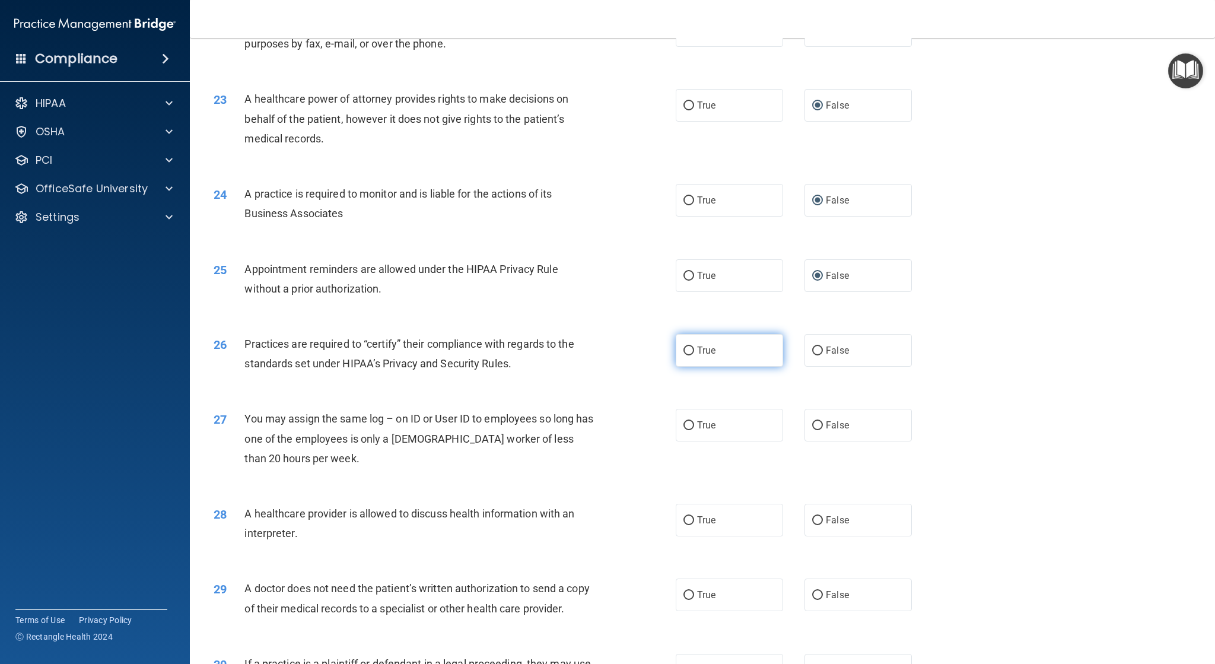
click at [683, 350] on input "True" at bounding box center [688, 350] width 11 height 9
radio input "true"
click at [812, 429] on input "False" at bounding box center [817, 425] width 11 height 9
radio input "true"
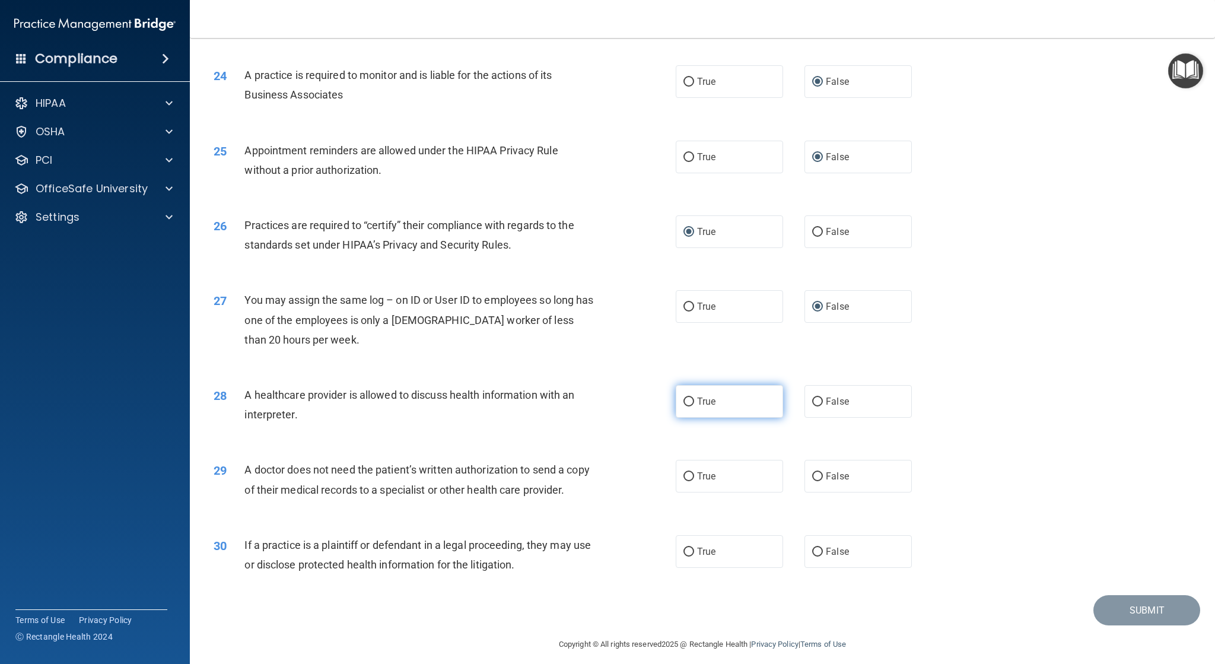
click at [689, 403] on input "True" at bounding box center [688, 401] width 11 height 9
radio input "true"
click at [683, 482] on label "True" at bounding box center [729, 476] width 107 height 33
click at [683, 481] on input "True" at bounding box center [688, 476] width 11 height 9
radio input "true"
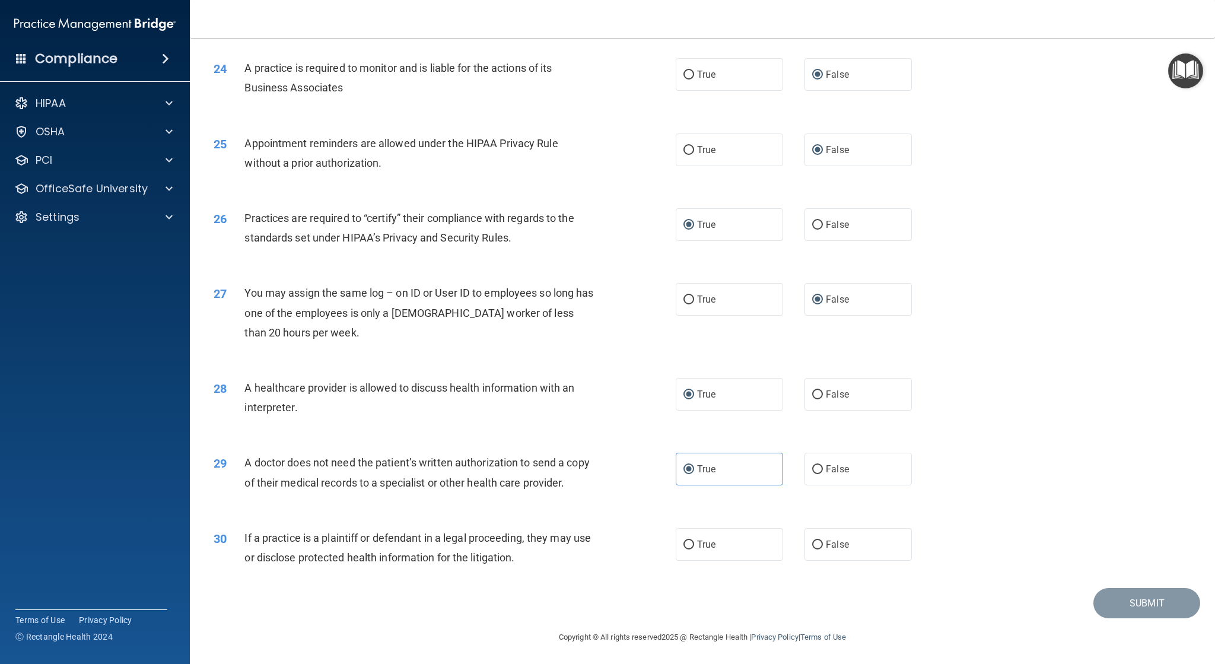
scroll to position [2025, 0]
click at [685, 546] on input "True" at bounding box center [688, 543] width 11 height 9
radio input "true"
click at [1124, 601] on button "Submit" at bounding box center [1146, 601] width 107 height 30
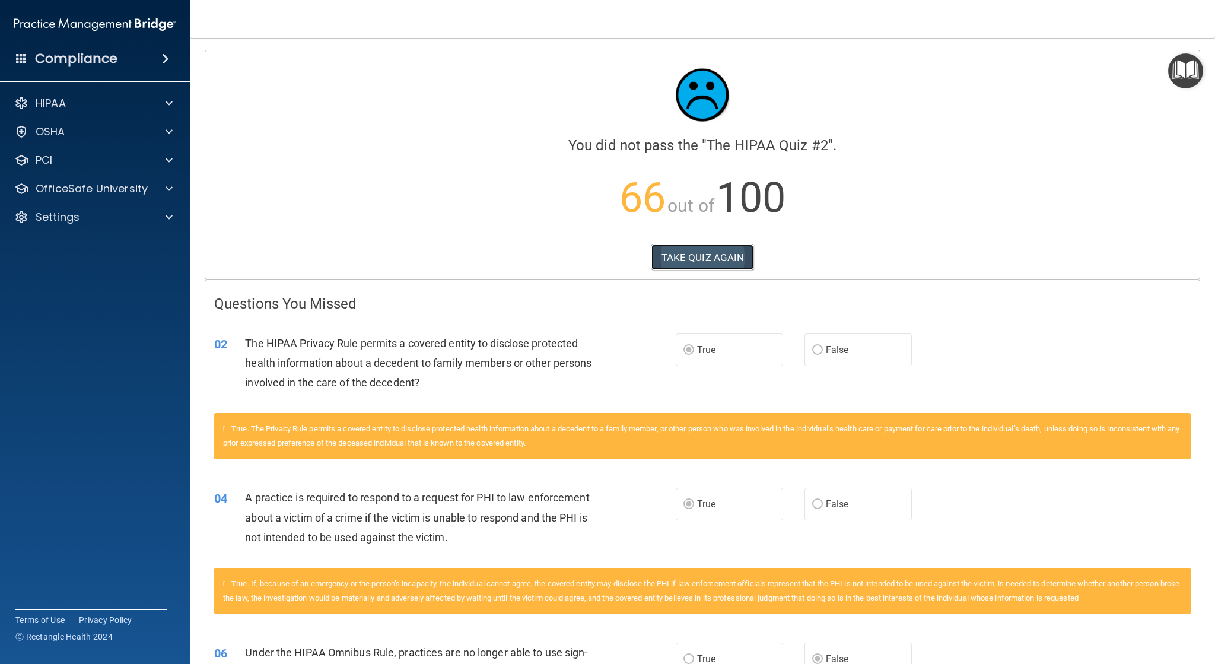
click at [724, 259] on button "TAKE QUIZ AGAIN" at bounding box center [702, 257] width 103 height 26
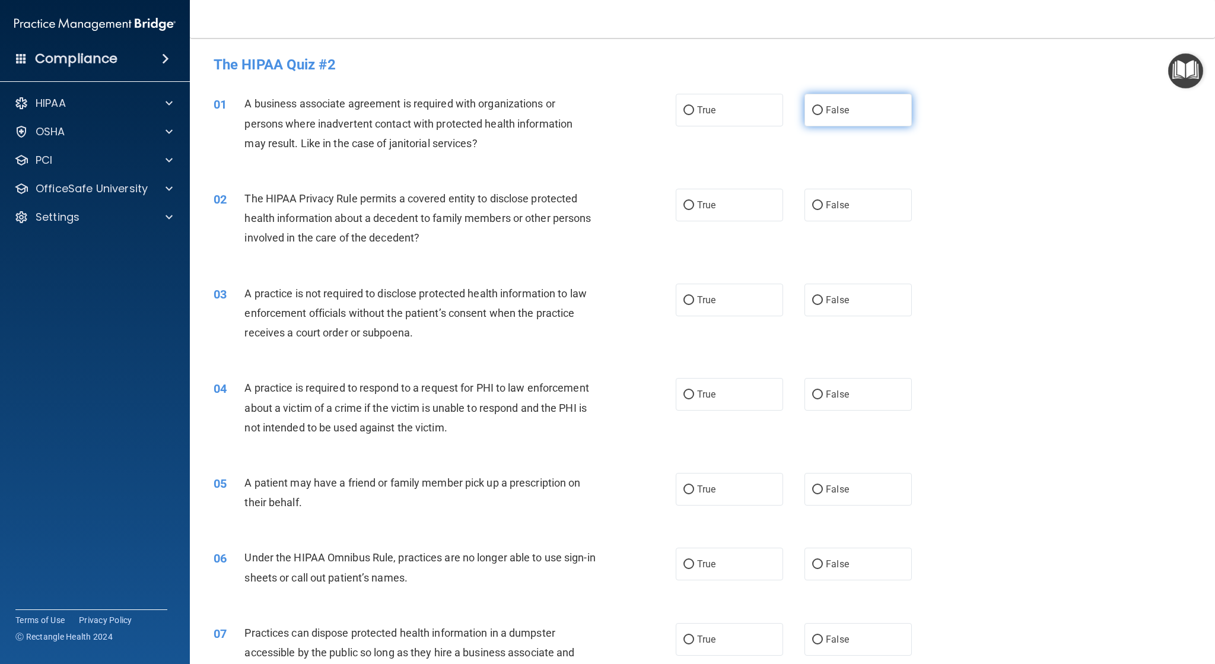
click at [812, 107] on input "False" at bounding box center [817, 110] width 11 height 9
radio input "true"
click at [683, 201] on input "True" at bounding box center [688, 205] width 11 height 9
radio input "true"
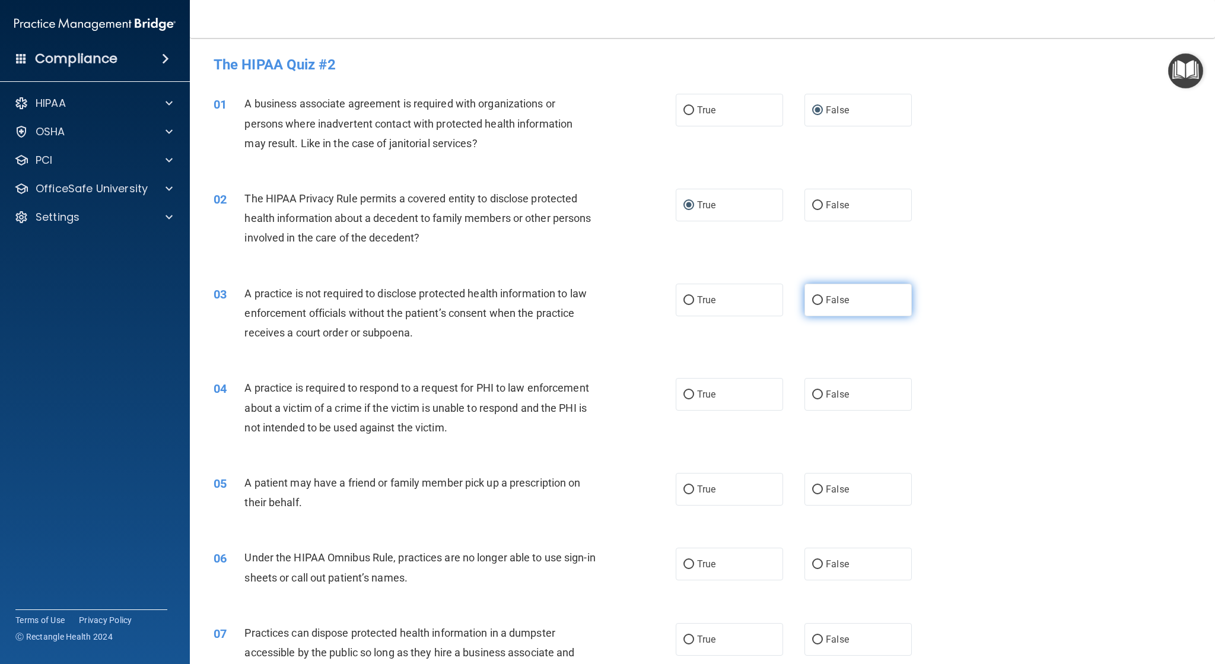
click at [816, 294] on label "False" at bounding box center [857, 299] width 107 height 33
click at [816, 296] on input "False" at bounding box center [817, 300] width 11 height 9
radio input "true"
click at [684, 394] on input "True" at bounding box center [688, 394] width 11 height 9
radio input "true"
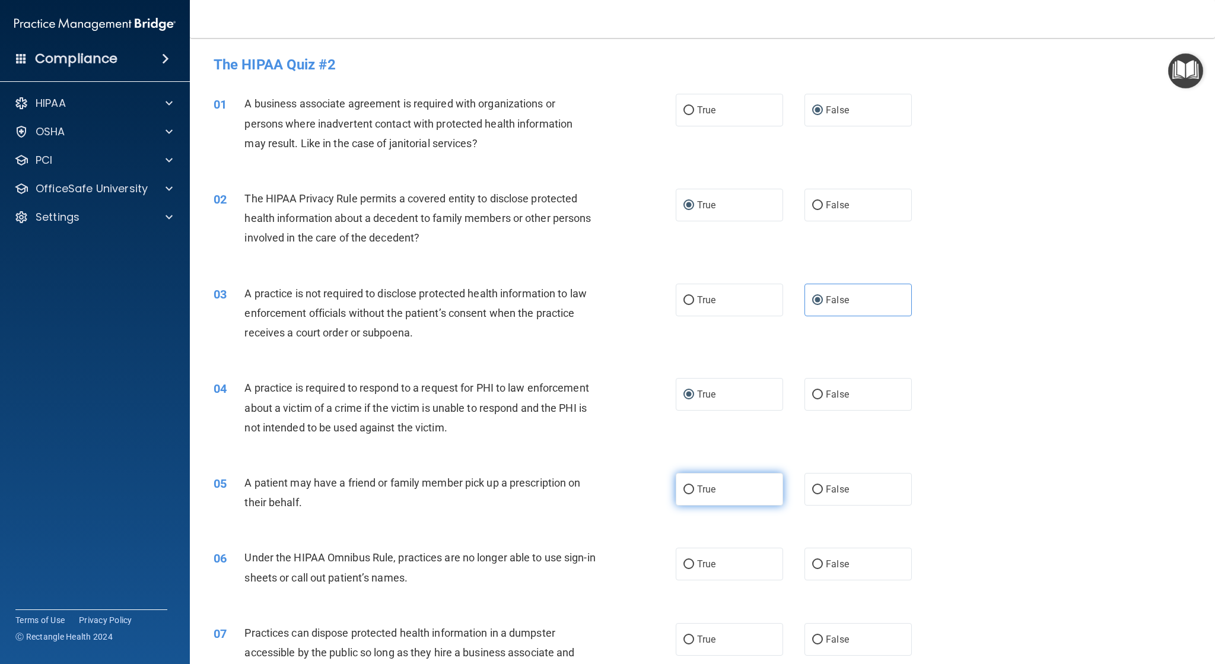
click at [683, 488] on input "True" at bounding box center [688, 489] width 11 height 9
radio input "true"
drag, startPoint x: 818, startPoint y: 559, endPoint x: 811, endPoint y: 565, distance: 8.9
click at [814, 563] on label "False" at bounding box center [857, 563] width 107 height 33
click at [812, 560] on input "False" at bounding box center [817, 564] width 11 height 9
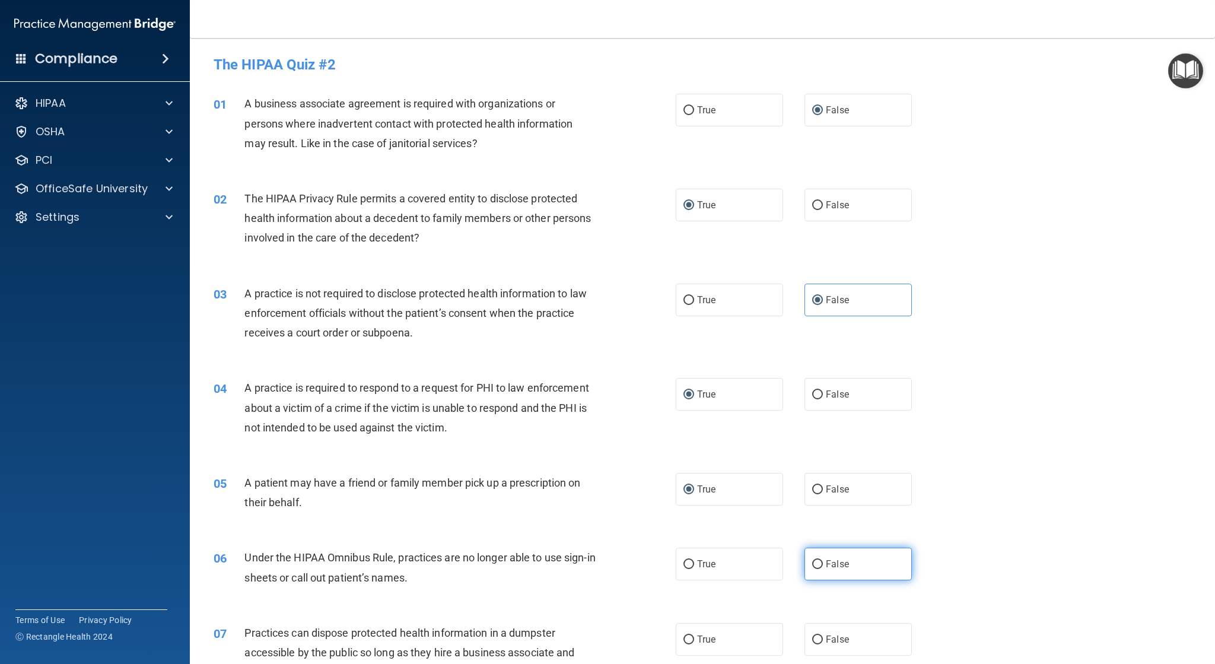
radio input "true"
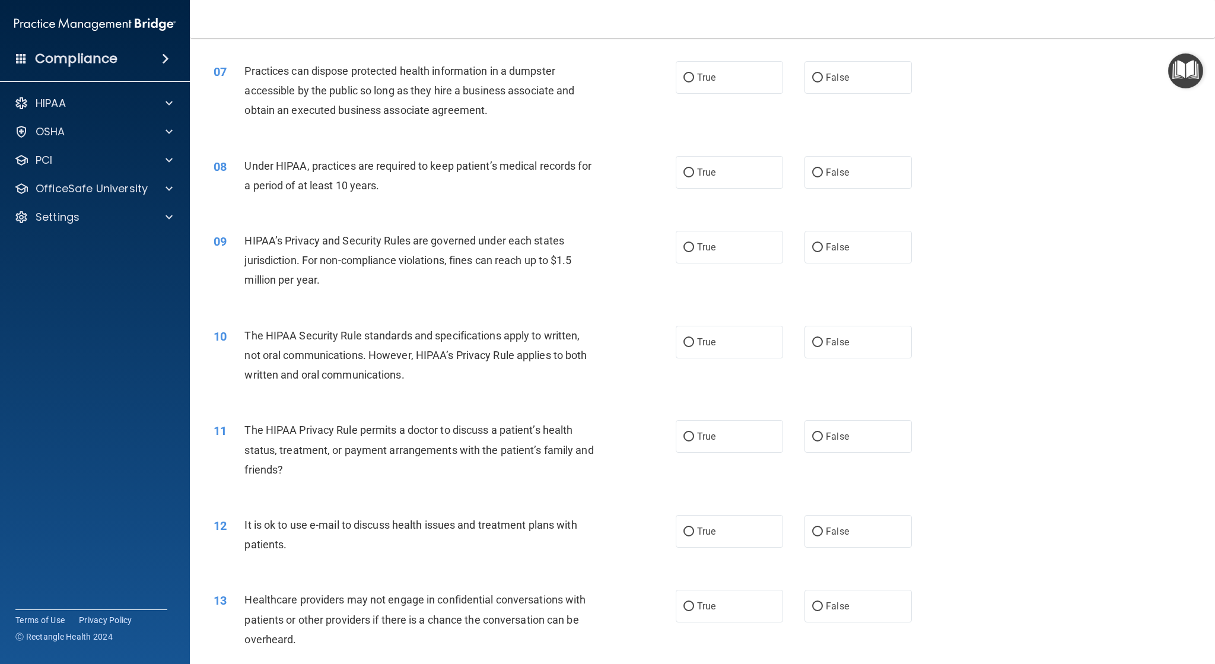
scroll to position [534, 0]
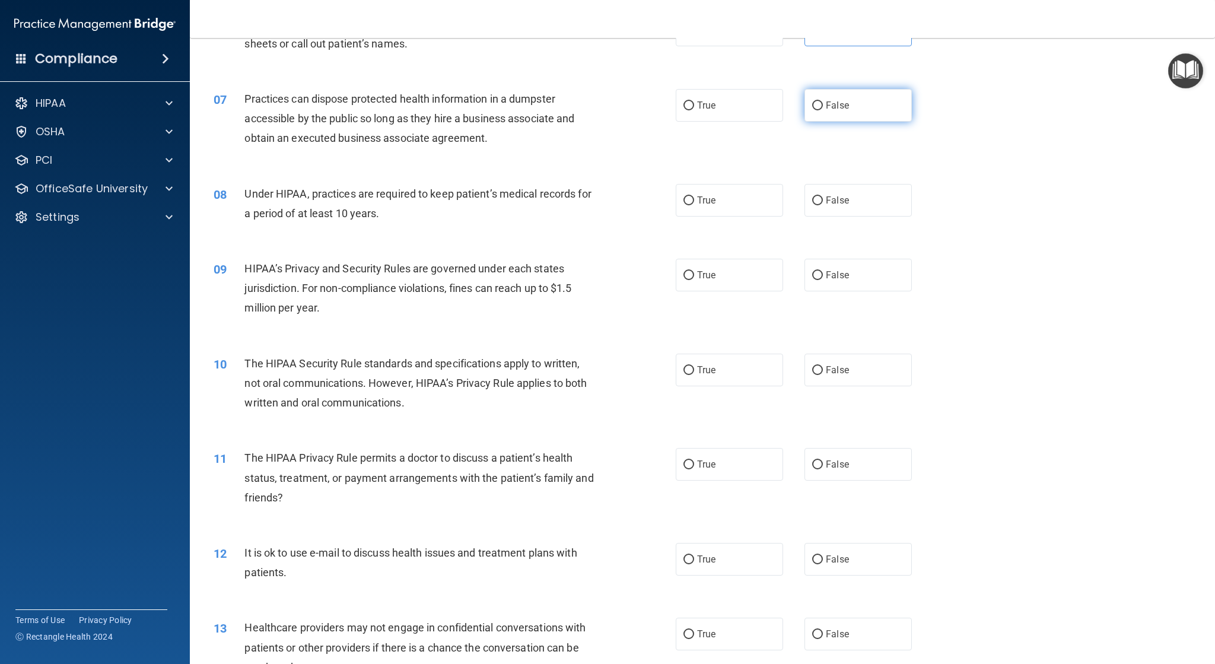
click at [814, 104] on input "False" at bounding box center [817, 105] width 11 height 9
radio input "true"
click at [812, 196] on input "False" at bounding box center [817, 200] width 11 height 9
radio input "true"
click at [813, 275] on input "False" at bounding box center [817, 275] width 11 height 9
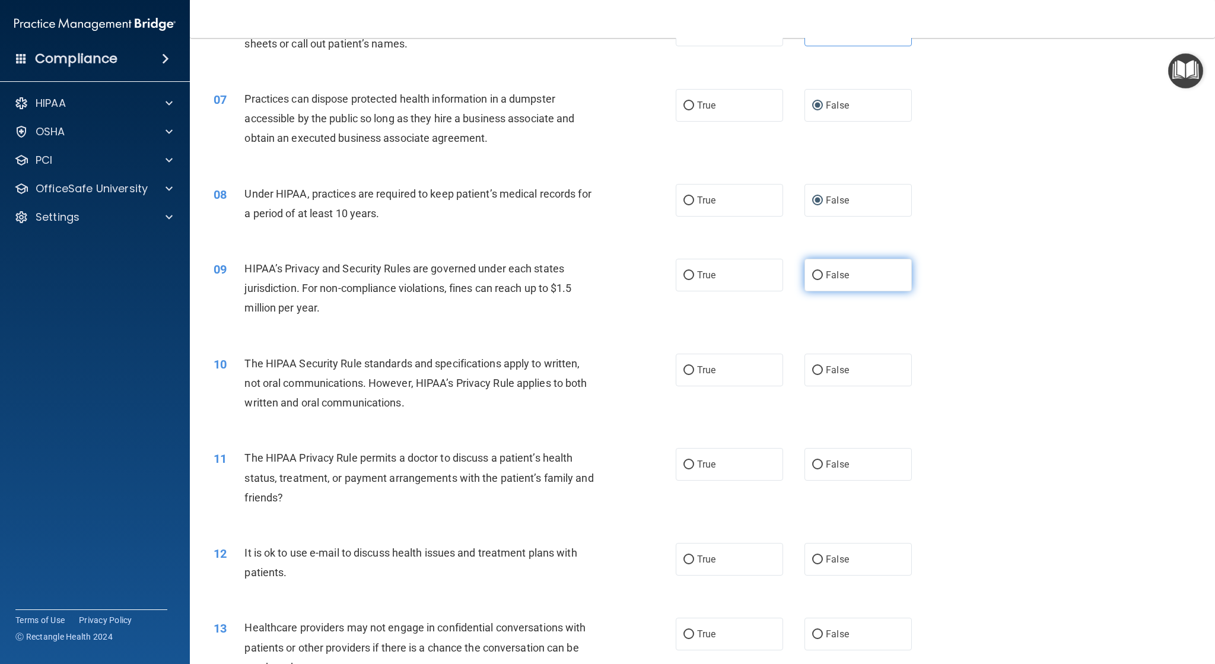
radio input "true"
click at [687, 372] on input "True" at bounding box center [688, 370] width 11 height 9
radio input "true"
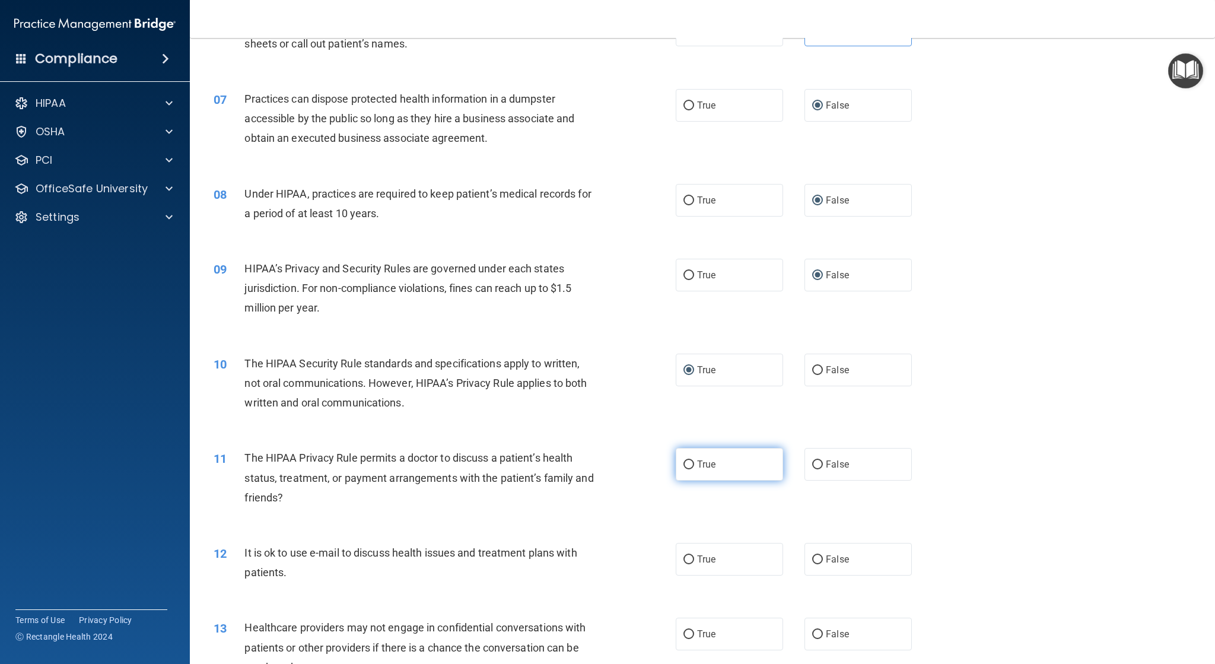
click at [690, 462] on label "True" at bounding box center [729, 464] width 107 height 33
click at [690, 462] on input "True" at bounding box center [688, 464] width 11 height 9
radio input "true"
click at [683, 560] on input "True" at bounding box center [688, 559] width 11 height 9
radio input "true"
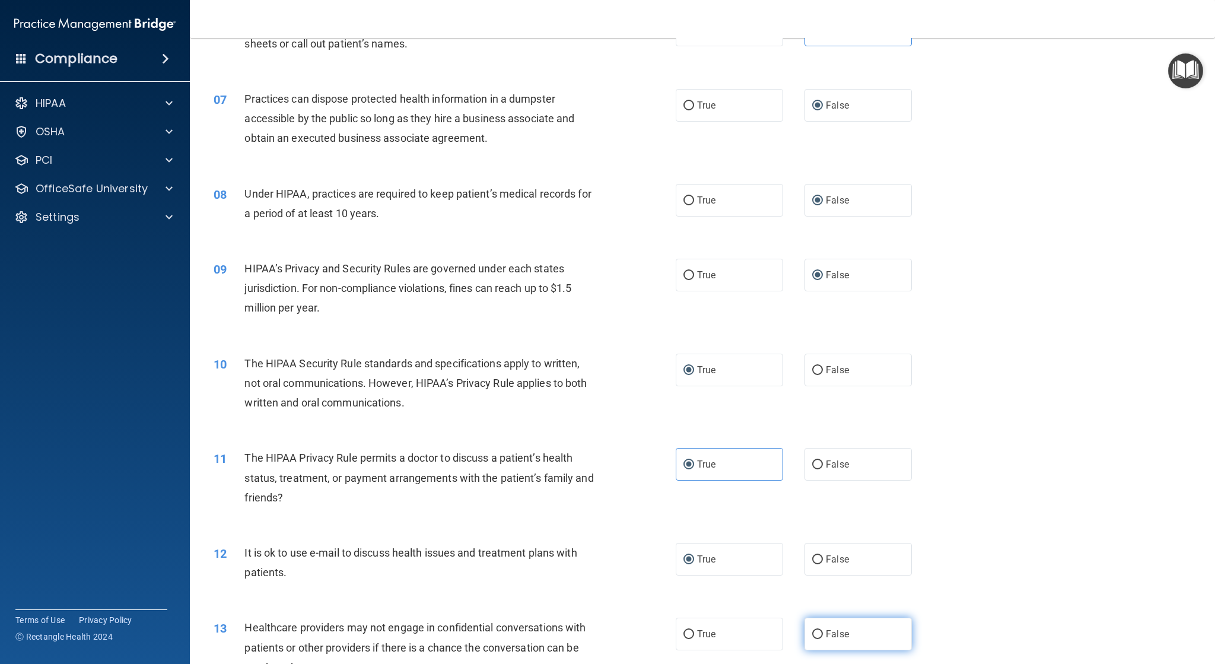
click at [813, 635] on input "False" at bounding box center [817, 634] width 11 height 9
radio input "true"
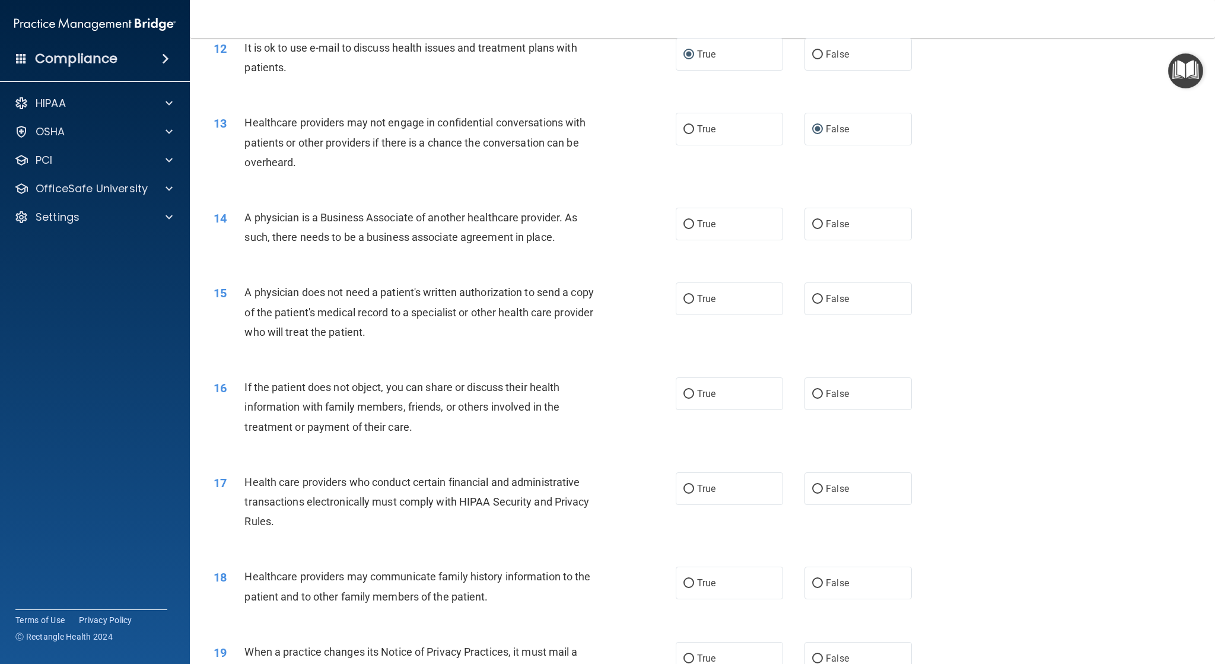
scroll to position [1068, 0]
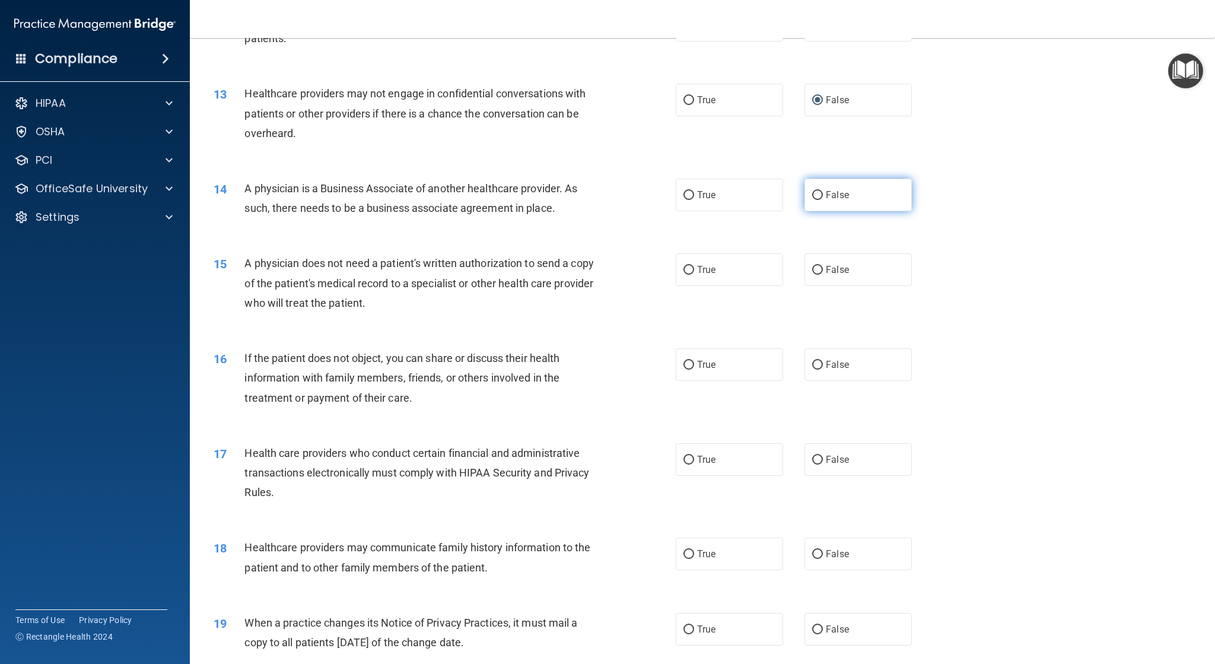
click at [814, 196] on input "False" at bounding box center [817, 195] width 11 height 9
radio input "true"
drag, startPoint x: 682, startPoint y: 272, endPoint x: 676, endPoint y: 280, distance: 9.7
click at [680, 275] on label "True" at bounding box center [729, 269] width 107 height 33
click at [683, 275] on input "True" at bounding box center [688, 270] width 11 height 9
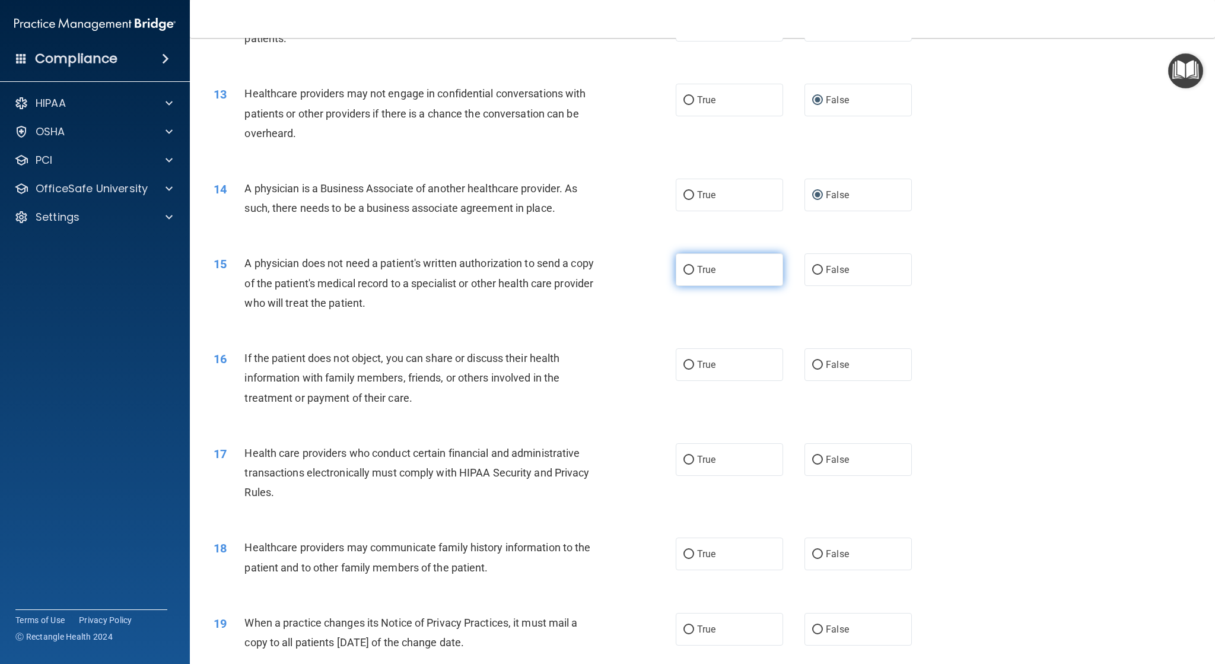
radio input "true"
click at [686, 364] on input "True" at bounding box center [688, 365] width 11 height 9
radio input "true"
click at [689, 461] on input "True" at bounding box center [688, 459] width 11 height 9
radio input "true"
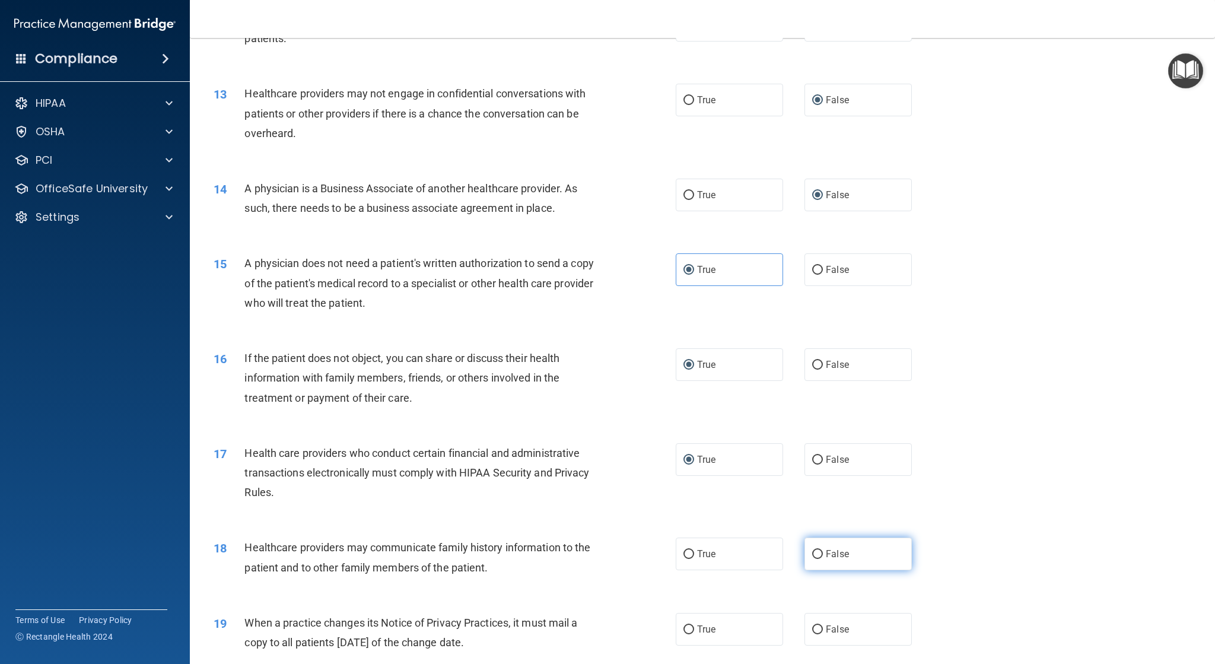
drag, startPoint x: 814, startPoint y: 555, endPoint x: 805, endPoint y: 558, distance: 9.2
click at [813, 555] on input "False" at bounding box center [817, 554] width 11 height 9
radio input "true"
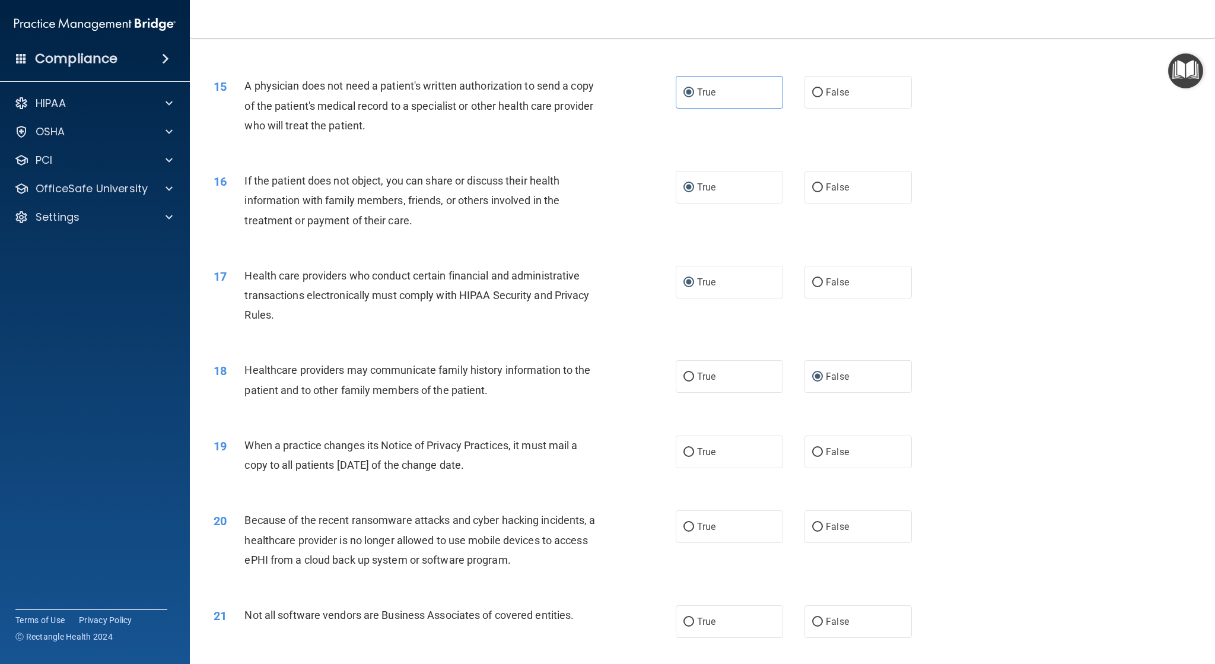
scroll to position [1245, 0]
click at [810, 444] on label "False" at bounding box center [857, 451] width 107 height 33
click at [812, 447] on input "False" at bounding box center [817, 451] width 11 height 9
radio input "true"
click at [812, 523] on input "False" at bounding box center [817, 526] width 11 height 9
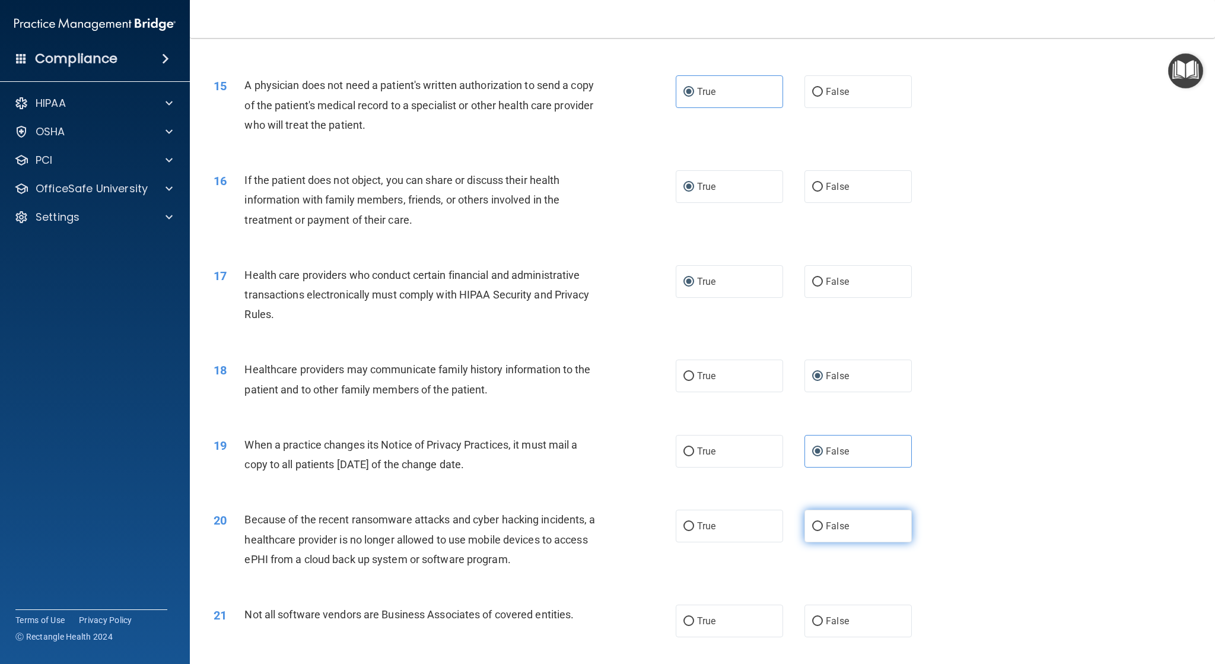
radio input "true"
click at [687, 525] on input "True" at bounding box center [688, 526] width 11 height 9
radio input "true"
click at [811, 533] on label "False" at bounding box center [857, 525] width 107 height 33
click at [812, 531] on input "False" at bounding box center [817, 526] width 11 height 9
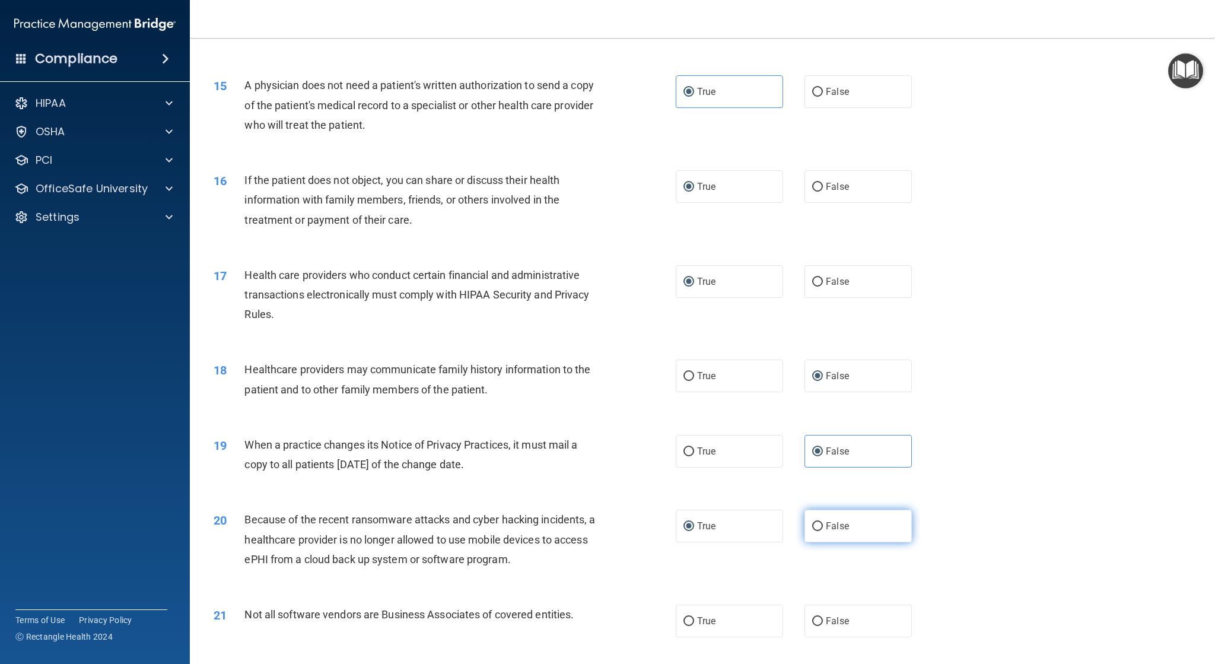
radio input "true"
radio input "false"
click at [683, 618] on input "True" at bounding box center [688, 621] width 11 height 9
radio input "true"
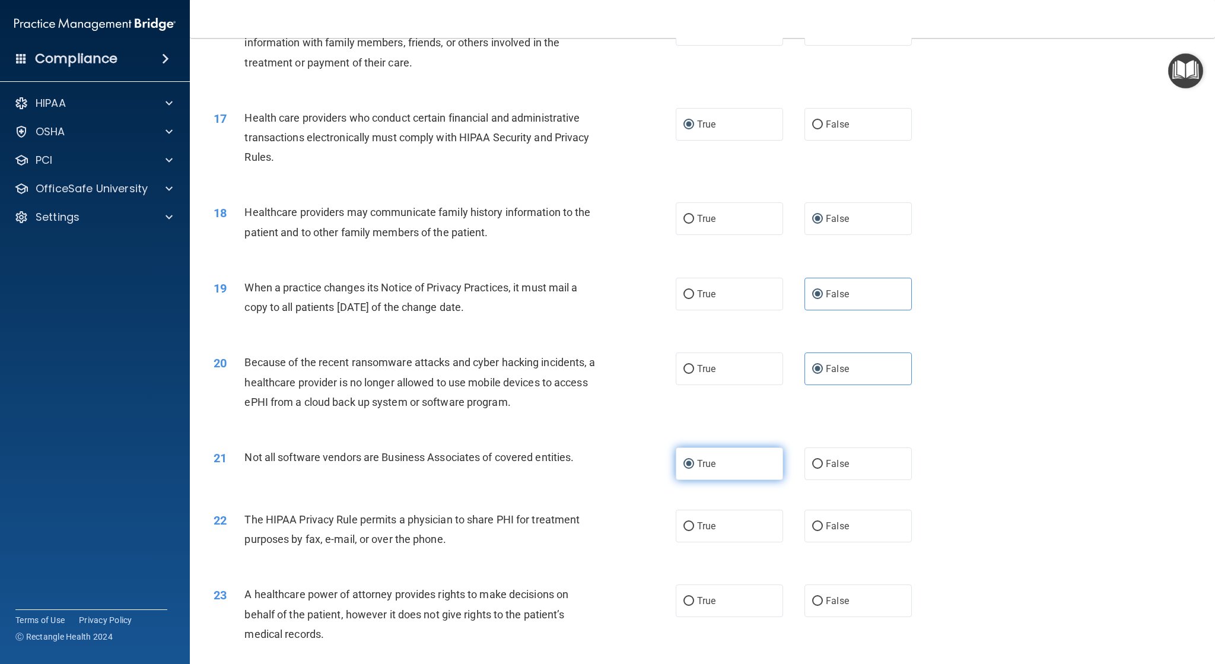
scroll to position [1423, 0]
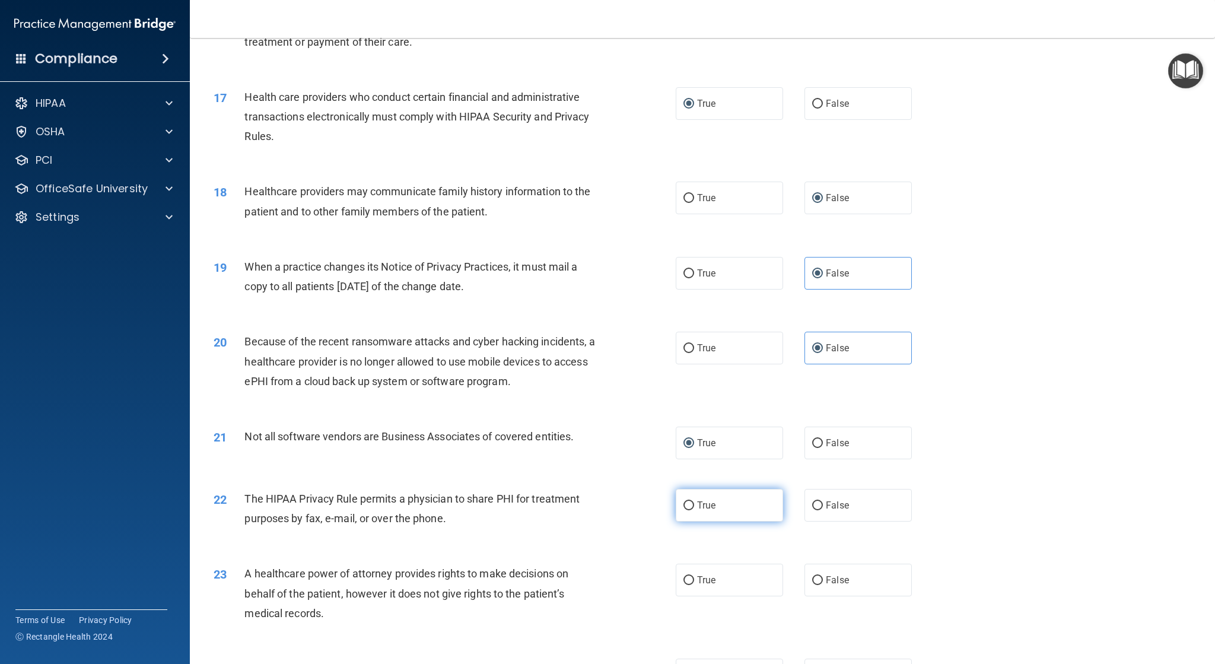
click at [689, 506] on input "True" at bounding box center [688, 505] width 11 height 9
radio input "true"
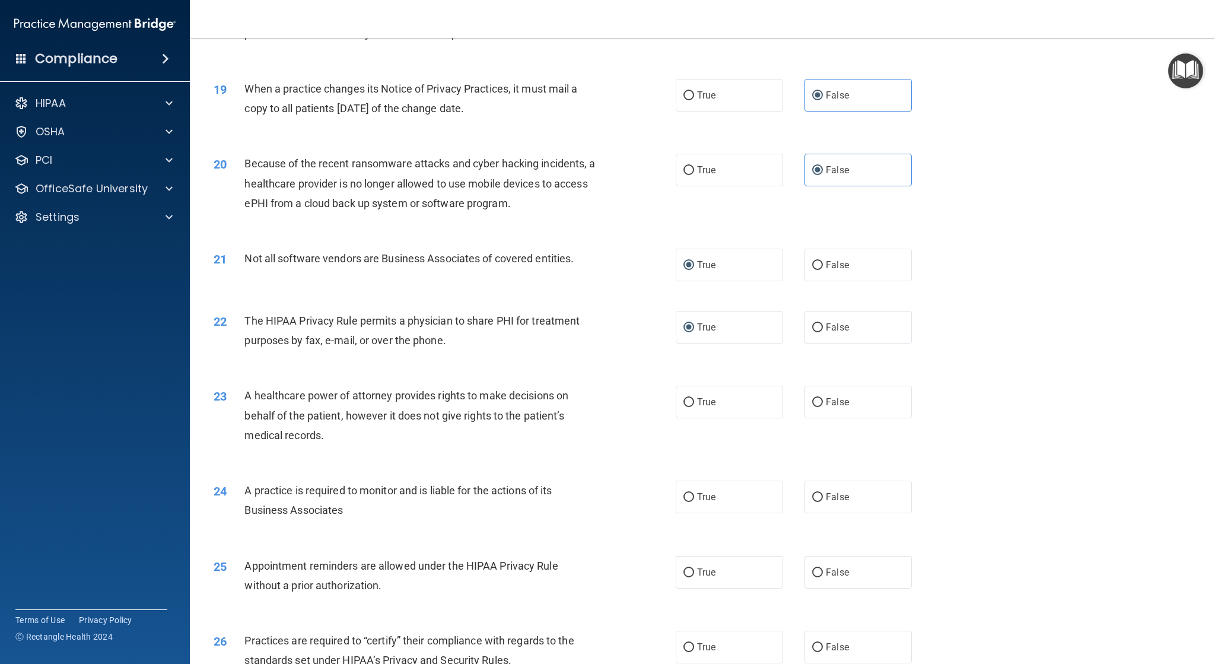
scroll to position [1661, 0]
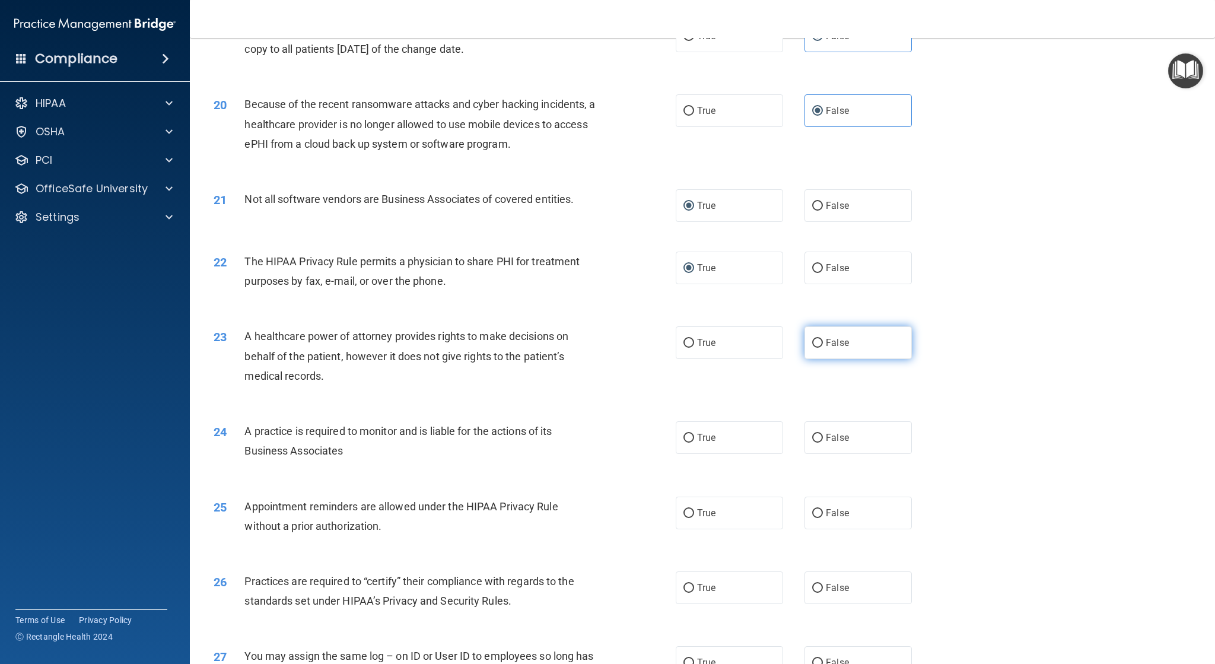
click at [812, 339] on input "False" at bounding box center [817, 343] width 11 height 9
radio input "true"
click at [826, 436] on span "False" at bounding box center [837, 437] width 23 height 11
click at [823, 436] on input "False" at bounding box center [817, 438] width 11 height 9
radio input "true"
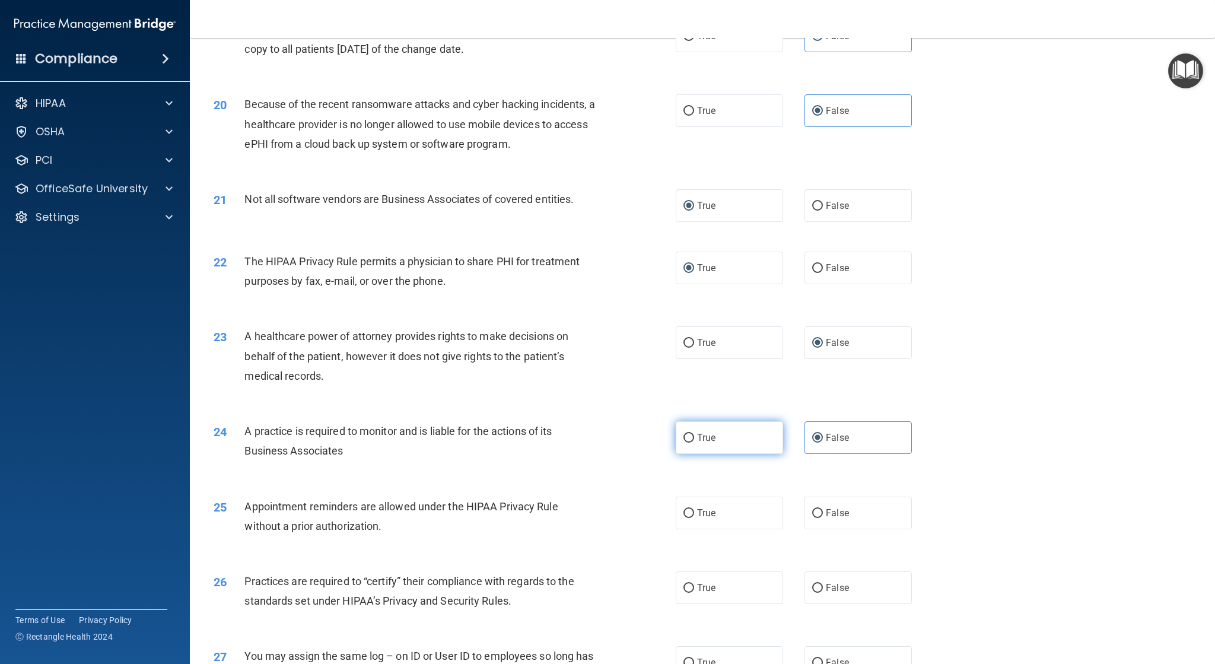
click at [678, 441] on label "True" at bounding box center [729, 437] width 107 height 33
click at [683, 441] on input "True" at bounding box center [688, 438] width 11 height 9
radio input "true"
radio input "false"
click at [683, 512] on input "True" at bounding box center [688, 513] width 11 height 9
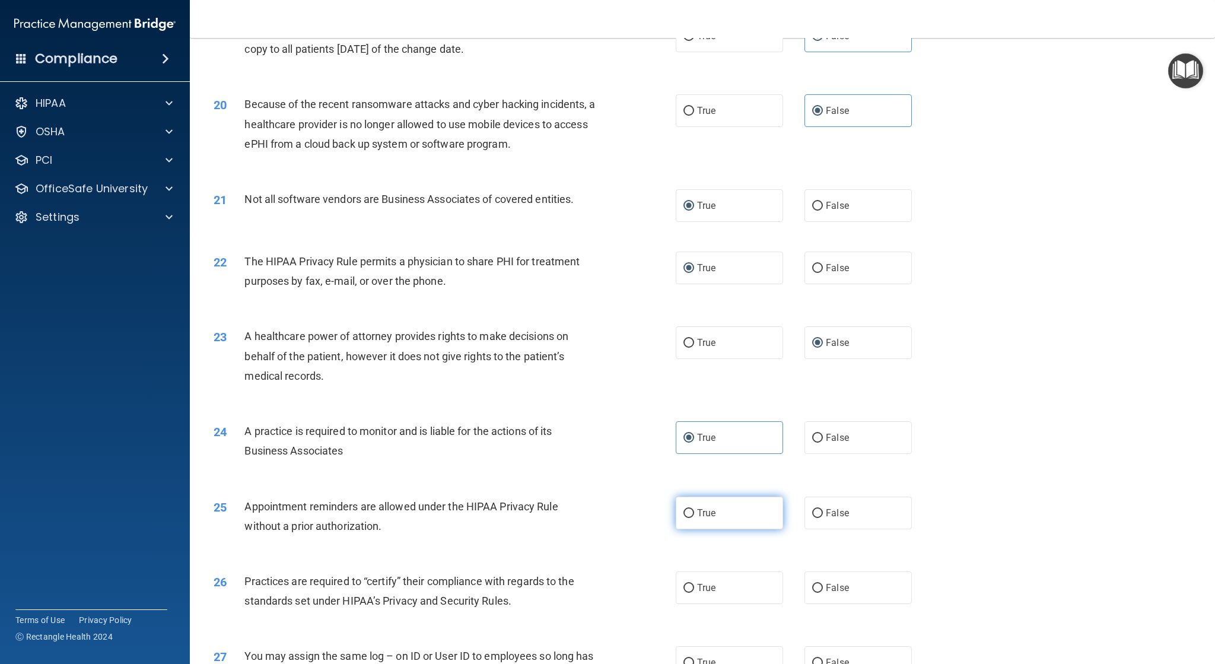
radio input "true"
drag, startPoint x: 810, startPoint y: 582, endPoint x: 801, endPoint y: 590, distance: 11.4
click at [812, 584] on input "False" at bounding box center [817, 588] width 11 height 9
radio input "true"
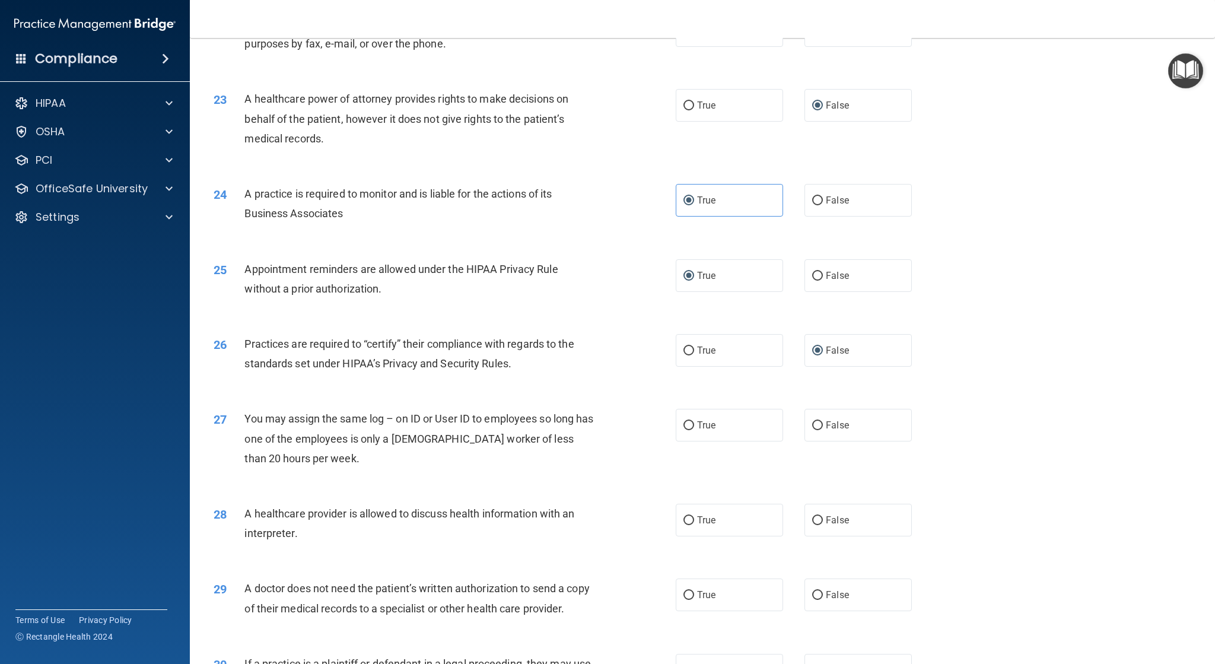
scroll to position [2016, 0]
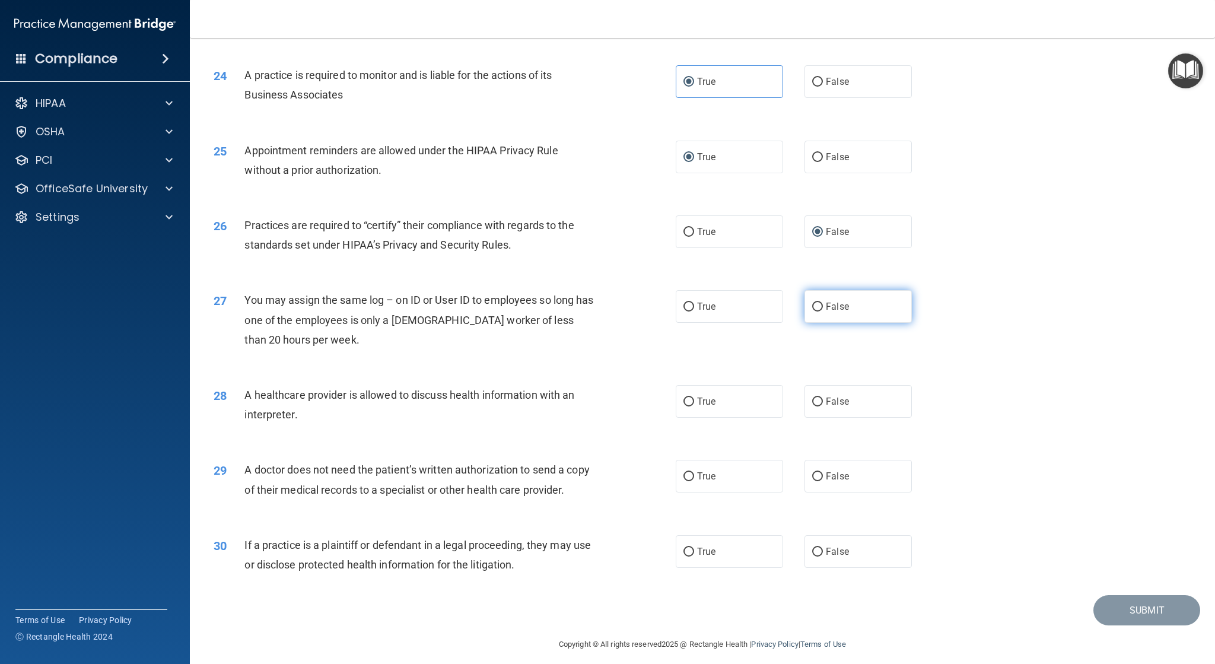
click at [812, 307] on input "False" at bounding box center [817, 306] width 11 height 9
radio input "true"
click at [678, 396] on label "True" at bounding box center [729, 401] width 107 height 33
click at [683, 397] on input "True" at bounding box center [688, 401] width 11 height 9
radio input "true"
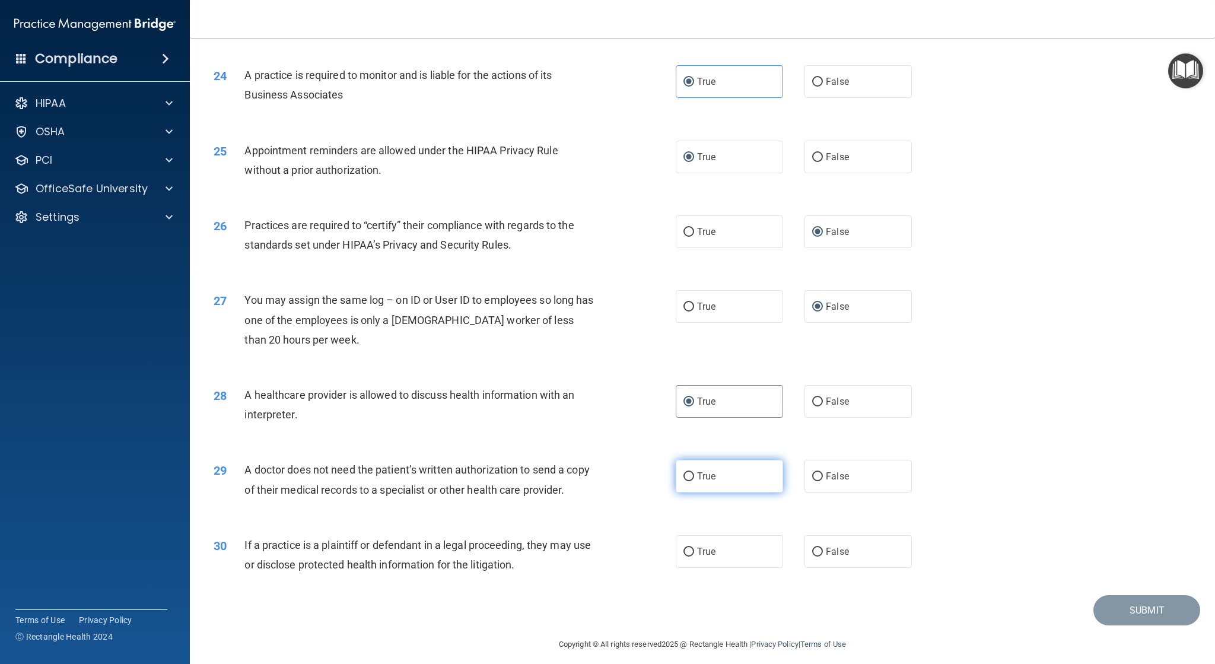
click at [686, 479] on input "True" at bounding box center [688, 476] width 11 height 9
radio input "true"
click at [688, 552] on input "True" at bounding box center [688, 551] width 11 height 9
radio input "true"
drag, startPoint x: 1117, startPoint y: 607, endPoint x: 1111, endPoint y: 611, distance: 7.2
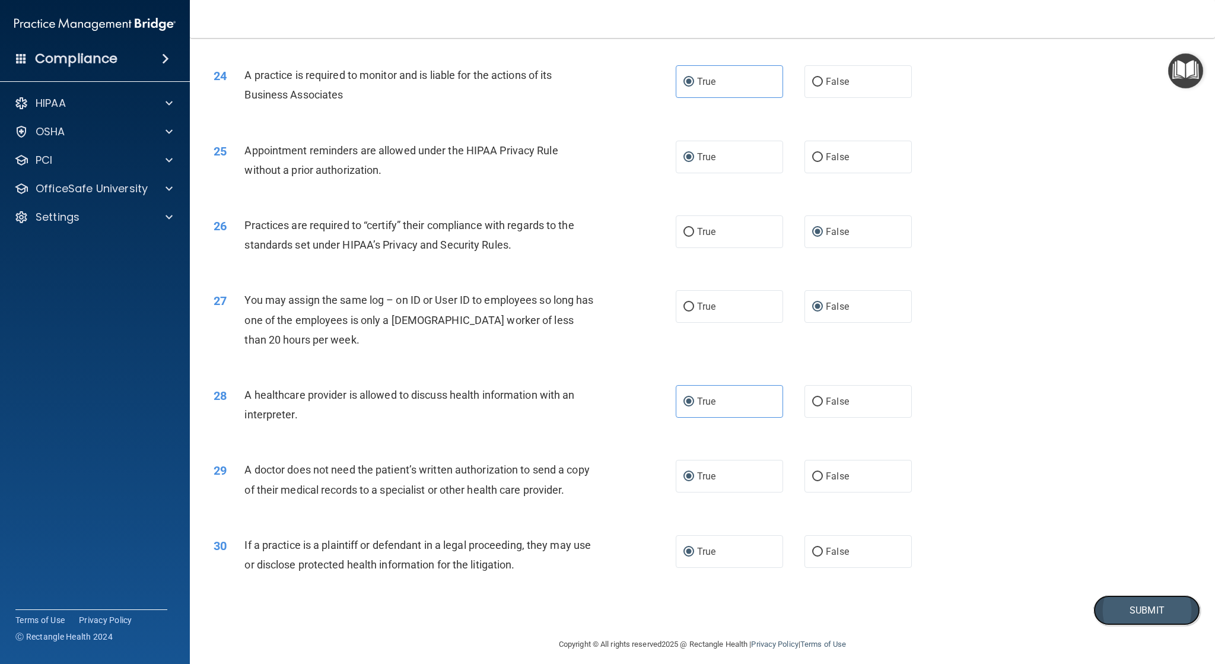
click at [1116, 607] on button "Submit" at bounding box center [1146, 610] width 107 height 30
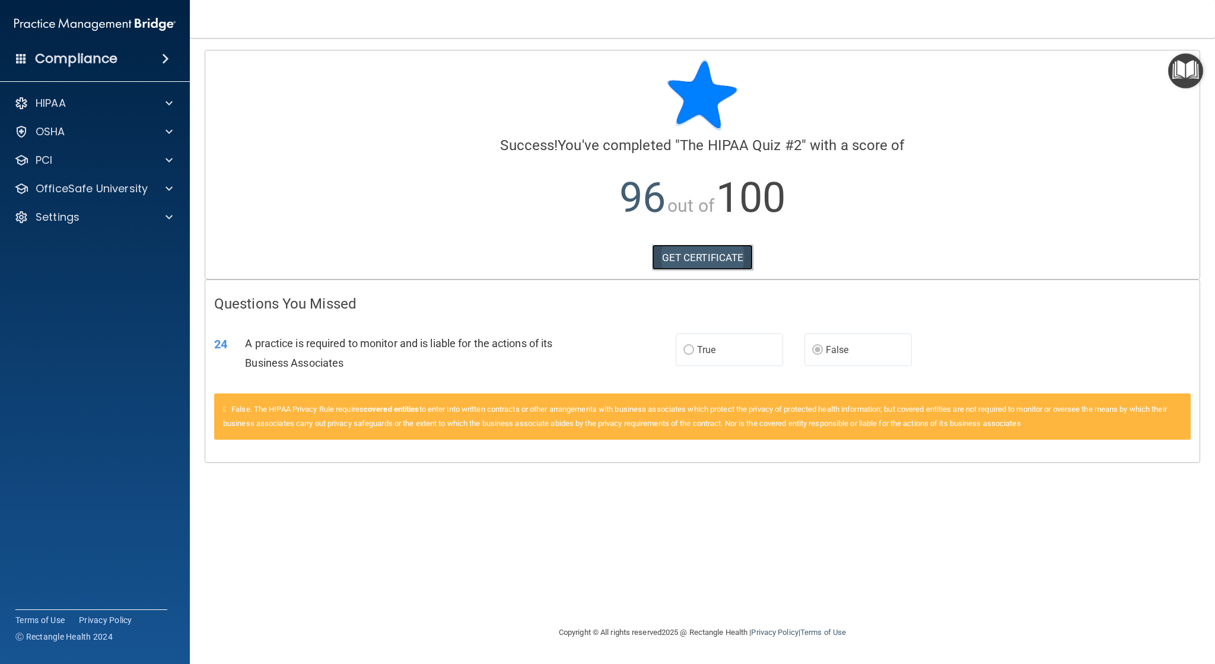
click at [726, 254] on link "GET CERTIFICATE" at bounding box center [702, 257] width 101 height 26
click at [113, 193] on p "OfficeSafe University" at bounding box center [92, 188] width 112 height 14
click at [115, 219] on div "HIPAA Training" at bounding box center [89, 217] width 162 height 12
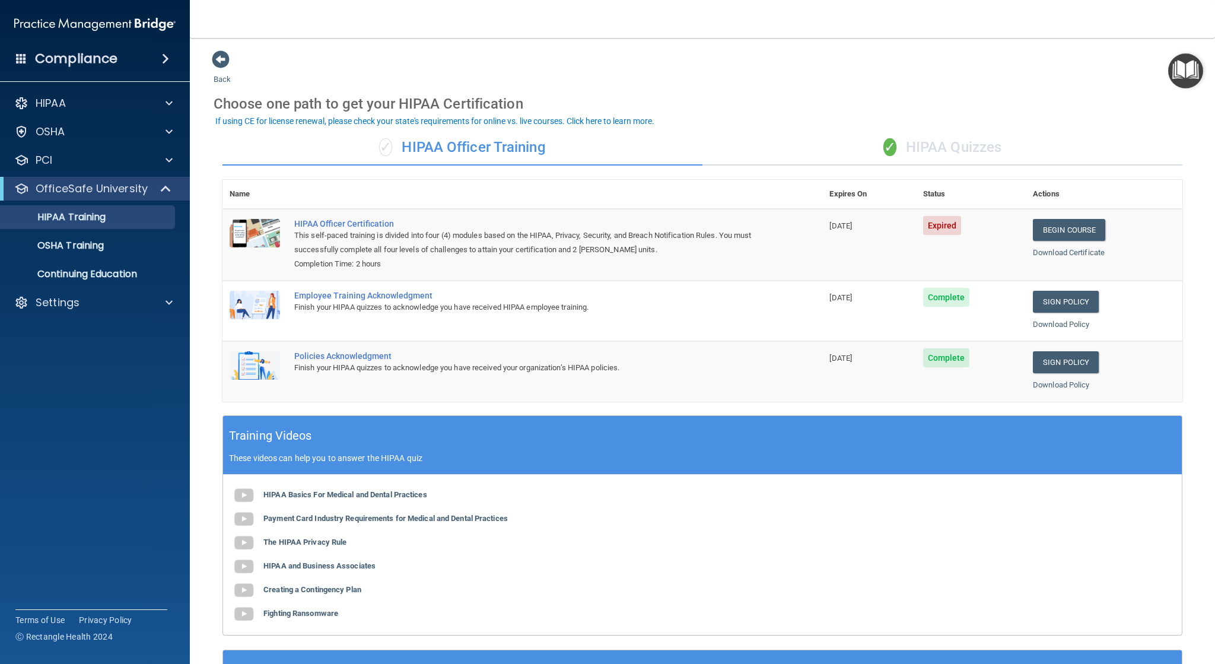
click at [954, 146] on div "✓ HIPAA Quizzes" at bounding box center [942, 148] width 480 height 36
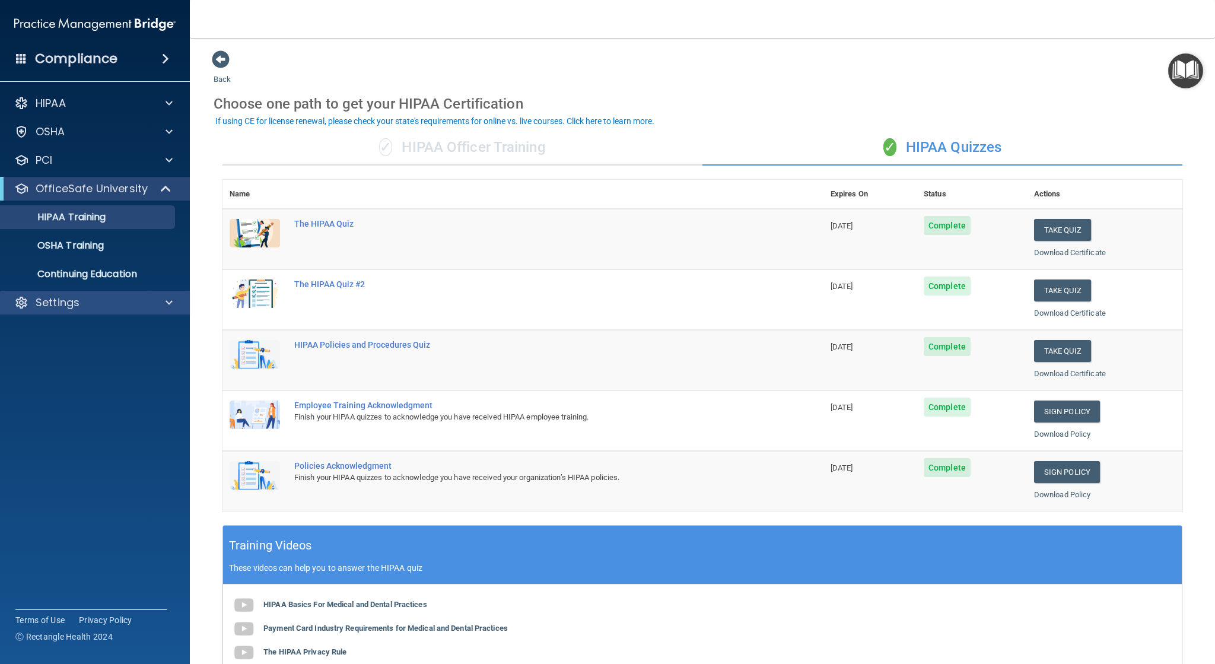
click at [138, 310] on div "Settings" at bounding box center [95, 303] width 190 height 24
click at [103, 303] on div "Settings" at bounding box center [78, 302] width 147 height 14
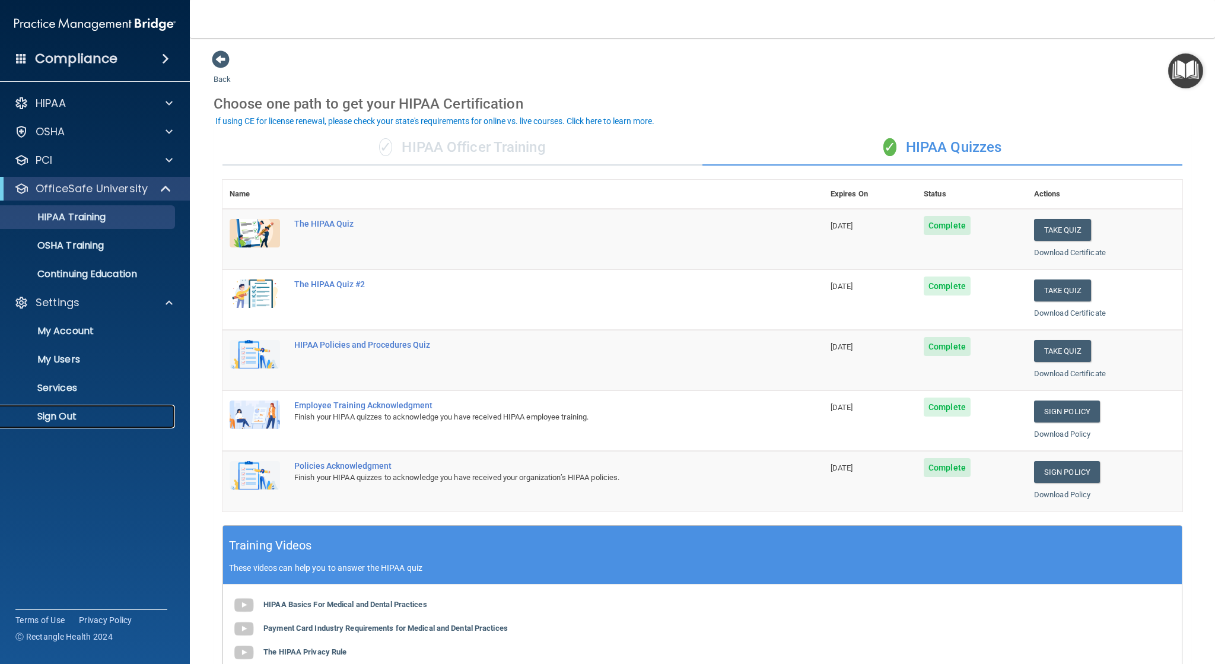
click at [71, 415] on p "Sign Out" at bounding box center [89, 416] width 162 height 12
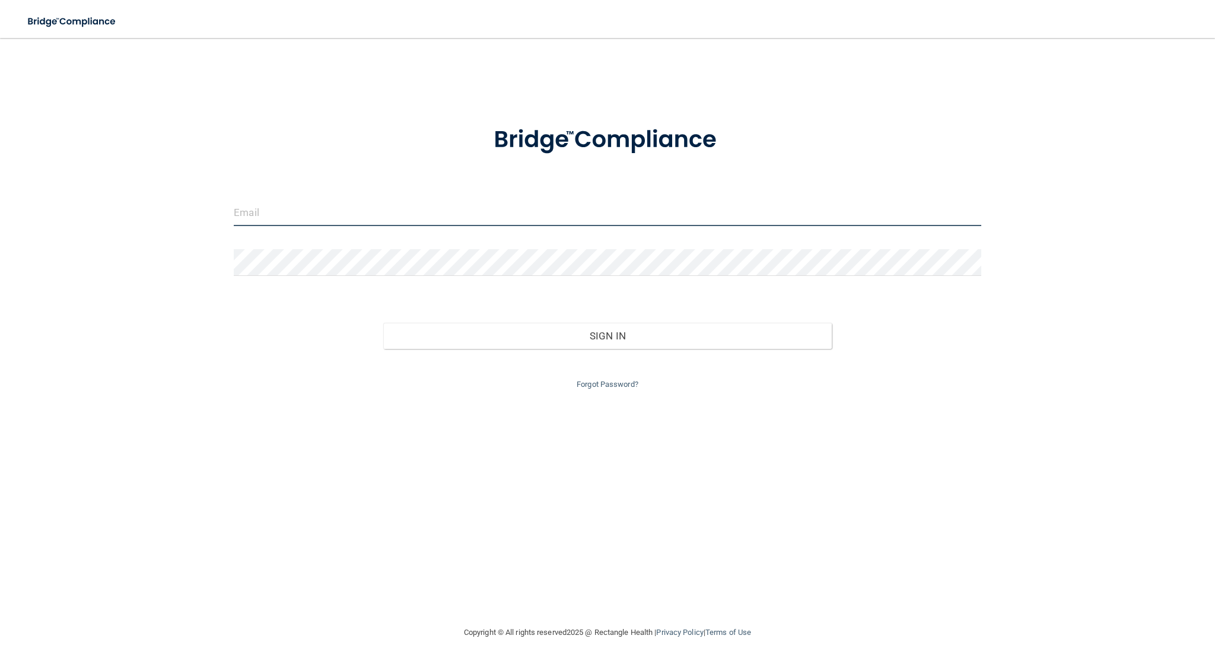
type input "[EMAIL_ADDRESS][DOMAIN_NAME]"
